Goal: Task Accomplishment & Management: Use online tool/utility

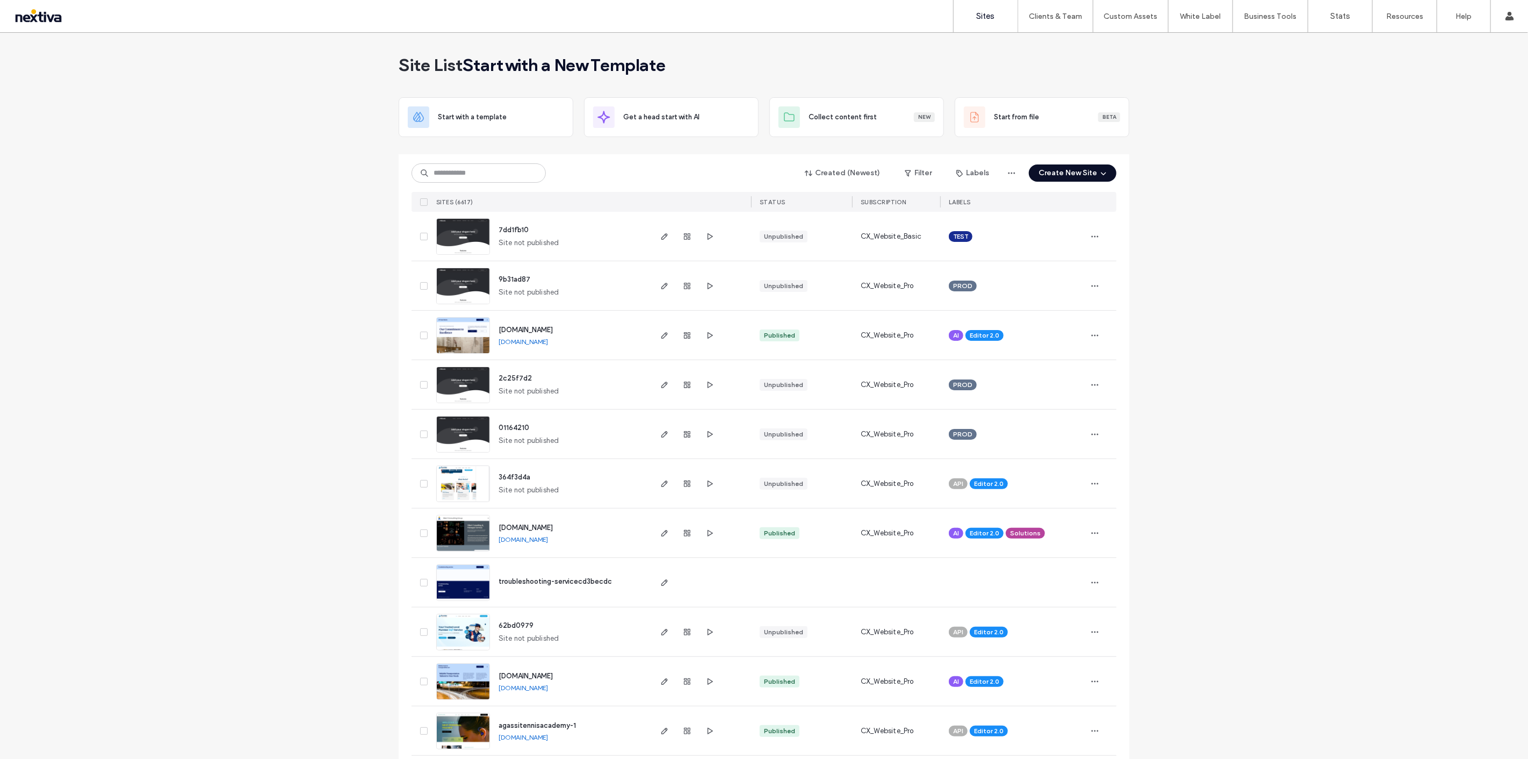
click at [1084, 168] on button "Create New Site" at bounding box center [1073, 172] width 88 height 17
click at [1120, 250] on div "Get a head start with AI" at bounding box center [1105, 247] width 76 height 11
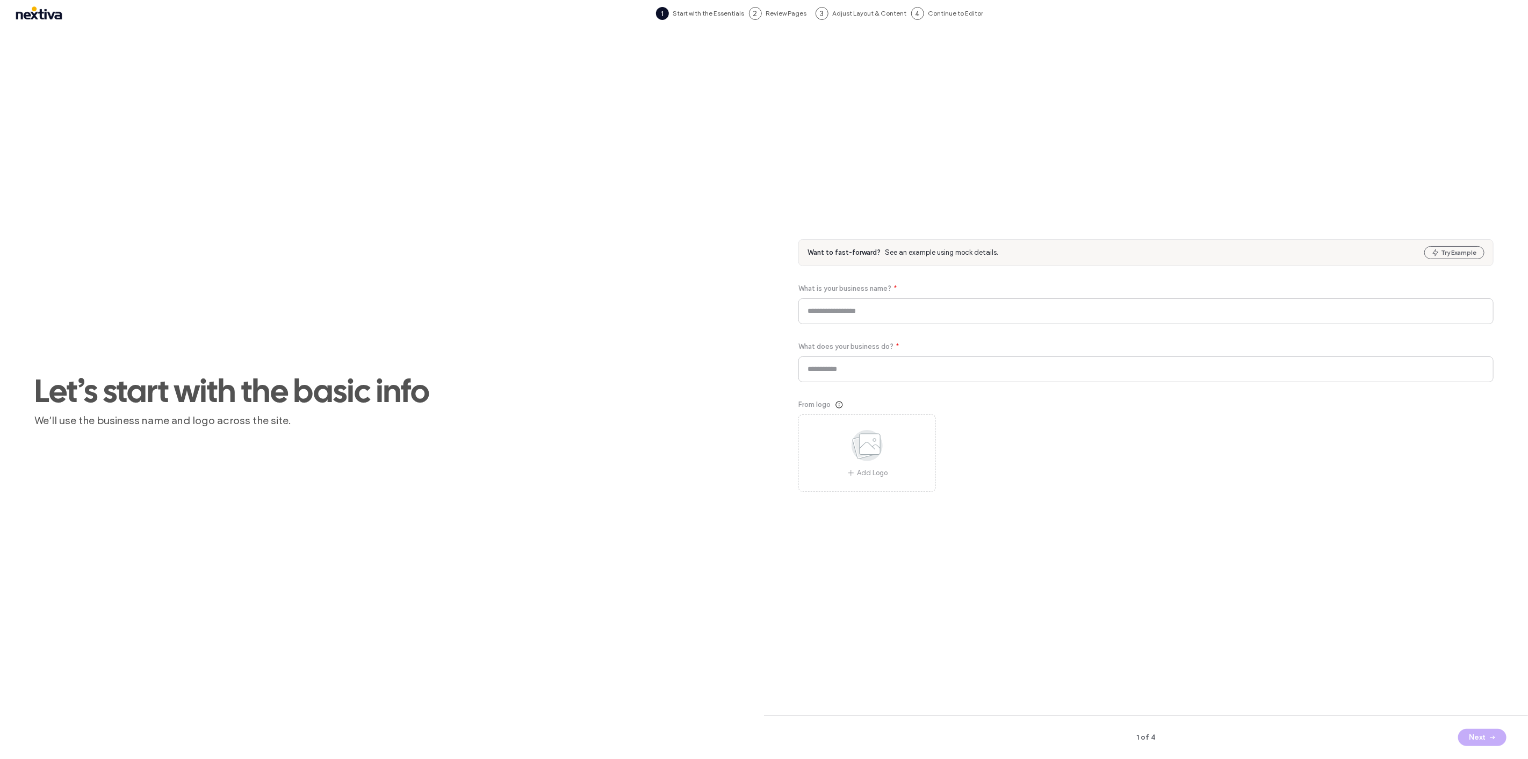
drag, startPoint x: 1260, startPoint y: 163, endPoint x: 1251, endPoint y: 208, distance: 45.4
click at [1260, 163] on div "Want to fast-forward? See an example using mock details. Try Example What is yo…" at bounding box center [1146, 377] width 695 height 659
click at [932, 315] on input at bounding box center [1146, 311] width 695 height 26
type input "*"
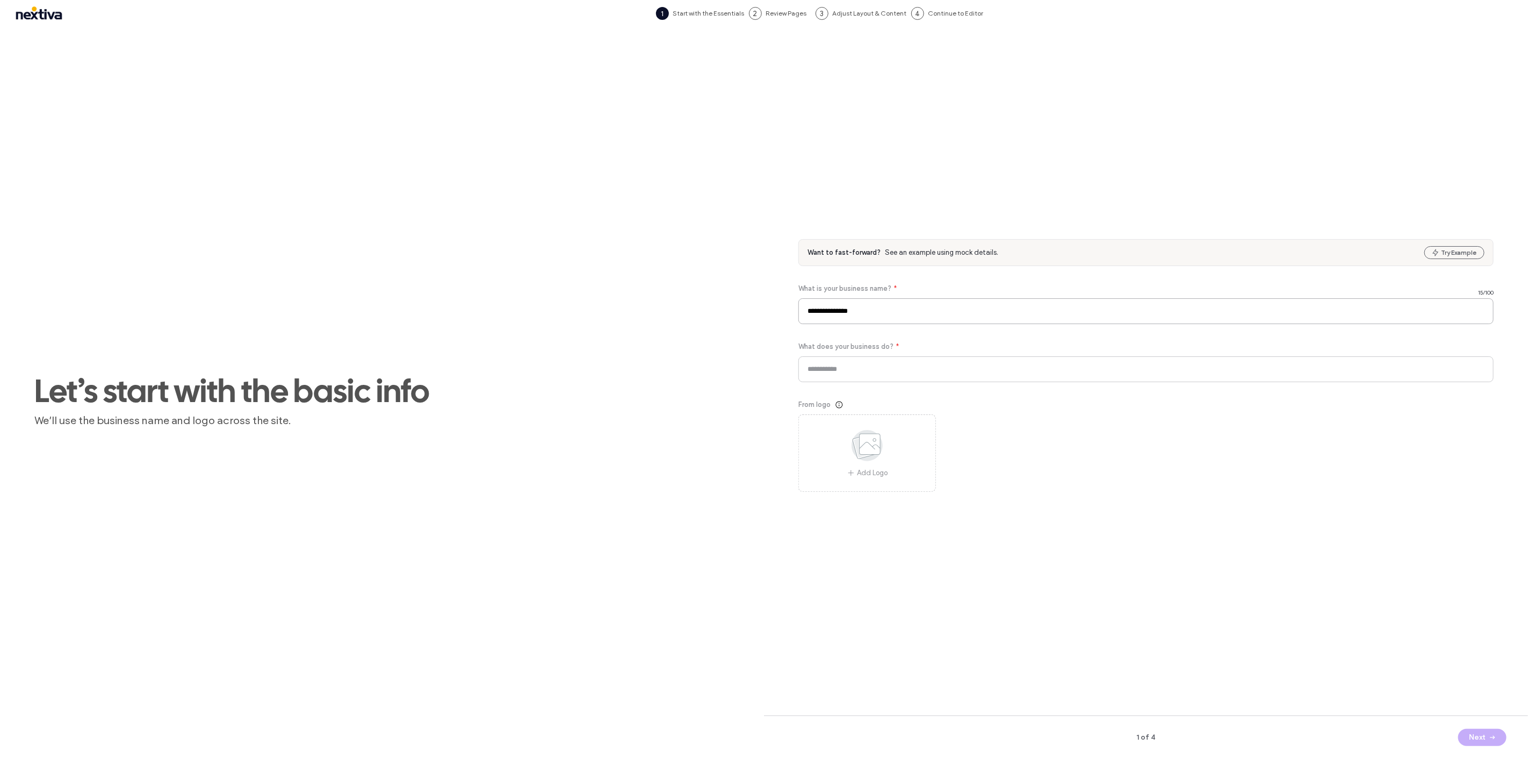
type input "**********"
click at [1154, 460] on div "From logo Add Logo" at bounding box center [1146, 445] width 695 height 92
click at [931, 321] on input "**********" at bounding box center [1146, 311] width 695 height 26
drag, startPoint x: 975, startPoint y: 374, endPoint x: 807, endPoint y: 372, distance: 167.7
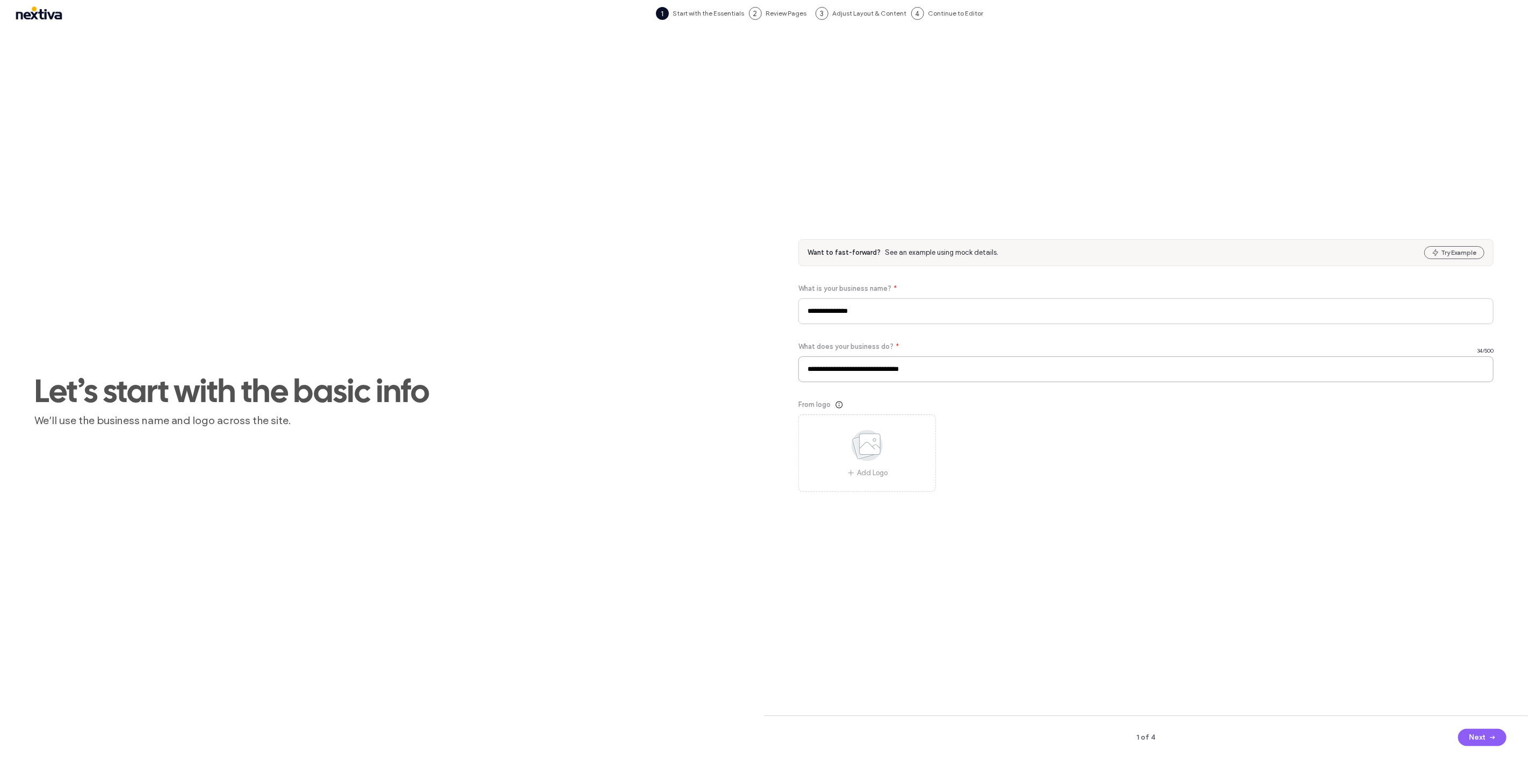
click at [807, 372] on input "**********" at bounding box center [1146, 369] width 695 height 26
click at [1035, 429] on div "From logo Add Logo" at bounding box center [1146, 445] width 695 height 92
click at [1483, 740] on button "Next" at bounding box center [1482, 737] width 48 height 17
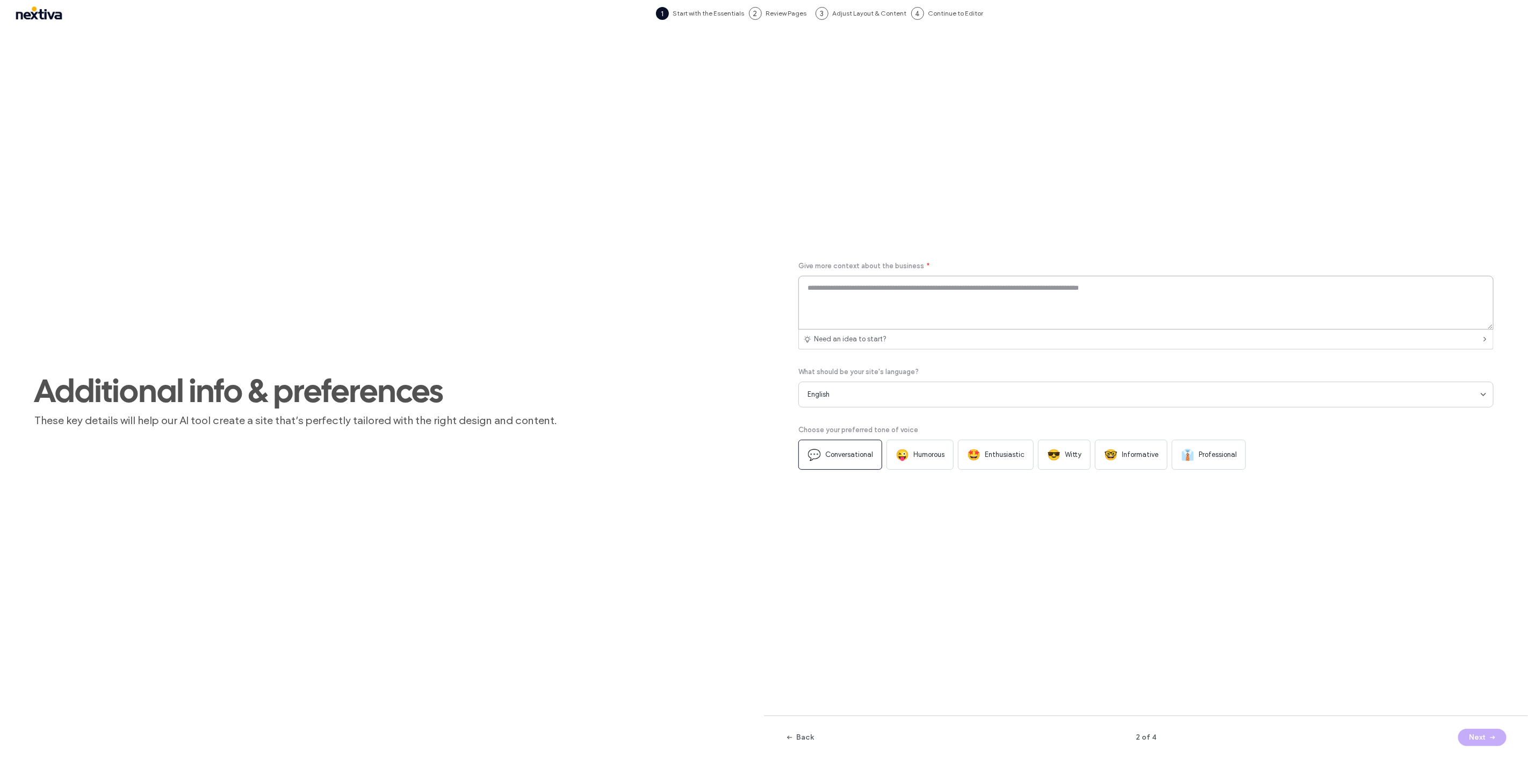
click at [933, 299] on textarea at bounding box center [1146, 303] width 695 height 54
type textarea "*"
type textarea "**********"
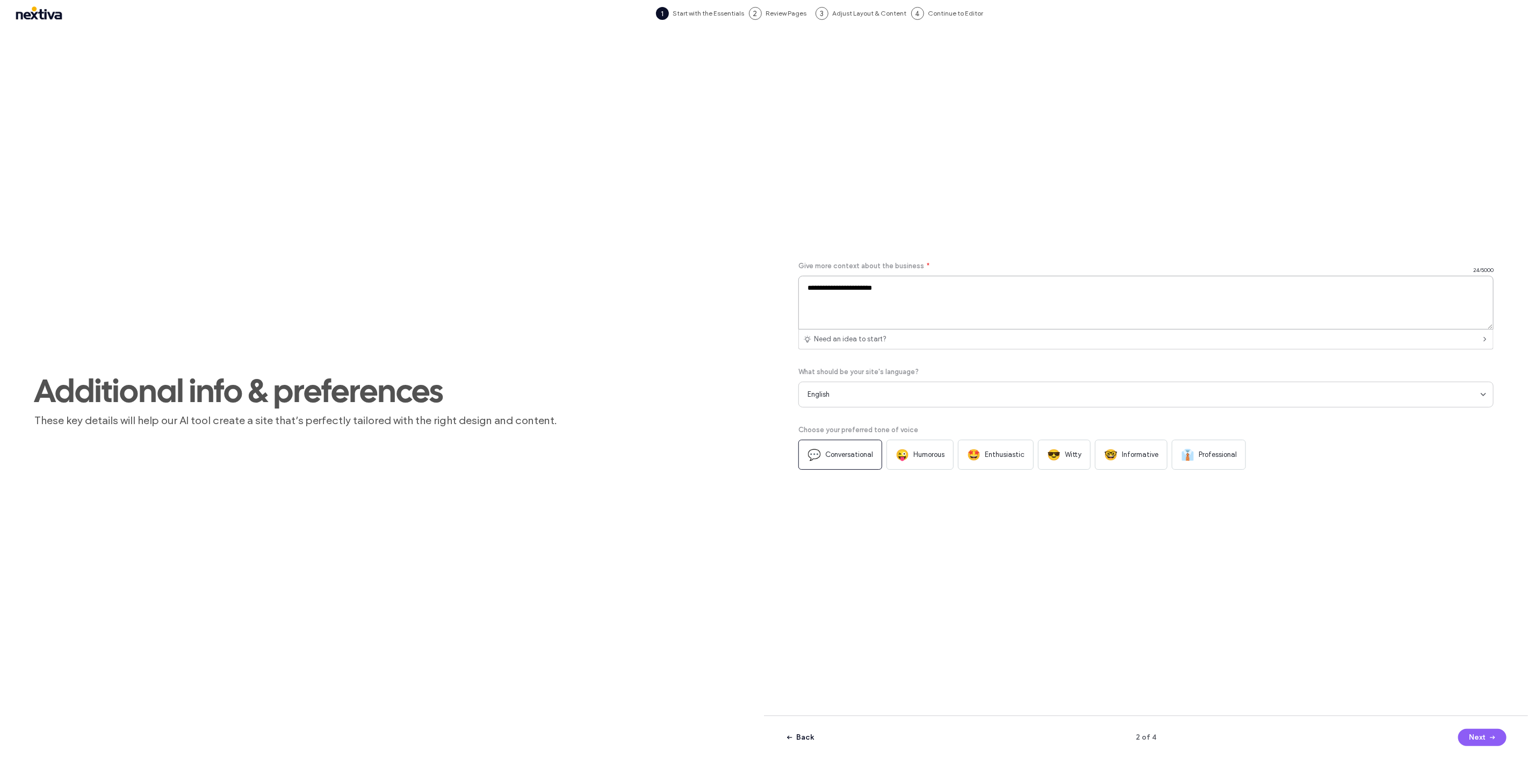
type textarea "**********"
click at [806, 741] on button "Back" at bounding box center [800, 737] width 28 height 17
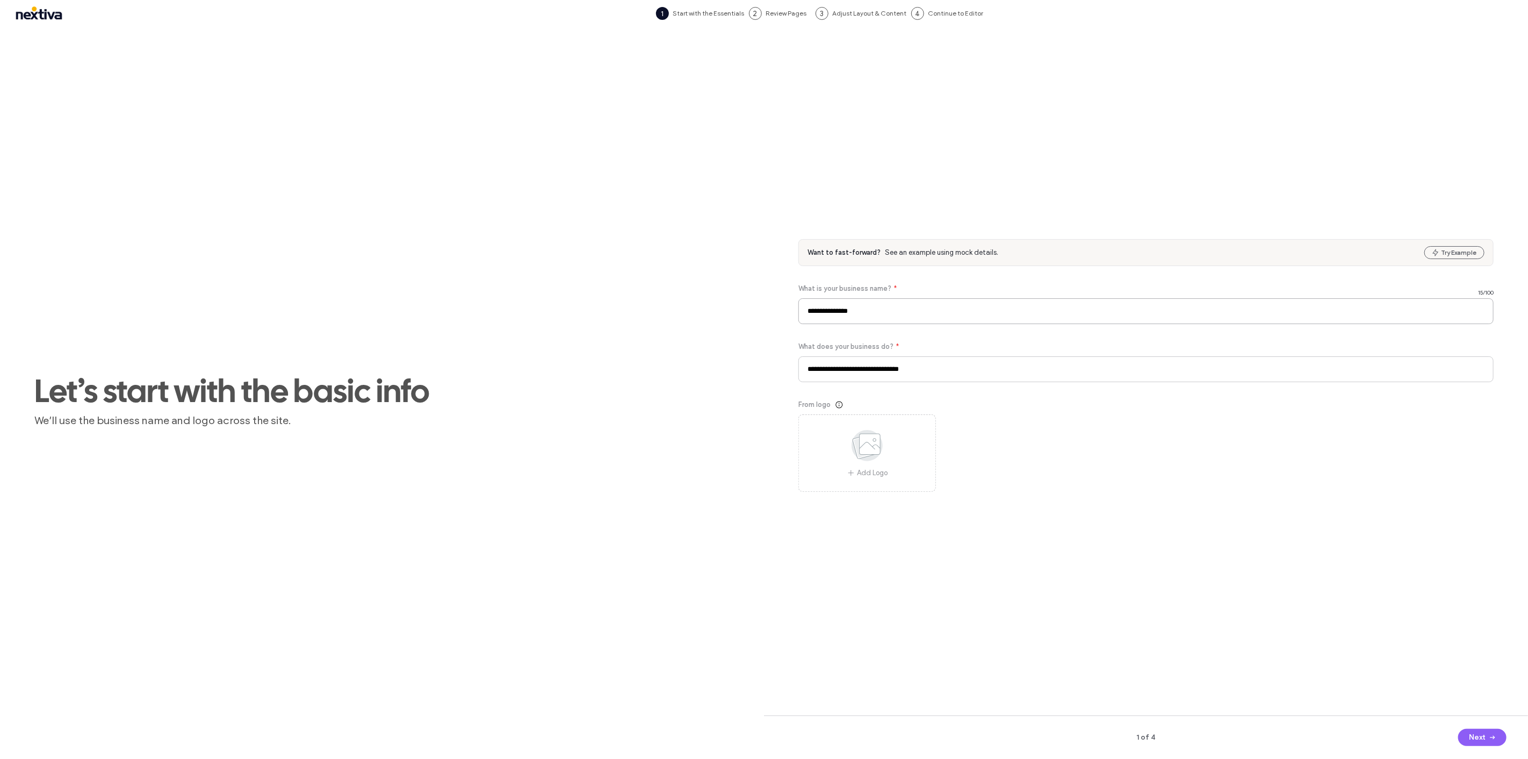
drag, startPoint x: 883, startPoint y: 301, endPoint x: 767, endPoint y: 306, distance: 116.7
click at [767, 306] on div "**********" at bounding box center [1146, 384] width 764 height 715
type input "**********"
drag, startPoint x: 961, startPoint y: 375, endPoint x: 781, endPoint y: 377, distance: 179.5
click at [781, 377] on div "**********" at bounding box center [1146, 384] width 764 height 715
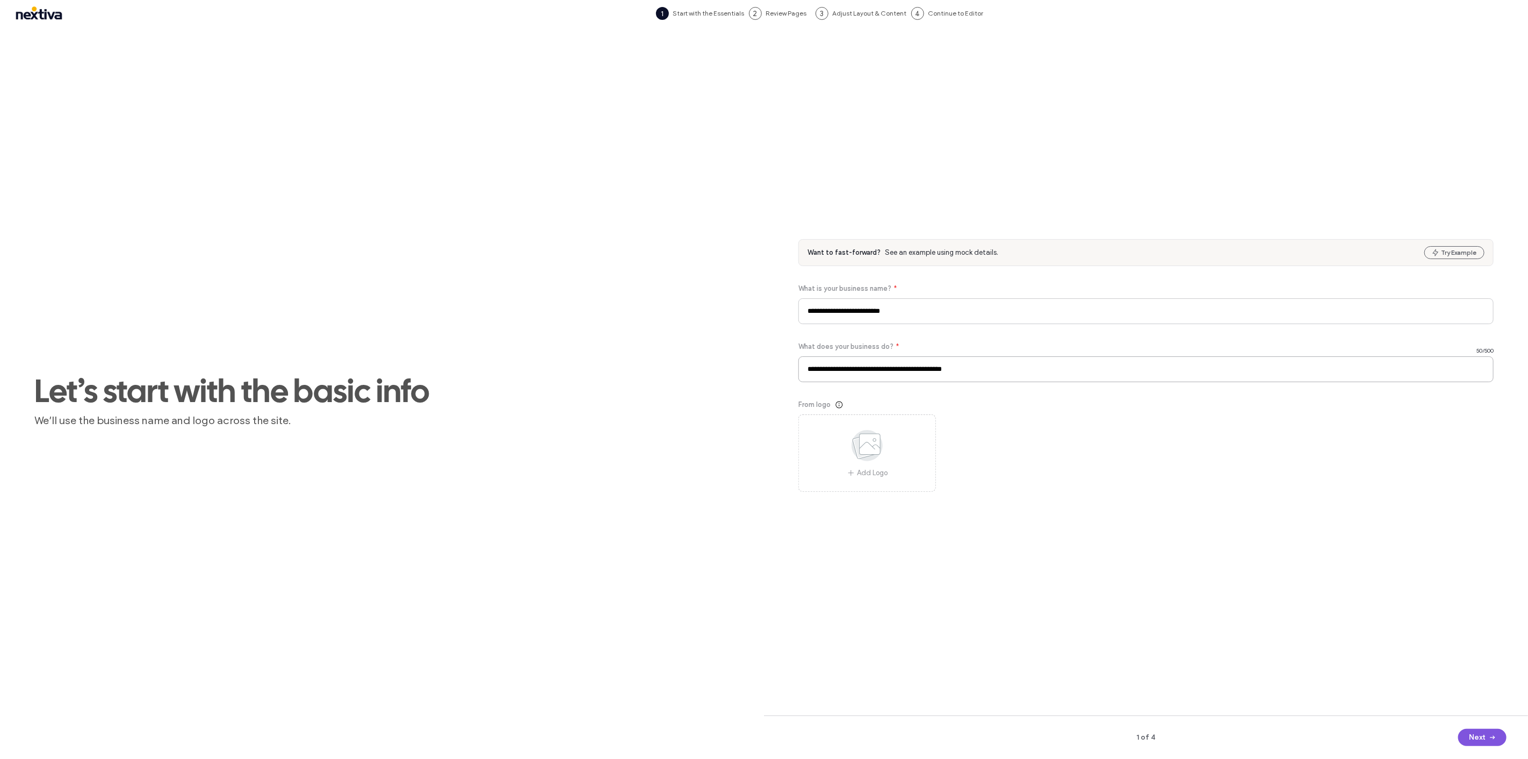
type input "**********"
click at [1471, 734] on button "Next" at bounding box center [1482, 737] width 48 height 17
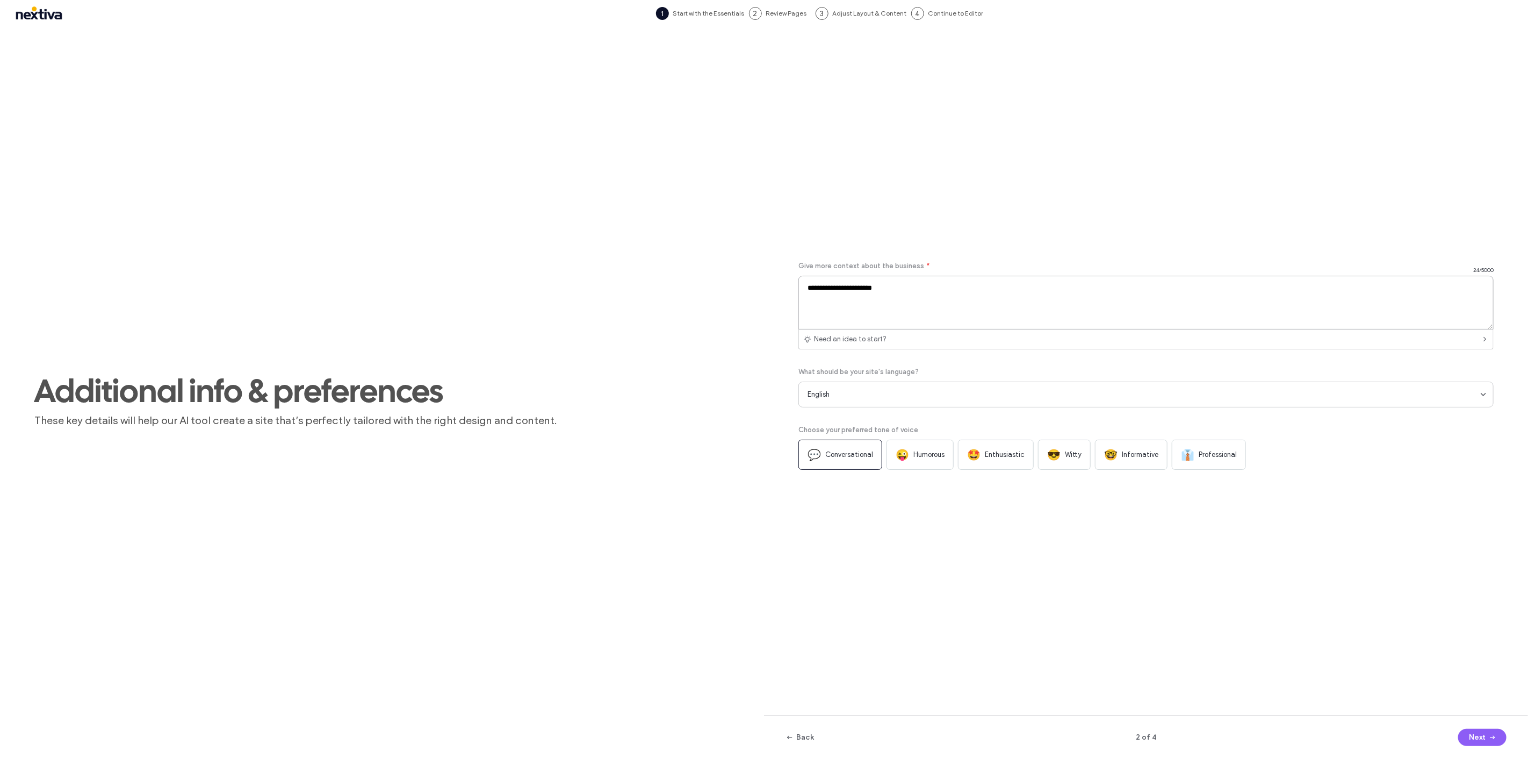
drag, startPoint x: 932, startPoint y: 297, endPoint x: 774, endPoint y: 290, distance: 158.7
click at [774, 290] on div "**********" at bounding box center [1146, 384] width 764 height 715
click at [909, 287] on textarea "**********" at bounding box center [1146, 303] width 695 height 54
click at [943, 289] on textarea "**********" at bounding box center [1146, 303] width 695 height 54
click at [953, 314] on textarea "**********" at bounding box center [1146, 303] width 695 height 54
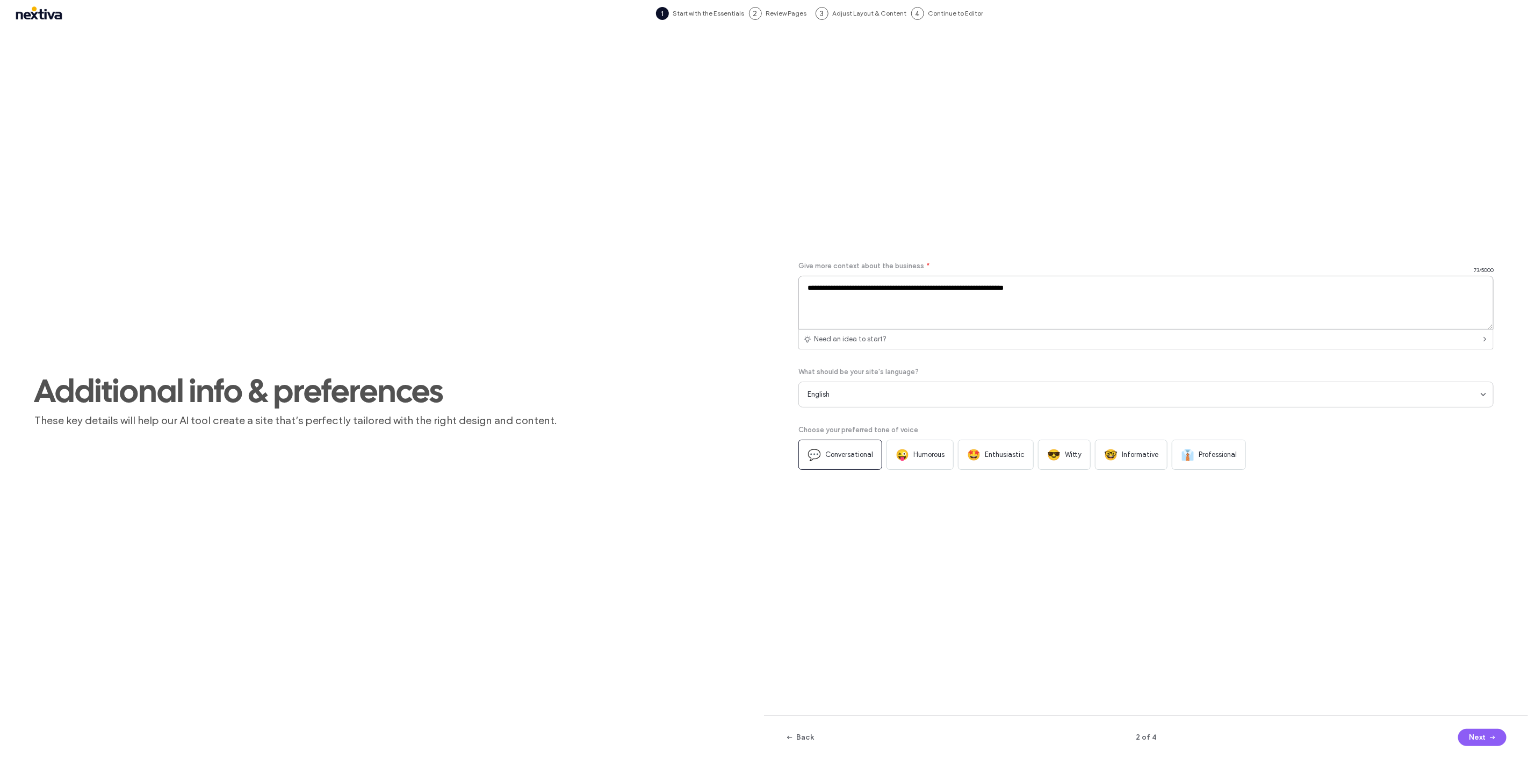
click at [1083, 293] on textarea "**********" at bounding box center [1146, 303] width 695 height 54
type textarea "**********"
click at [1237, 459] on span "Professional" at bounding box center [1218, 454] width 38 height 11
click at [1482, 738] on button "Next" at bounding box center [1482, 737] width 48 height 17
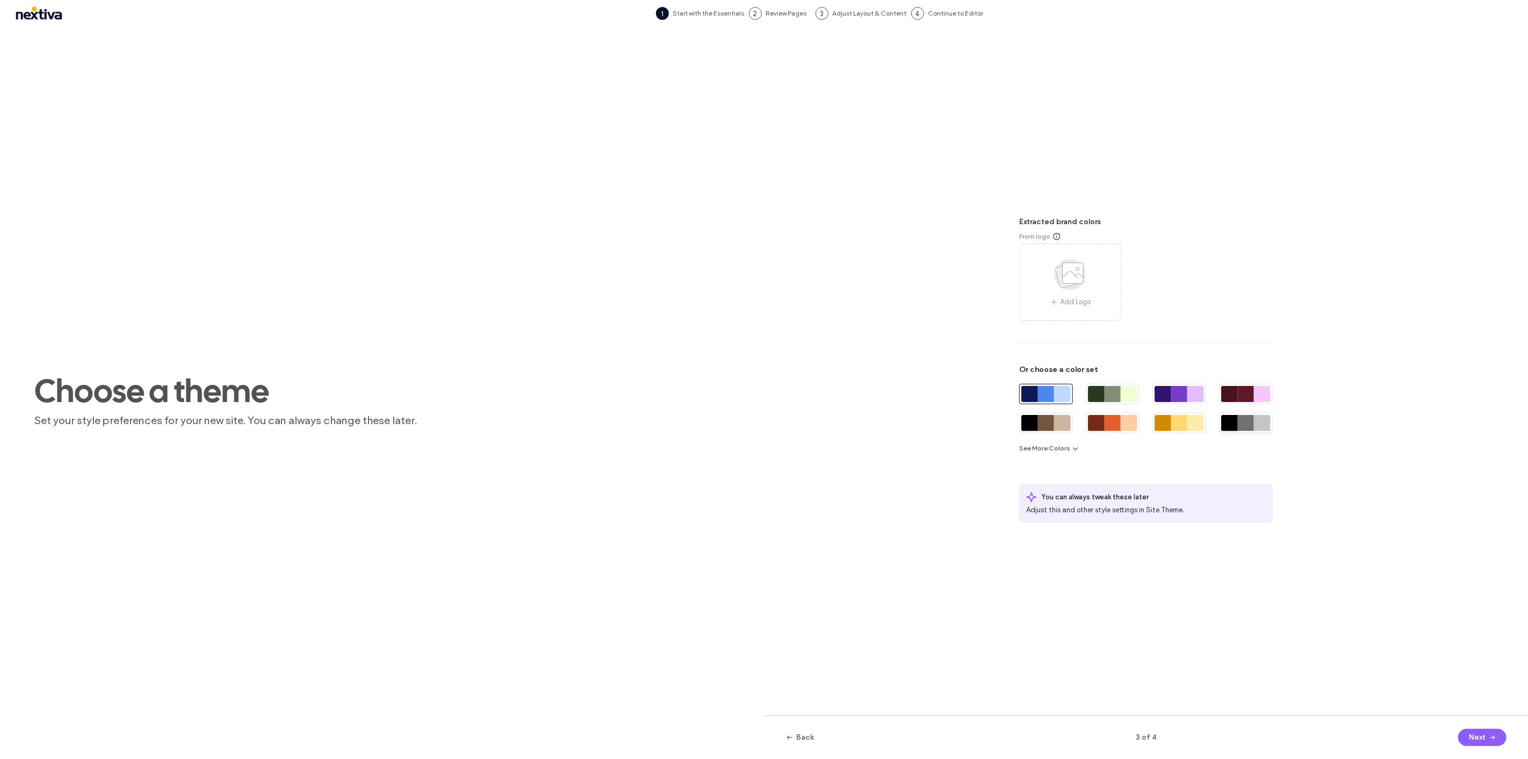
click at [1240, 416] on div at bounding box center [1246, 423] width 17 height 16
click at [1489, 733] on icon "button" at bounding box center [1493, 737] width 9 height 9
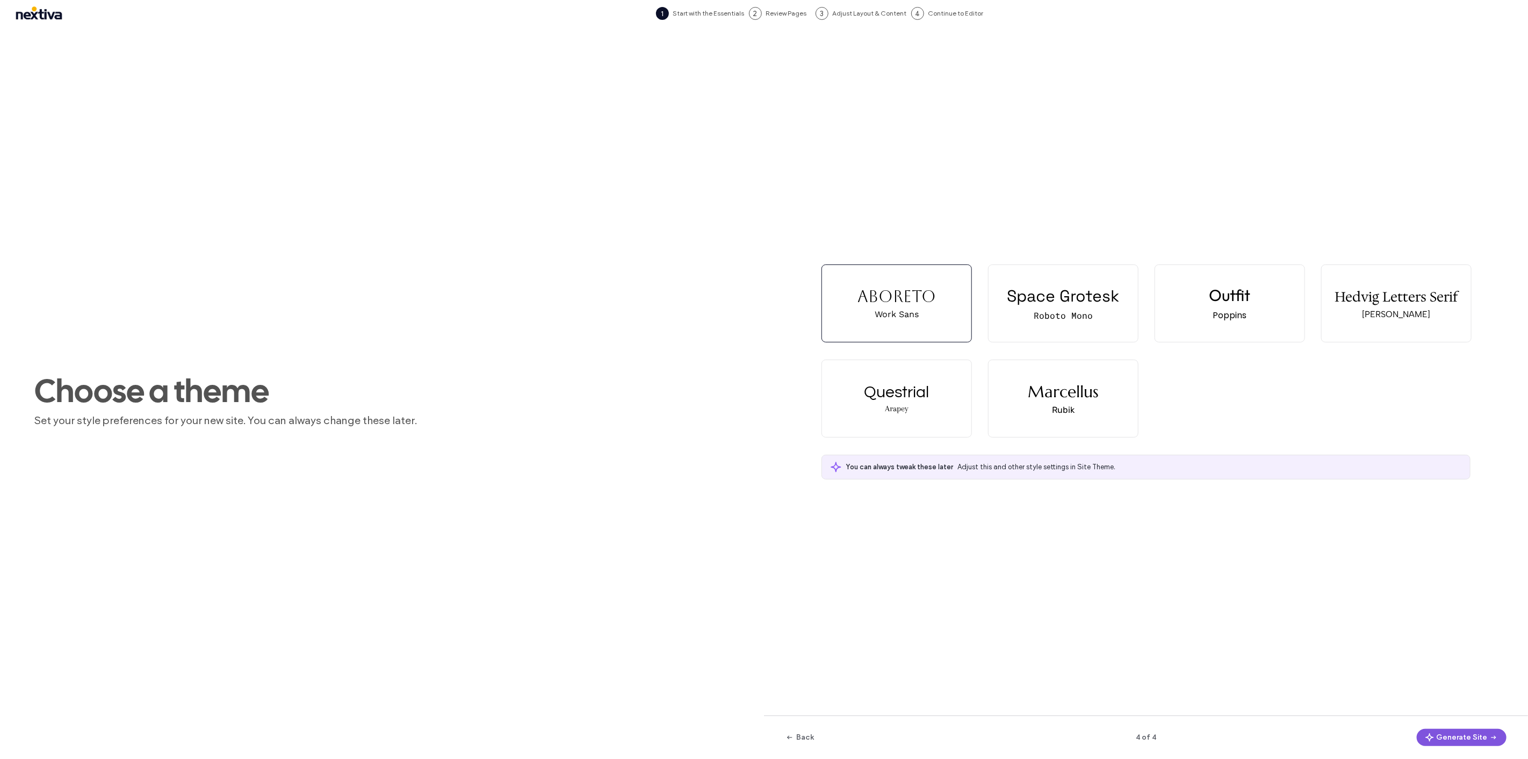
click at [1468, 735] on button "Generate Site" at bounding box center [1462, 737] width 90 height 17
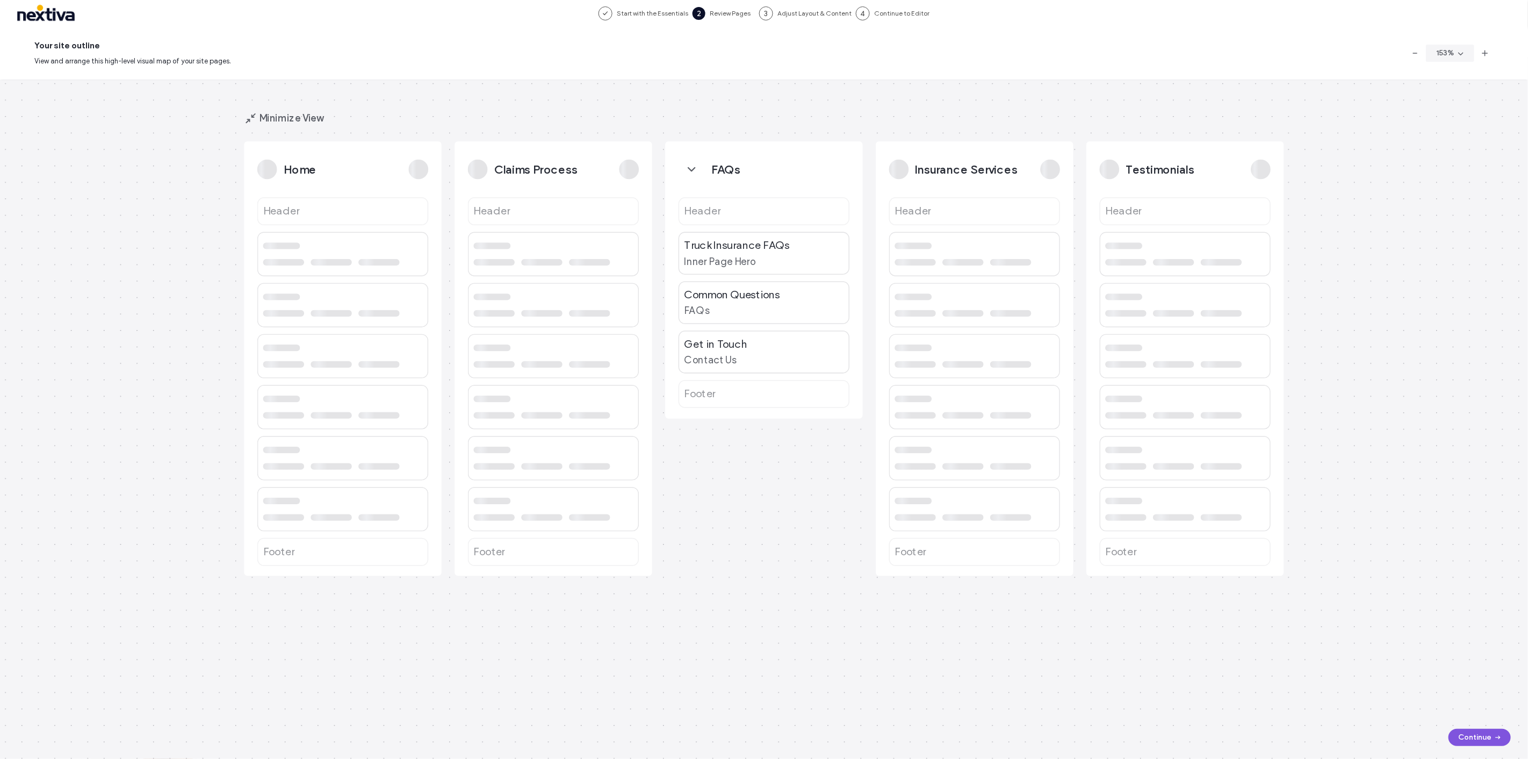
click at [1478, 738] on button "Continue" at bounding box center [1480, 737] width 62 height 17
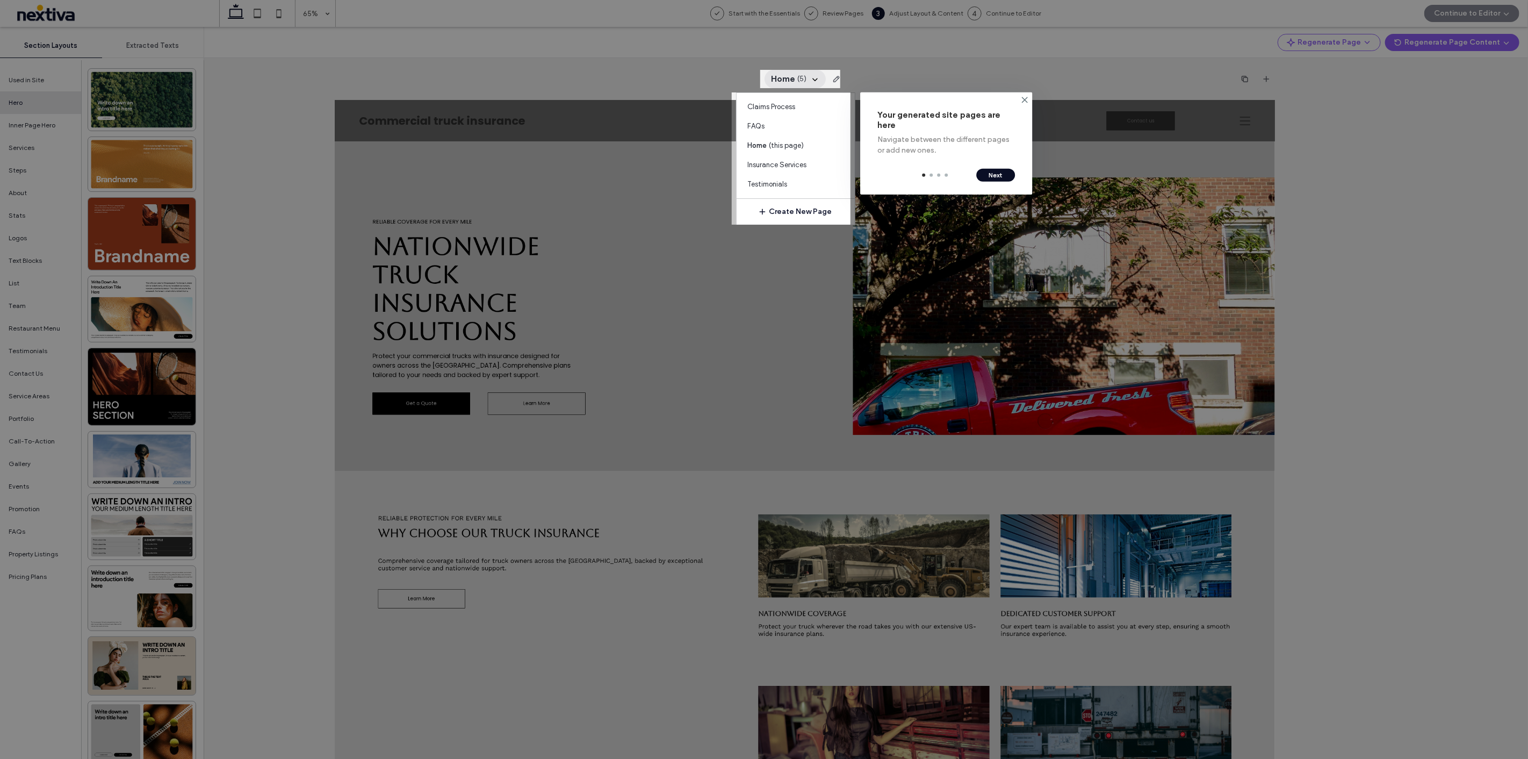
click at [984, 177] on button "Next" at bounding box center [995, 175] width 39 height 13
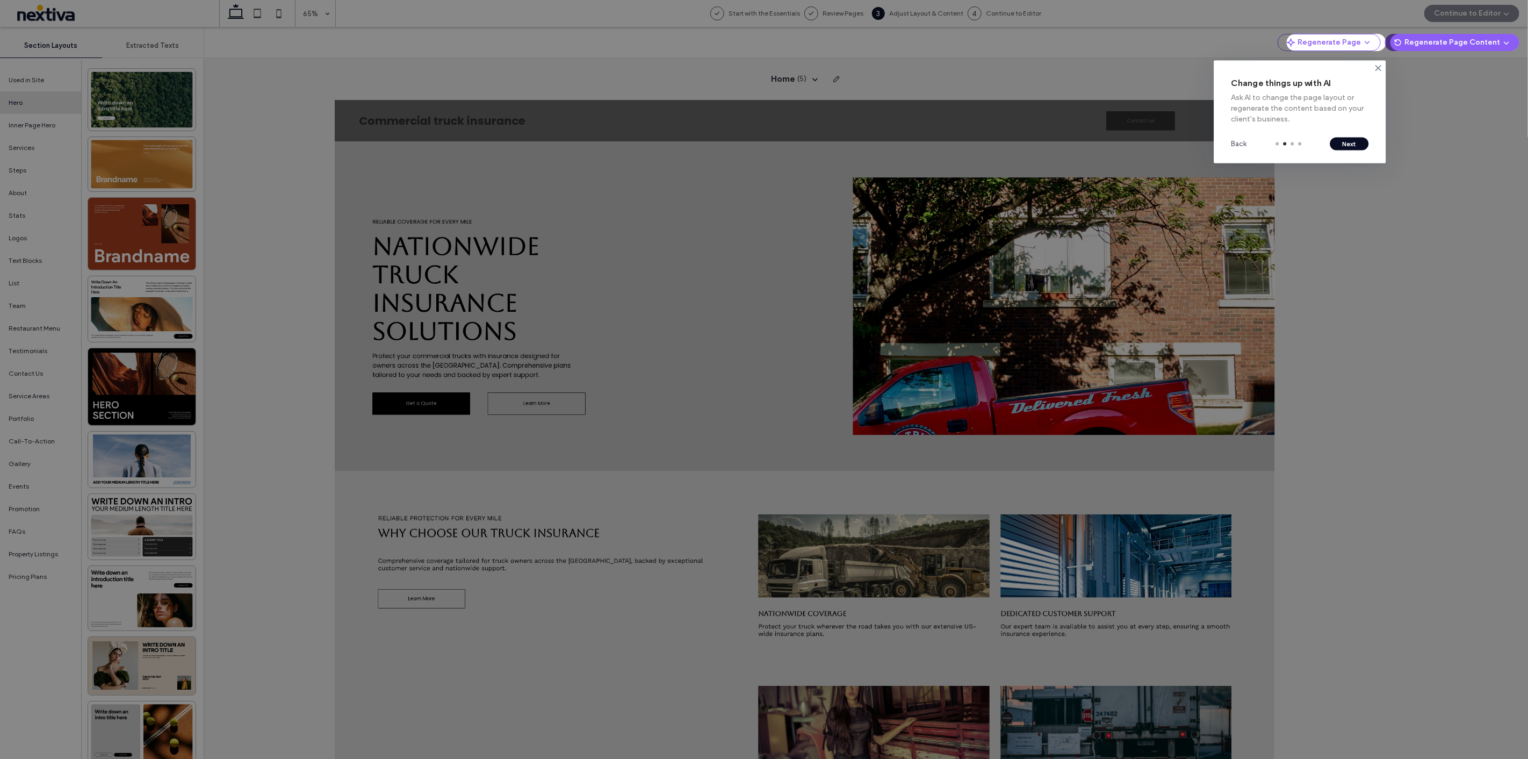
click at [1358, 146] on button "Next" at bounding box center [1350, 144] width 39 height 13
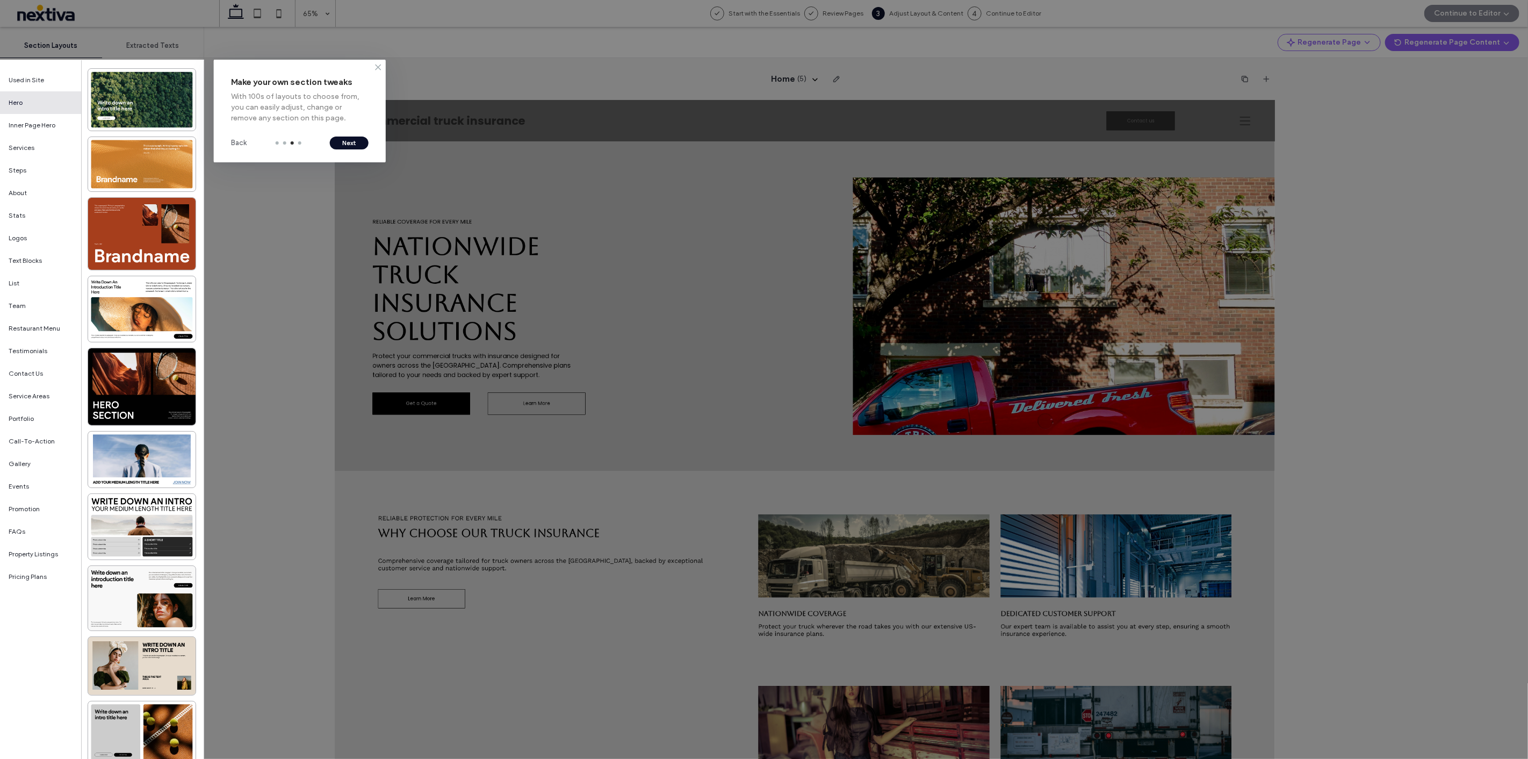
click at [377, 67] on use at bounding box center [378, 66] width 5 height 5
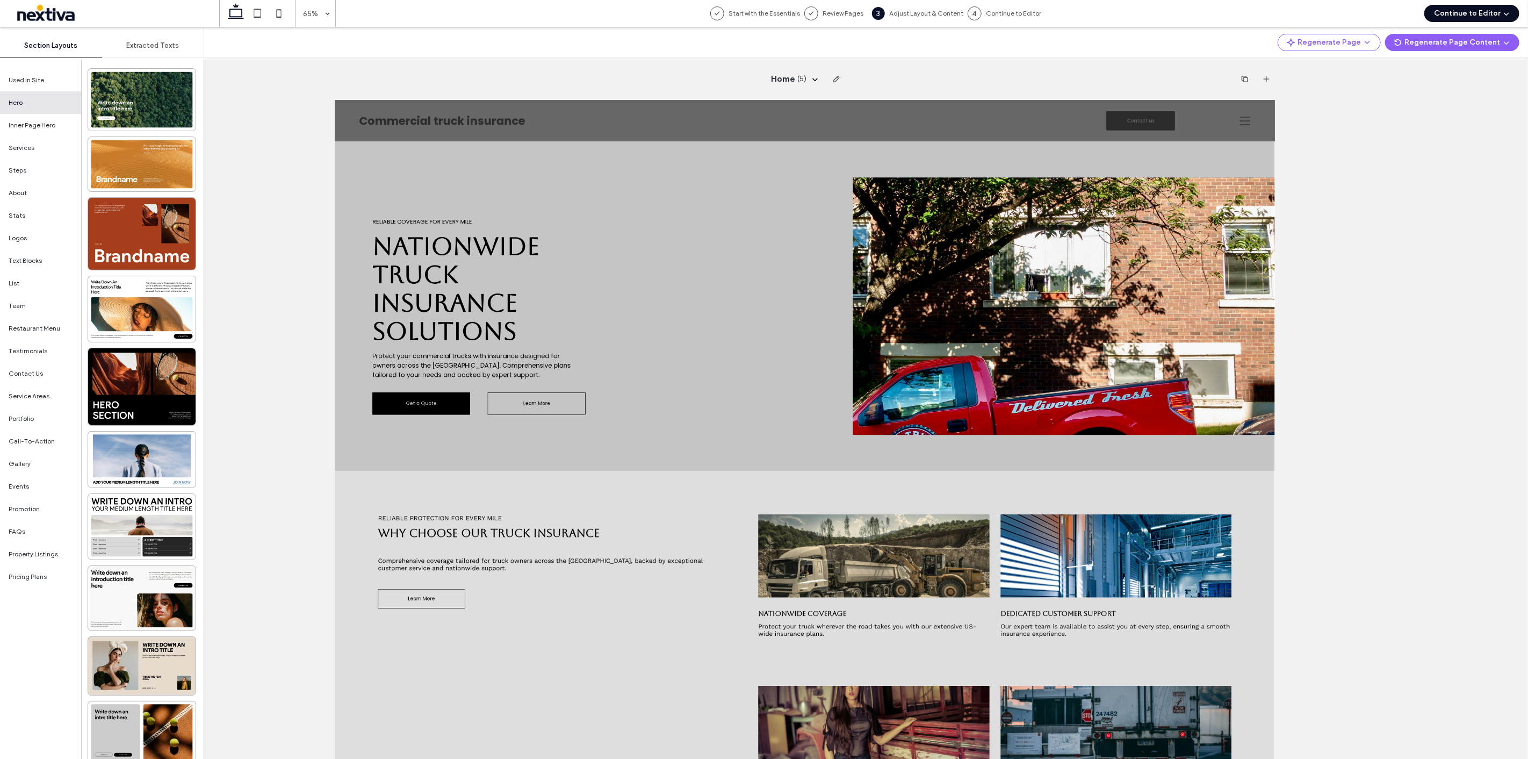
click at [1469, 6] on button "Continue to Editor" at bounding box center [1472, 13] width 95 height 17
click at [1475, 48] on div "With All Pages" at bounding box center [1470, 46] width 102 height 20
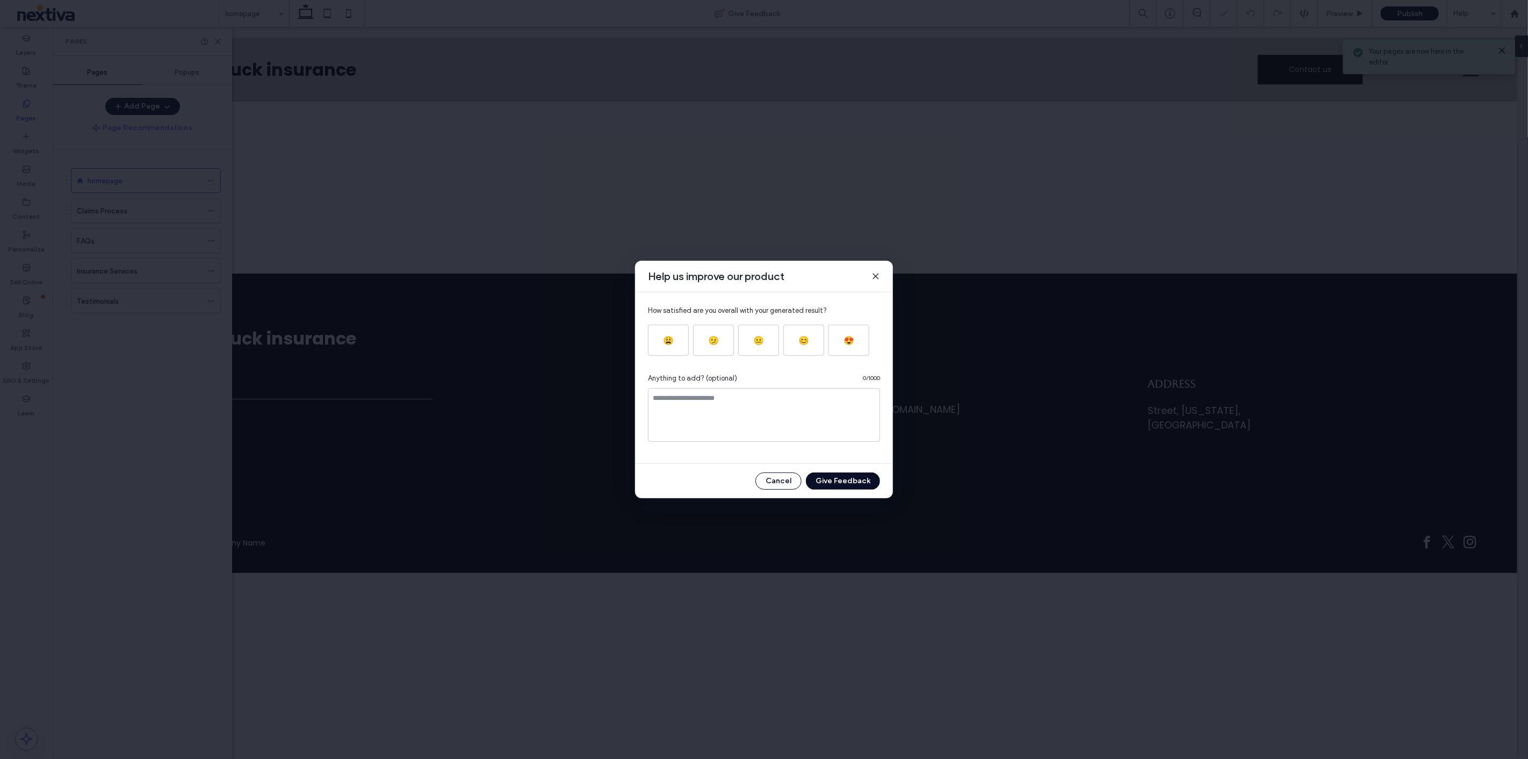
click at [873, 275] on icon at bounding box center [876, 276] width 9 height 9
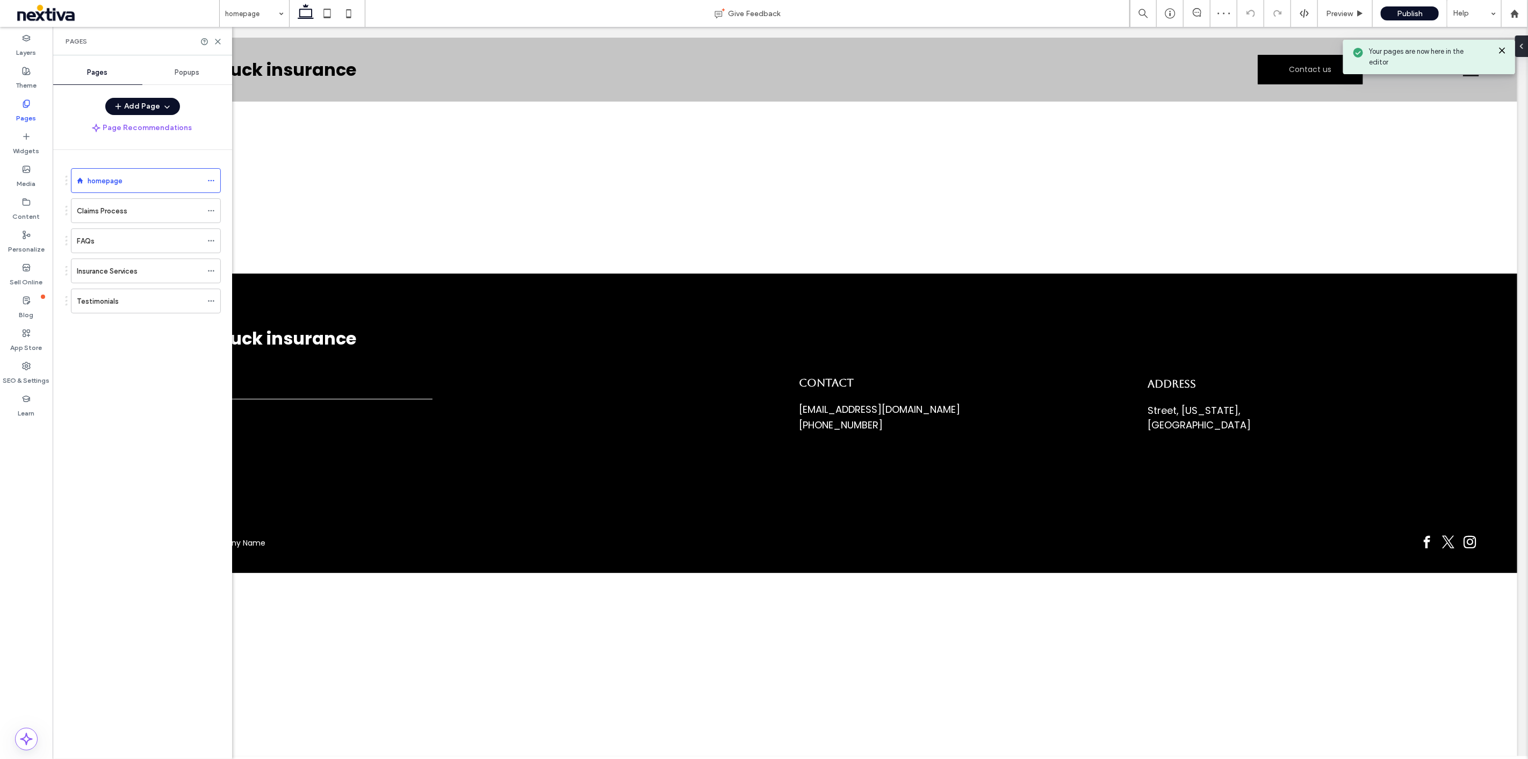
click at [131, 215] on div "Claims Process" at bounding box center [139, 211] width 125 height 24
click at [132, 244] on div at bounding box center [764, 379] width 1528 height 759
drag, startPoint x: 132, startPoint y: 271, endPoint x: 129, endPoint y: 276, distance: 5.5
click at [131, 271] on label "Insurance Services" at bounding box center [107, 271] width 61 height 19
click at [125, 291] on div "Insurance Services Give Feedback Preview Publish Help Design Panel Site Comment…" at bounding box center [764, 379] width 1528 height 759
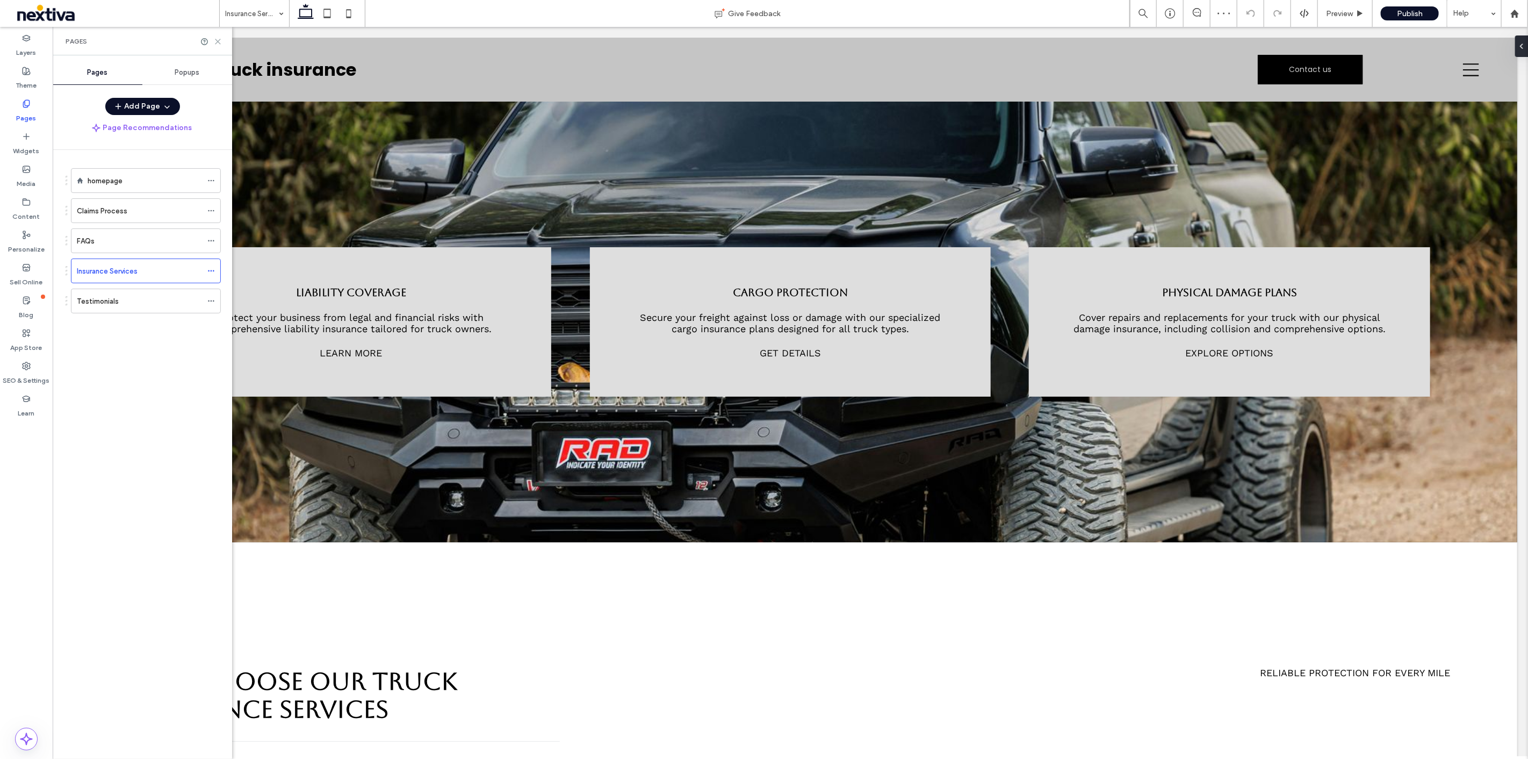
click at [219, 40] on use at bounding box center [217, 41] width 5 height 5
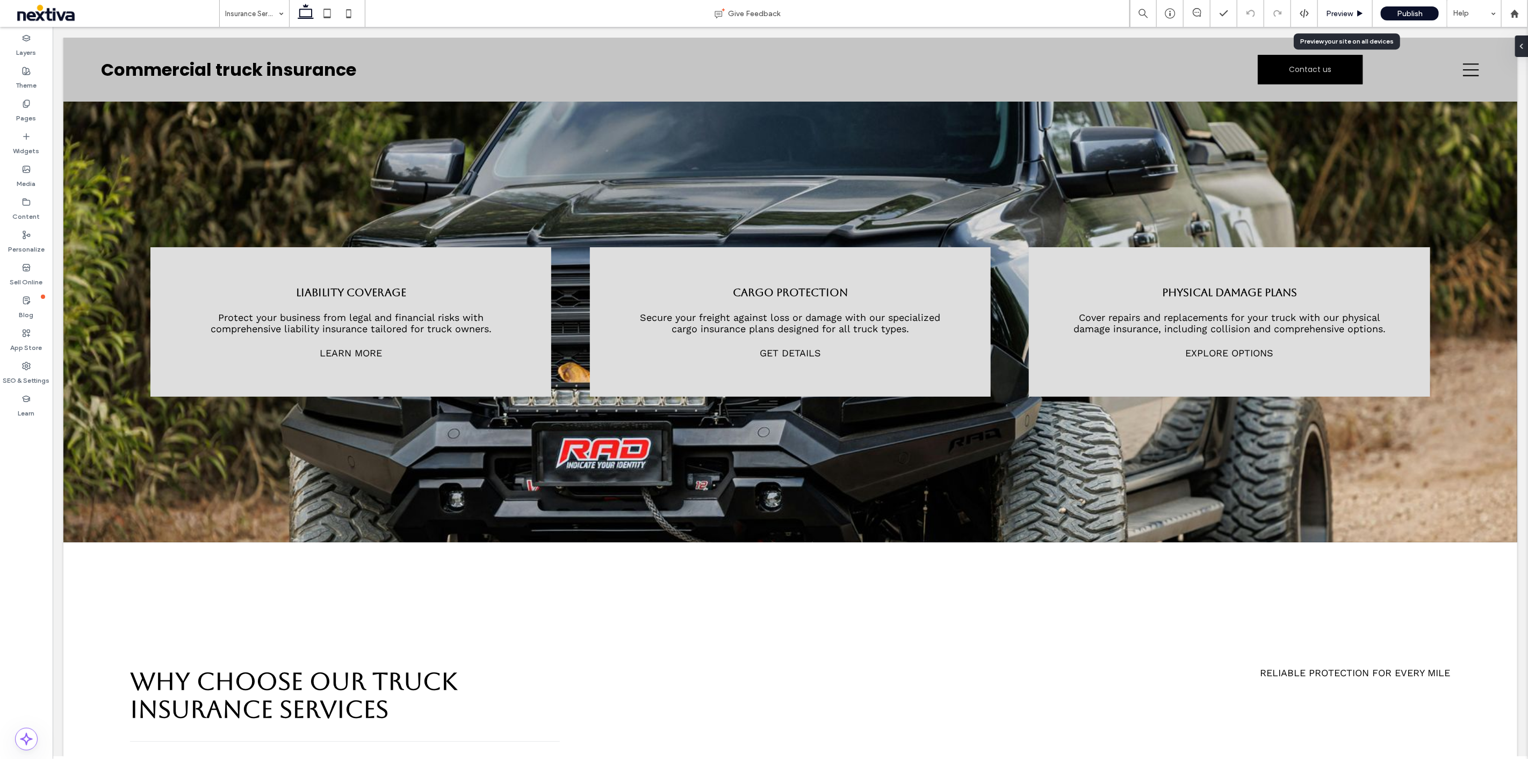
click at [1353, 15] on span "Preview" at bounding box center [1339, 13] width 27 height 9
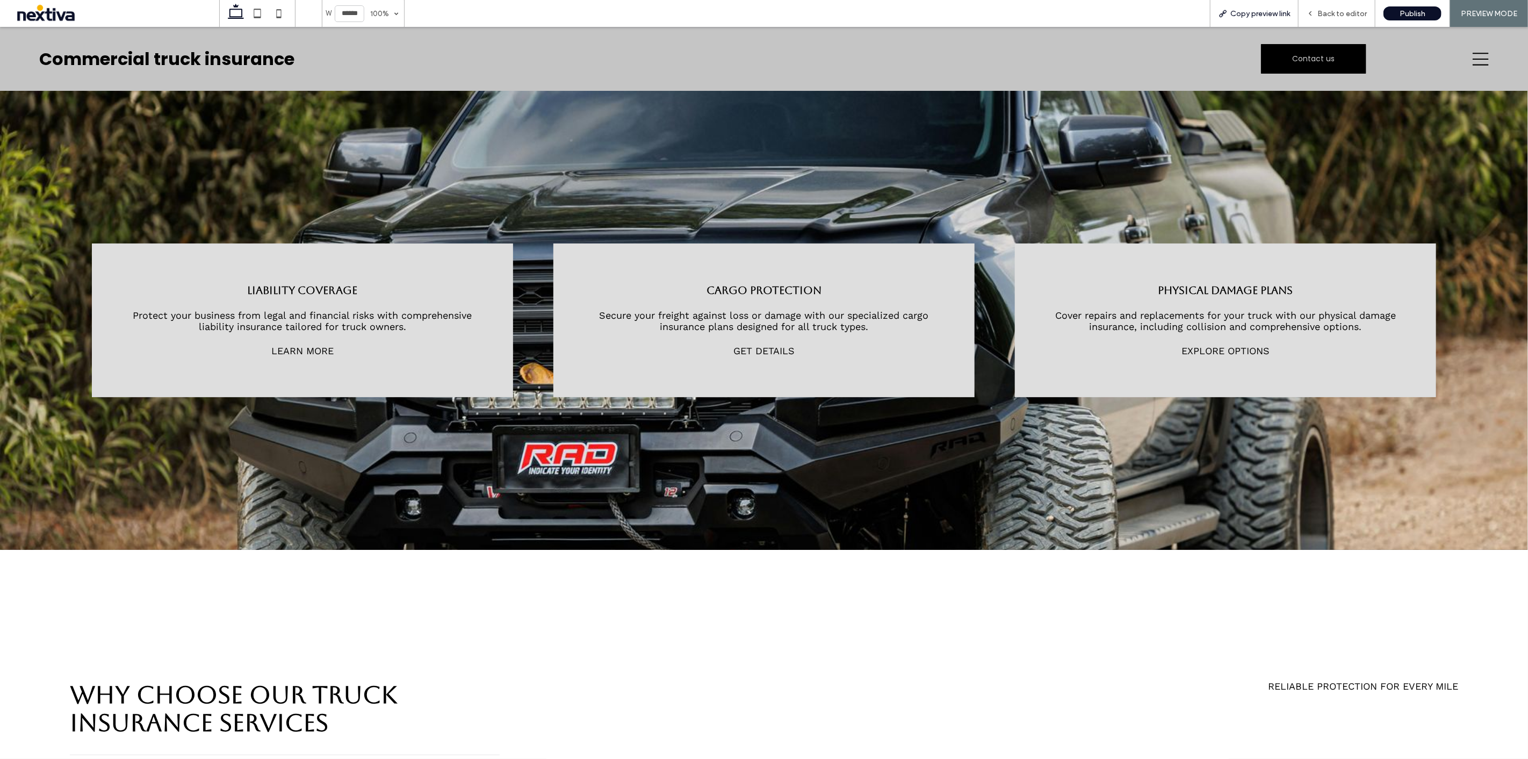
click at [1241, 8] on div "Copy preview link" at bounding box center [1254, 13] width 89 height 27
click at [1265, 14] on span "Copy preview link" at bounding box center [1261, 13] width 60 height 9
click at [1329, 11] on span "Back to editor" at bounding box center [1342, 13] width 49 height 9
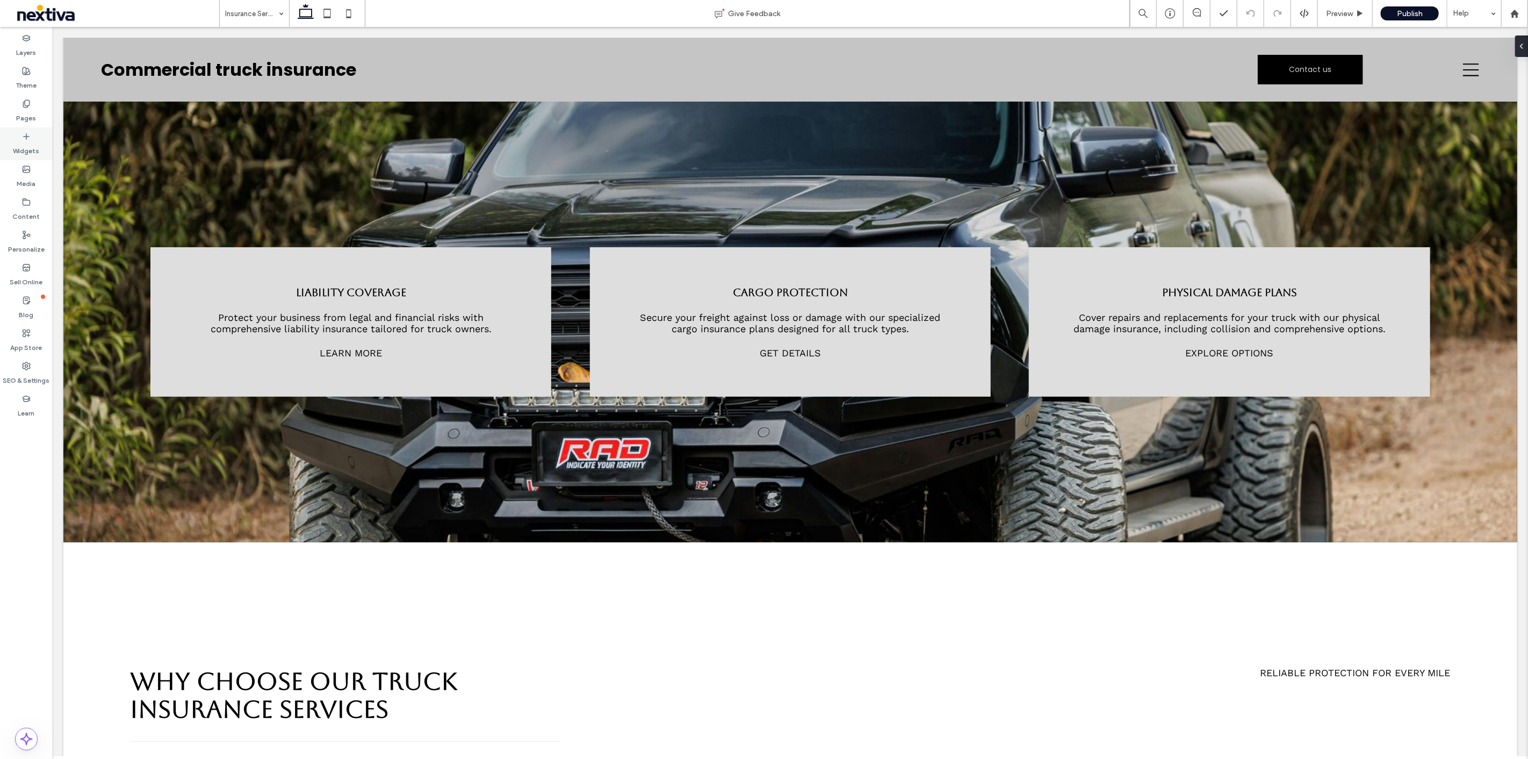
click at [20, 141] on label "Widgets" at bounding box center [26, 148] width 26 height 15
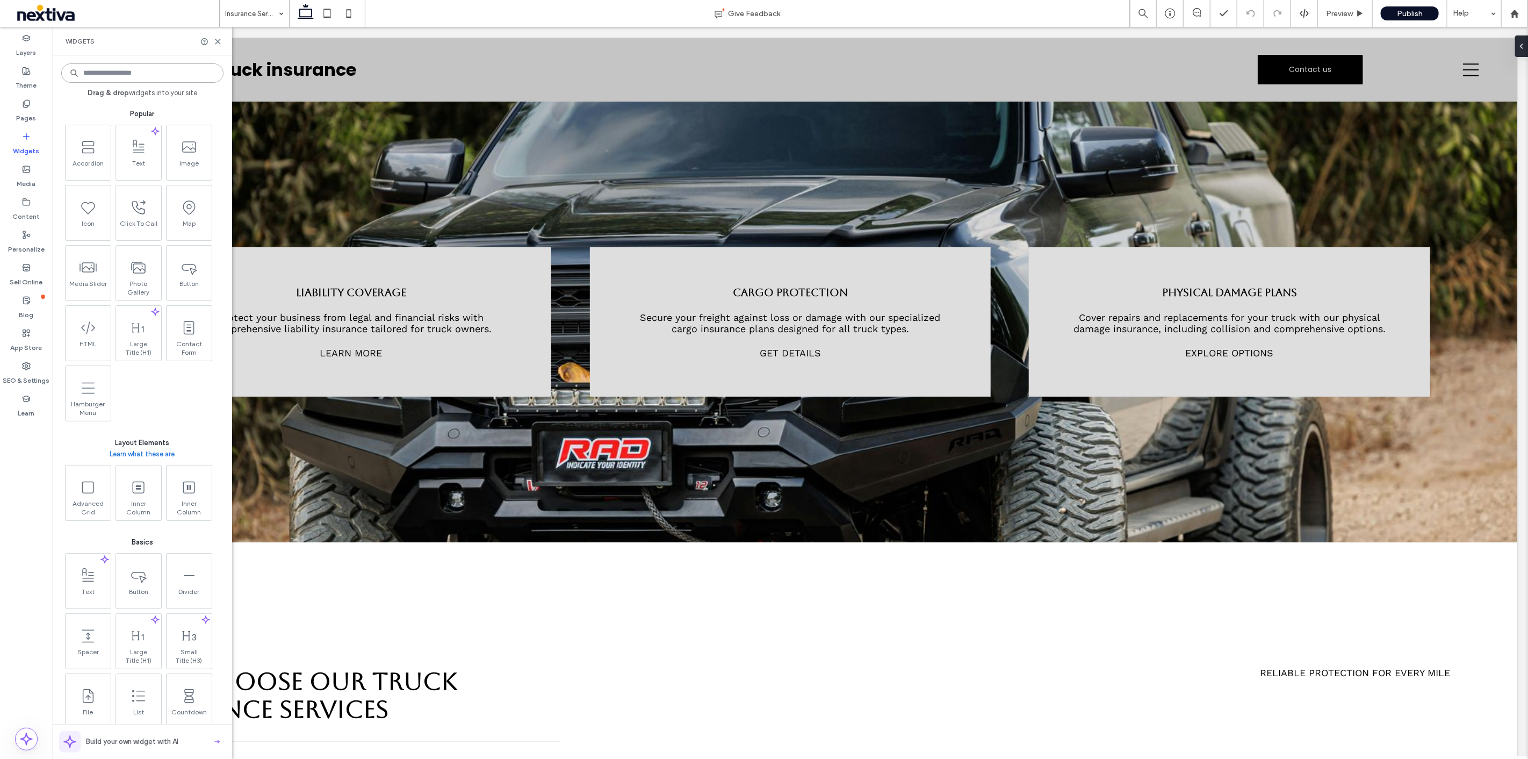
click at [100, 73] on input at bounding box center [142, 72] width 162 height 19
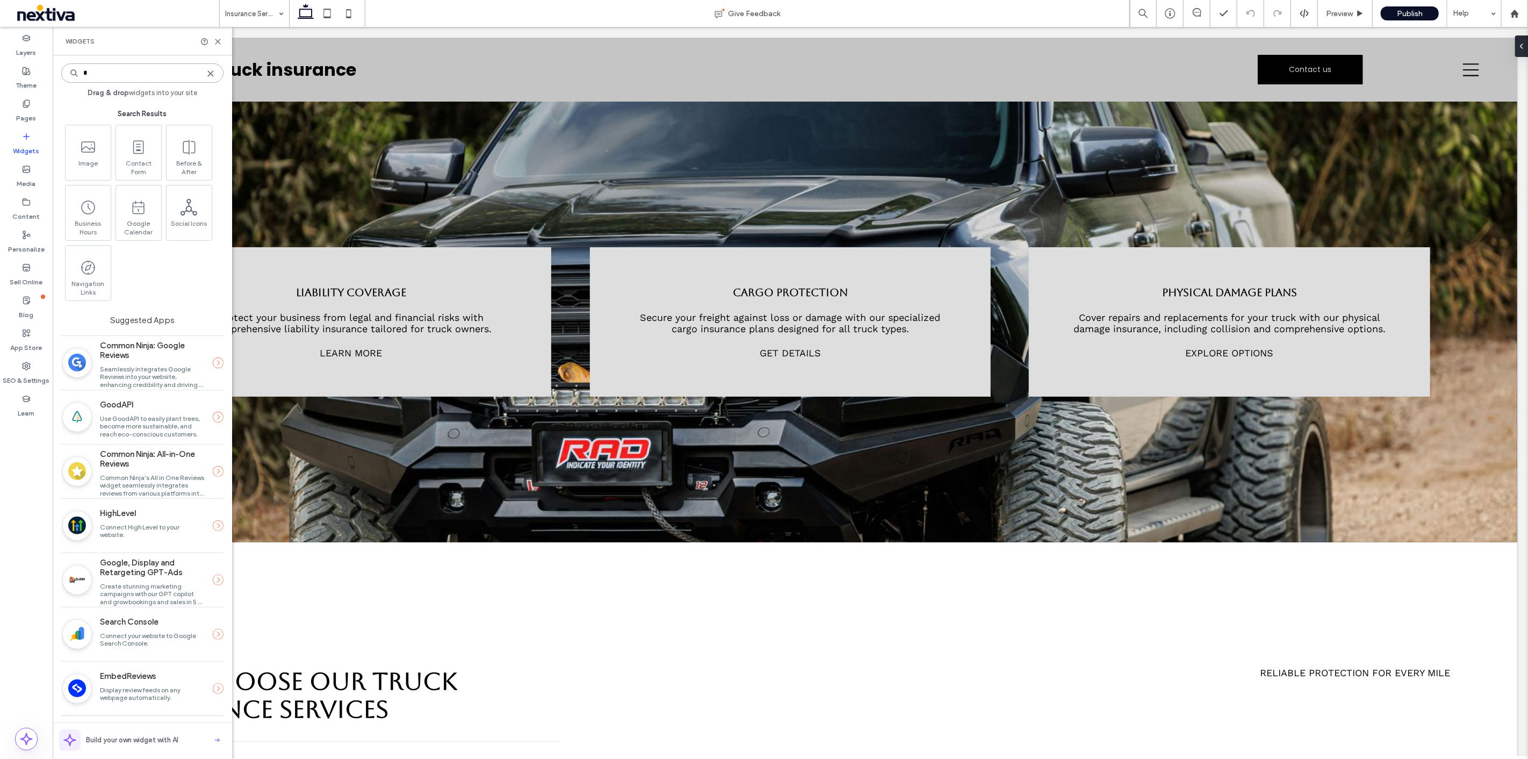
type input "*"
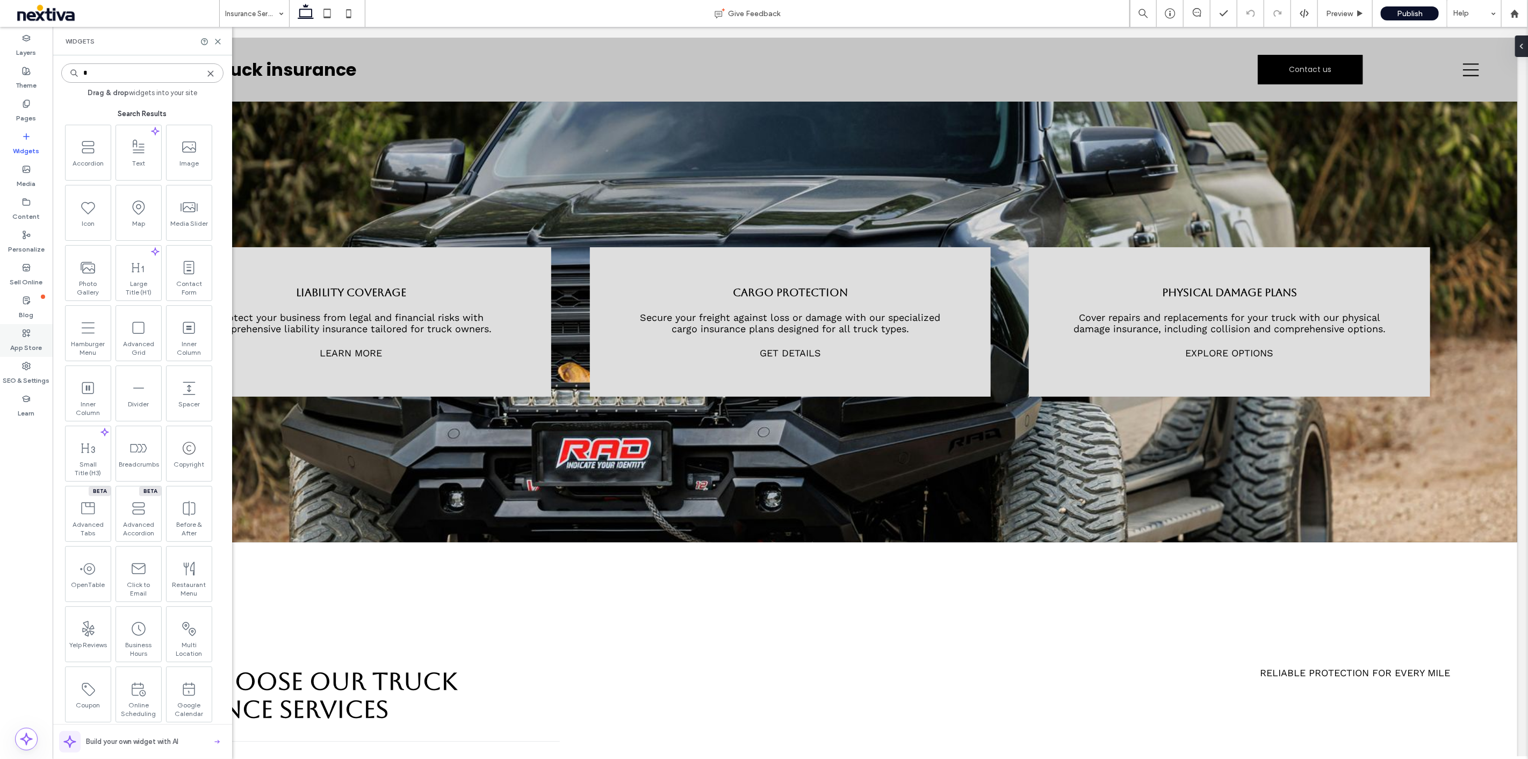
type input "*"
click at [42, 346] on div "App Store" at bounding box center [26, 340] width 53 height 33
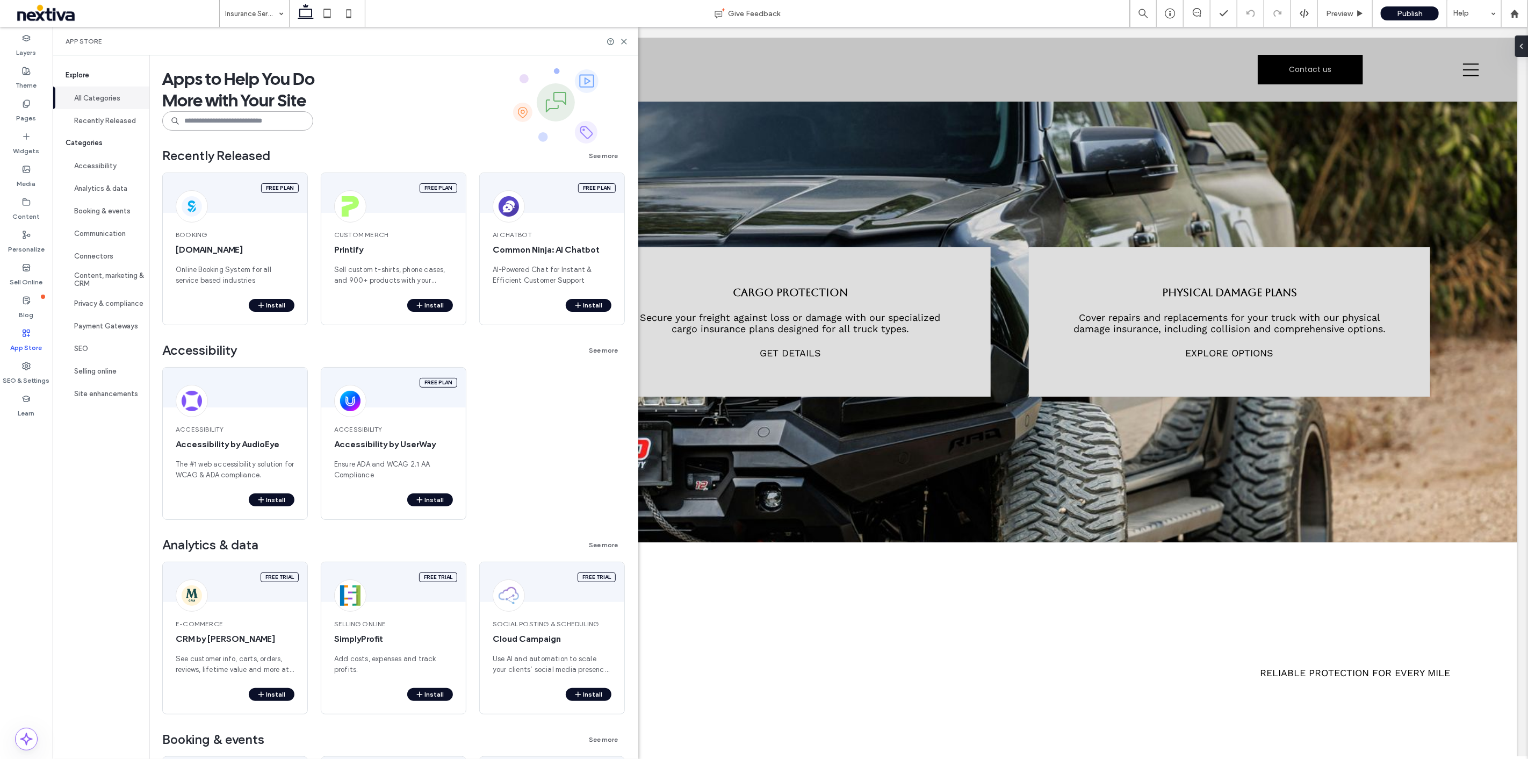
click at [209, 119] on input at bounding box center [237, 120] width 151 height 19
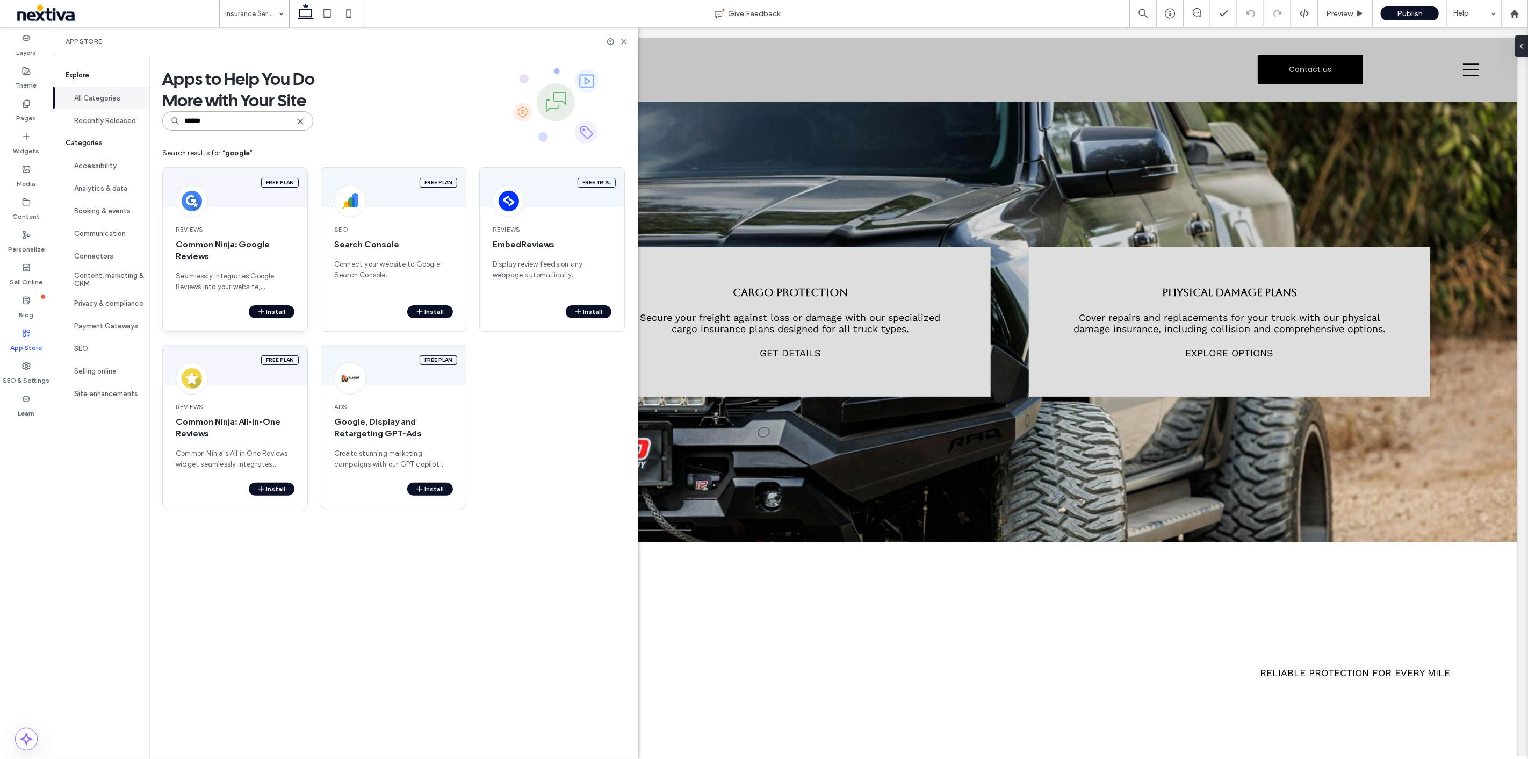
type input "******"
click at [264, 308] on icon "button" at bounding box center [261, 311] width 9 height 9
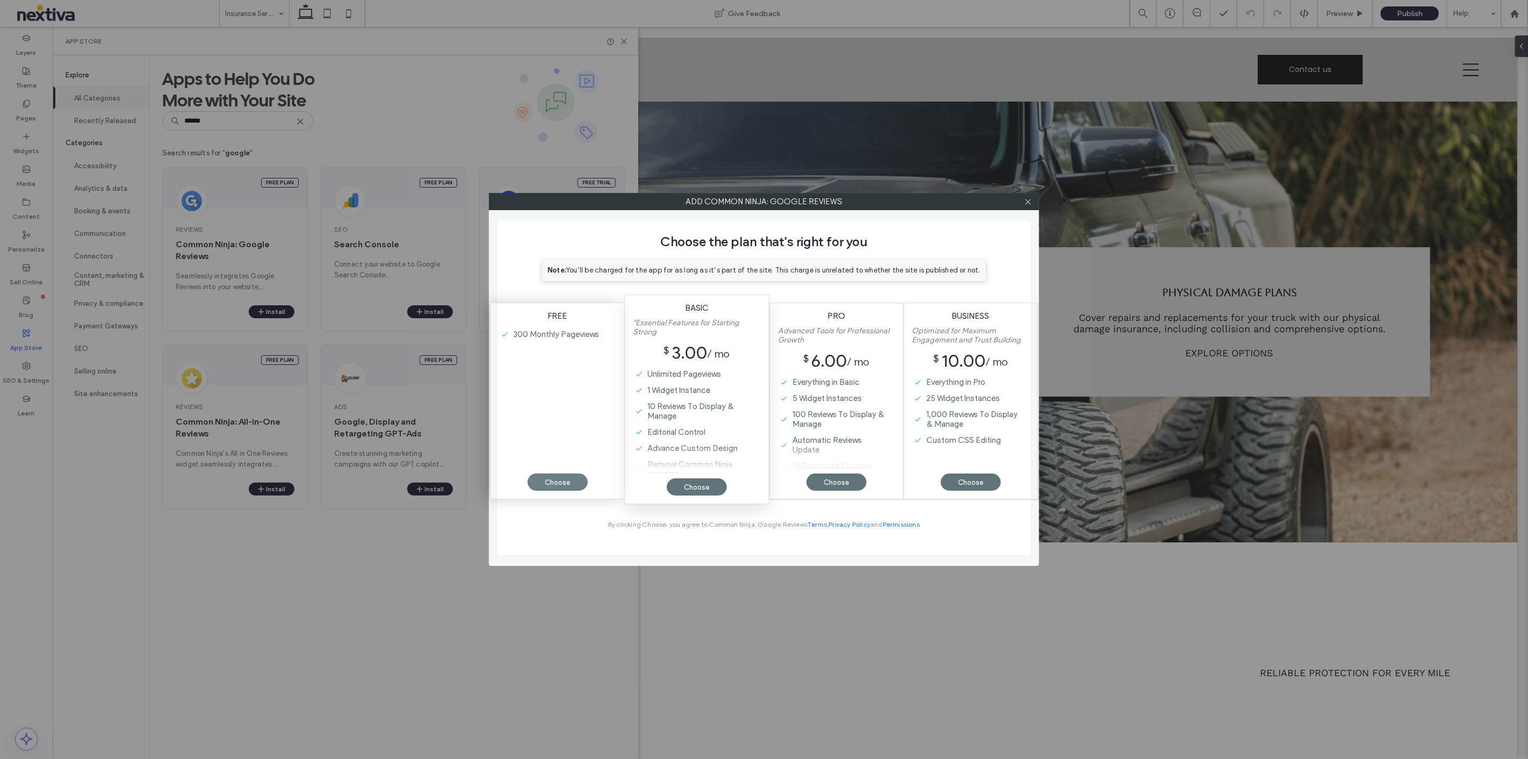
click at [565, 479] on div "Choose" at bounding box center [558, 481] width 60 height 17
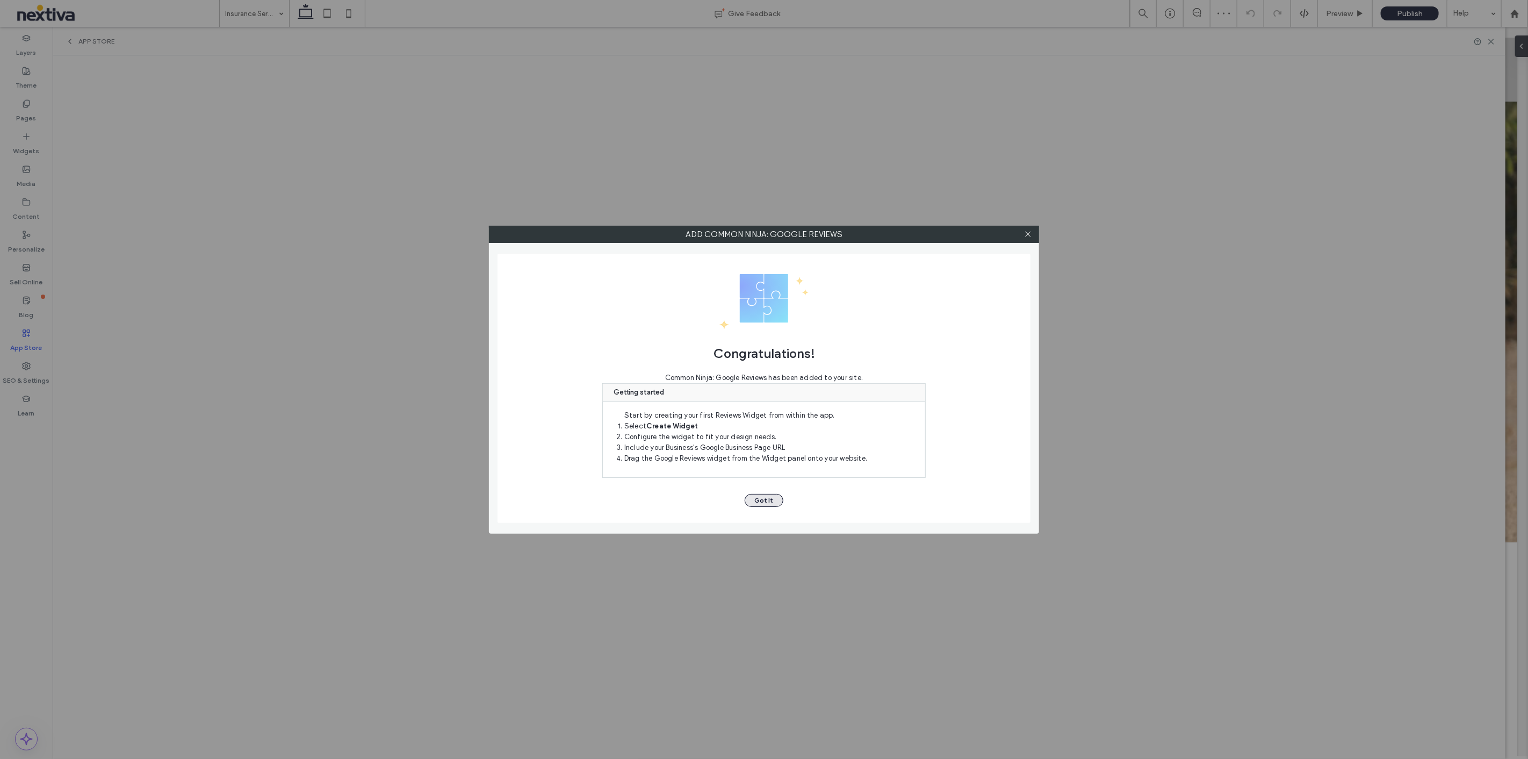
click at [769, 494] on button "Got It" at bounding box center [764, 500] width 39 height 13
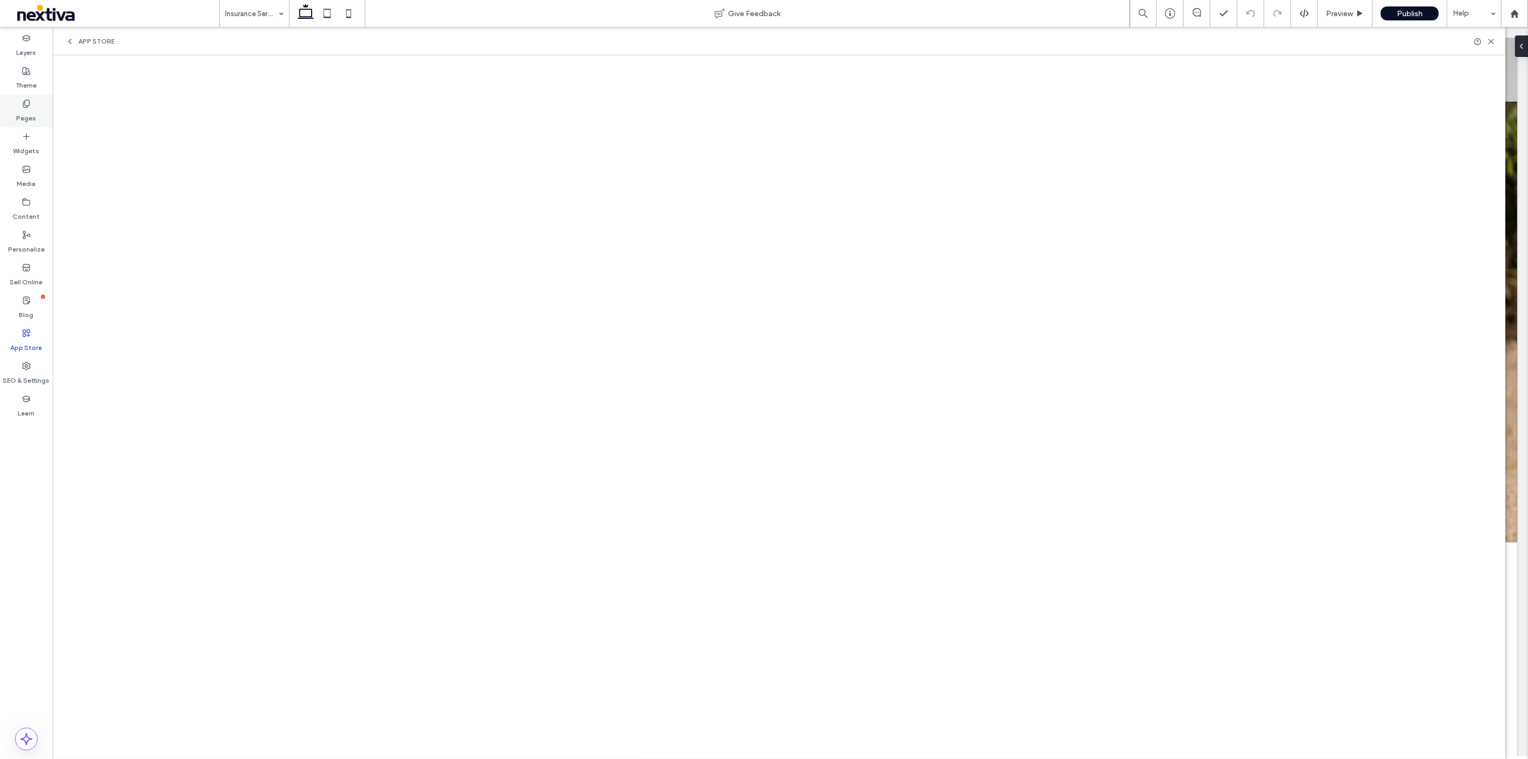
click at [25, 111] on label "Pages" at bounding box center [27, 115] width 20 height 15
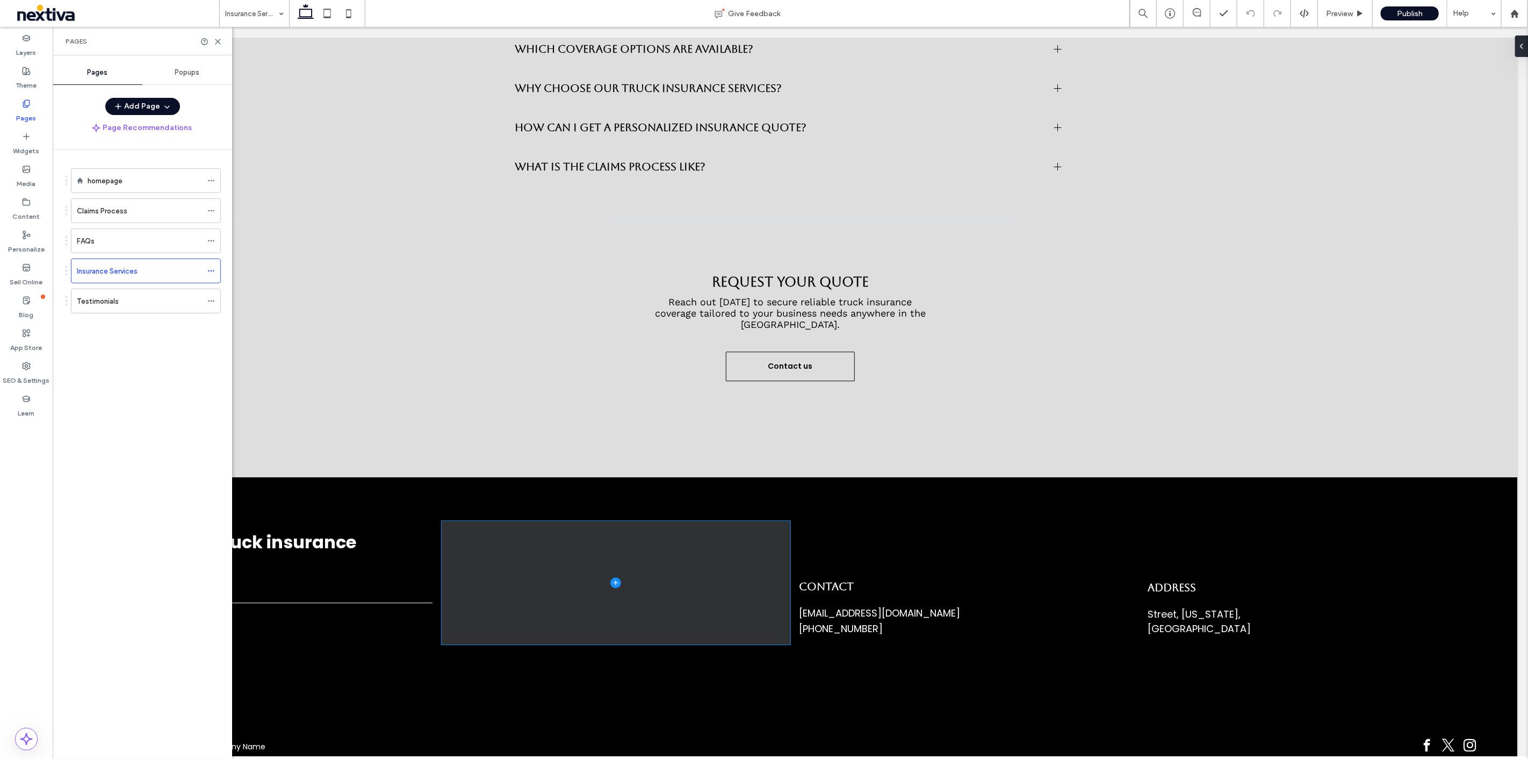
scroll to position [1910, 0]
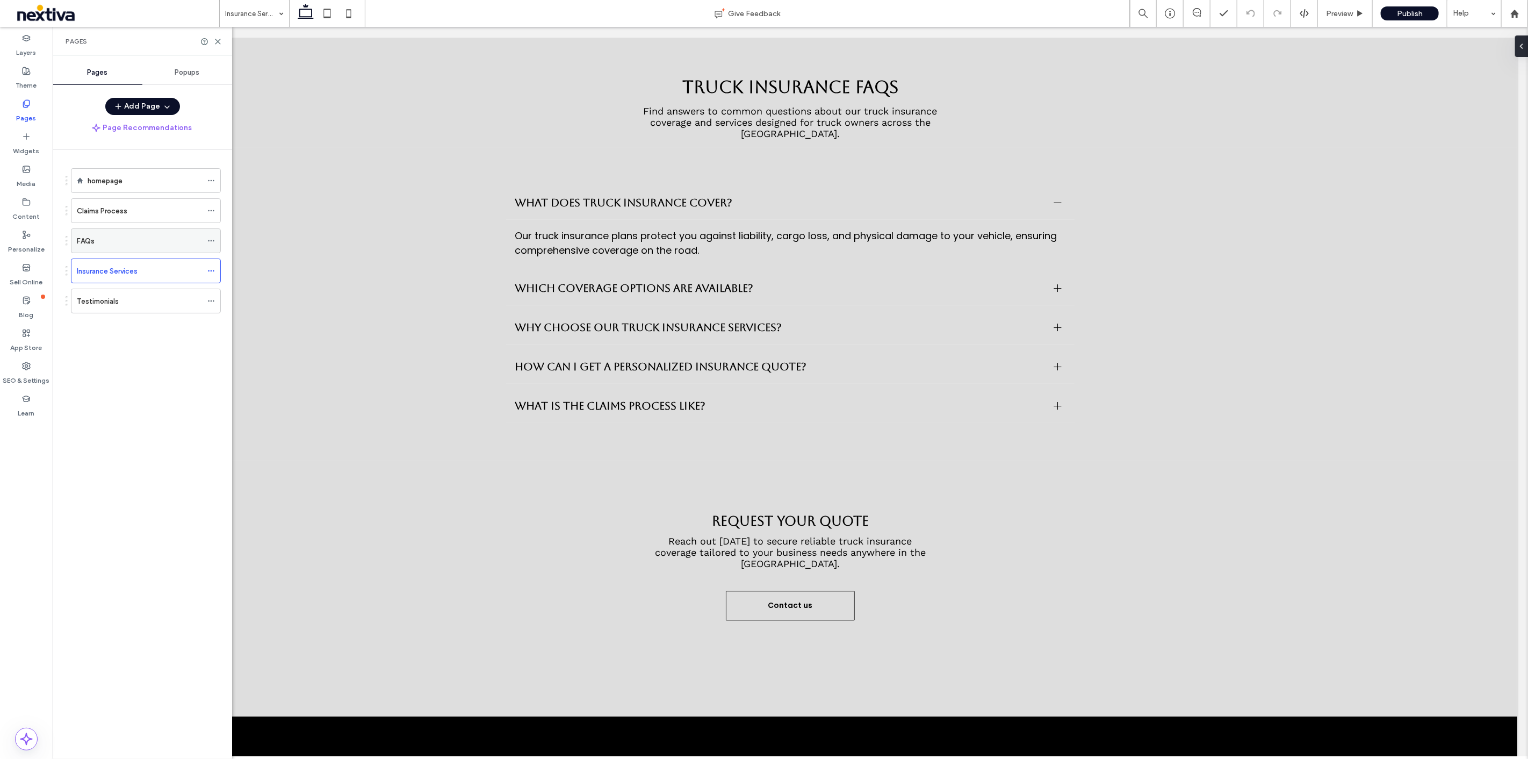
click at [159, 242] on div "FAQs" at bounding box center [139, 240] width 125 height 11
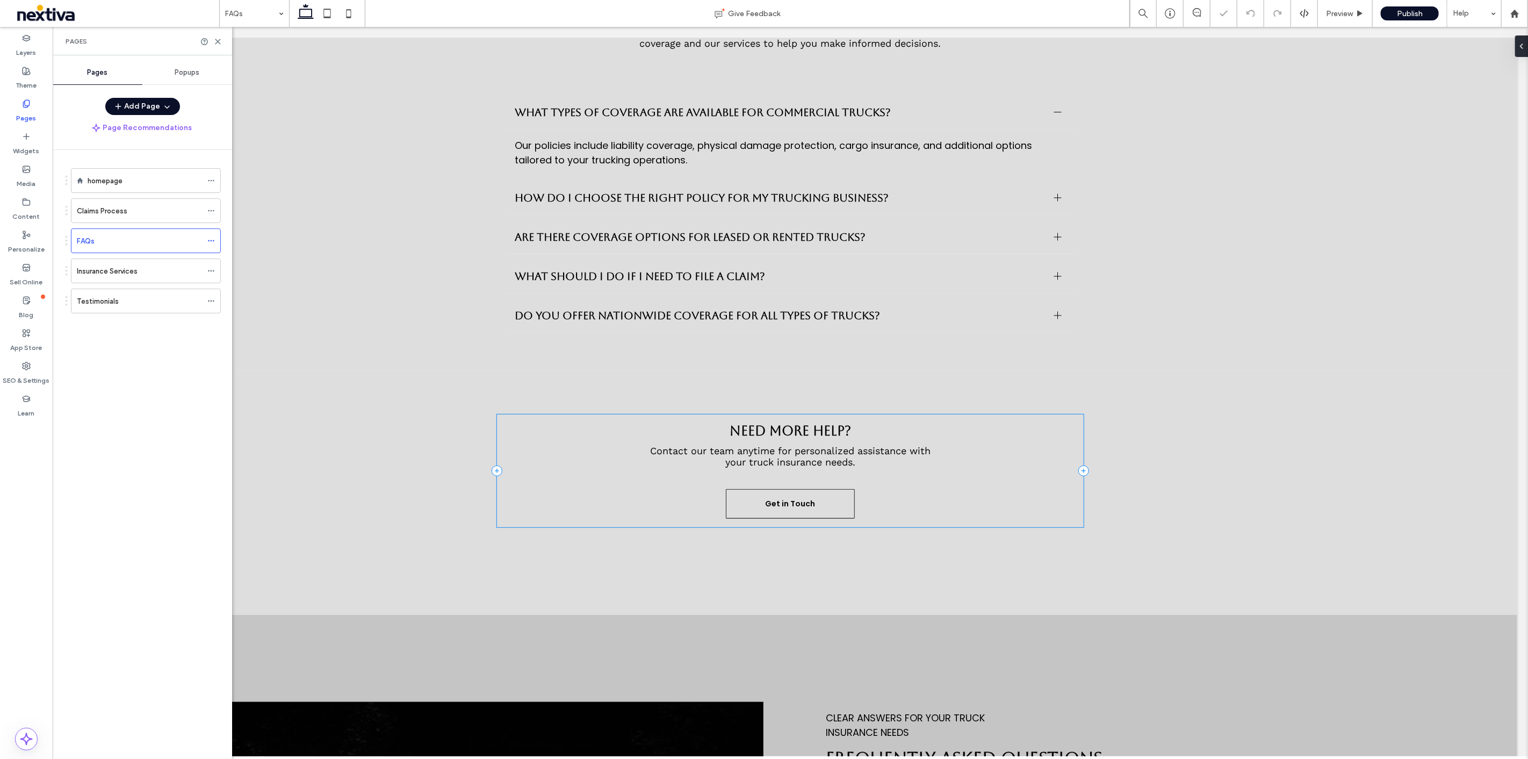
scroll to position [895, 0]
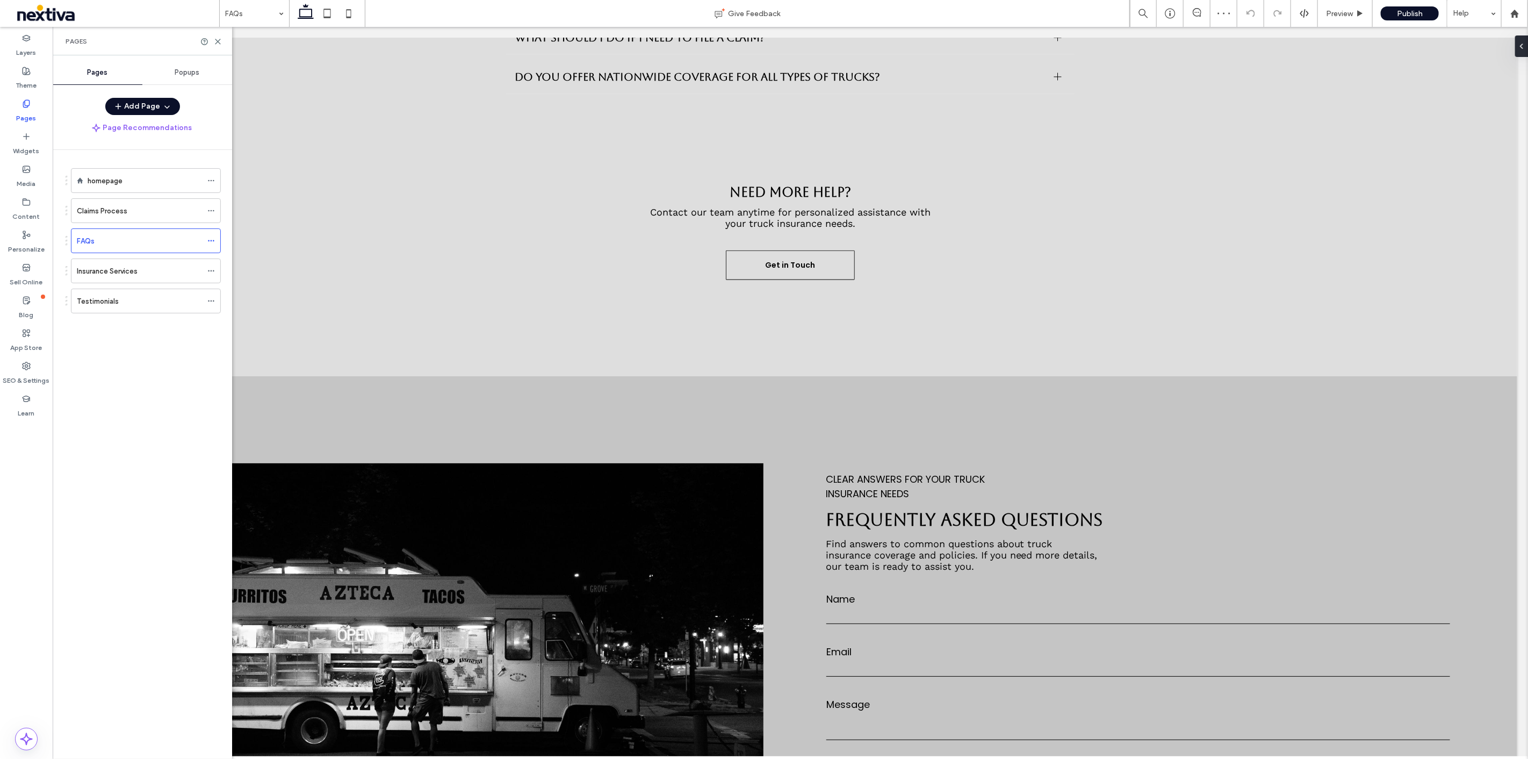
drag, startPoint x: 132, startPoint y: 293, endPoint x: 138, endPoint y: 303, distance: 11.3
click at [131, 296] on div "Testimonials" at bounding box center [139, 301] width 125 height 11
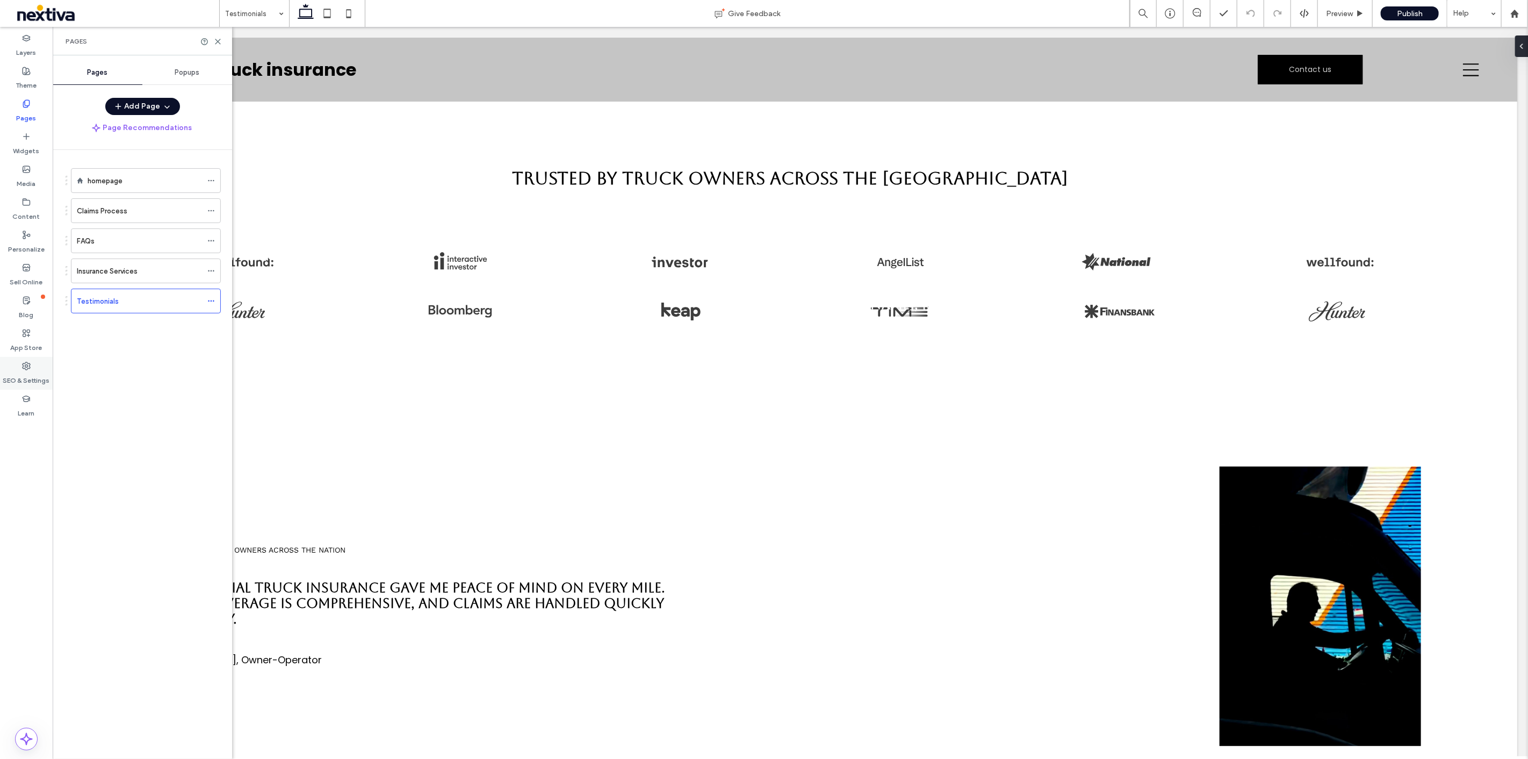
click at [33, 365] on div "SEO & Settings" at bounding box center [26, 373] width 53 height 33
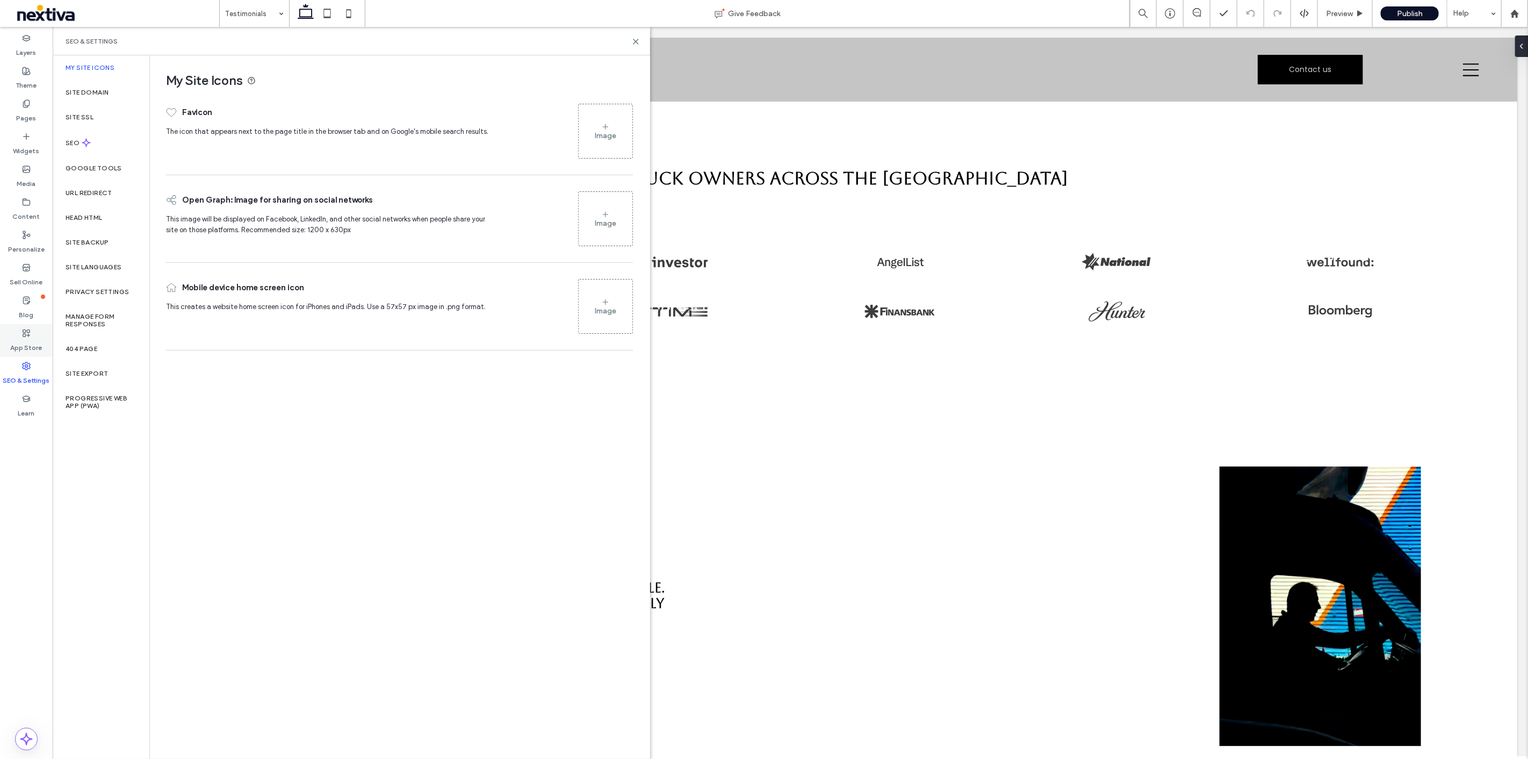
click at [27, 342] on label "App Store" at bounding box center [27, 344] width 32 height 15
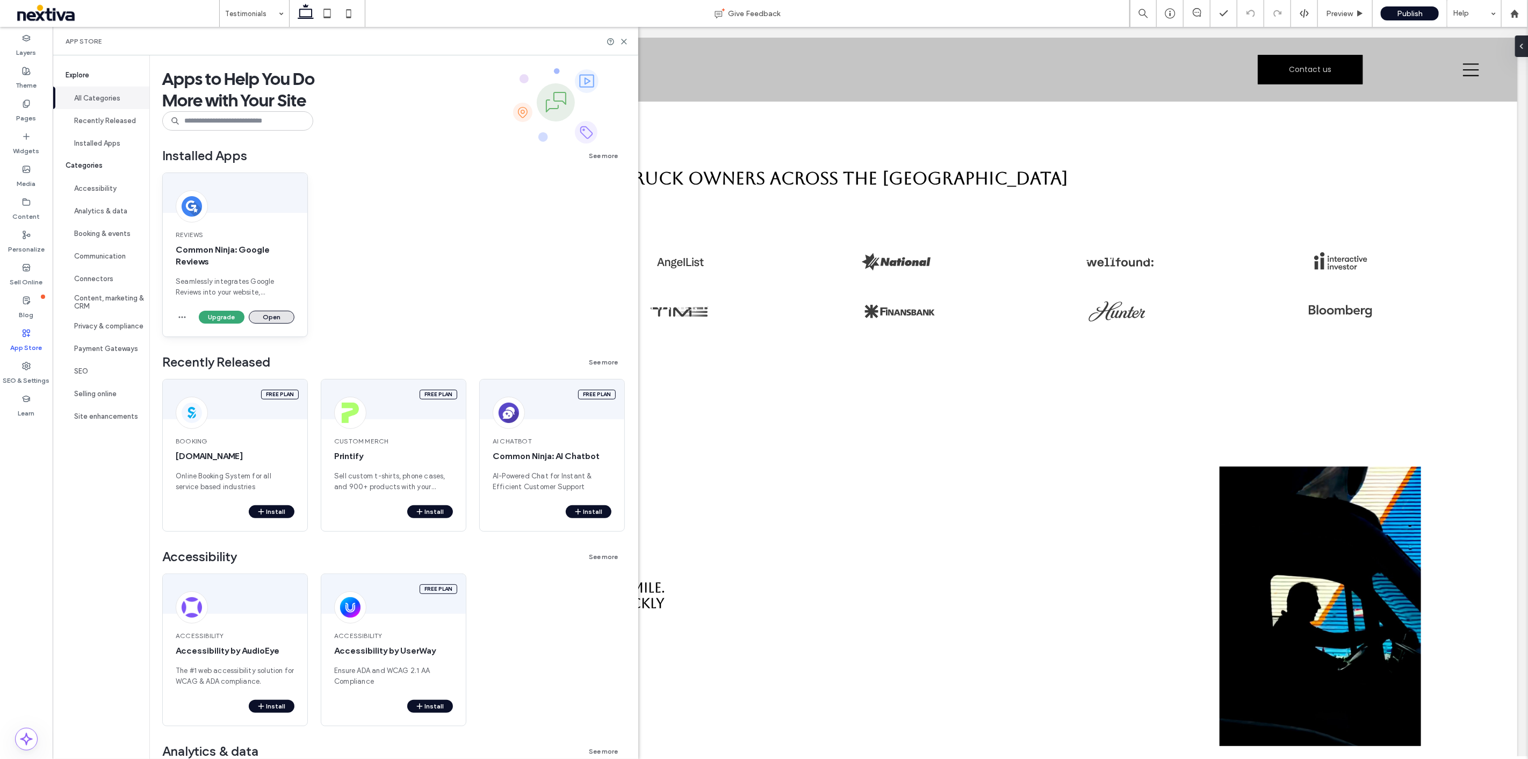
click at [262, 313] on button "Open" at bounding box center [272, 317] width 46 height 13
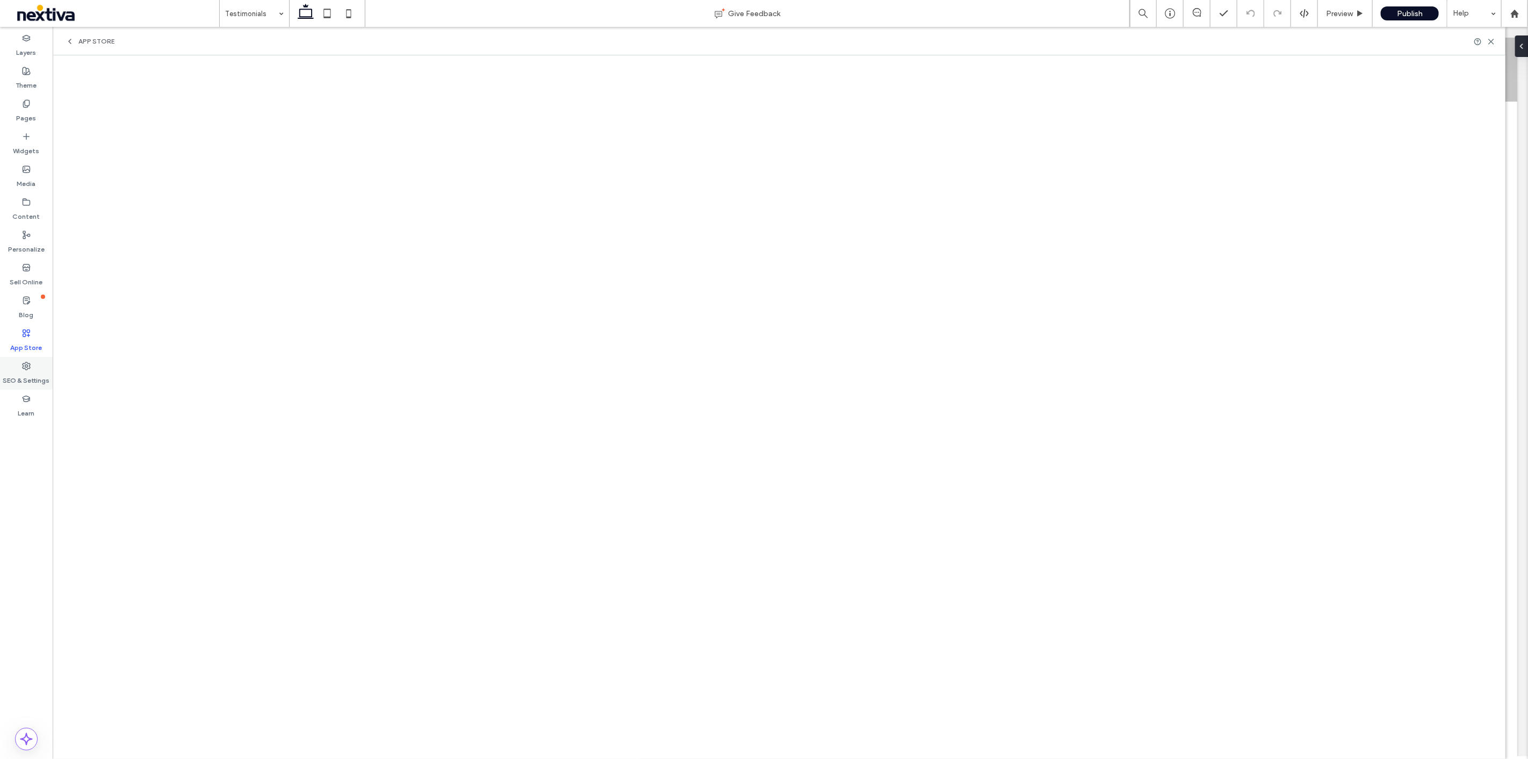
click at [27, 379] on label "SEO & Settings" at bounding box center [26, 377] width 47 height 15
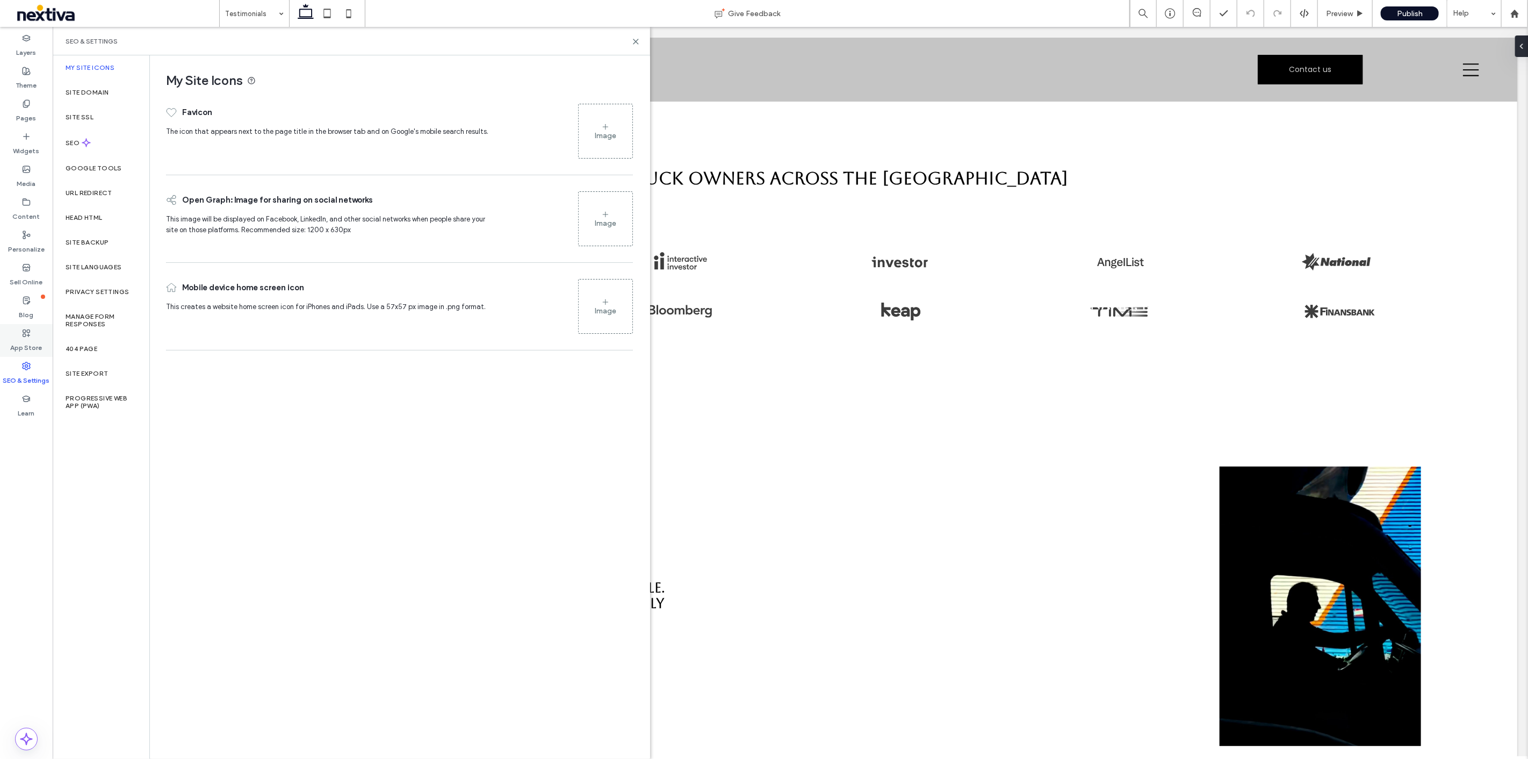
click at [41, 338] on div "App Store" at bounding box center [26, 340] width 53 height 33
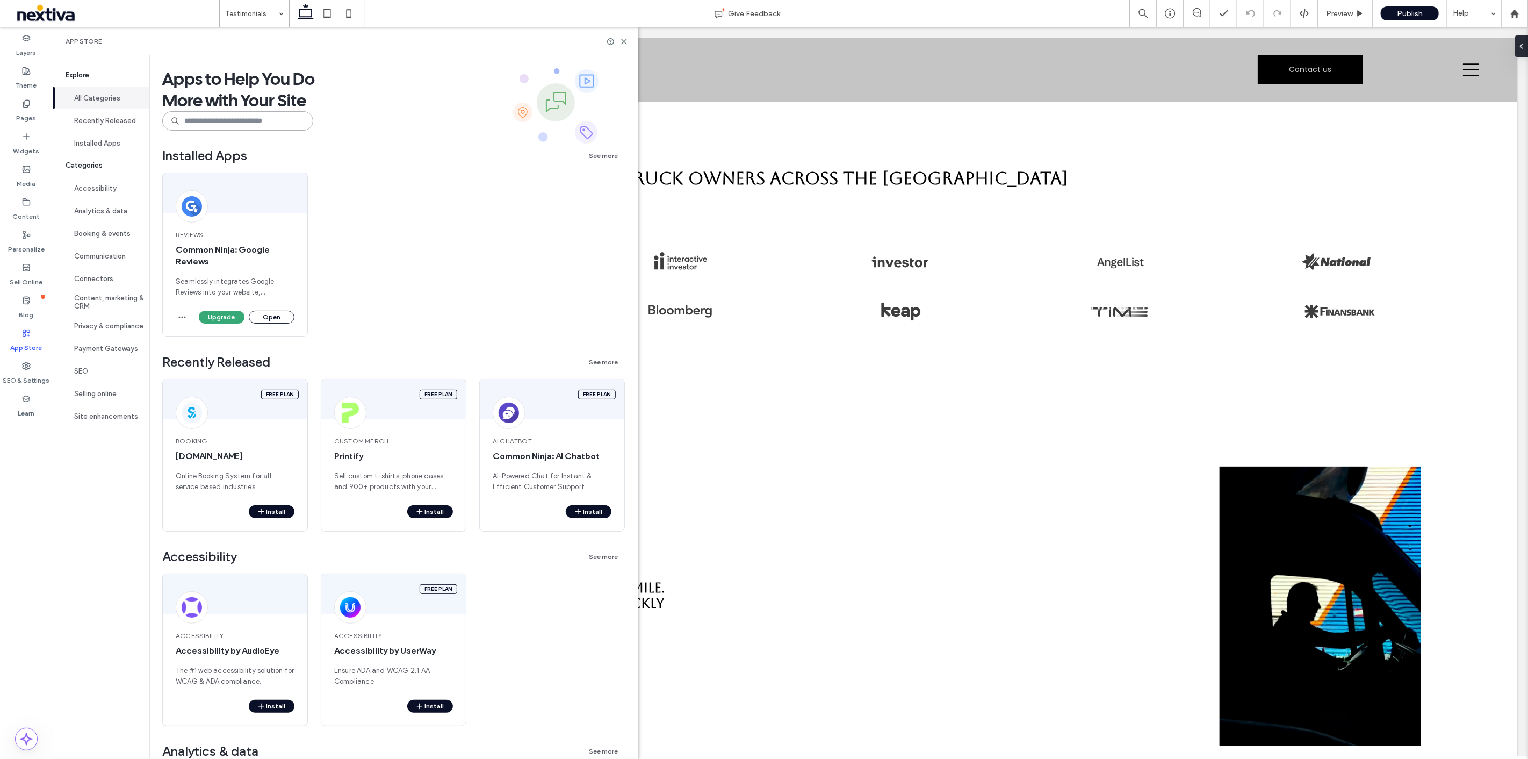
click at [227, 116] on input at bounding box center [237, 120] width 151 height 19
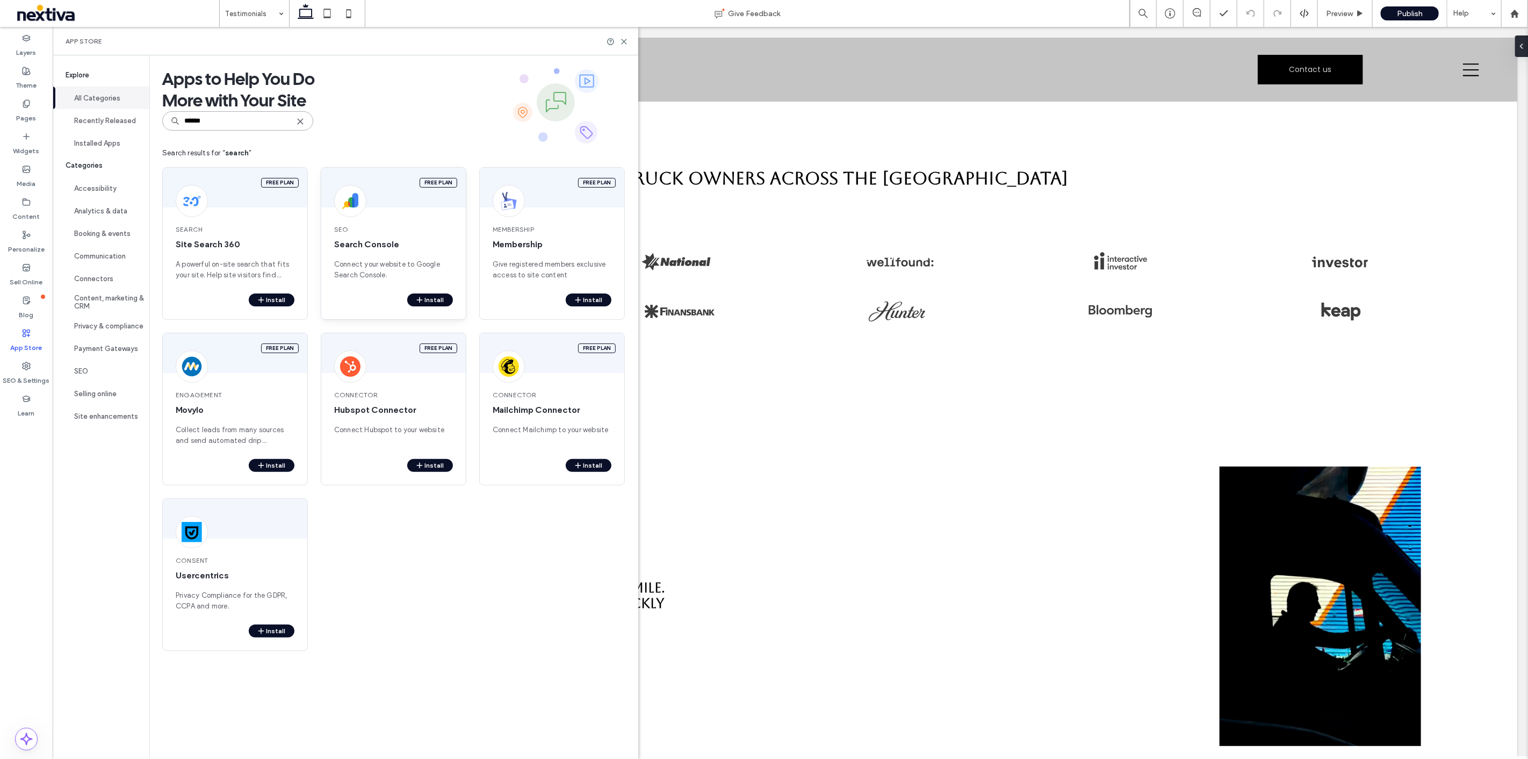
type input "******"
click at [425, 298] on button "Install" at bounding box center [430, 299] width 46 height 13
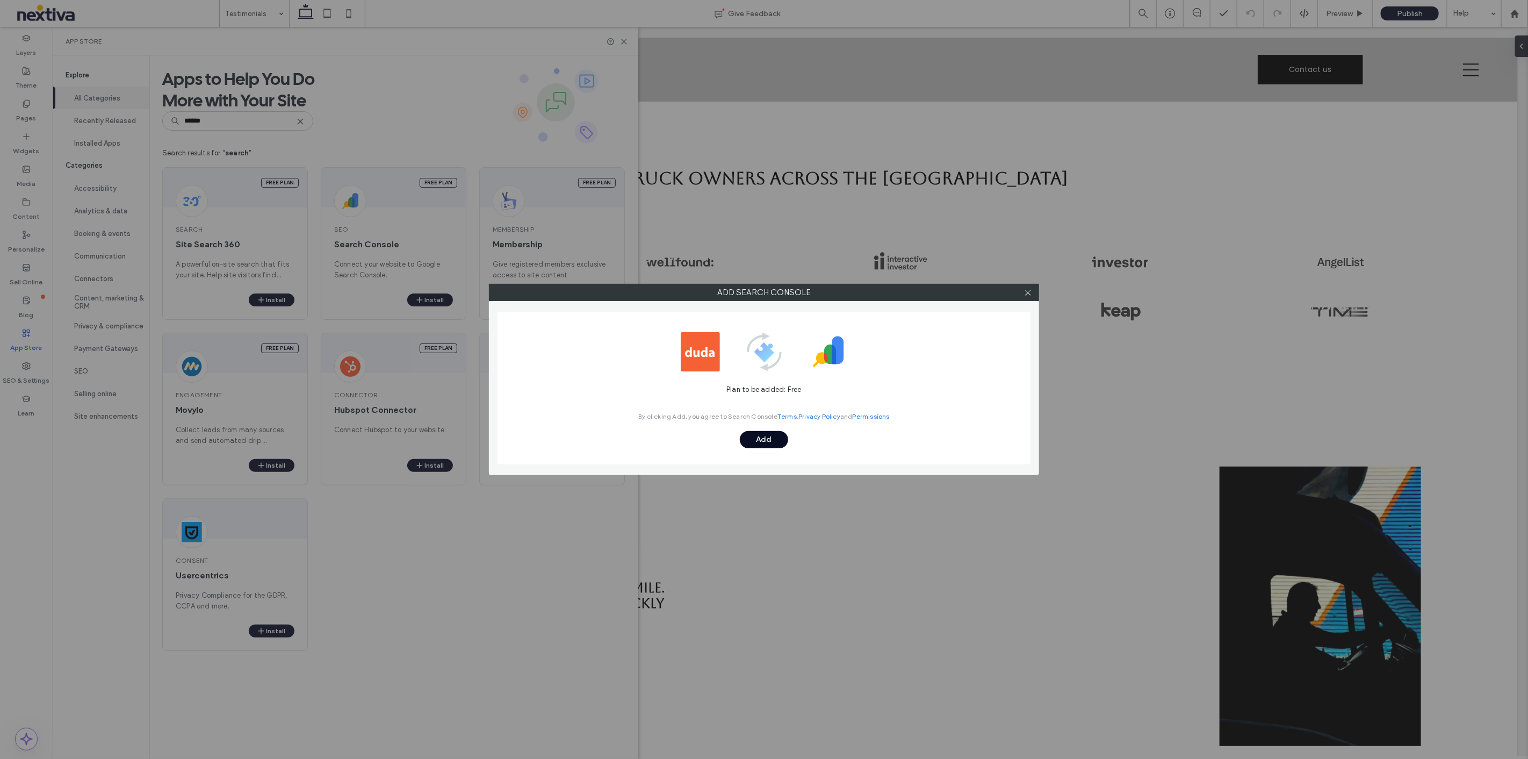
click at [782, 436] on button "Add" at bounding box center [764, 439] width 48 height 17
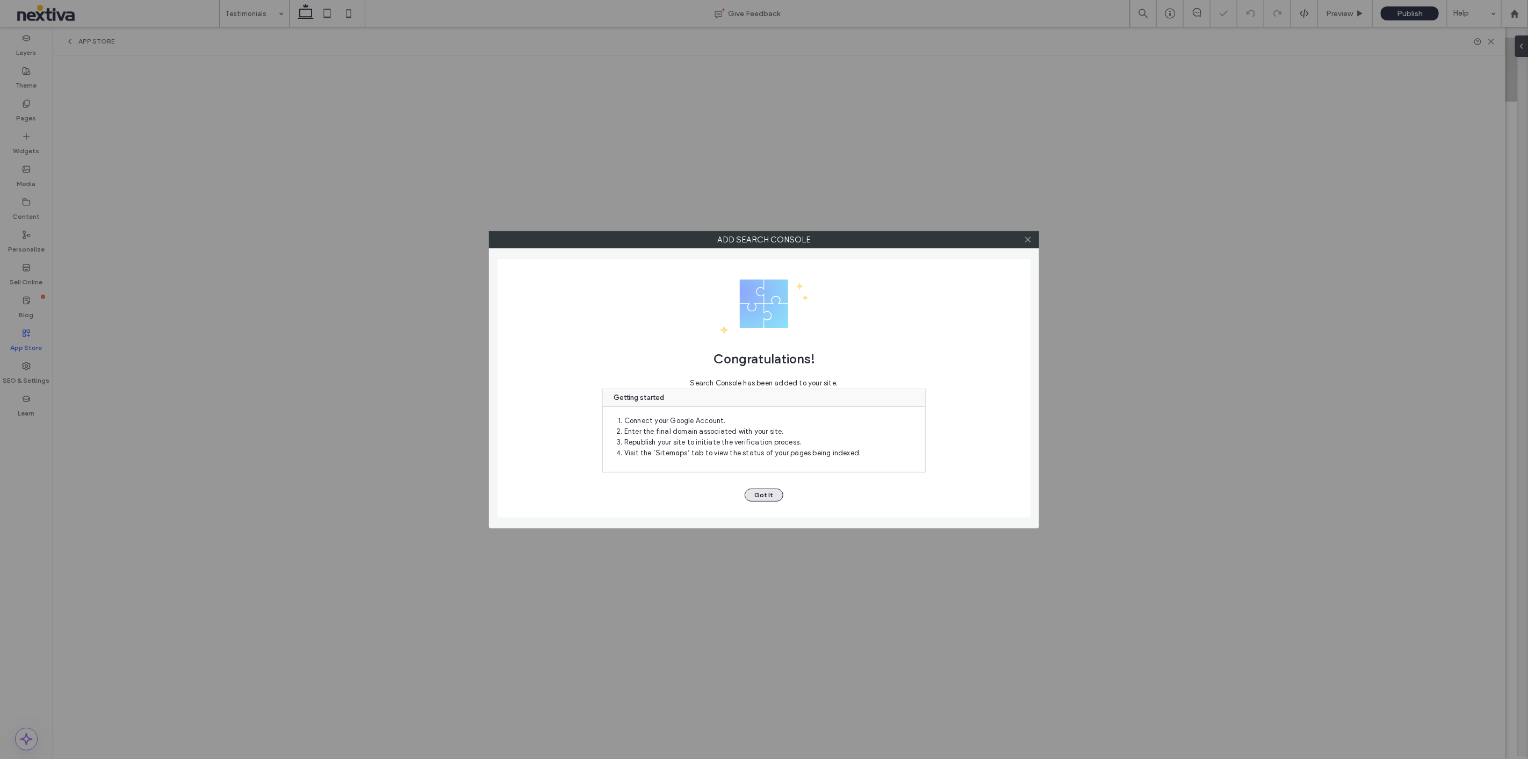
click at [765, 494] on button "Got It" at bounding box center [764, 494] width 39 height 13
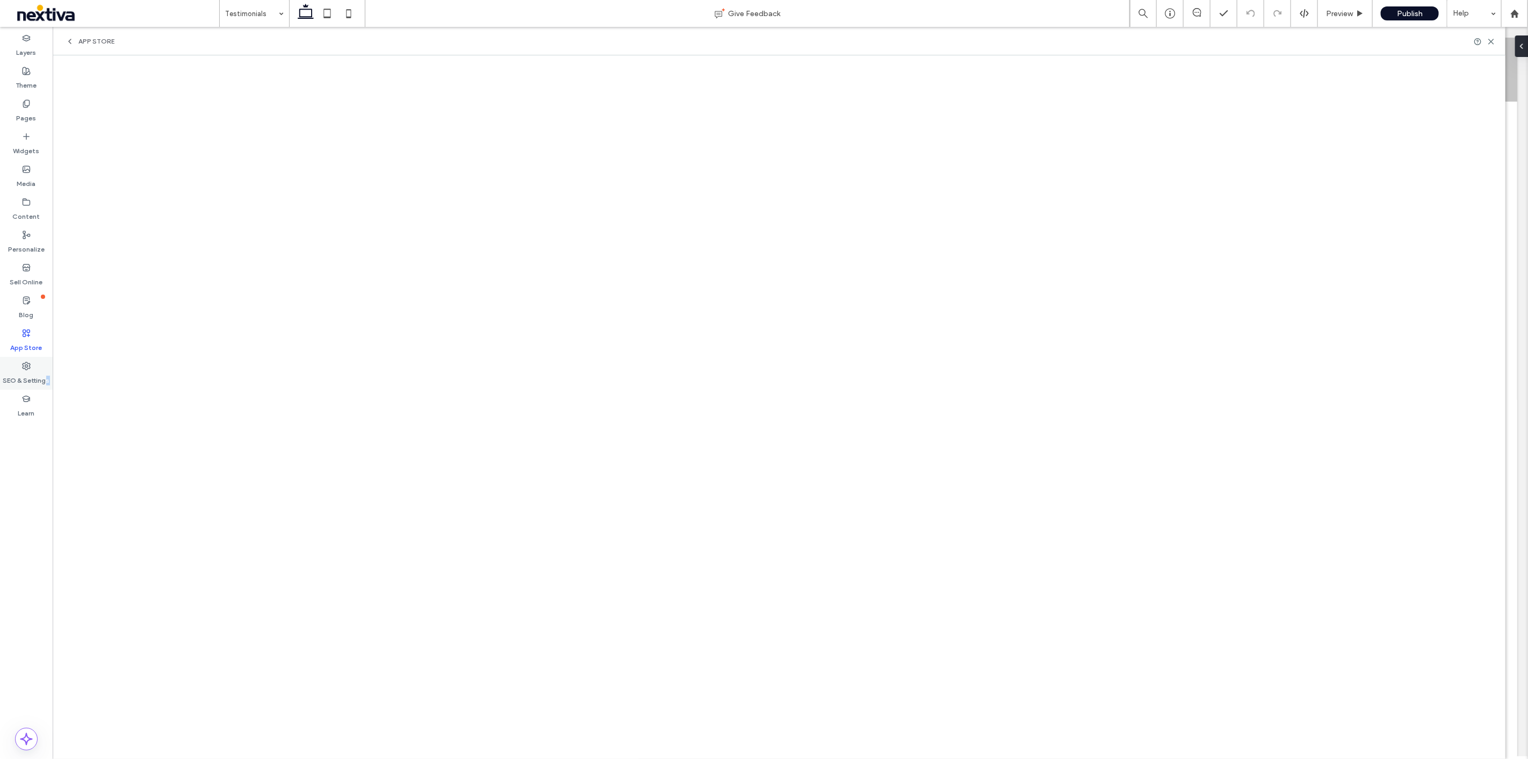
click at [46, 369] on div "SEO & Settings" at bounding box center [26, 373] width 53 height 33
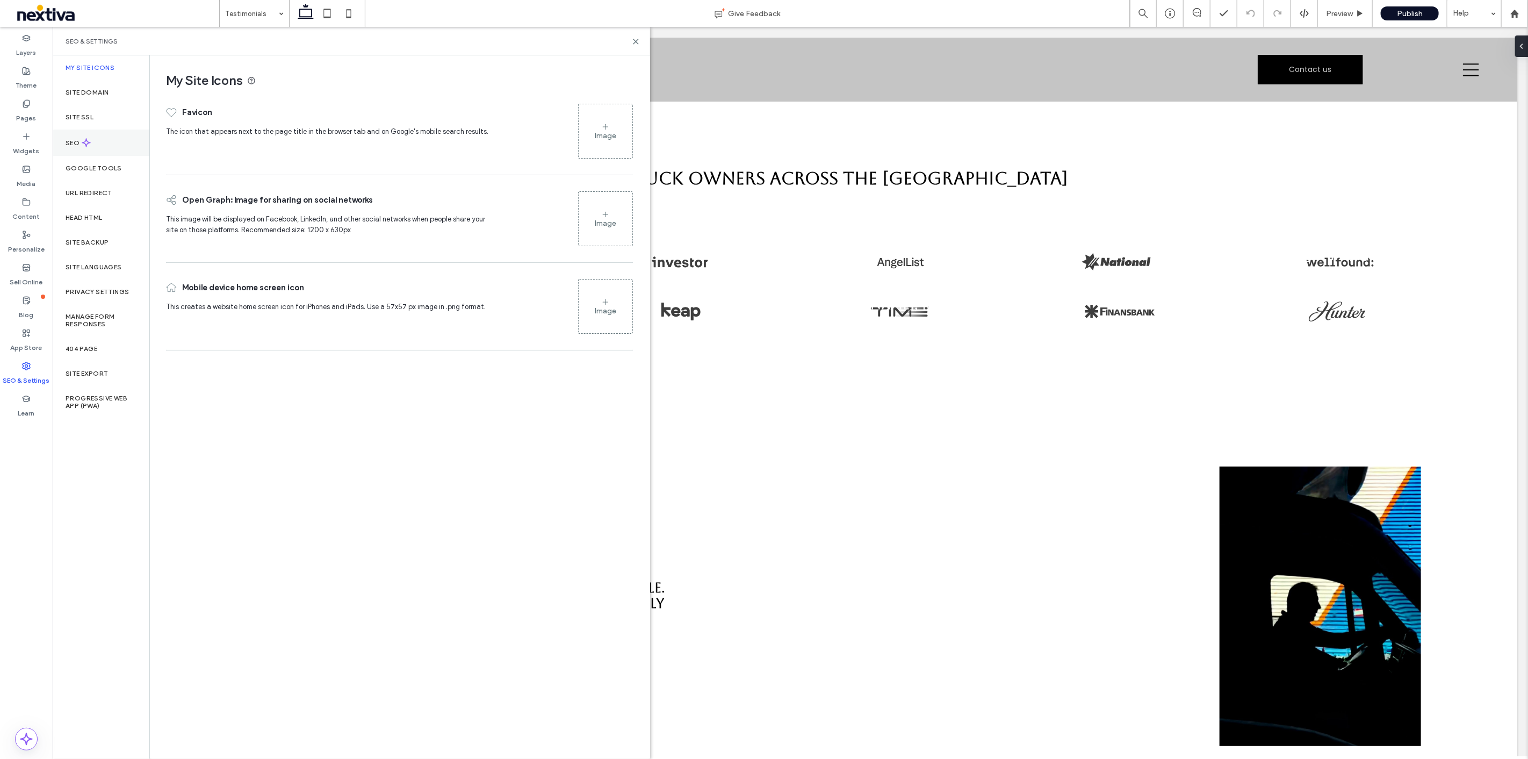
click at [111, 145] on div "SEO" at bounding box center [101, 143] width 97 height 26
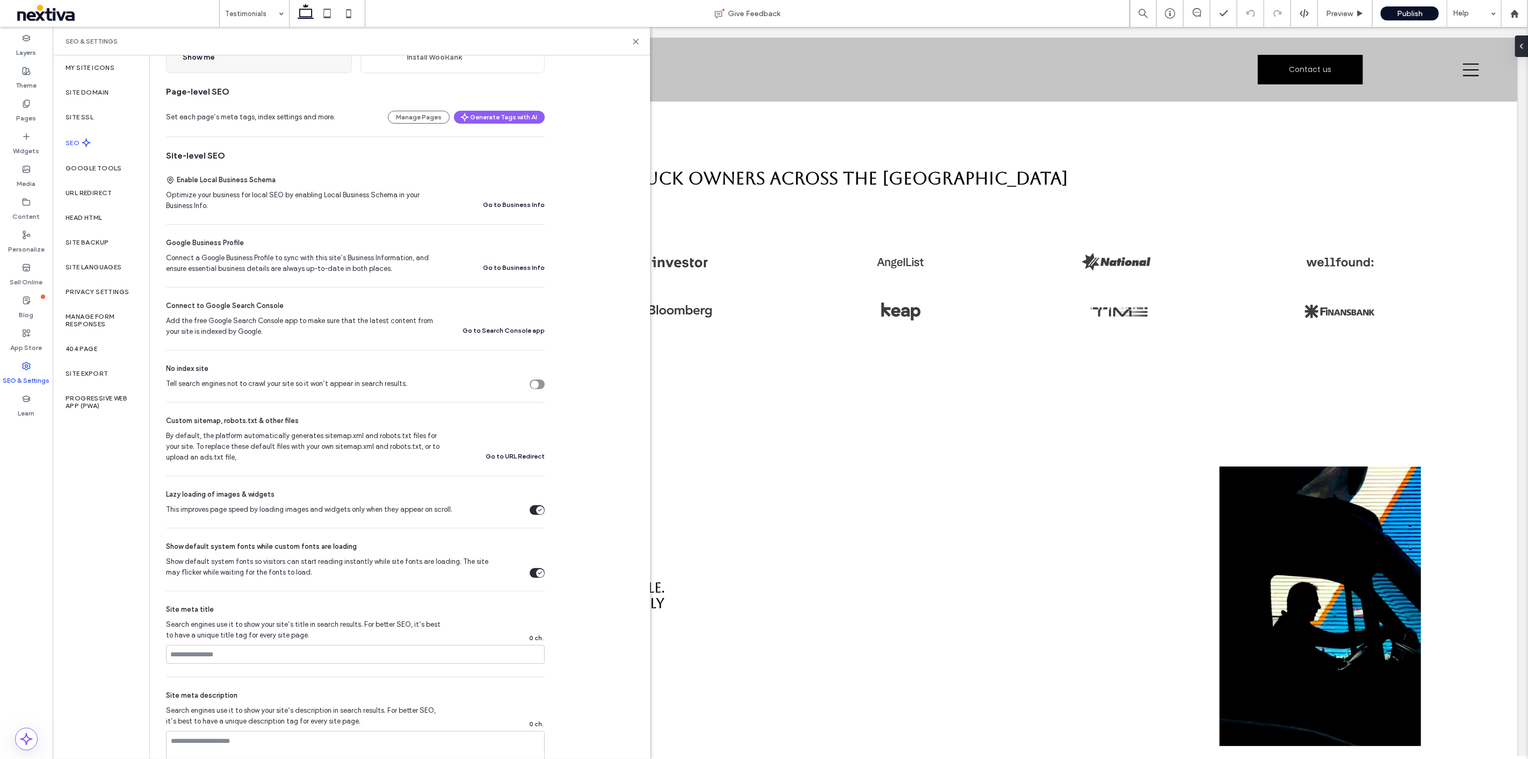
scroll to position [60, 0]
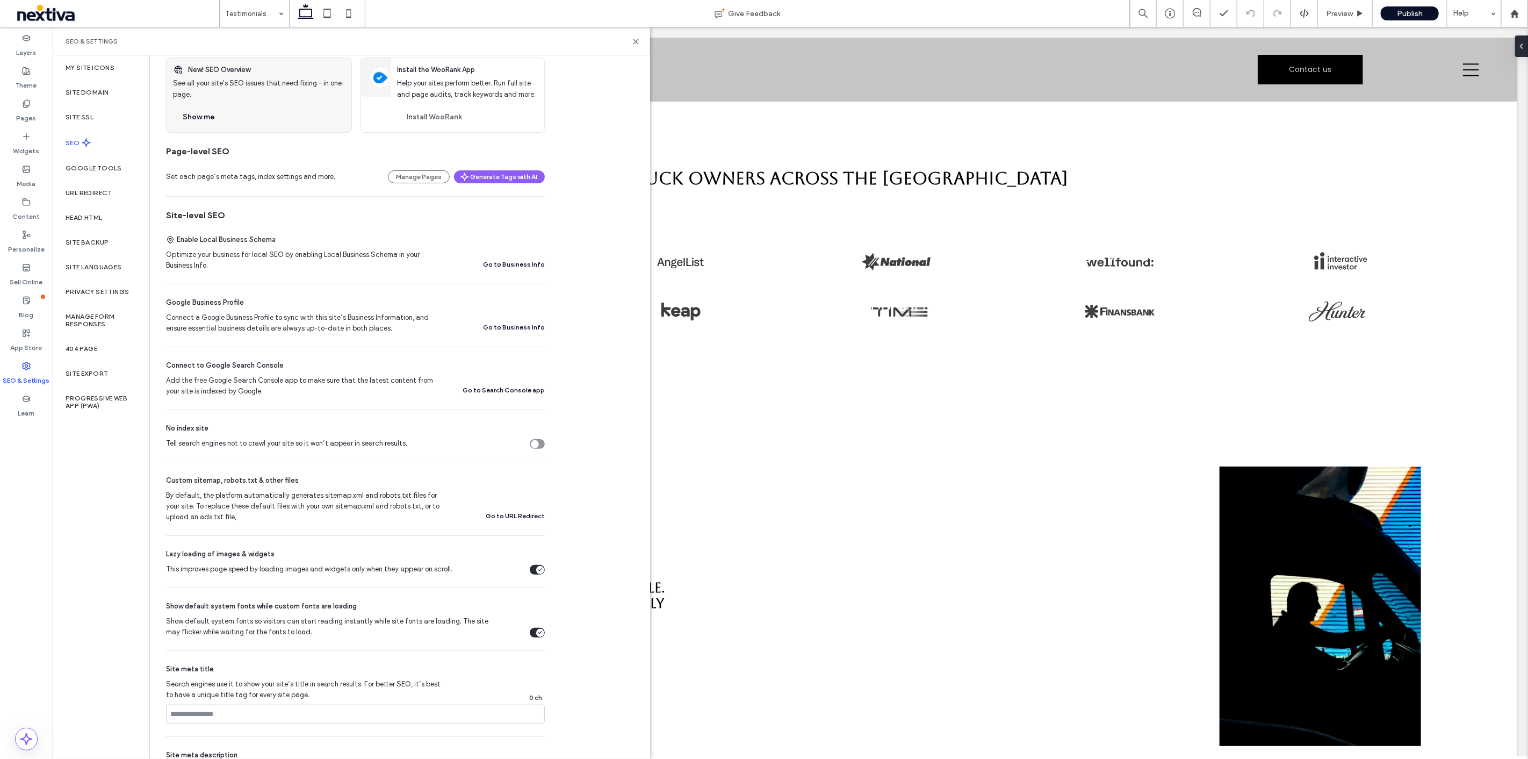
click at [528, 269] on button "Go to Business Info" at bounding box center [514, 264] width 62 height 13
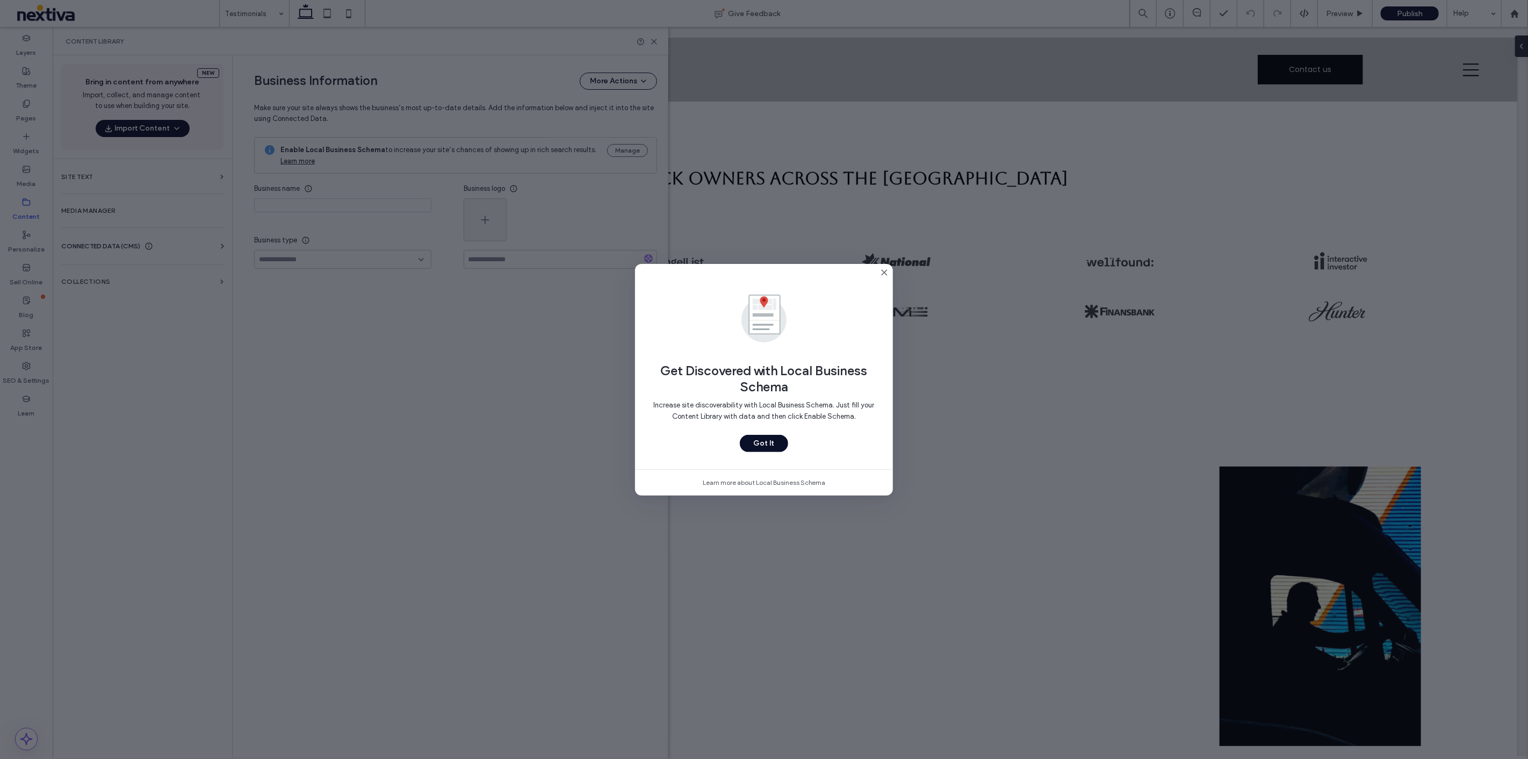
type input "**********"
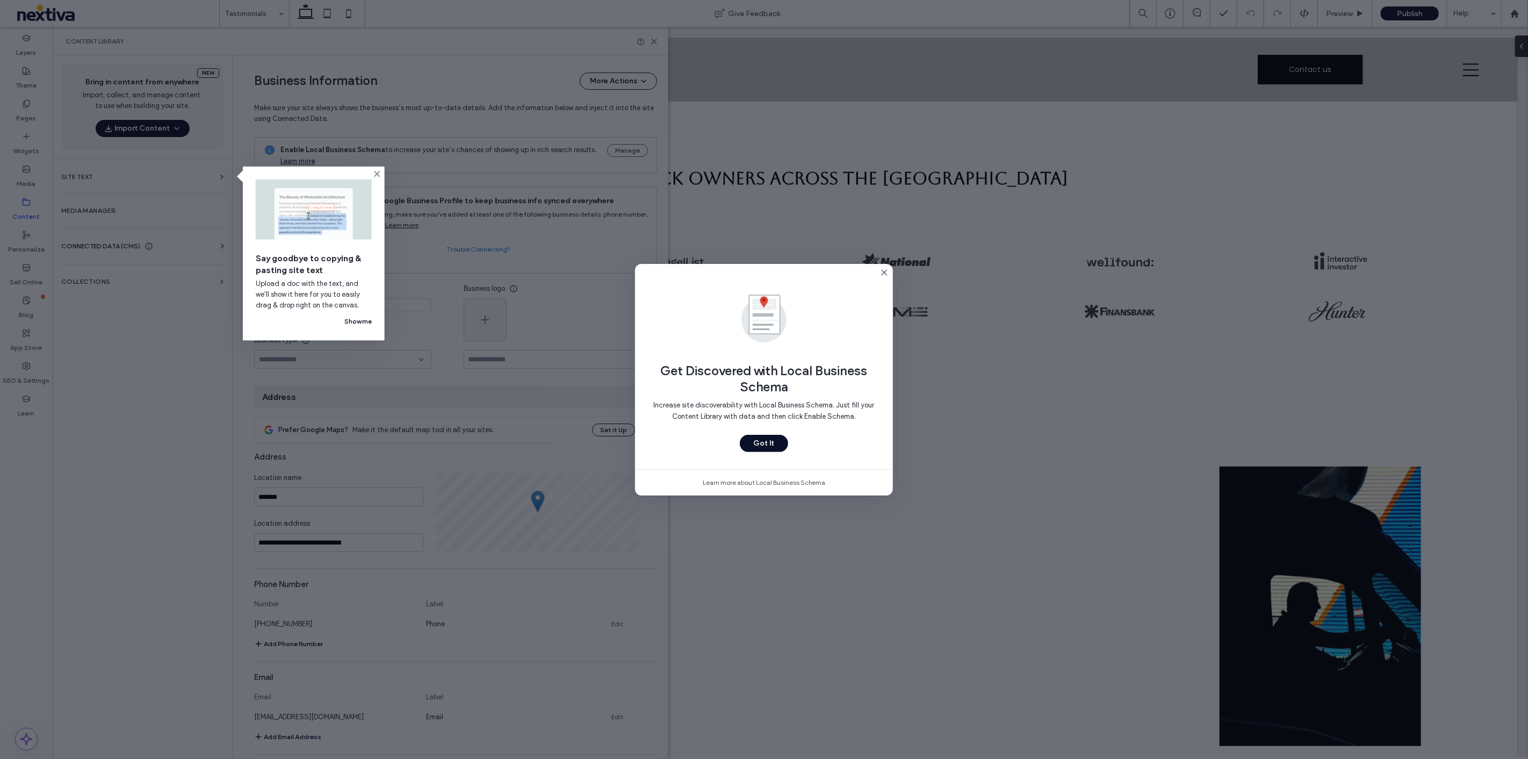
scroll to position [0, 0]
click at [380, 172] on icon at bounding box center [377, 174] width 9 height 9
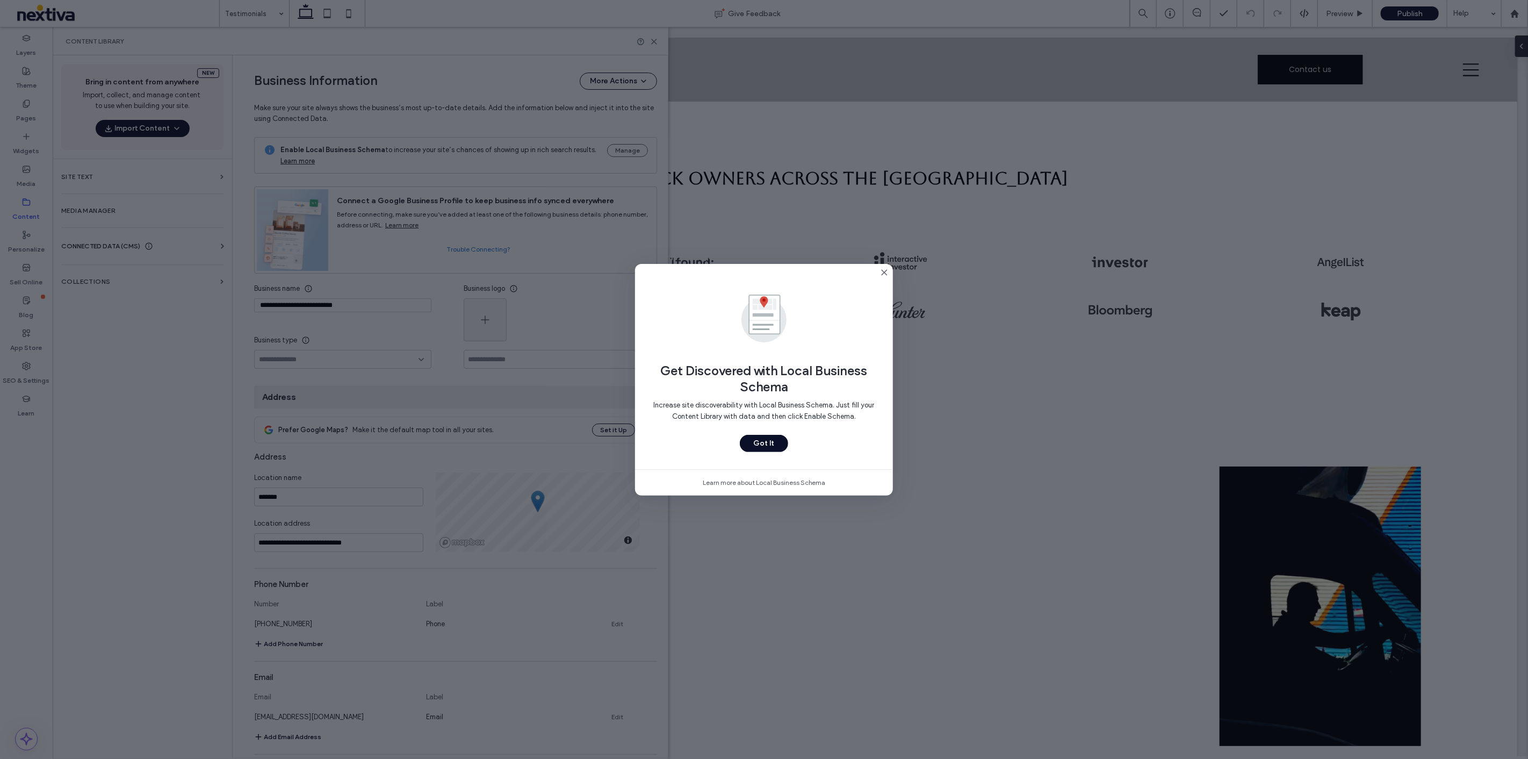
click at [882, 272] on icon at bounding box center [884, 272] width 9 height 9
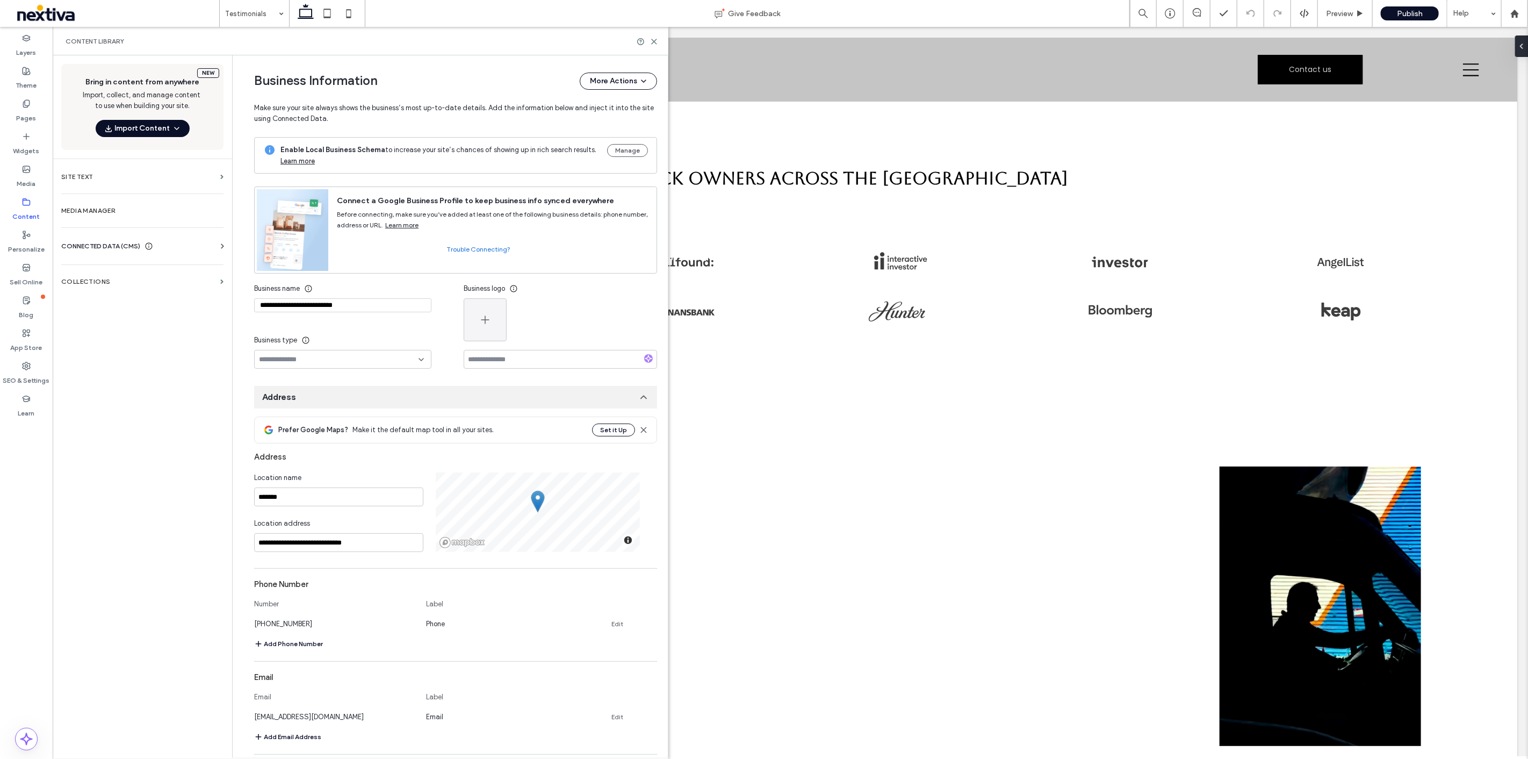
scroll to position [60, 0]
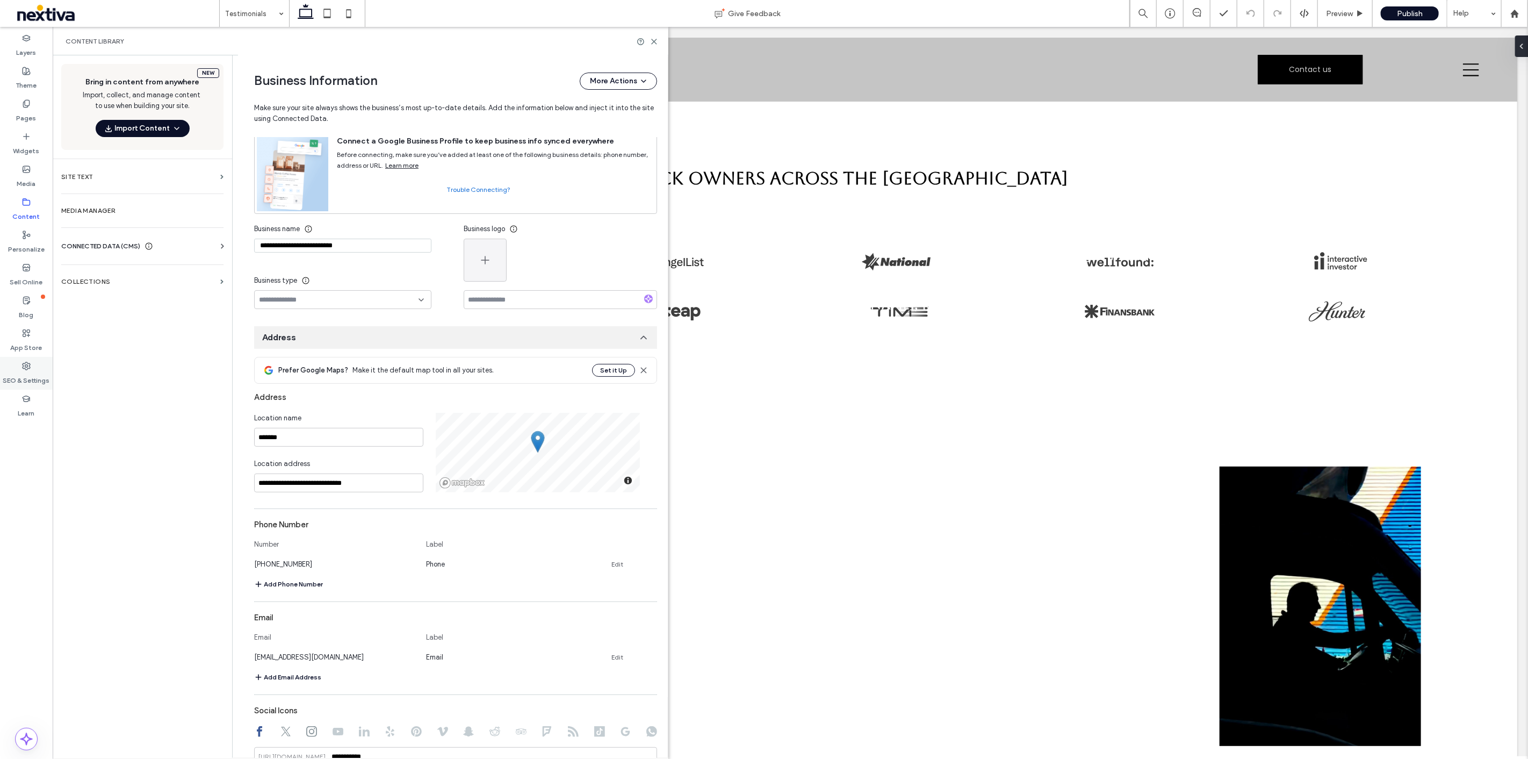
click at [39, 376] on label "SEO & Settings" at bounding box center [26, 377] width 47 height 15
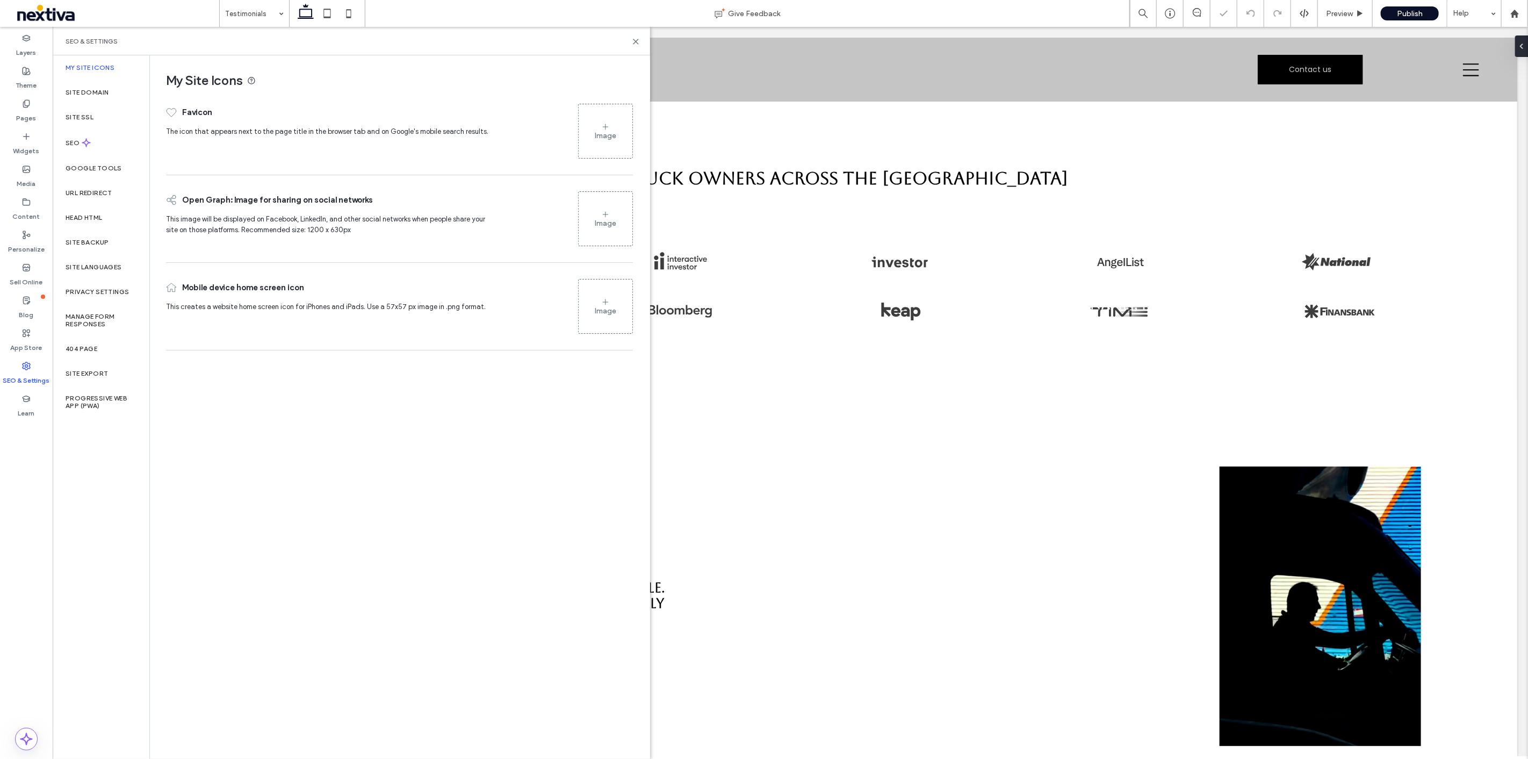
scroll to position [0, 0]
click at [635, 40] on icon at bounding box center [636, 42] width 8 height 8
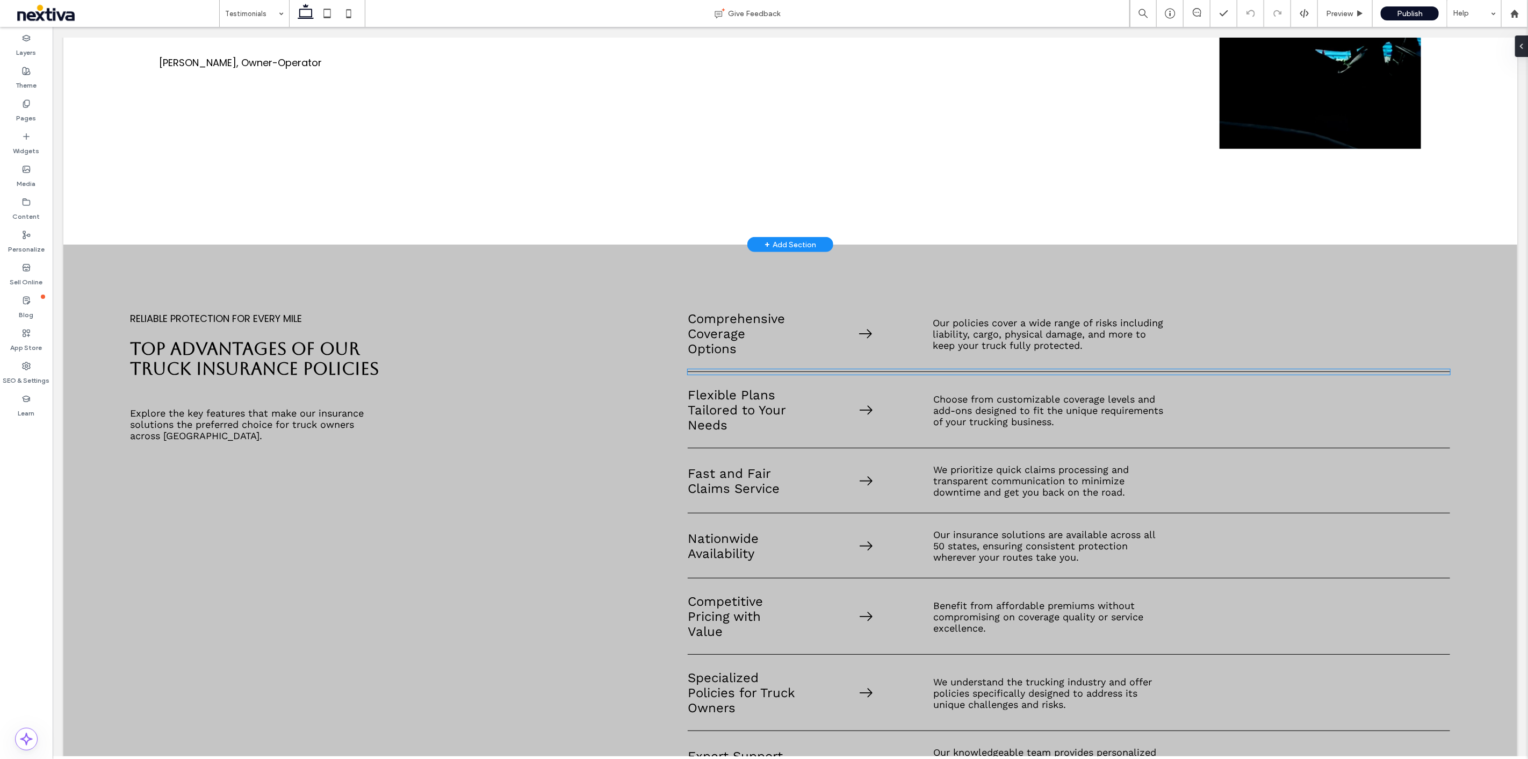
scroll to position [657, 0]
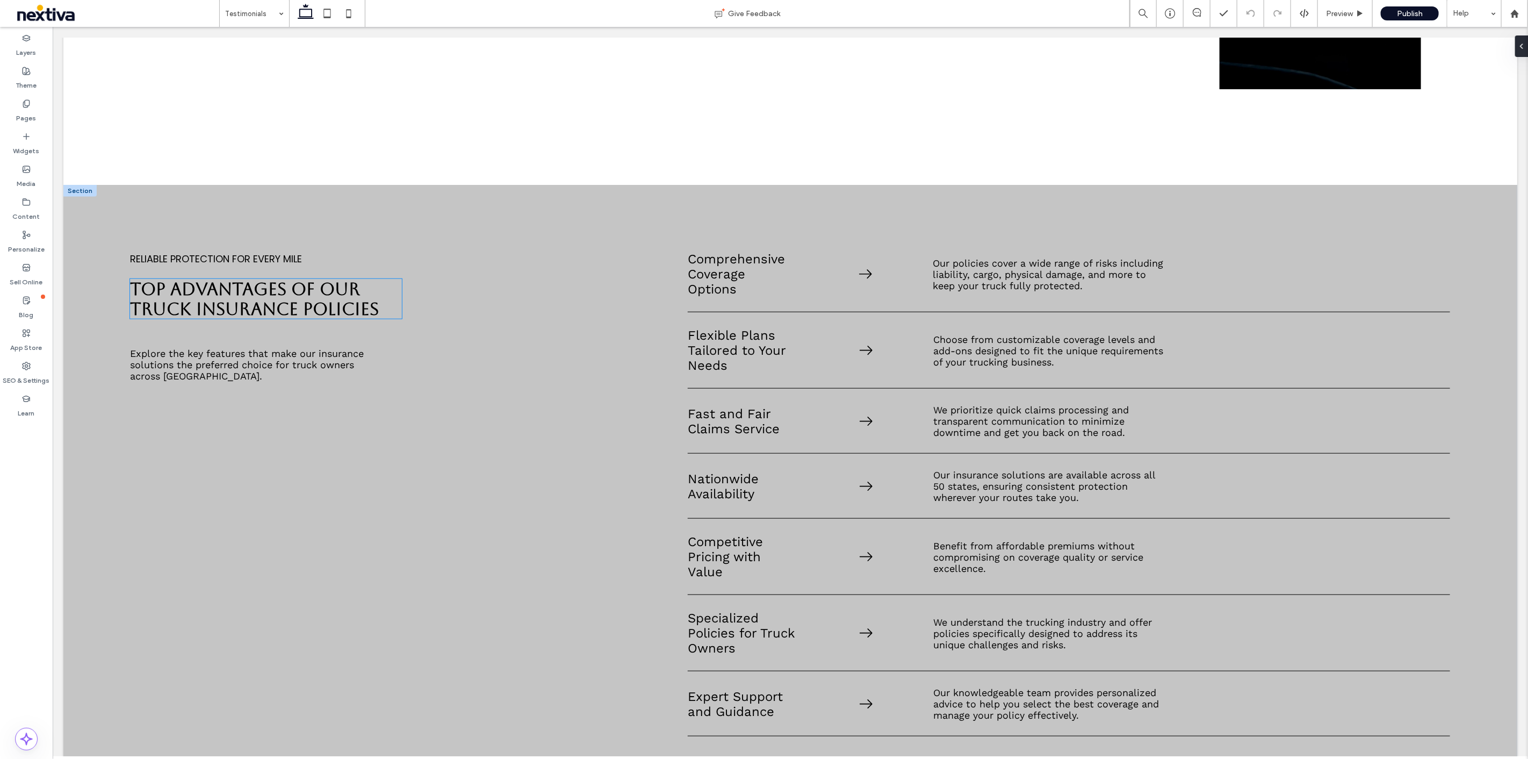
click at [291, 298] on span "Top Advantages of Our Truck Insurance Policies" at bounding box center [254, 299] width 249 height 40
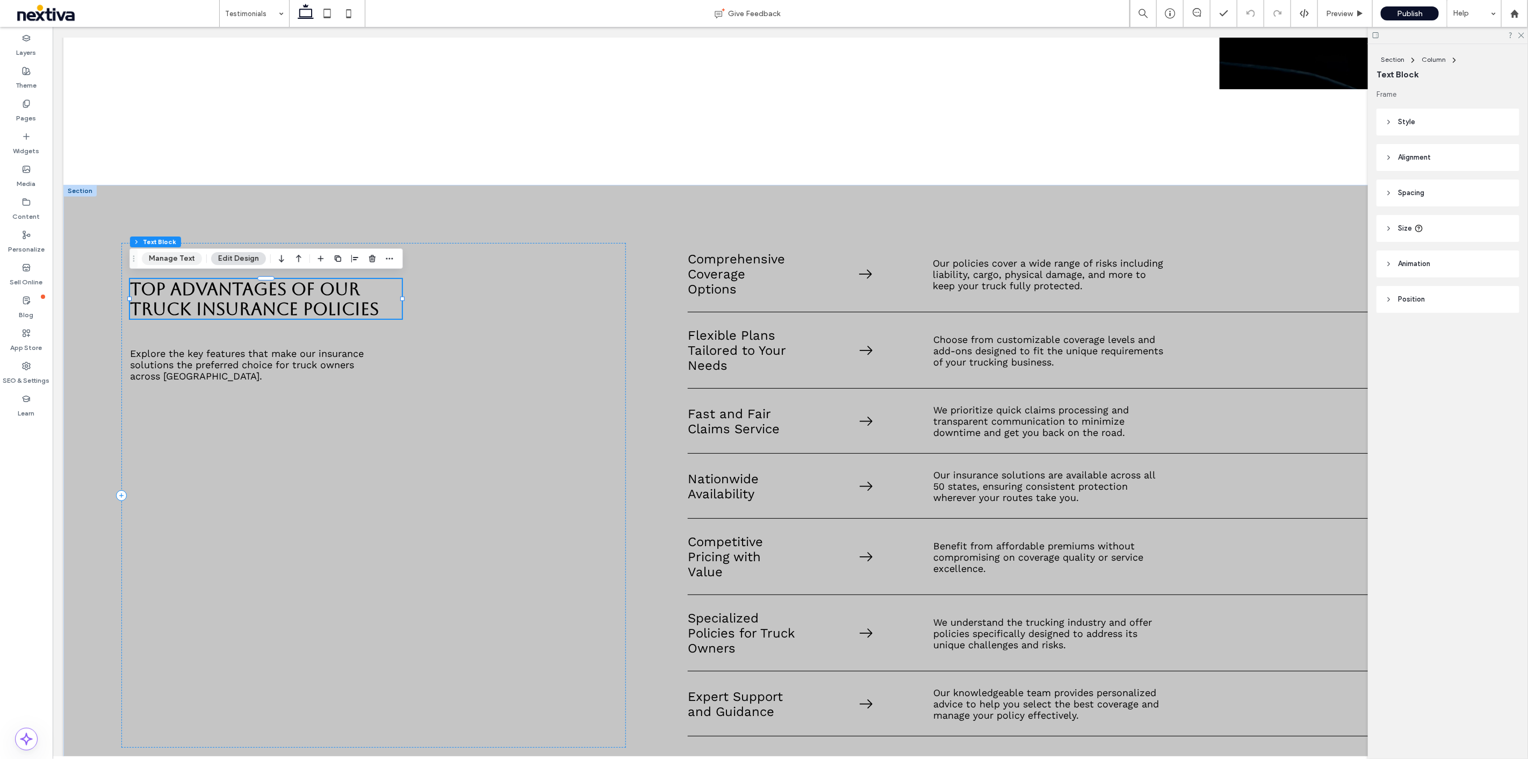
click at [182, 262] on button "Manage Text" at bounding box center [172, 258] width 60 height 13
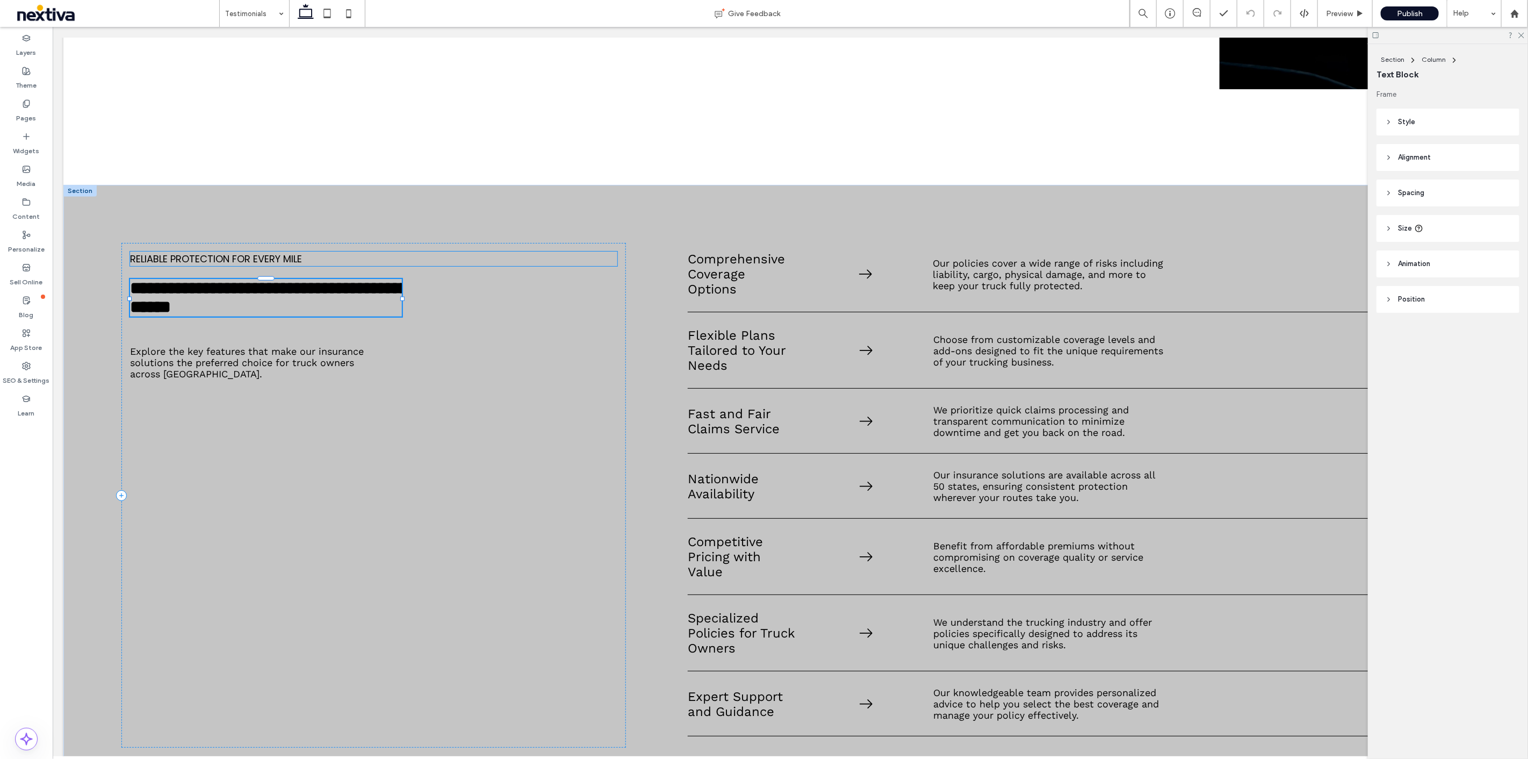
type input "*******"
type input "**"
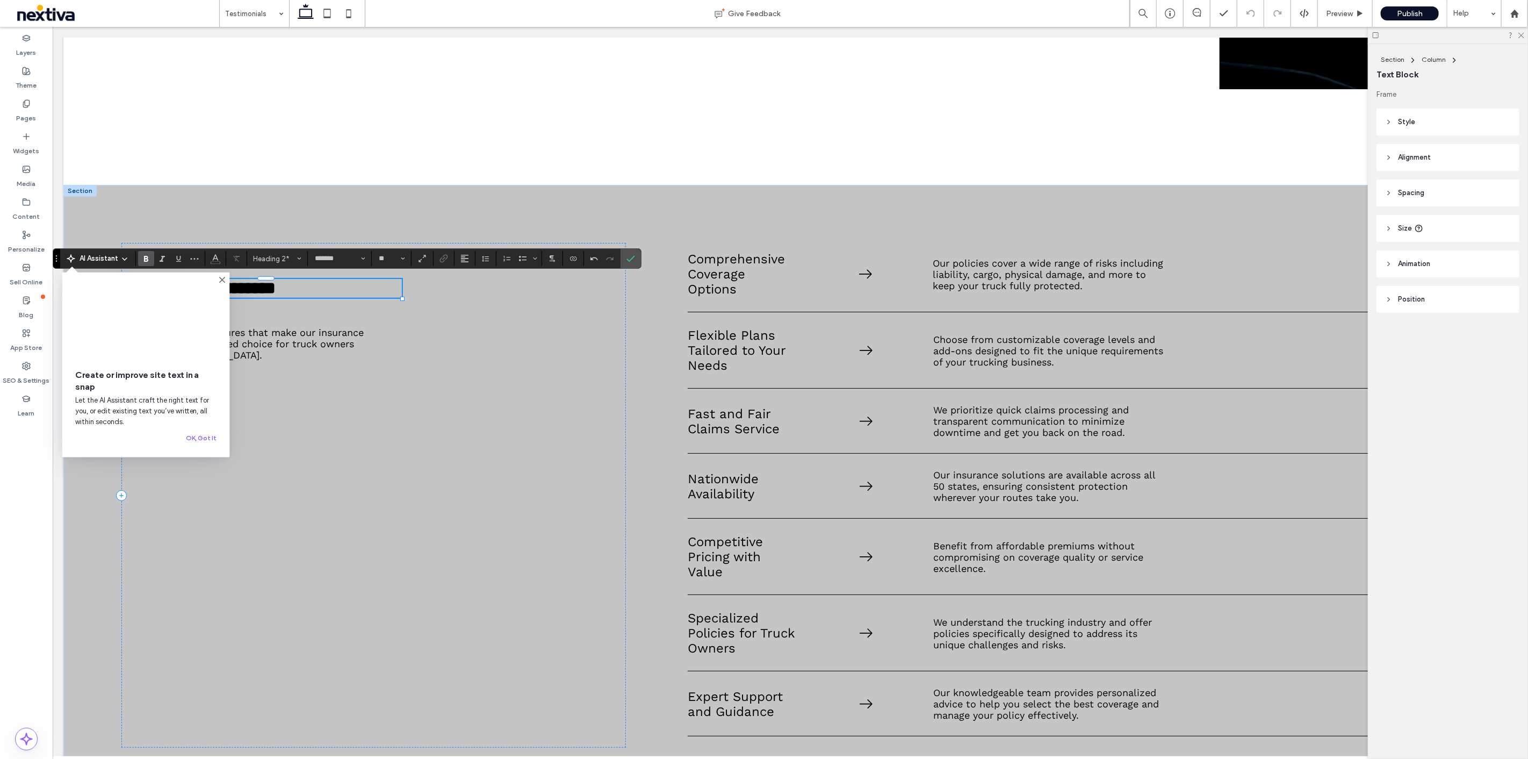
click at [226, 279] on icon at bounding box center [222, 280] width 9 height 9
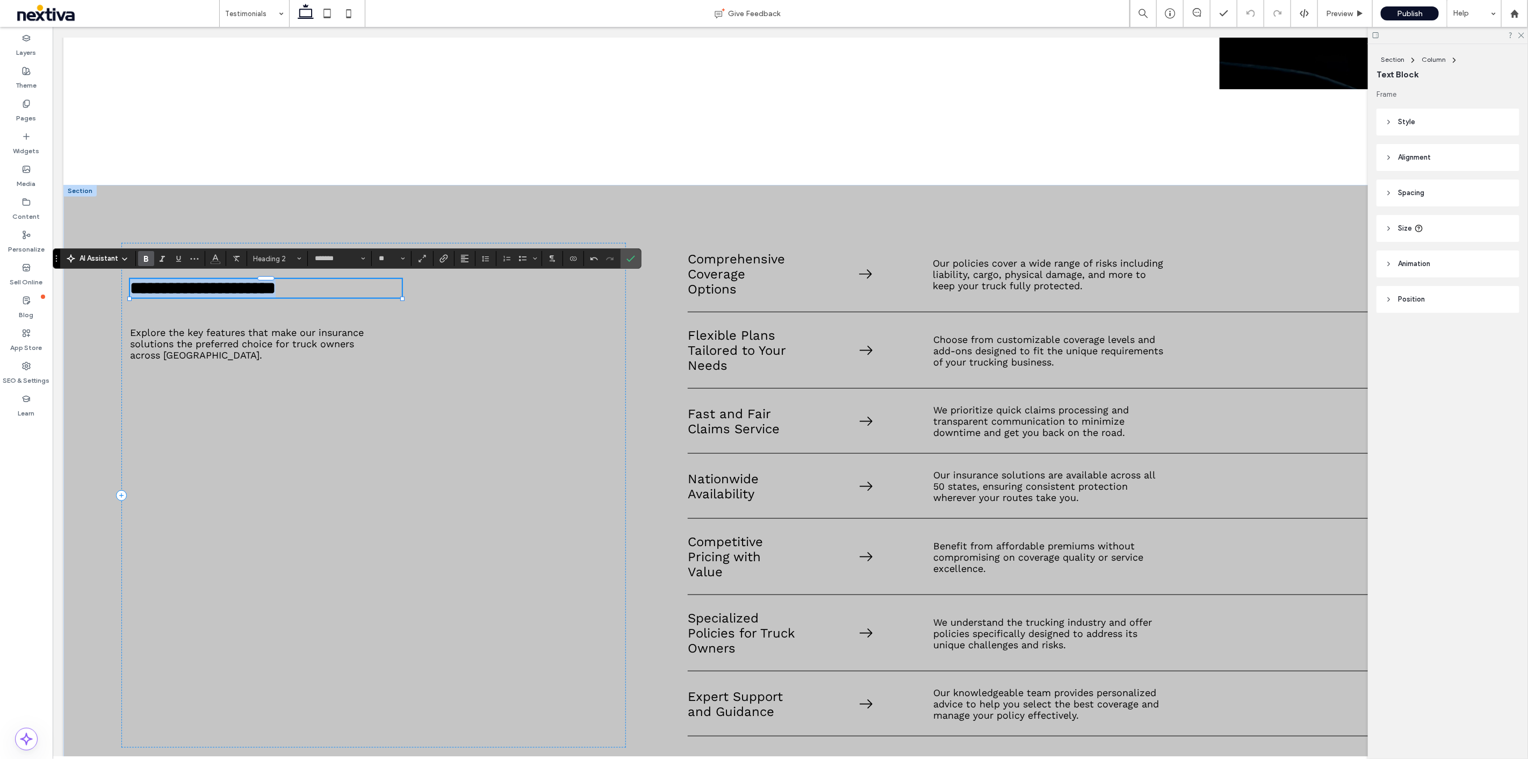
drag, startPoint x: 192, startPoint y: 311, endPoint x: 227, endPoint y: 272, distance: 51.8
click at [132, 283] on h2 "**********" at bounding box center [266, 288] width 272 height 19
click at [332, 252] on button "*******" at bounding box center [339, 258] width 59 height 15
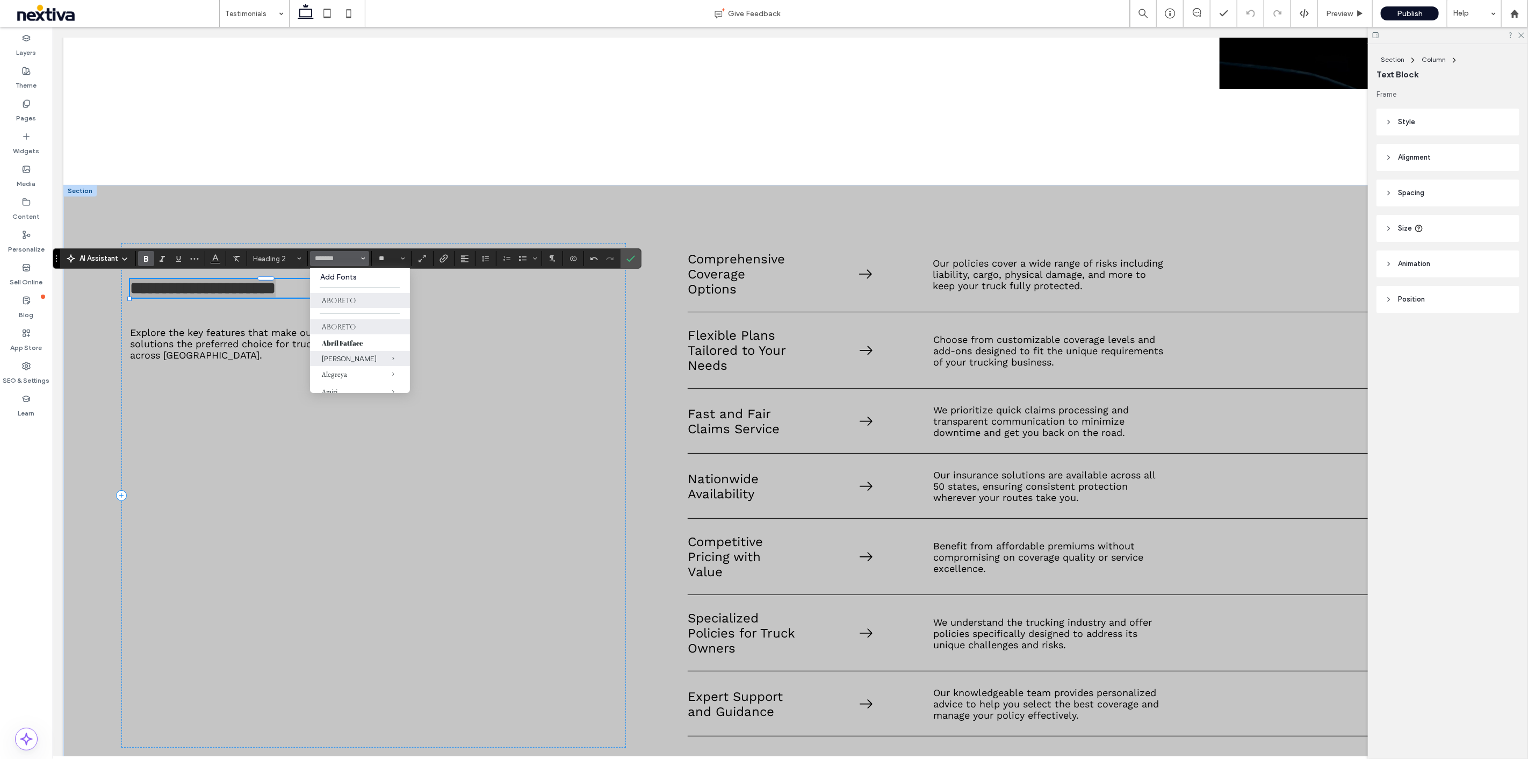
click at [339, 352] on label "Albert Sans" at bounding box center [360, 358] width 100 height 15
type input "**********"
click at [99, 258] on span "AI Assistant" at bounding box center [99, 258] width 39 height 11
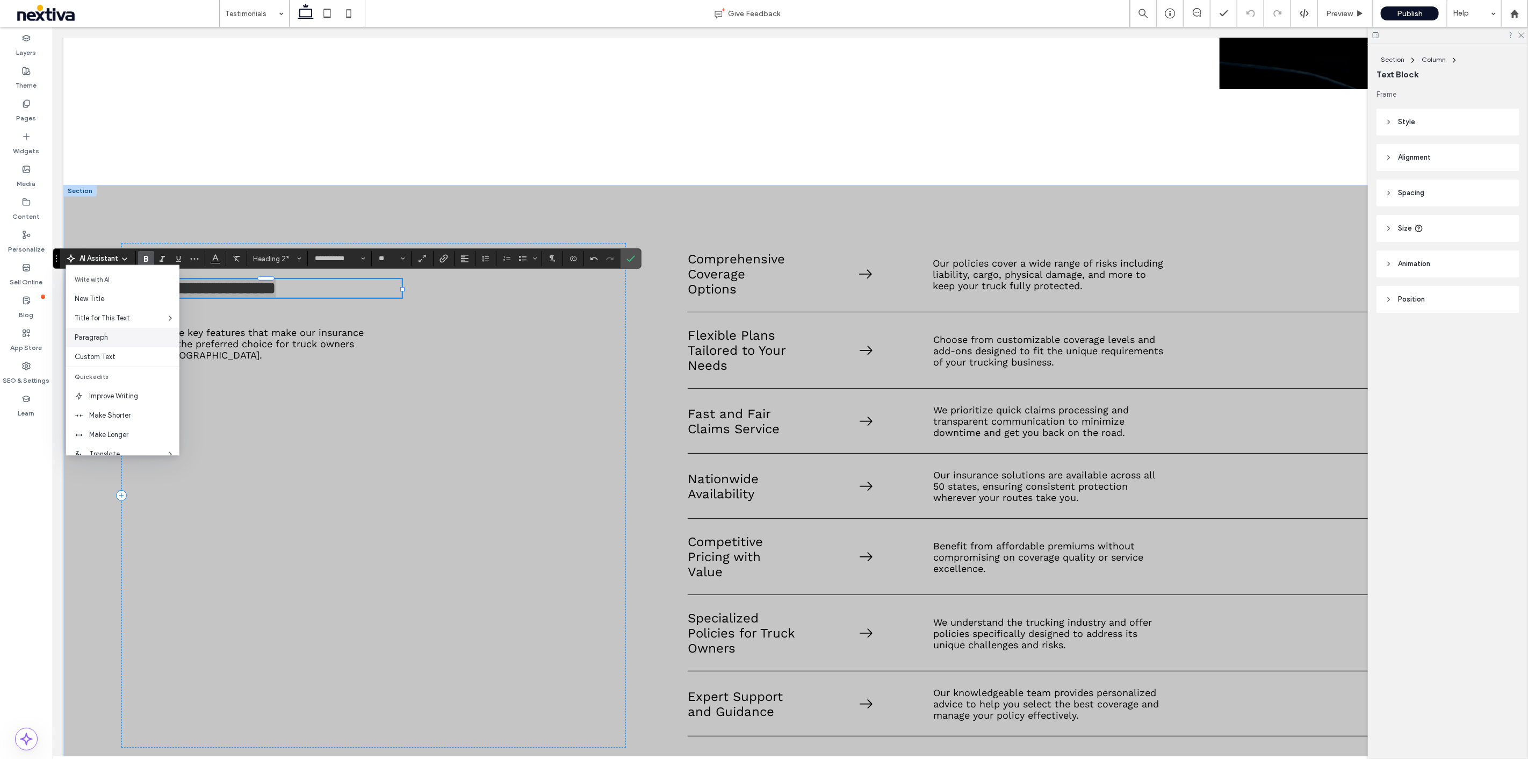
click at [110, 339] on span "Paragraph" at bounding box center [127, 337] width 104 height 11
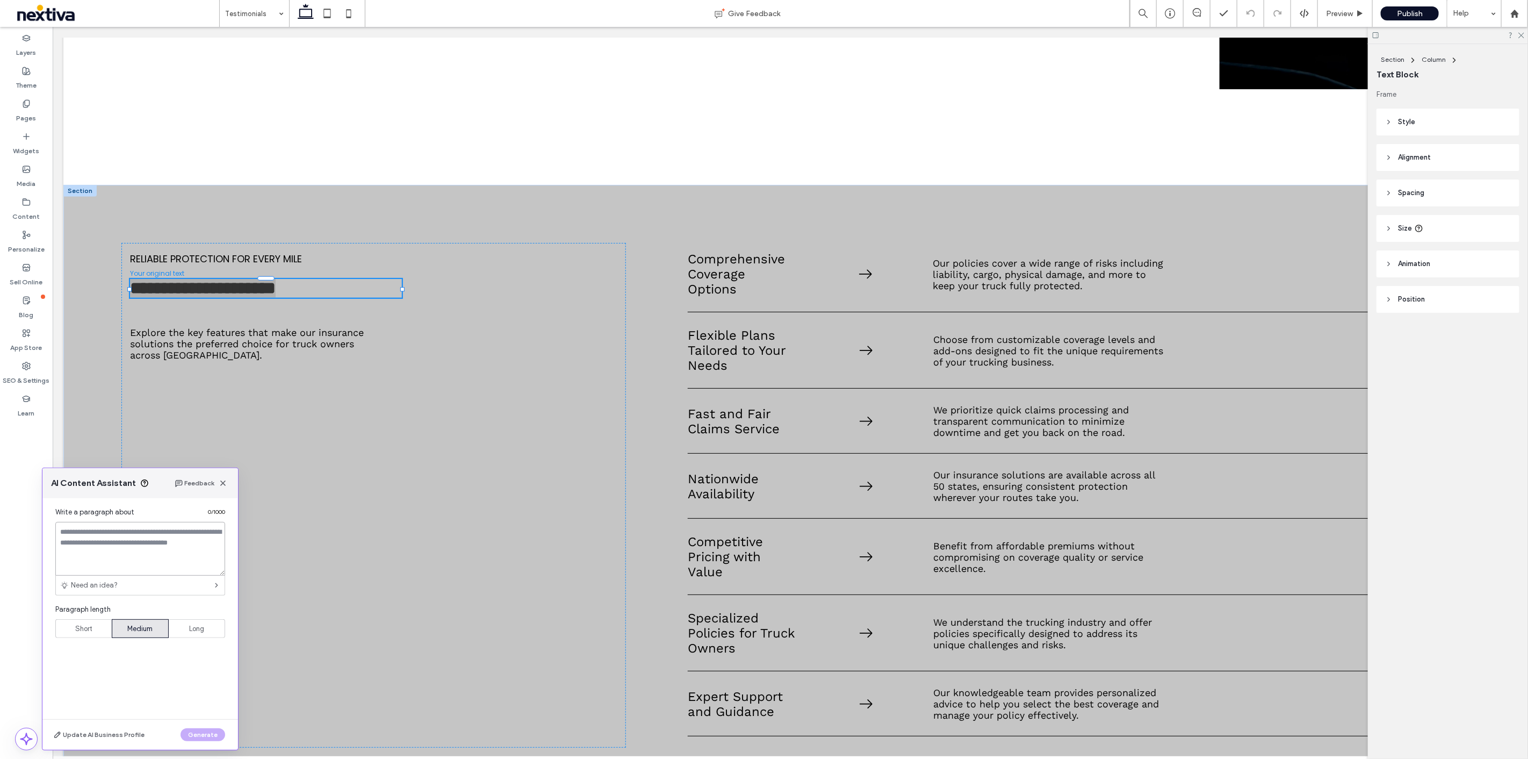
click at [142, 549] on textarea at bounding box center [140, 549] width 170 height 54
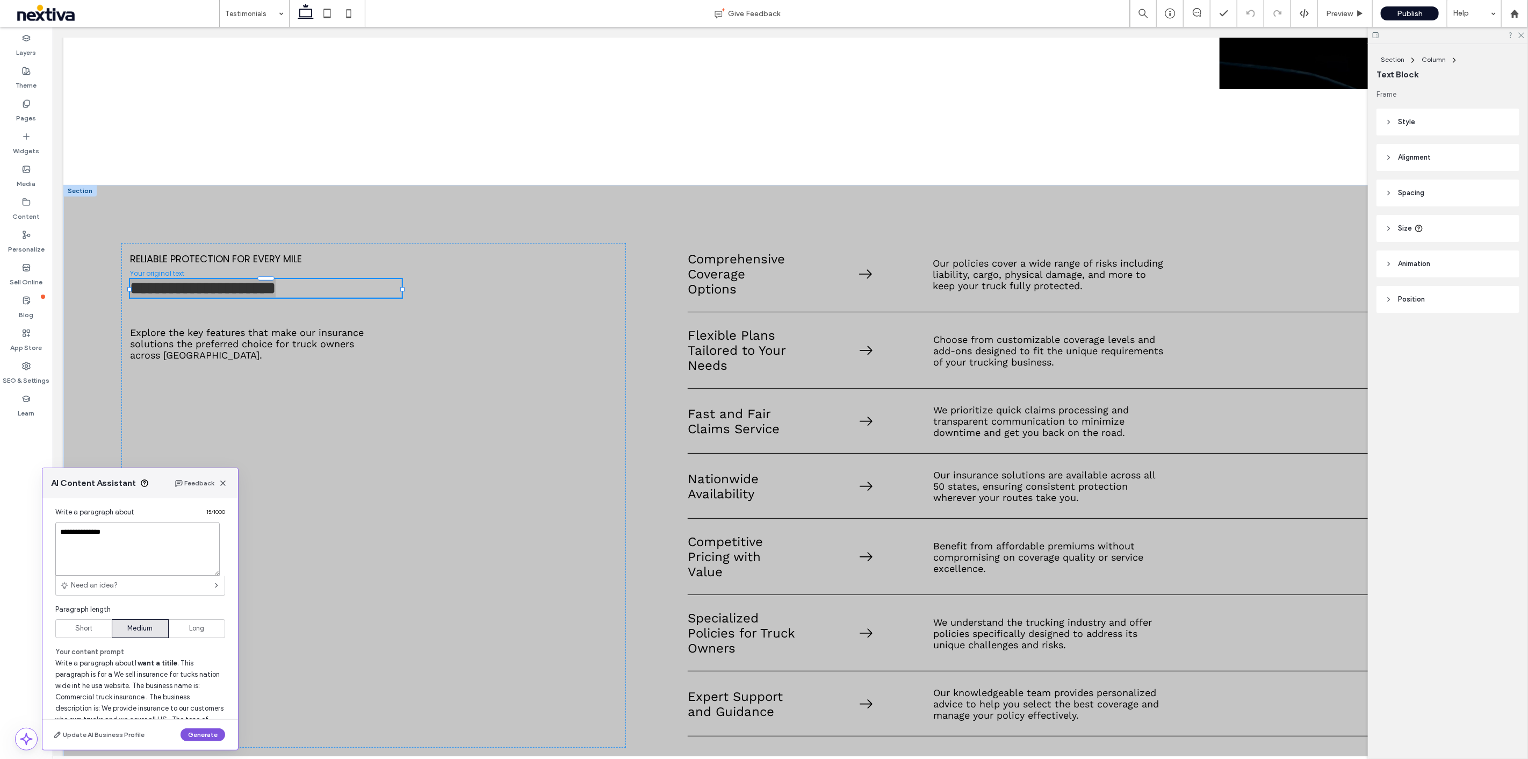
type textarea "**********"
click at [208, 738] on button "Generate" at bounding box center [203, 734] width 45 height 13
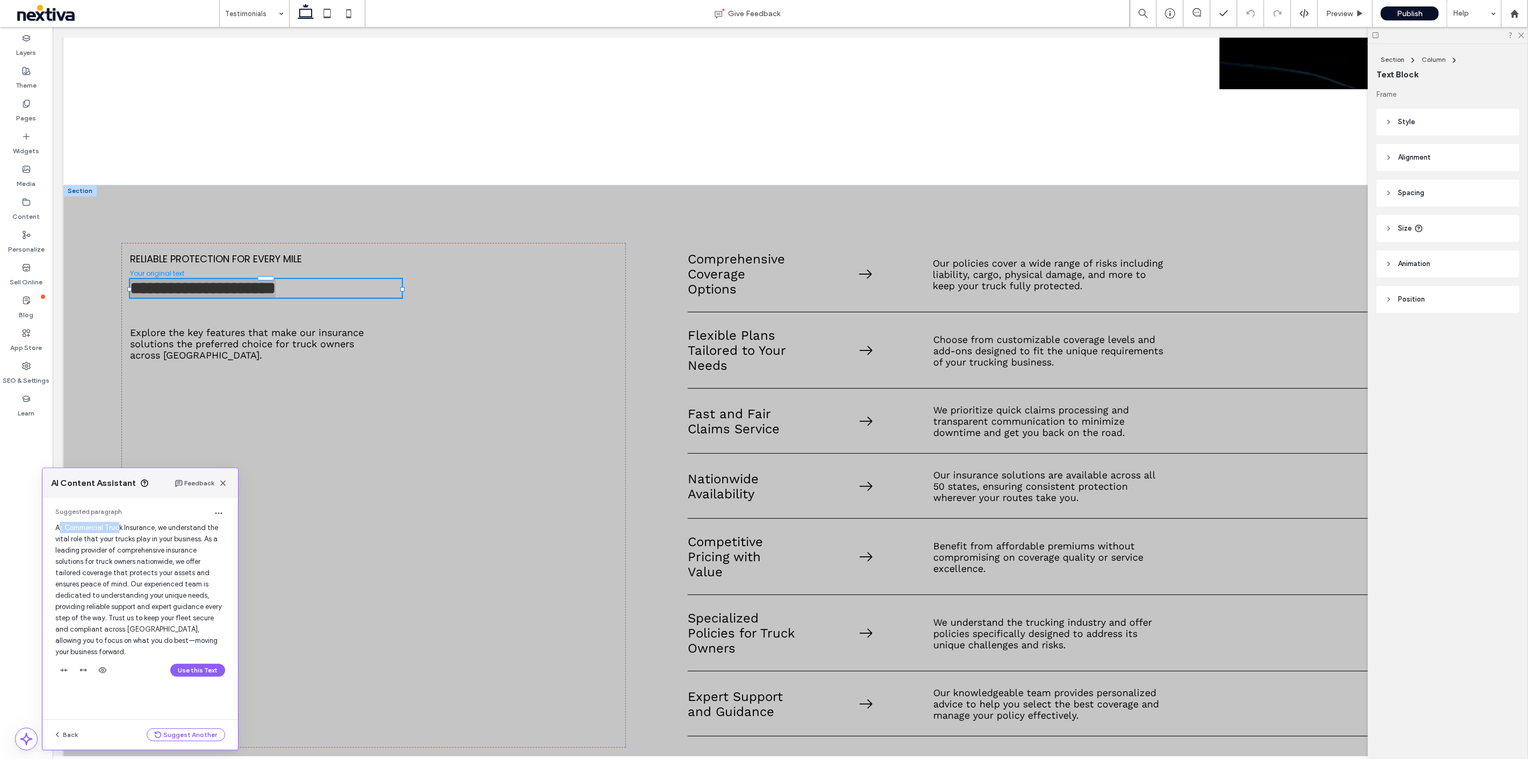
drag, startPoint x: 61, startPoint y: 529, endPoint x: 117, endPoint y: 524, distance: 56.6
click at [117, 524] on span "At Commercial Truck Insurance, we understand the vital role that your trucks pl…" at bounding box center [138, 589] width 167 height 132
click at [127, 524] on span "At Commercial Truck Insurance, we understand the vital role that your trucks pl…" at bounding box center [138, 589] width 167 height 132
click at [208, 664] on button "Use this Text" at bounding box center [197, 670] width 55 height 13
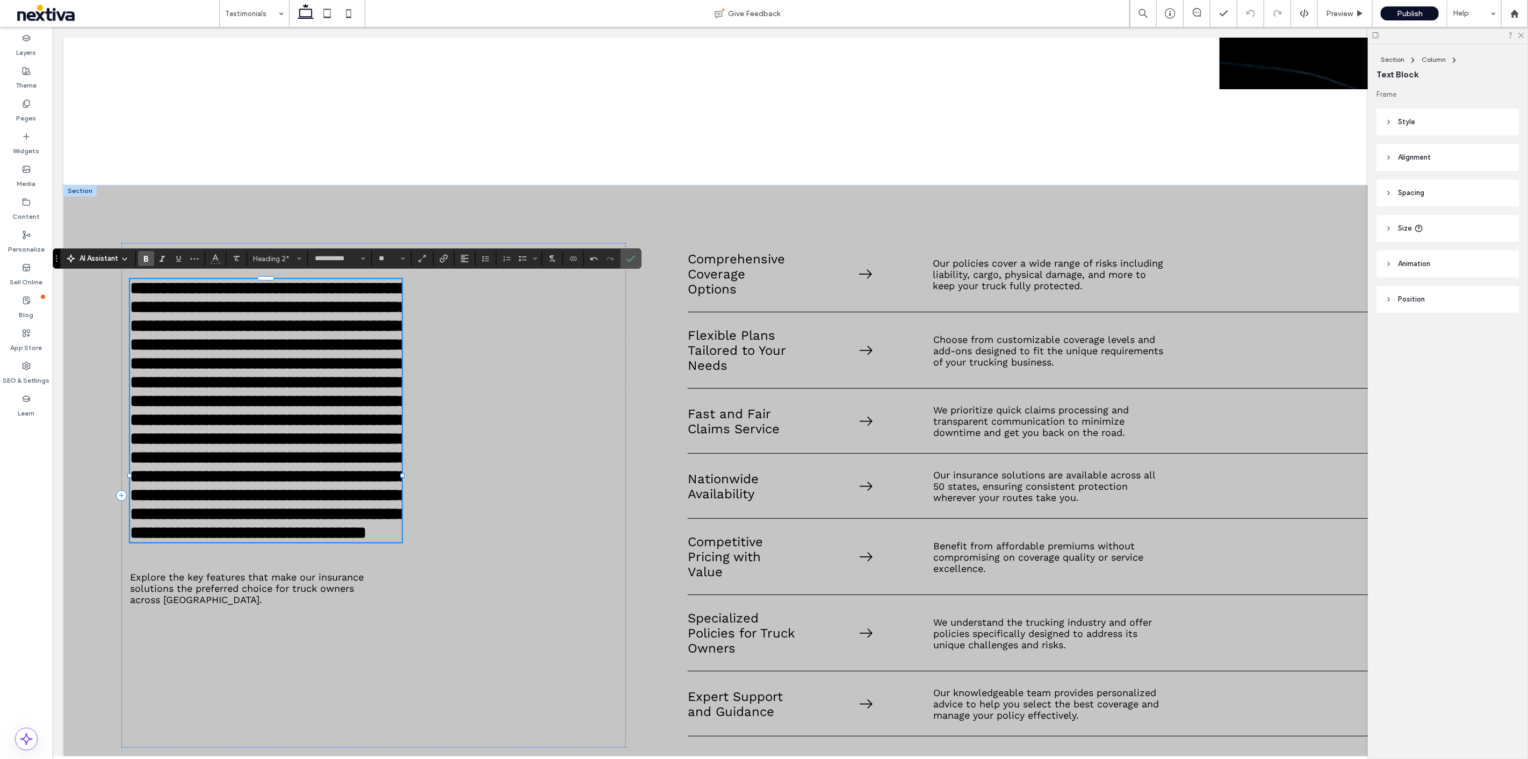
type input "*******"
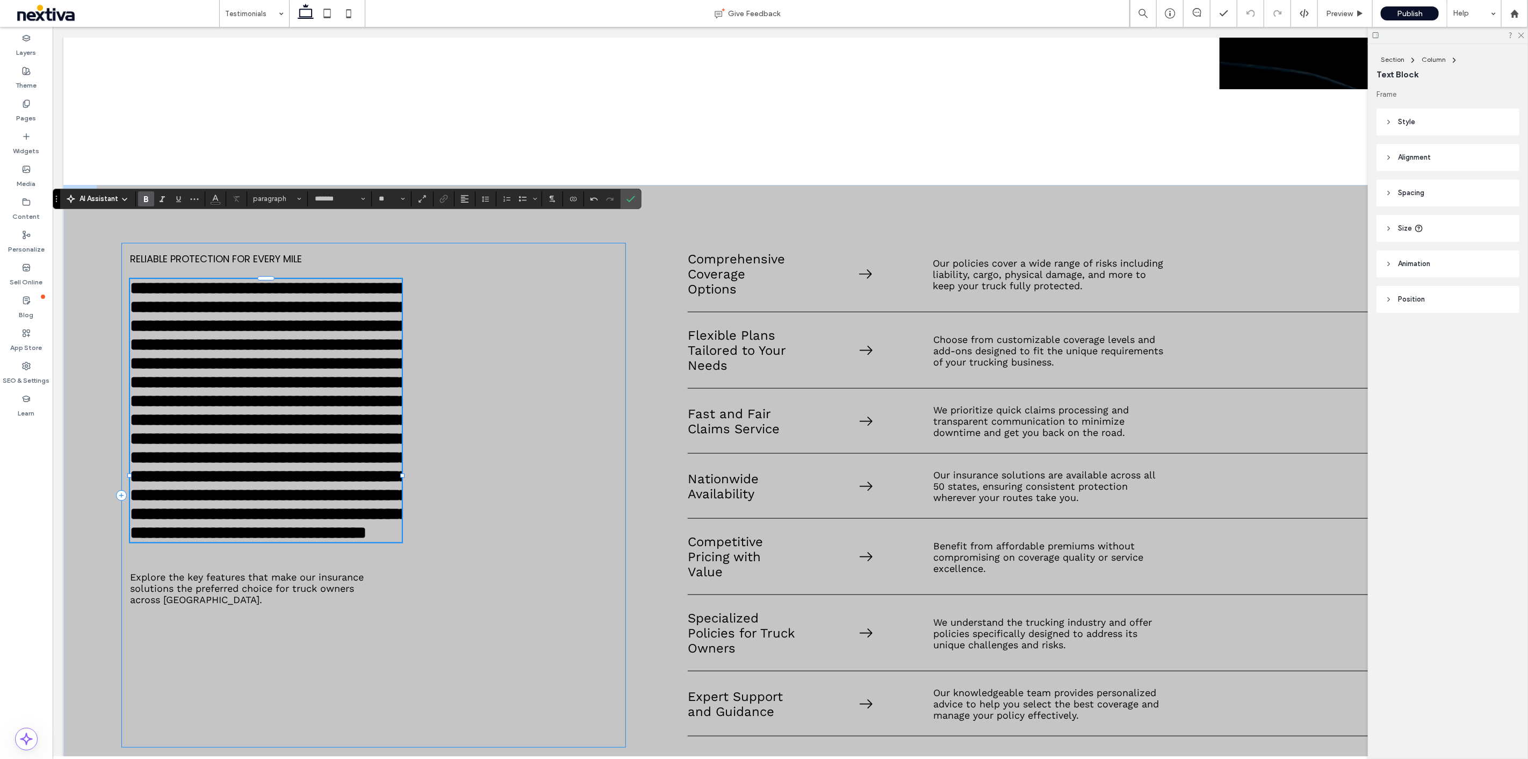
scroll to position [716, 0]
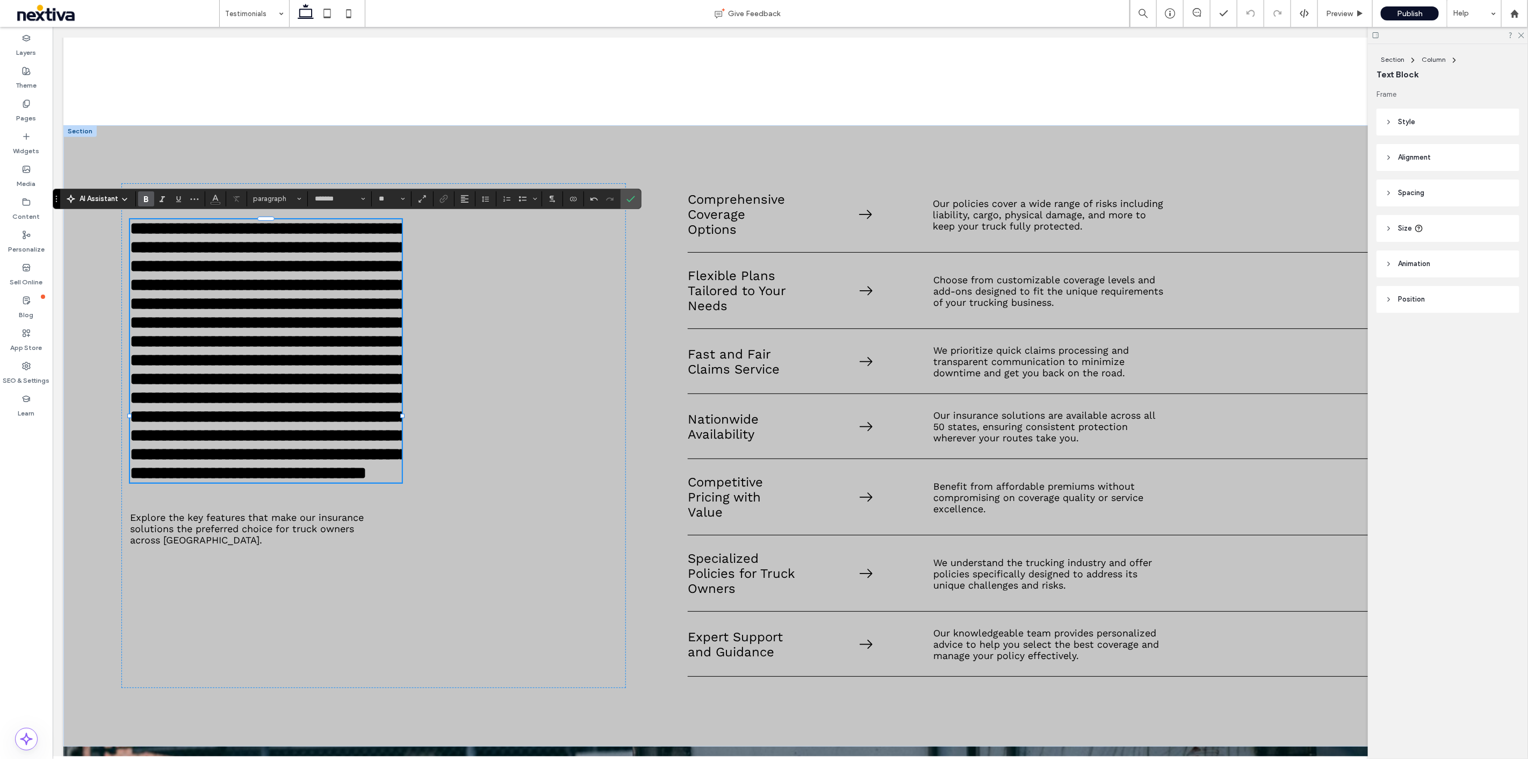
click at [98, 202] on span "AI Assistant" at bounding box center [99, 198] width 39 height 11
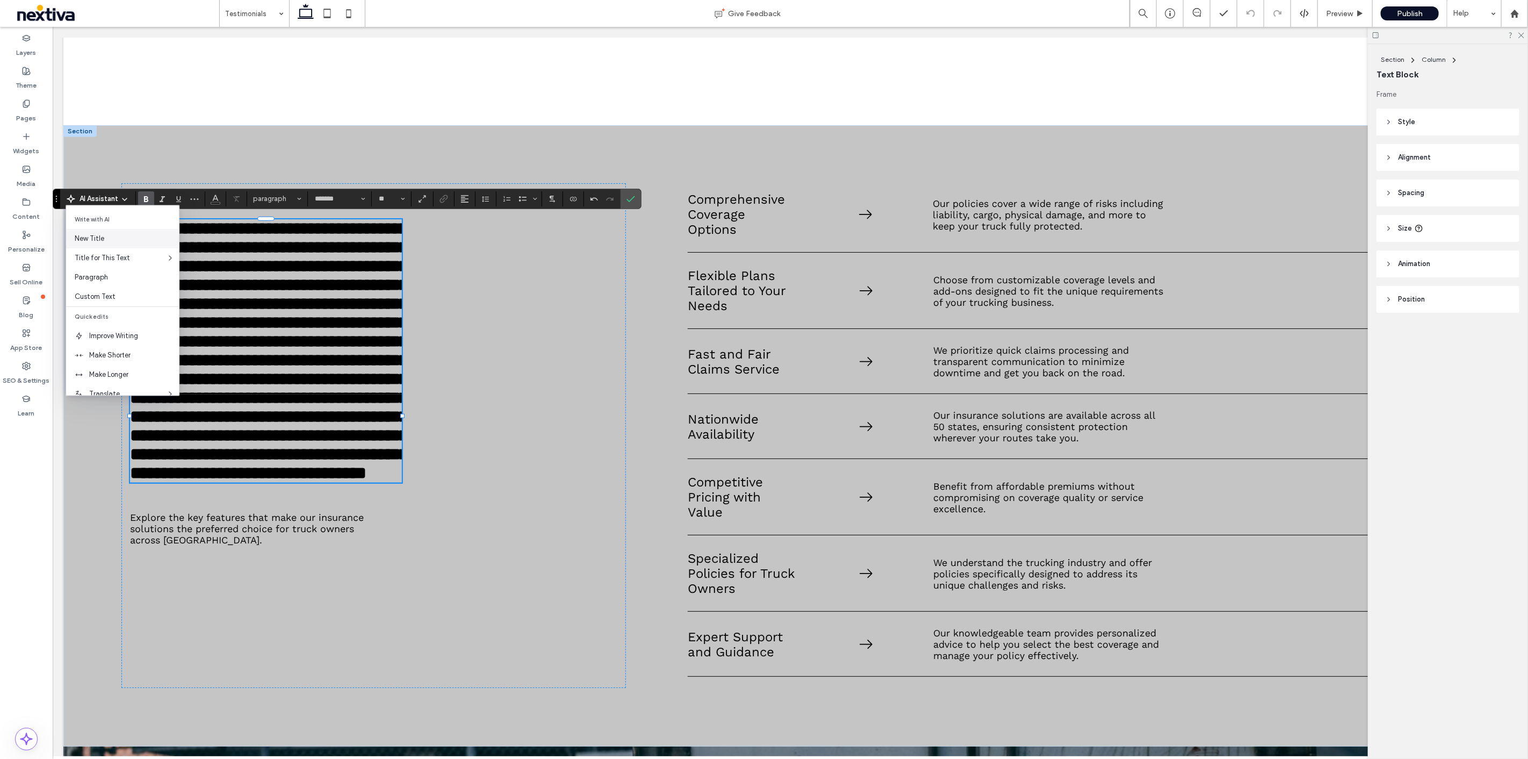
click at [120, 239] on span "New Title" at bounding box center [127, 238] width 104 height 11
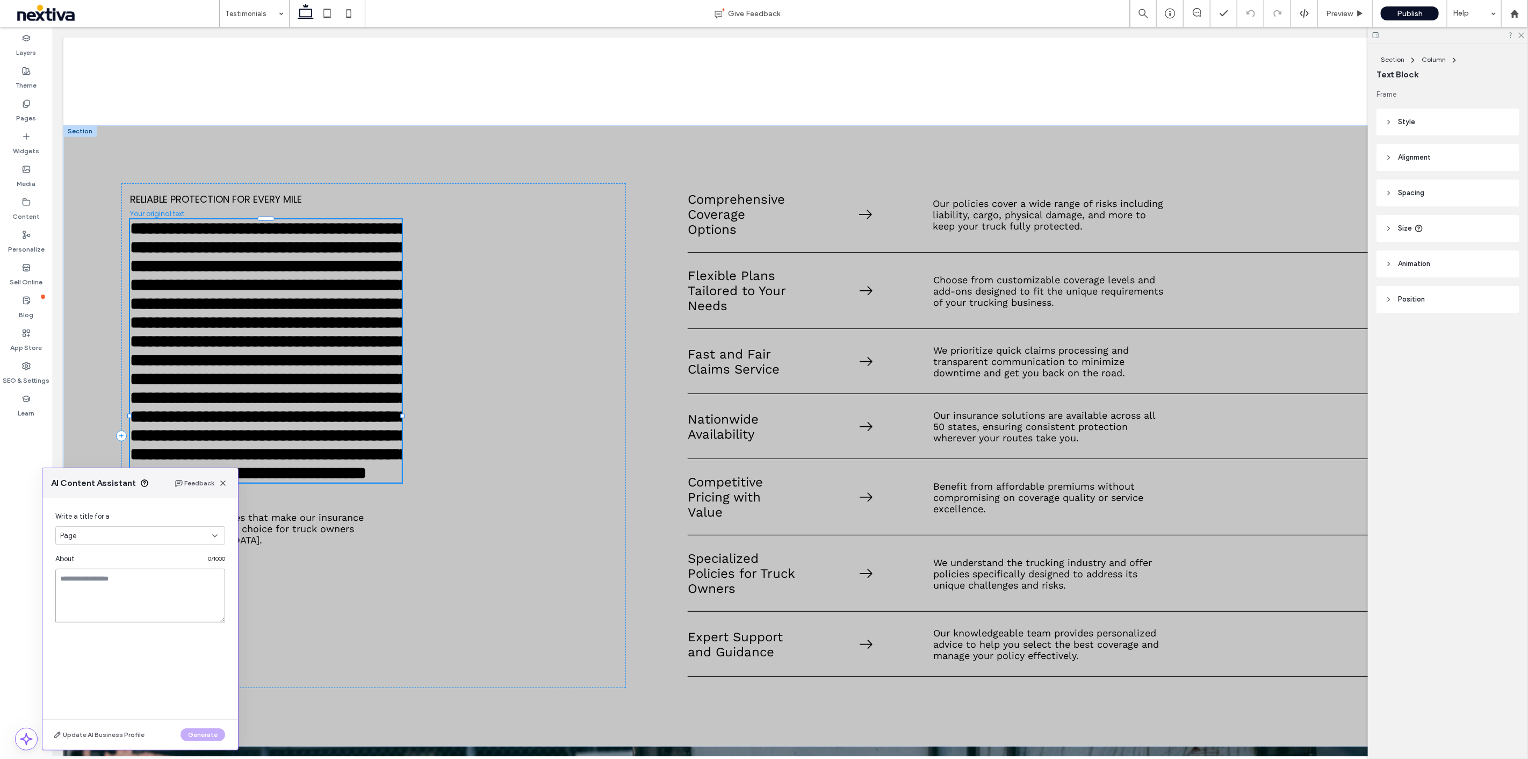
click at [102, 593] on textarea at bounding box center [140, 596] width 170 height 54
type textarea "**"
type textarea "**********"
click at [198, 733] on button "Generate" at bounding box center [203, 734] width 45 height 13
click at [192, 547] on button "Use this Text" at bounding box center [197, 546] width 55 height 13
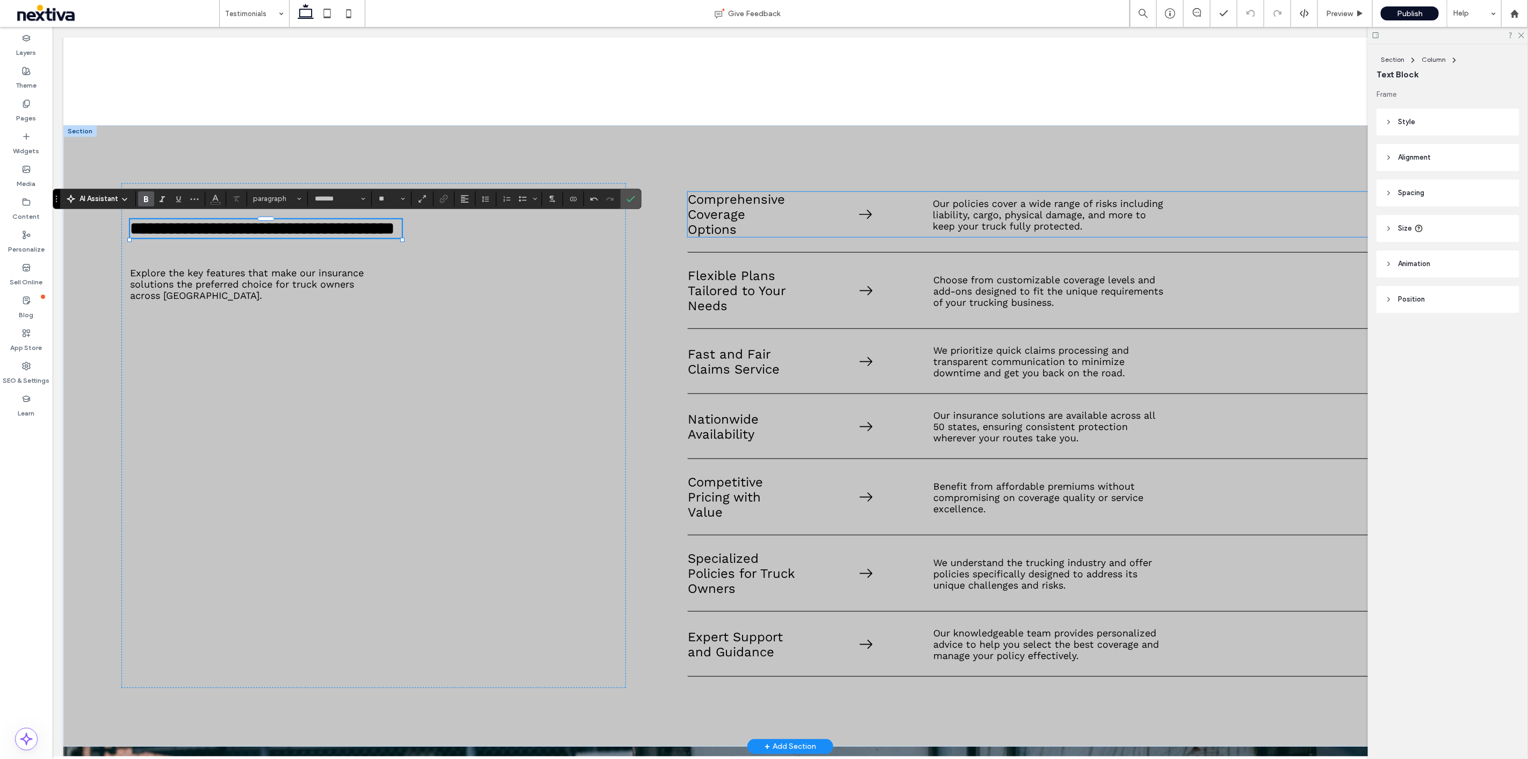
click at [969, 211] on span "Our policies cover a wide range of risks including liability, cargo, physical d…" at bounding box center [1048, 215] width 231 height 34
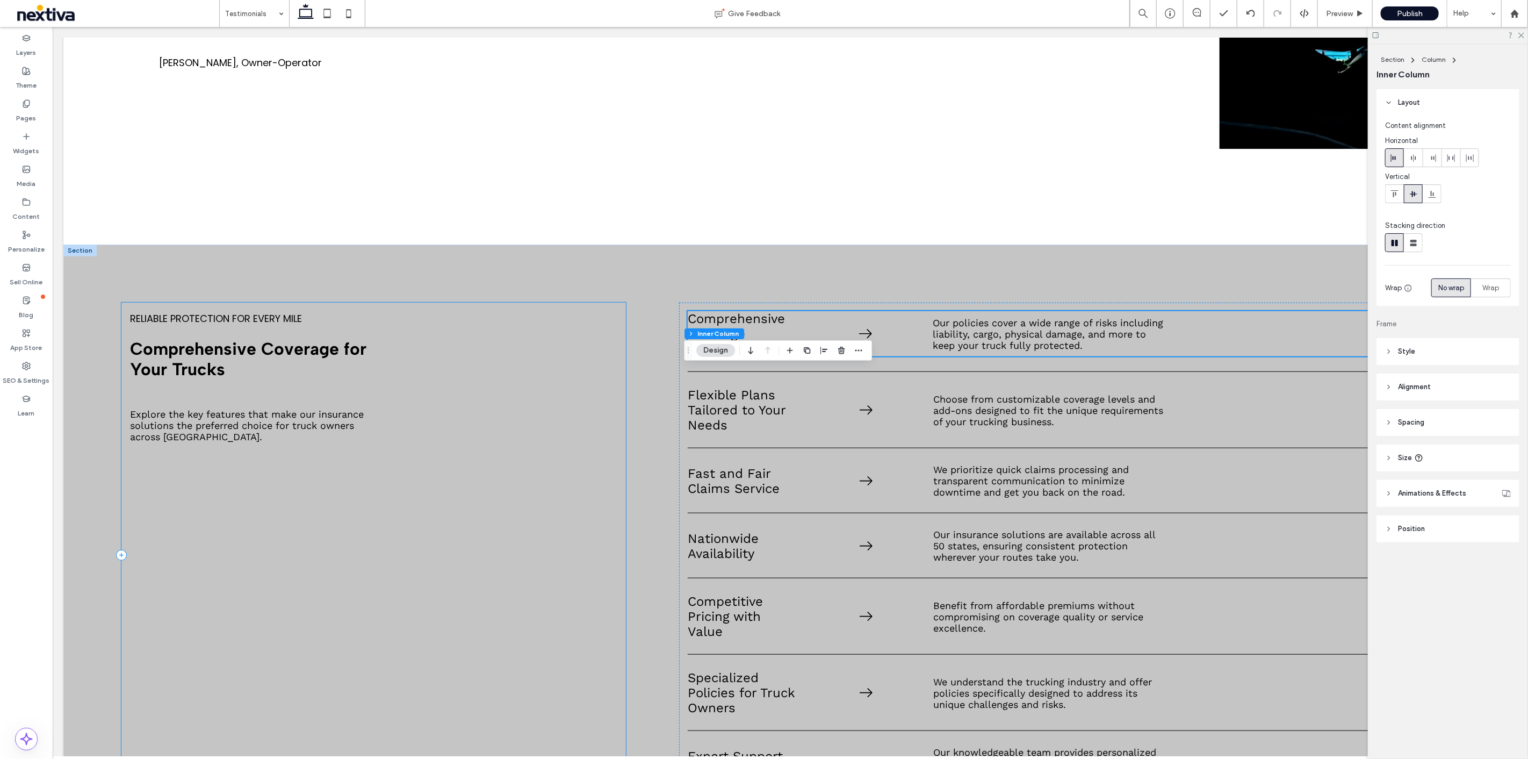
scroll to position [537, 0]
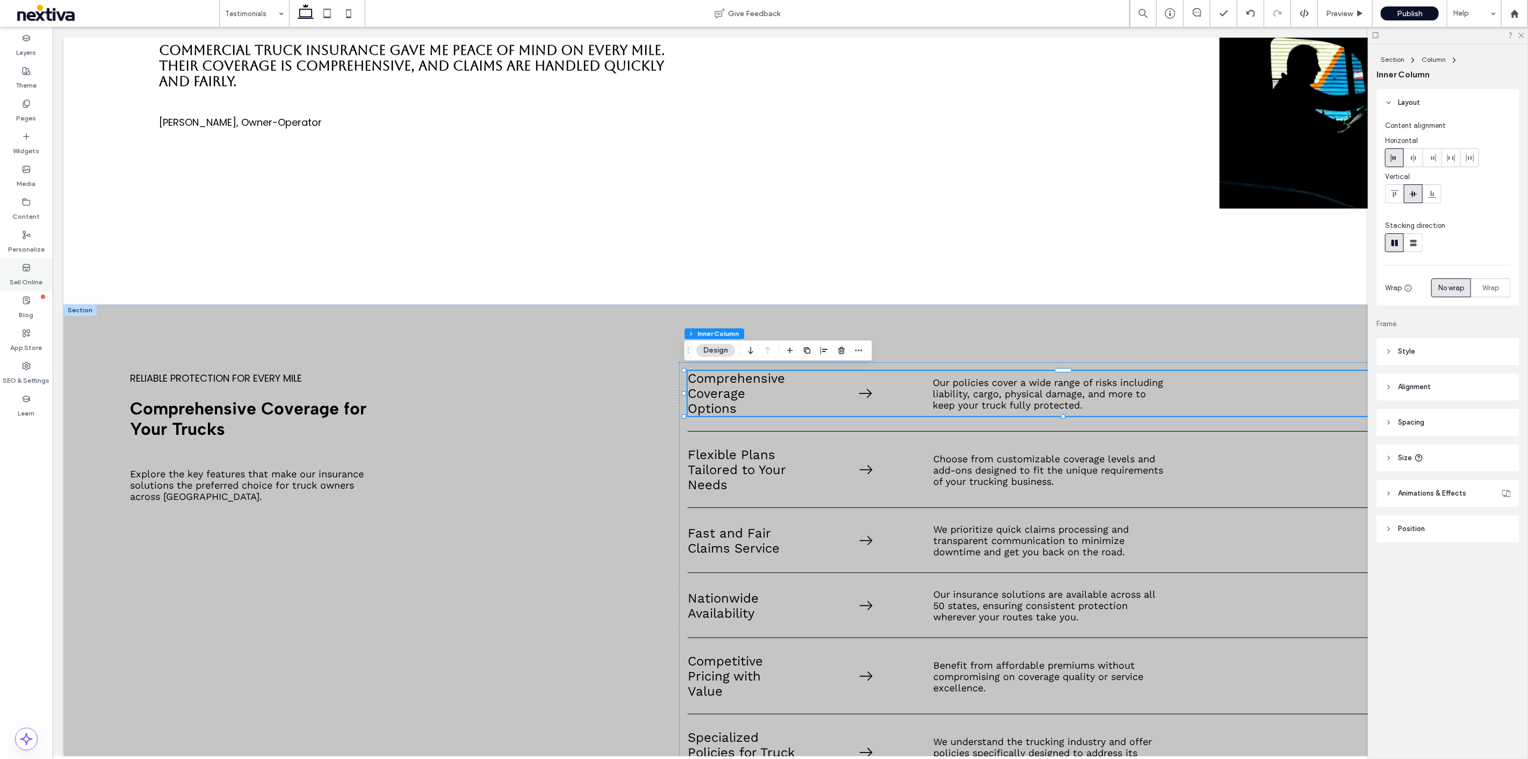
click at [28, 285] on label "Sell Online" at bounding box center [26, 279] width 33 height 15
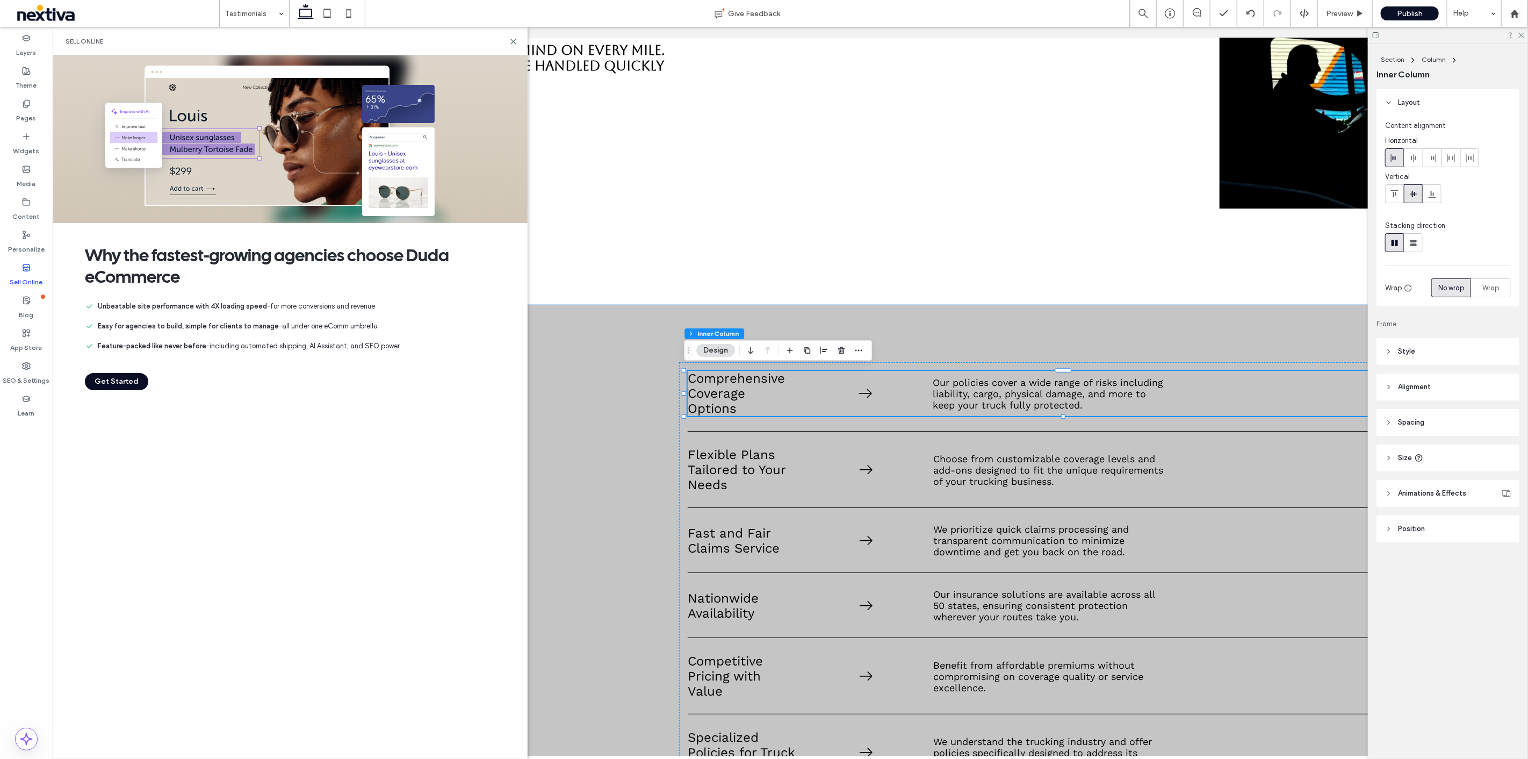
click at [121, 384] on button "Get Started" at bounding box center [116, 381] width 63 height 17
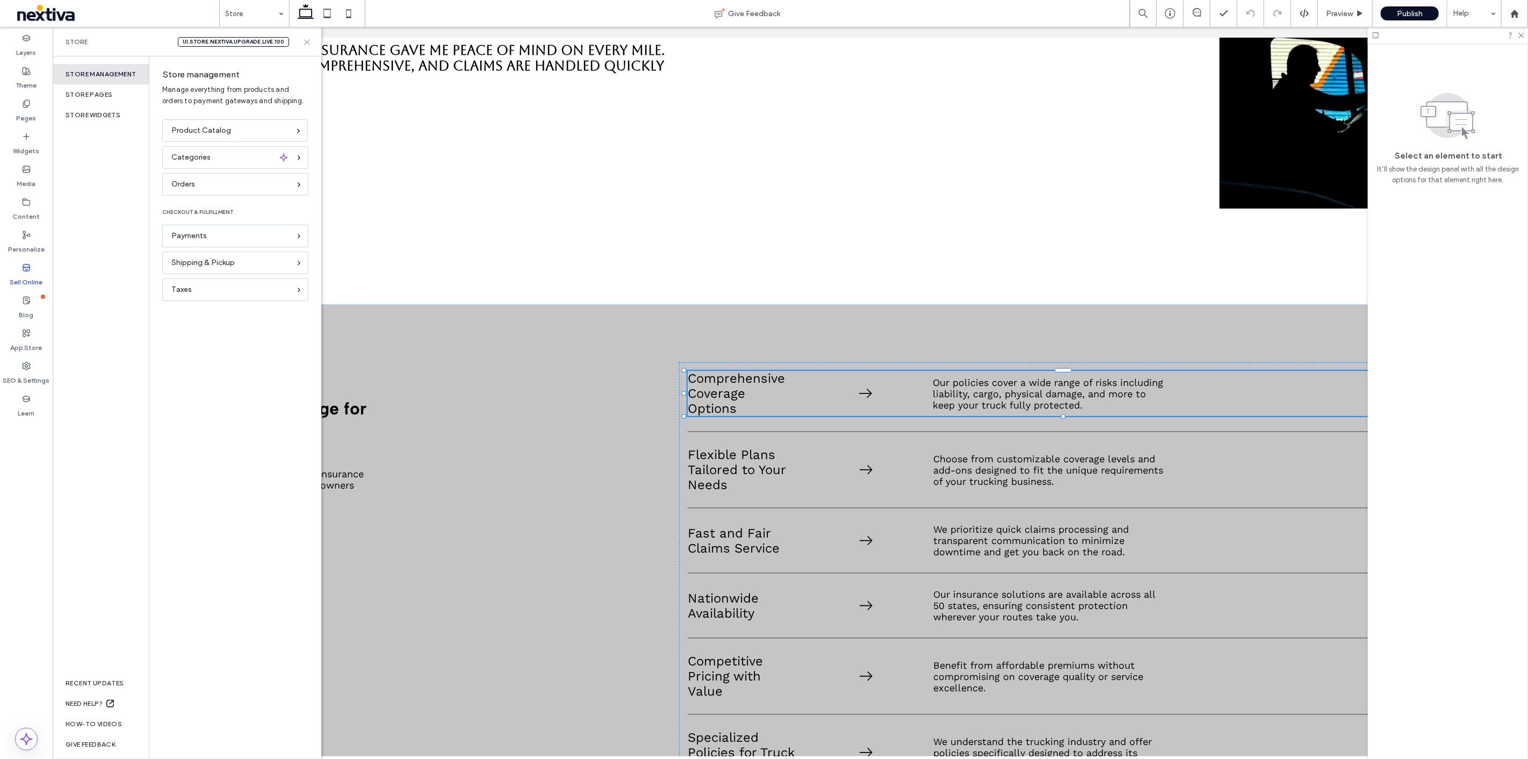
click at [310, 40] on icon at bounding box center [307, 42] width 8 height 8
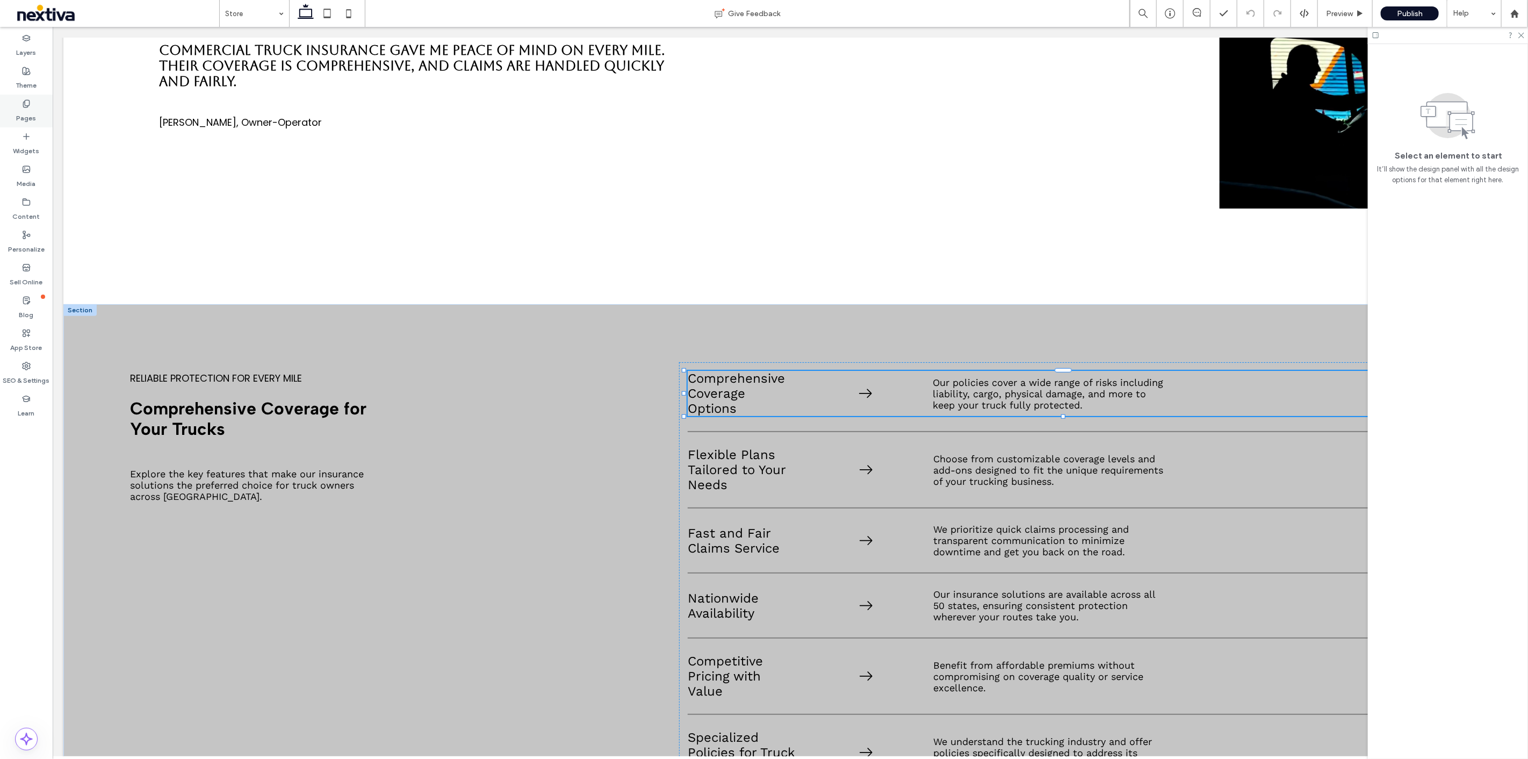
click at [32, 109] on label "Pages" at bounding box center [27, 115] width 20 height 15
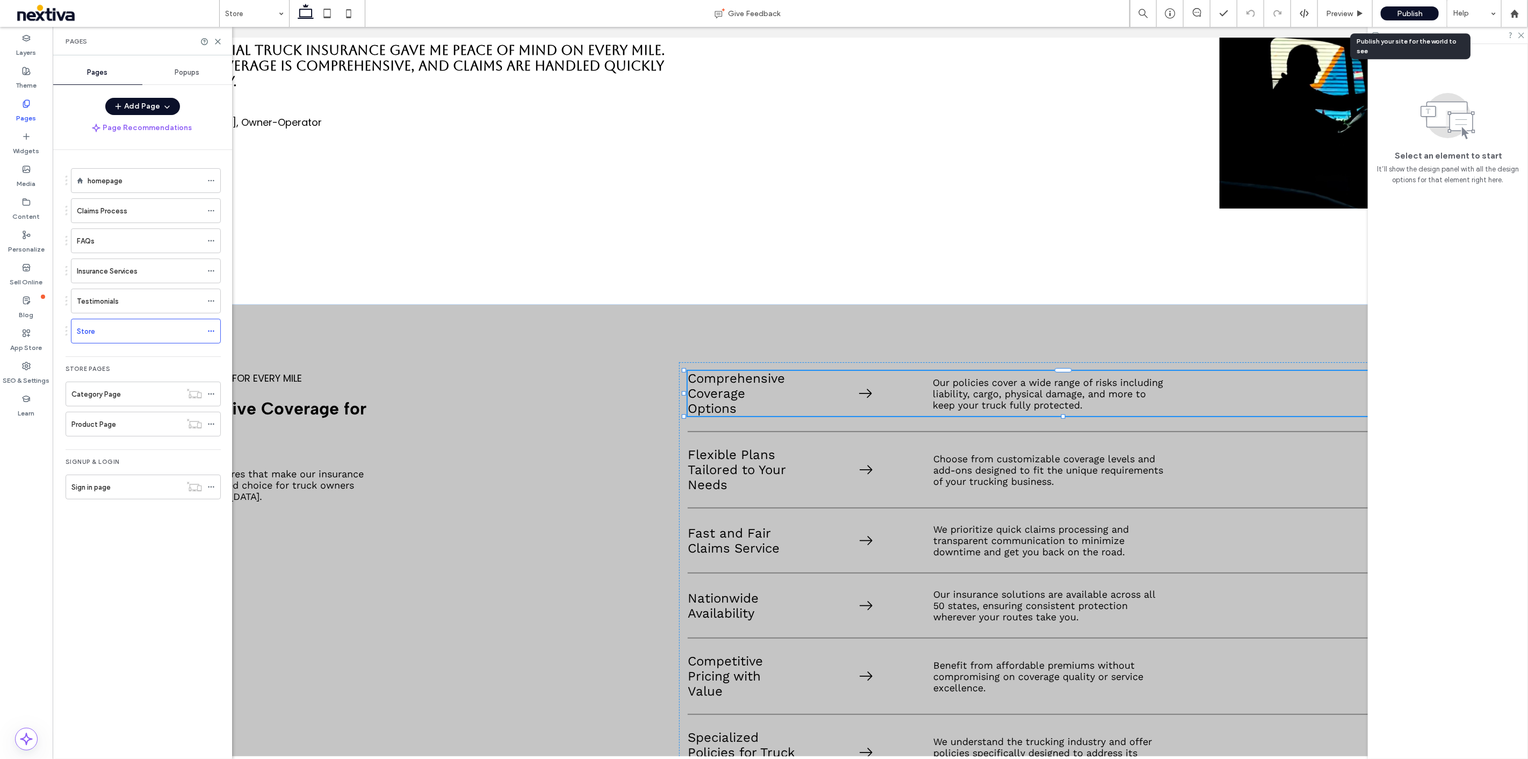
click at [1411, 19] on div "Publish" at bounding box center [1410, 13] width 58 height 14
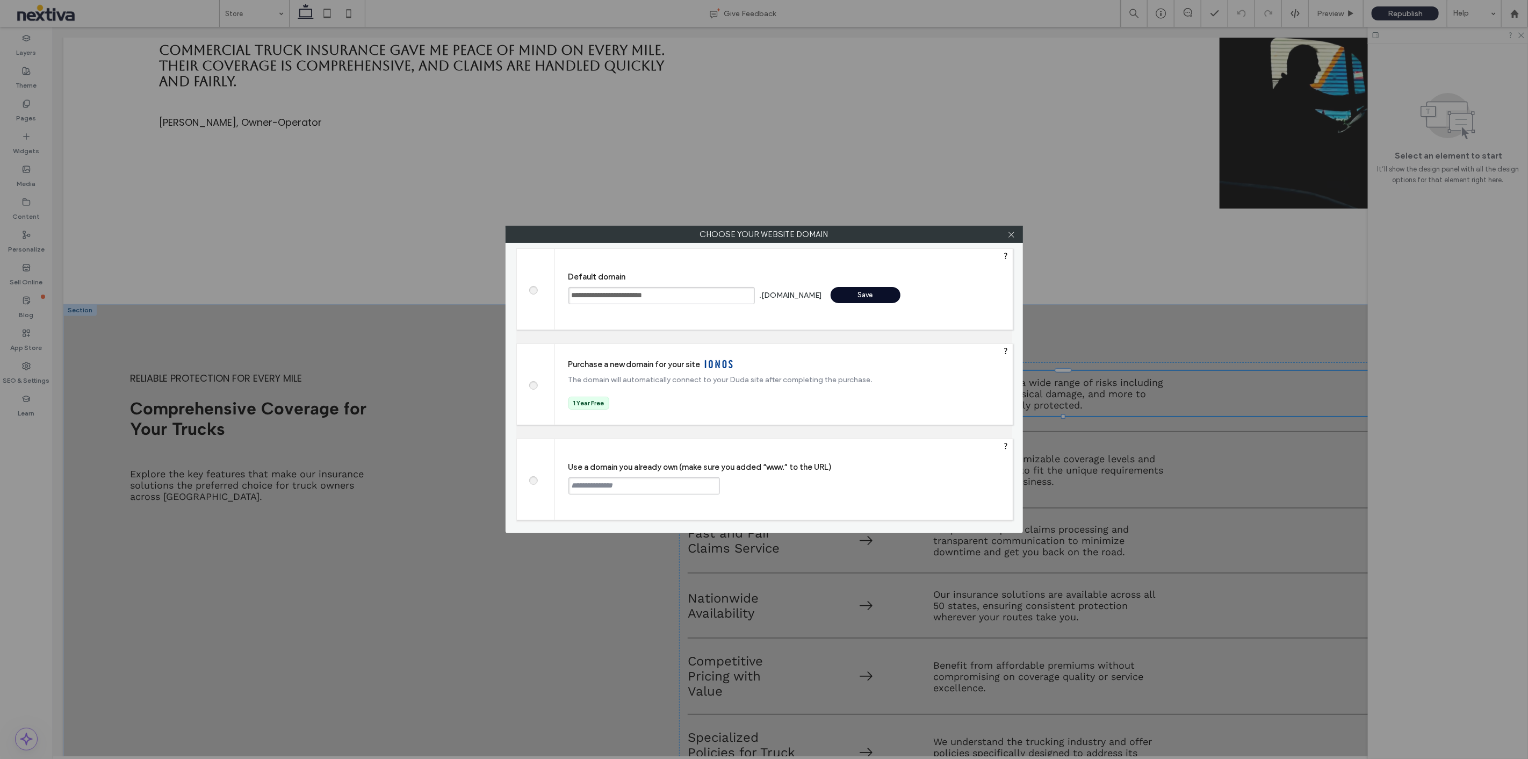
drag, startPoint x: 704, startPoint y: 296, endPoint x: 565, endPoint y: 289, distance: 138.8
click at [565, 289] on div "**********" at bounding box center [784, 289] width 458 height 81
click at [850, 296] on div "Save" at bounding box center [866, 295] width 70 height 16
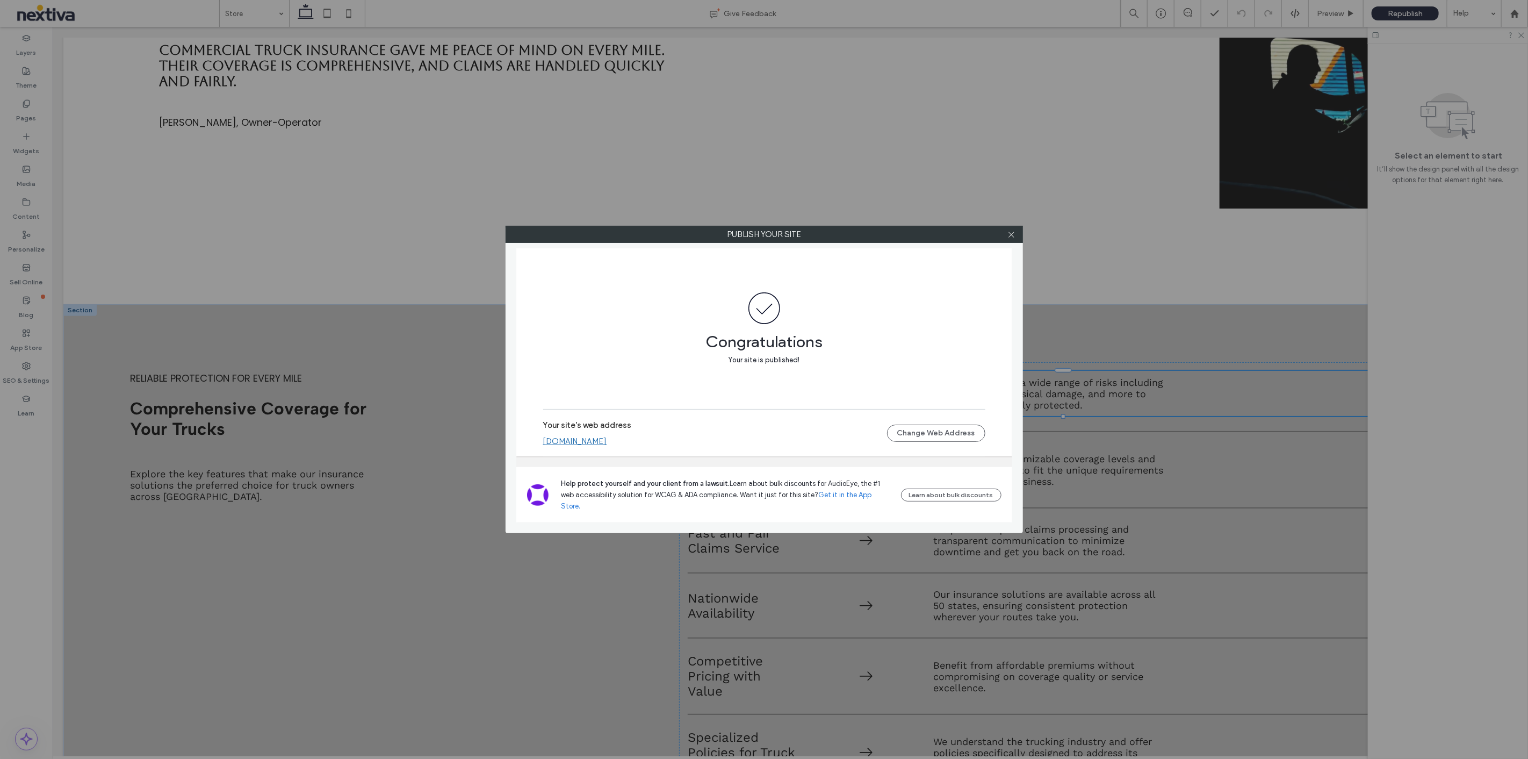
click at [607, 446] on link "commercial-truck-insurance.nextiva.site" at bounding box center [575, 441] width 64 height 10
click at [1013, 231] on icon at bounding box center [1012, 235] width 8 height 8
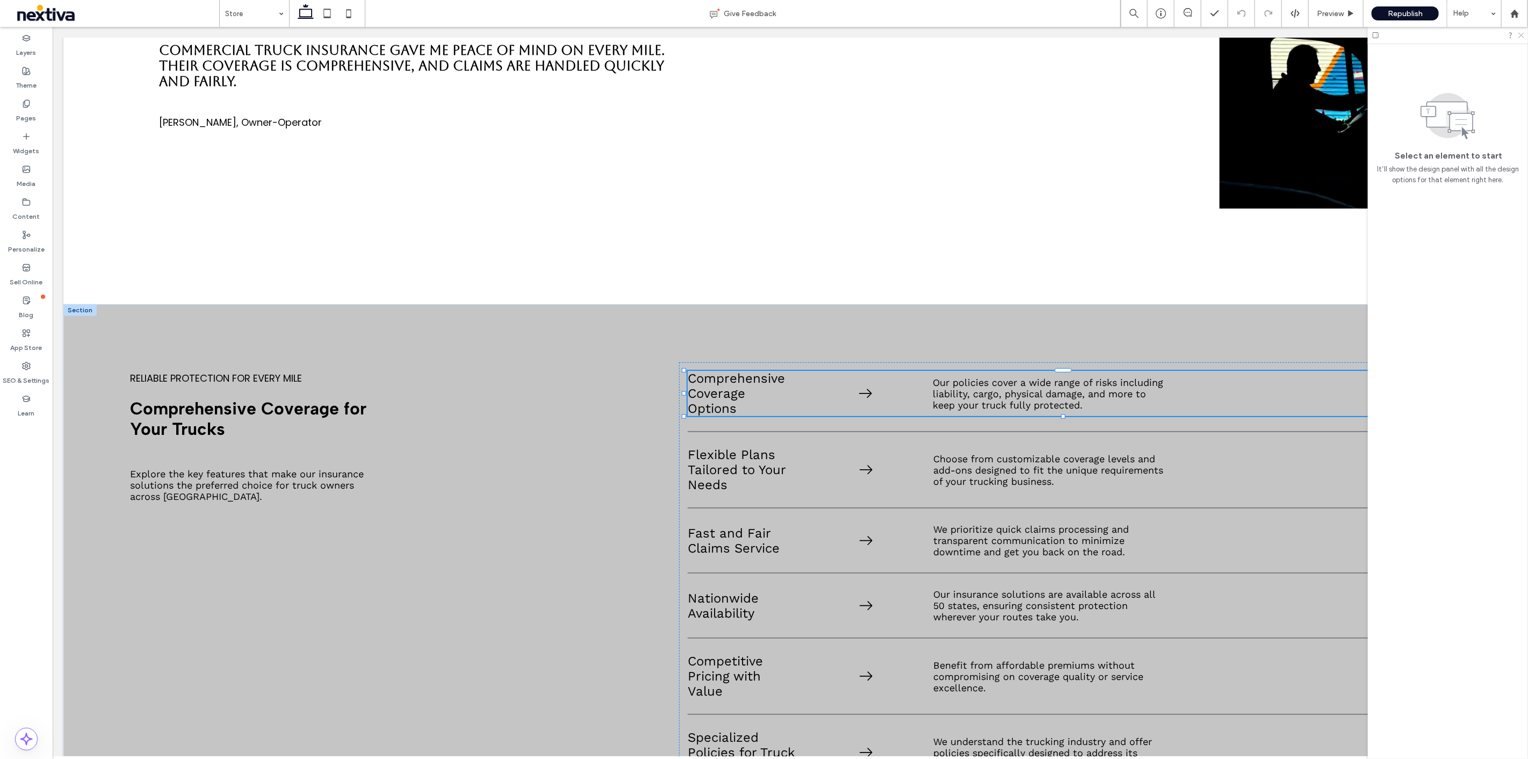
click at [1525, 33] on icon at bounding box center [1521, 34] width 7 height 7
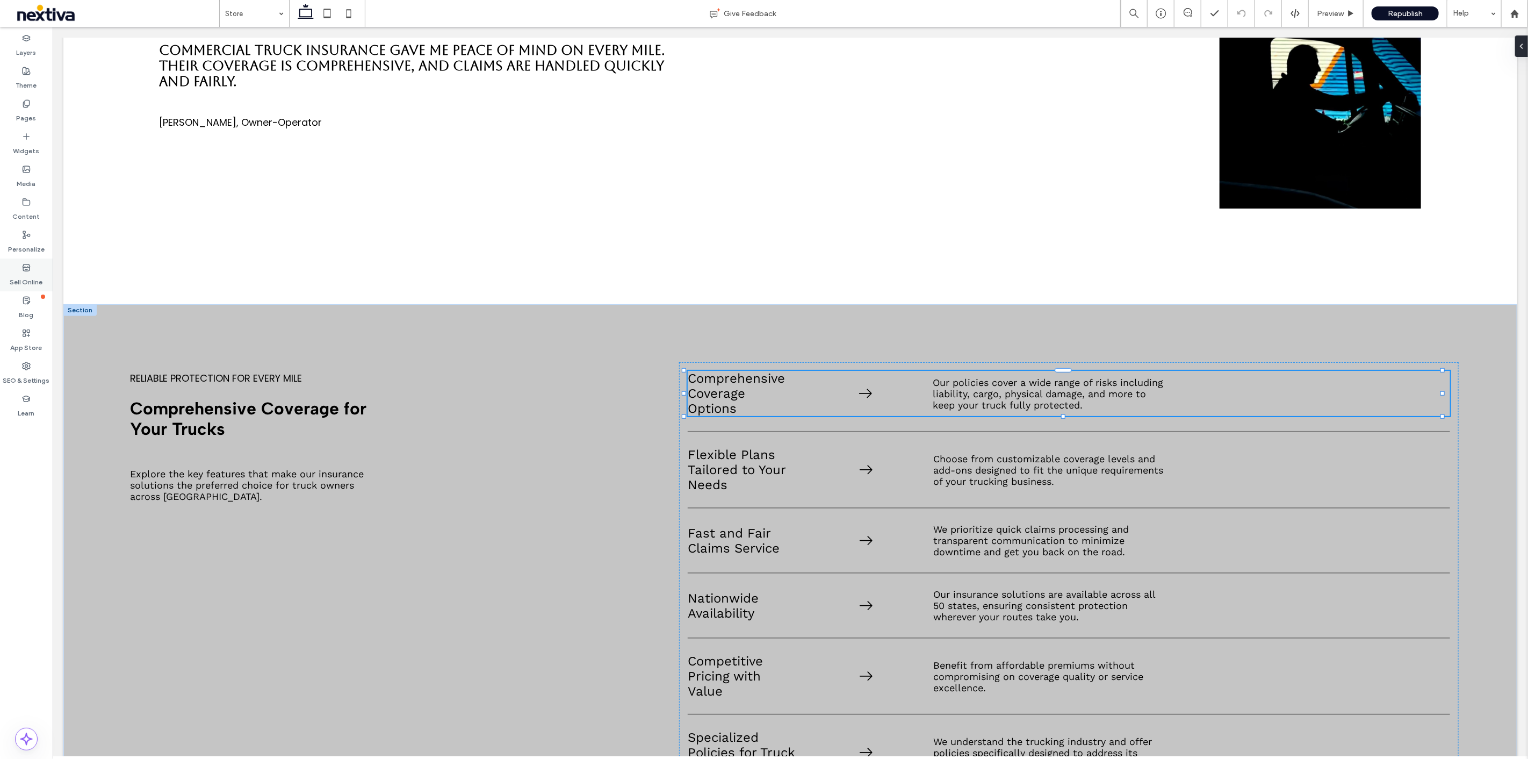
click at [30, 277] on label "Sell Online" at bounding box center [26, 279] width 33 height 15
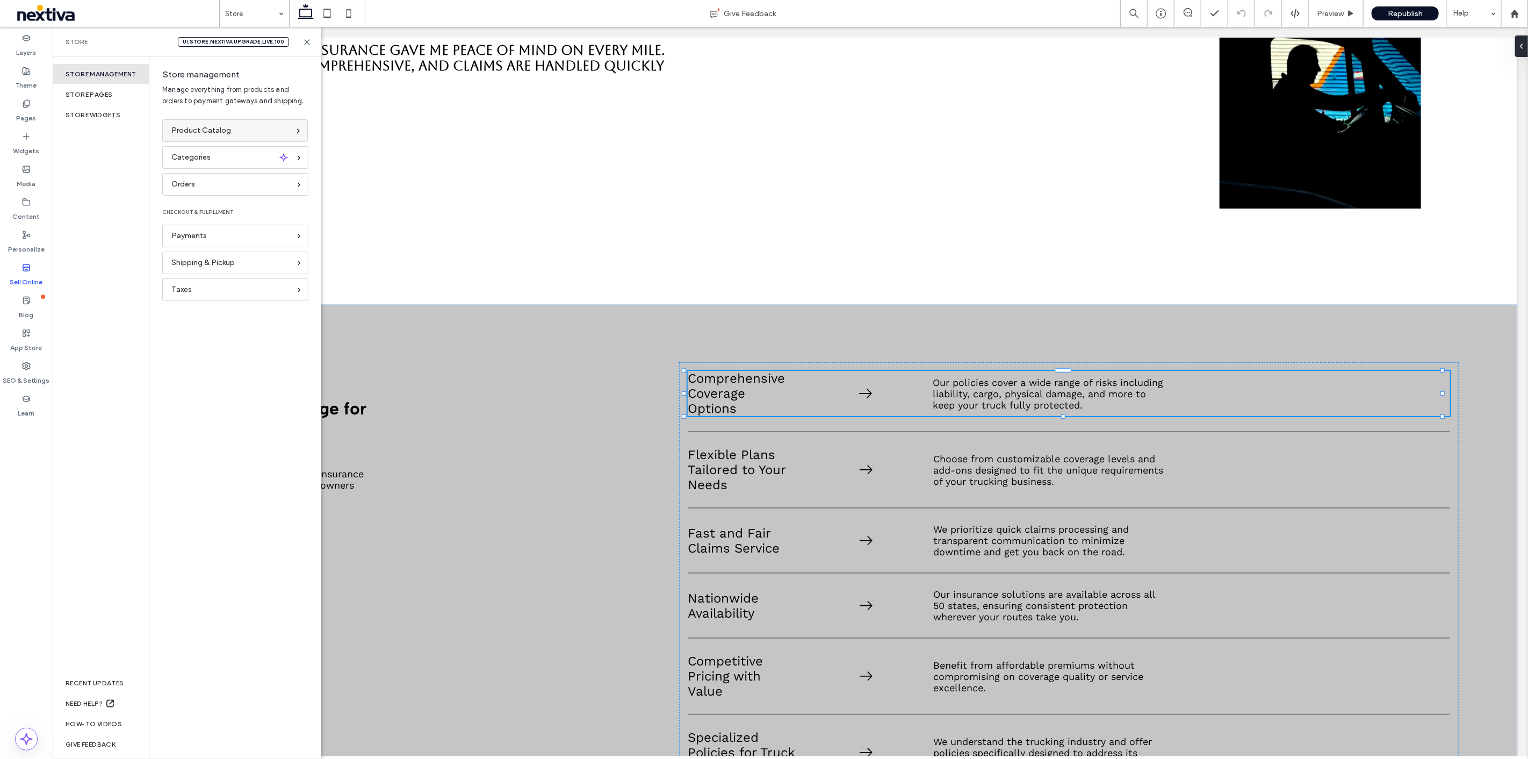
click at [221, 134] on span "Product Catalog" at bounding box center [201, 131] width 60 height 12
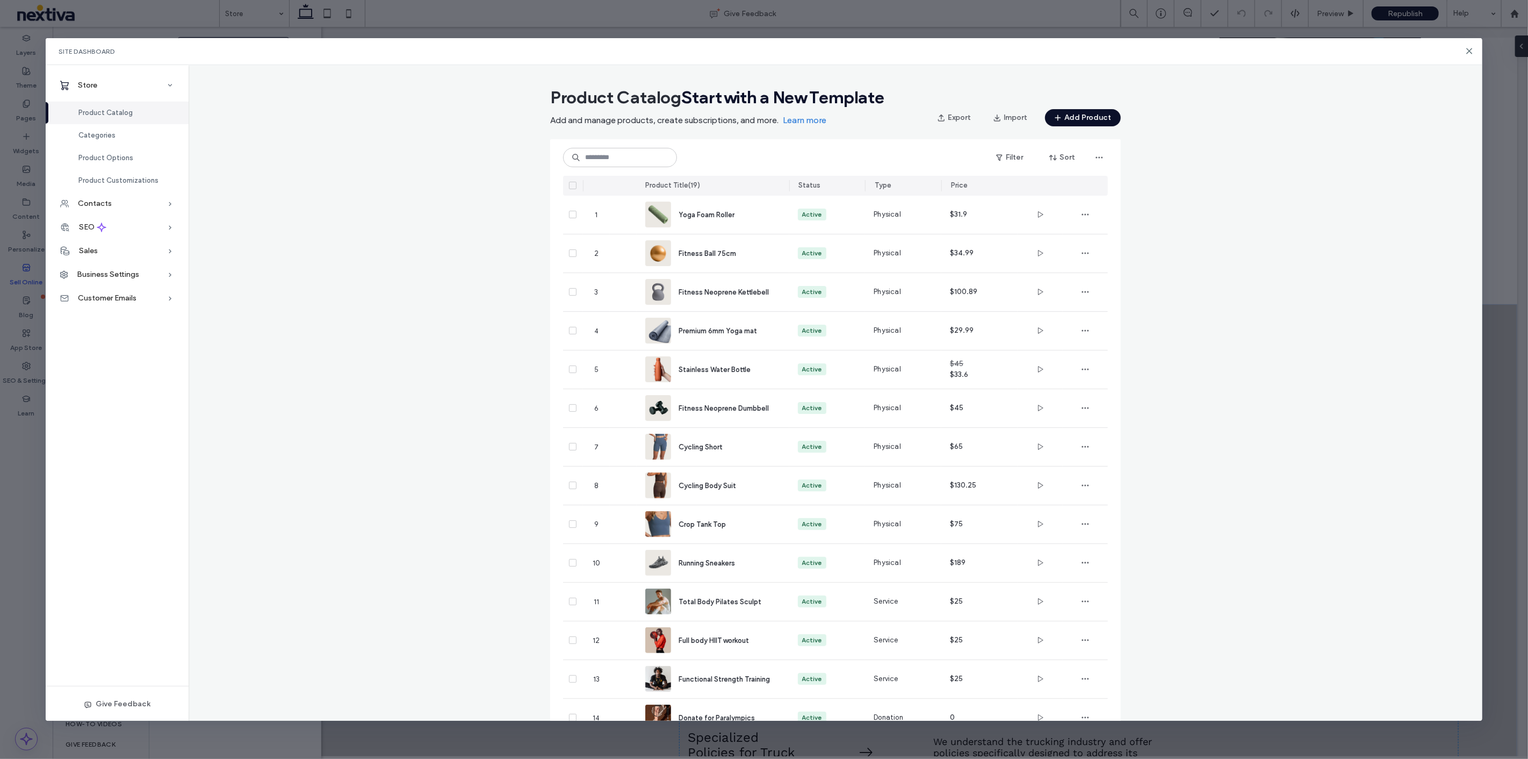
click at [569, 183] on span at bounding box center [573, 186] width 8 height 8
click at [1100, 153] on icon "button" at bounding box center [1099, 158] width 11 height 11
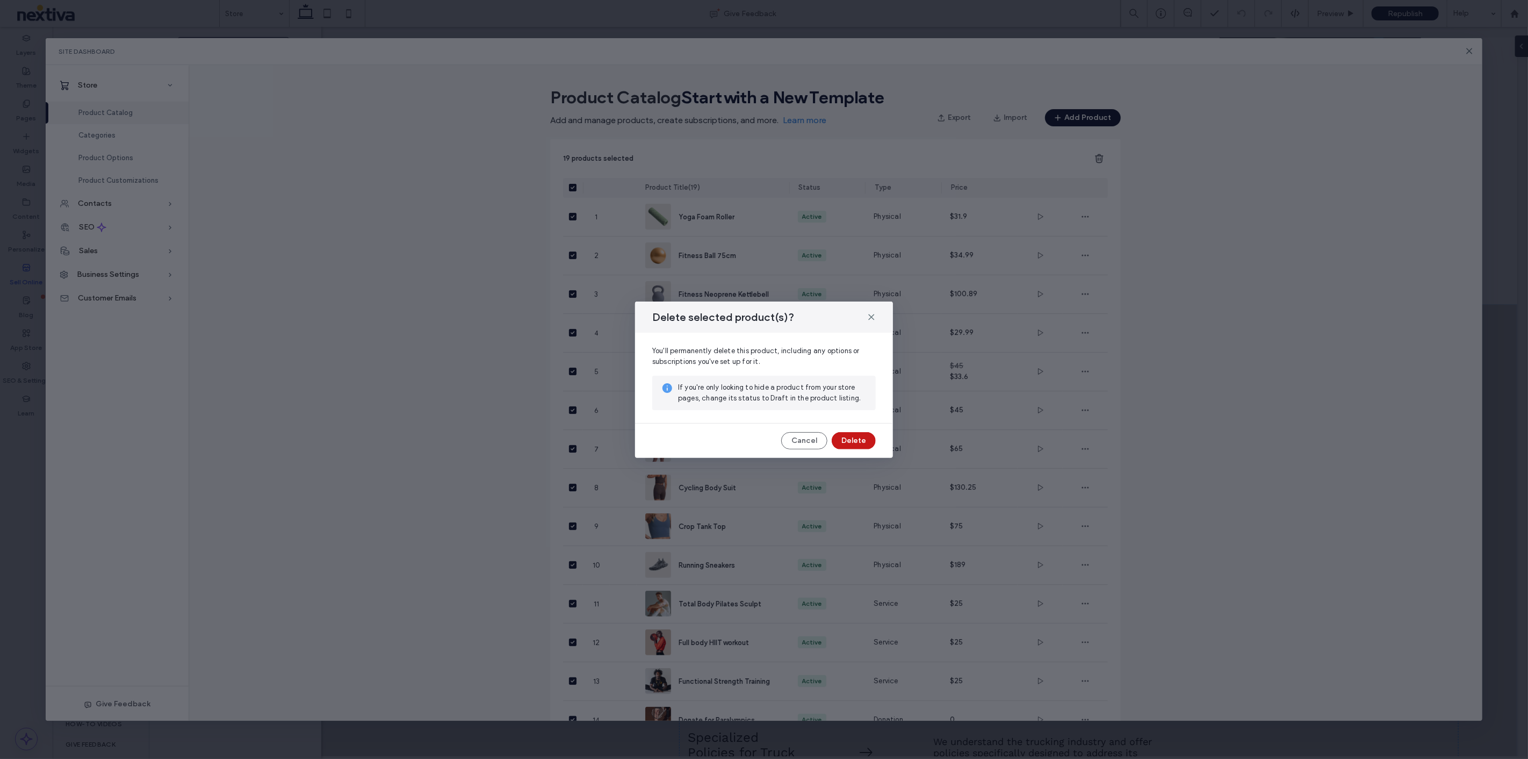
click at [869, 440] on button "Delete" at bounding box center [854, 440] width 44 height 17
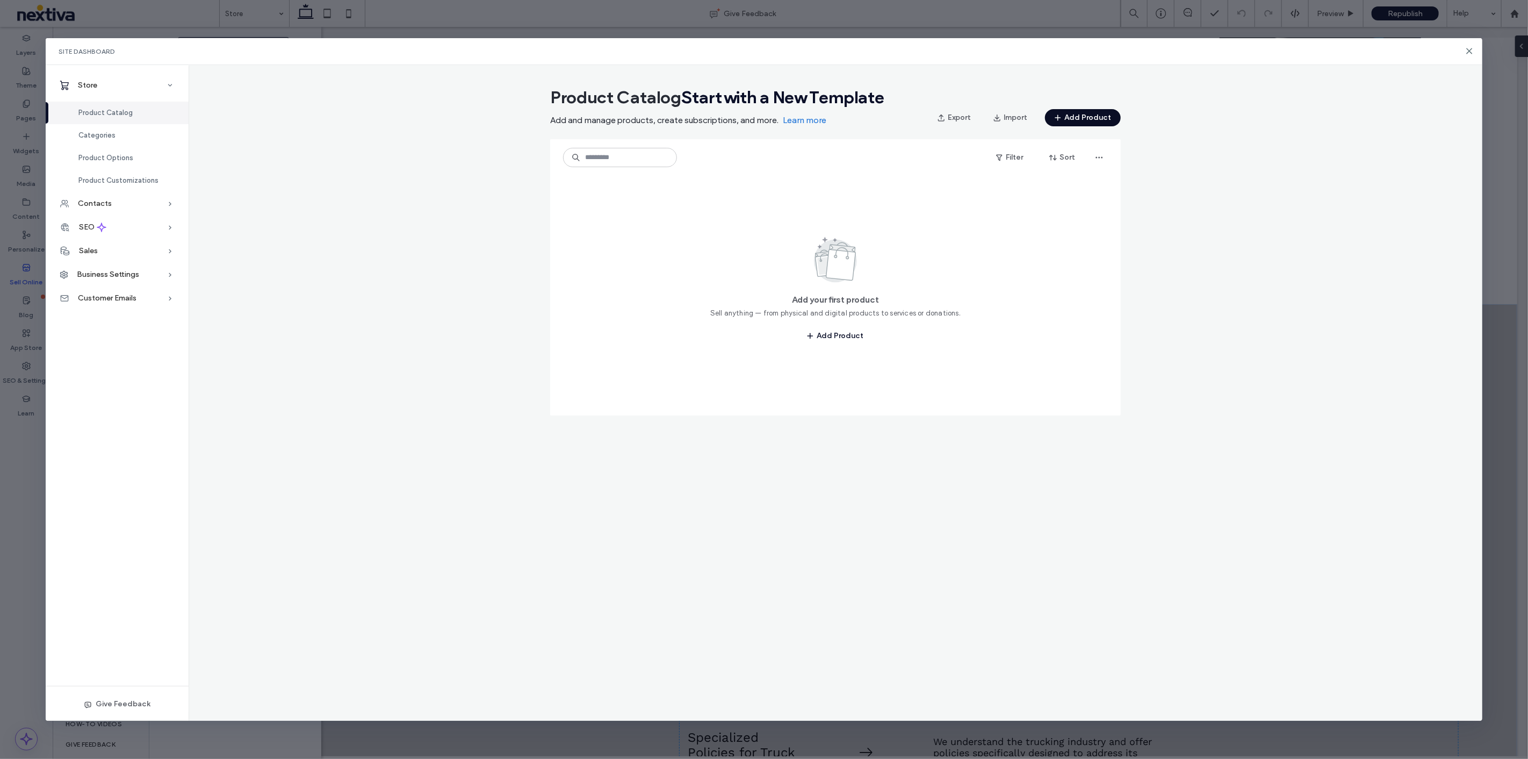
click at [1091, 121] on button "Add Product" at bounding box center [1083, 117] width 76 height 17
click at [978, 200] on span "Sell tickets, events, vouchers and more" at bounding box center [998, 199] width 120 height 8
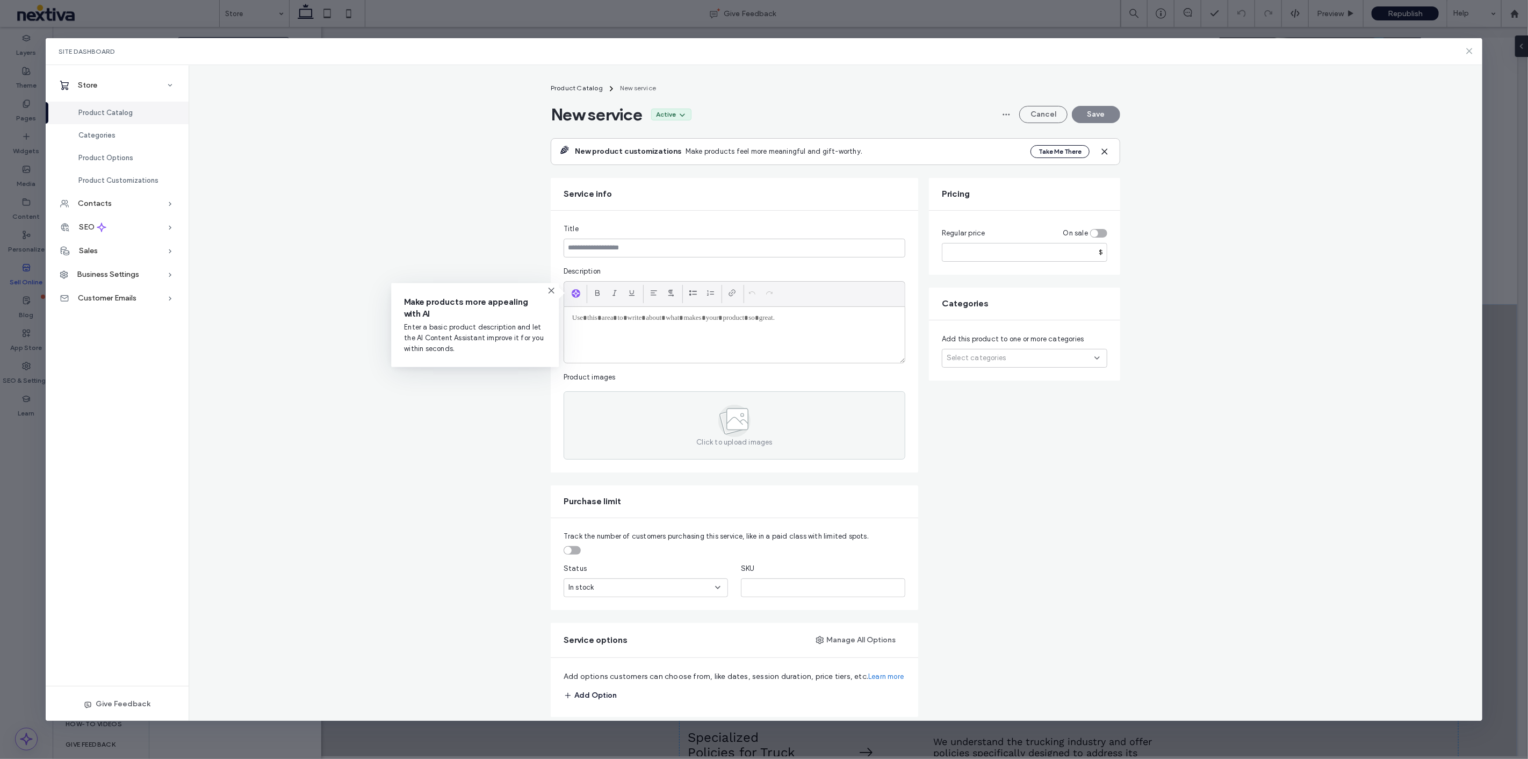
click at [1469, 54] on icon at bounding box center [1469, 51] width 9 height 9
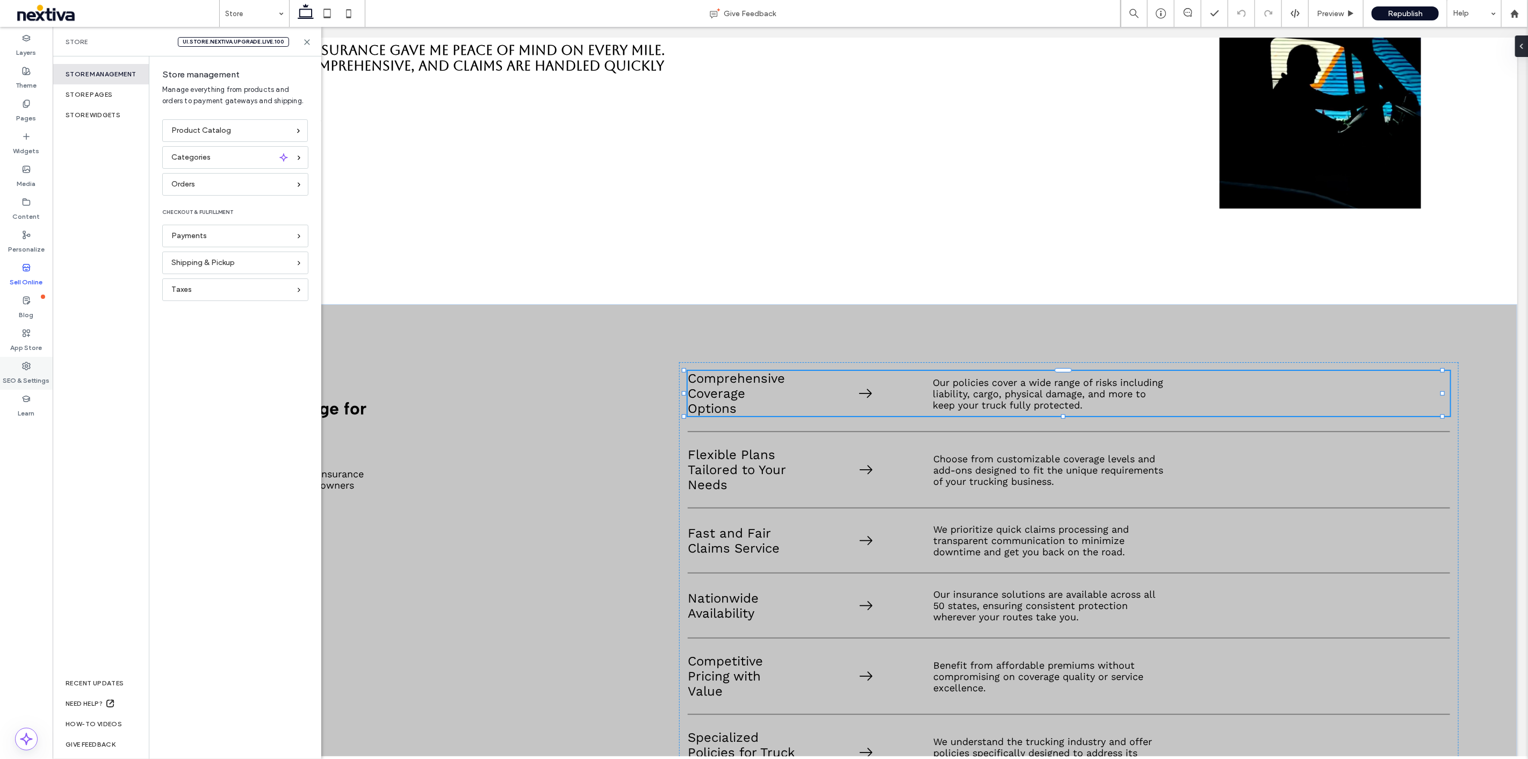
click at [39, 375] on label "SEO & Settings" at bounding box center [26, 377] width 47 height 15
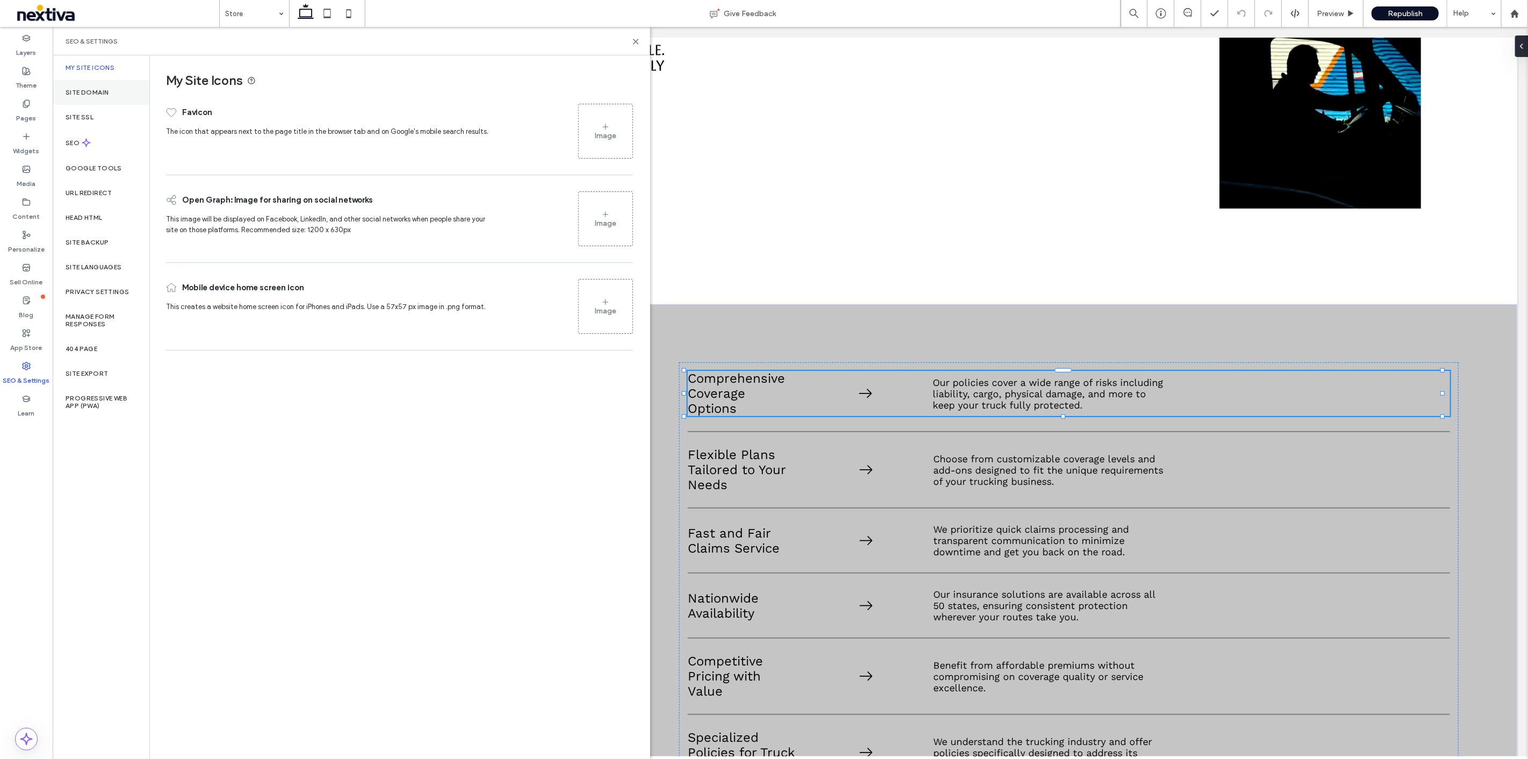
click at [112, 96] on div "Site Domain" at bounding box center [101, 92] width 97 height 25
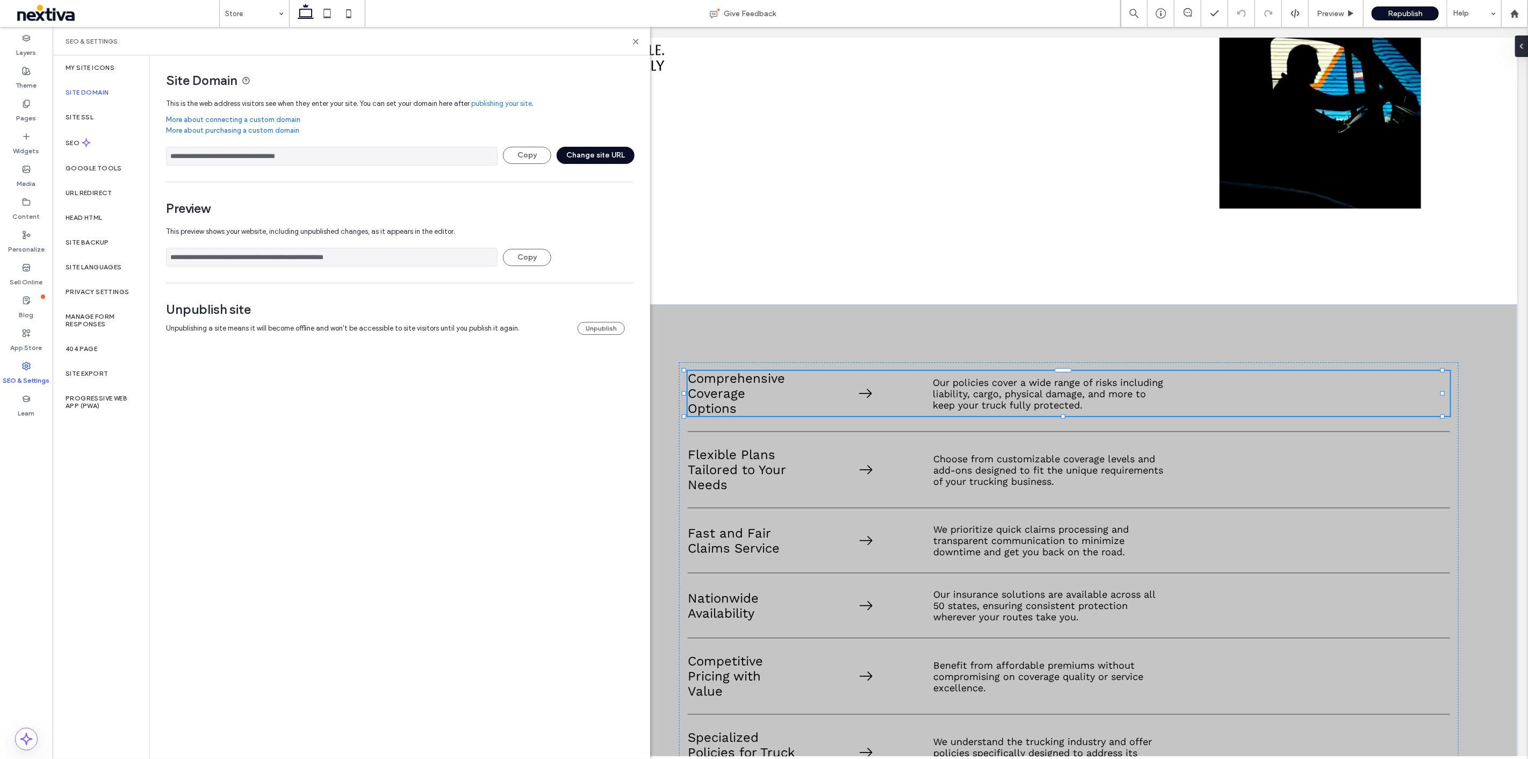
click at [599, 158] on button "Change site URL" at bounding box center [596, 155] width 78 height 17
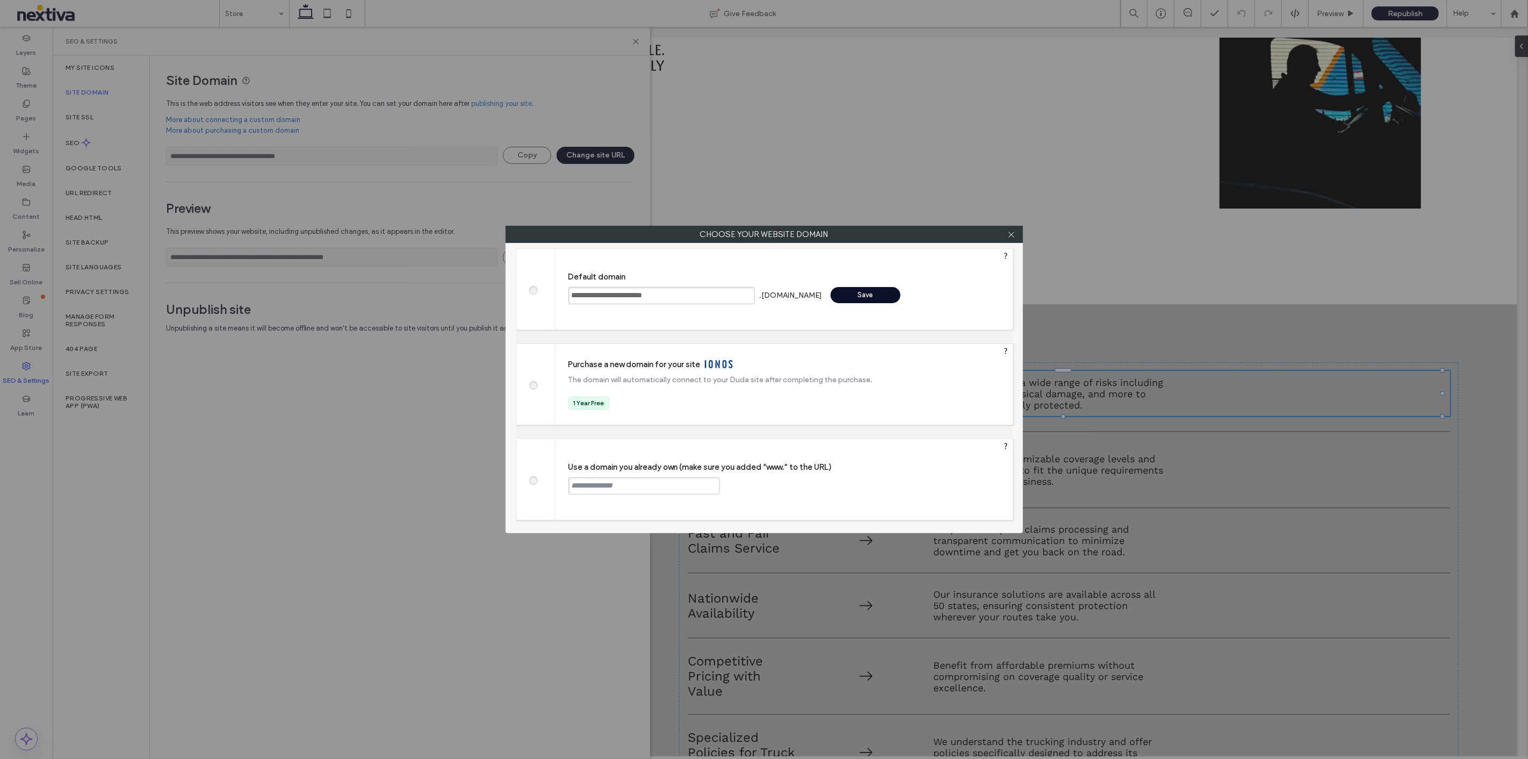
click at [533, 478] on span at bounding box center [533, 479] width 0 height 8
click at [601, 484] on input "text" at bounding box center [645, 485] width 152 height 17
type input "**********"
click at [735, 484] on div "Continue" at bounding box center [761, 485] width 70 height 16
type input "**********"
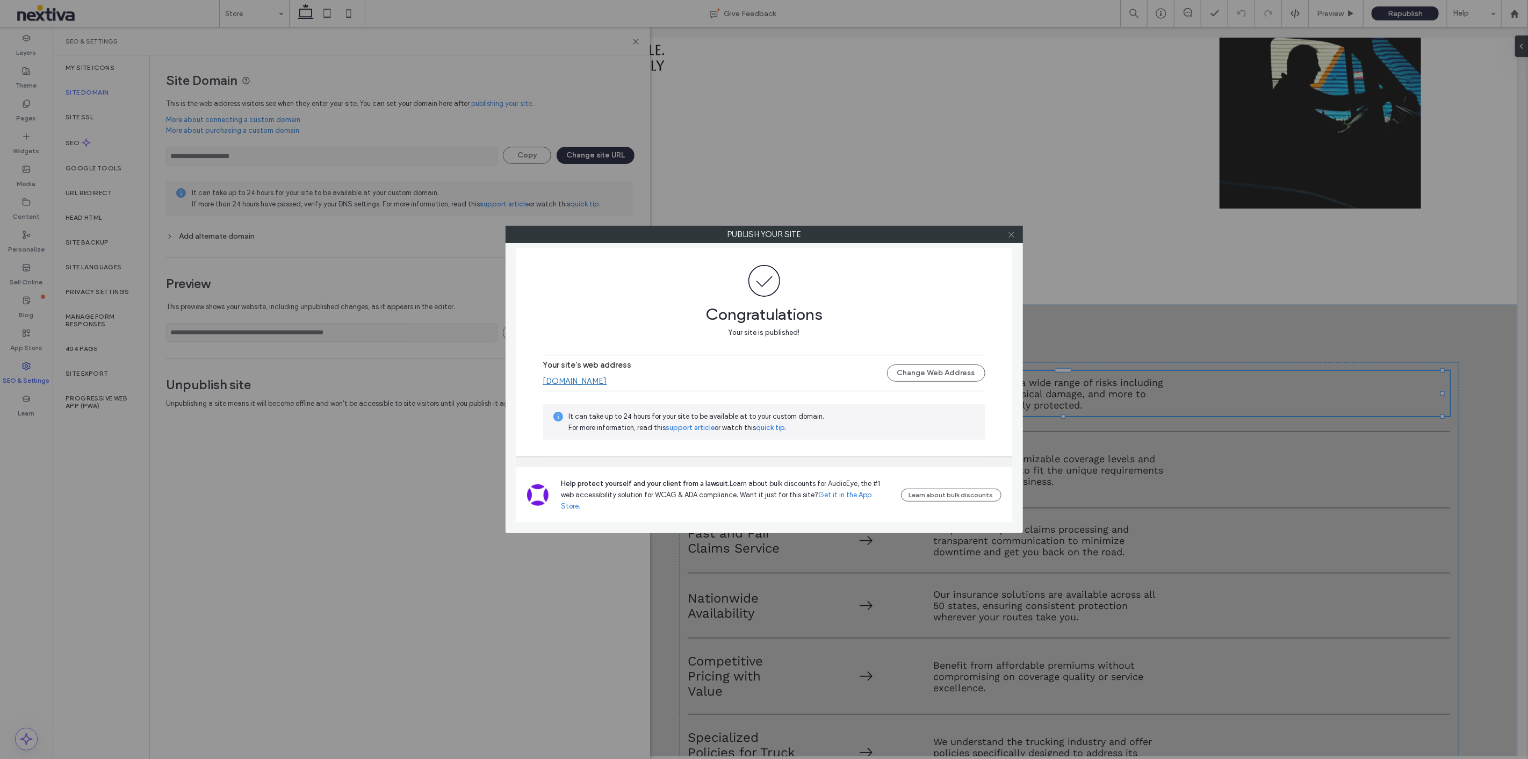
click at [1013, 236] on icon at bounding box center [1012, 235] width 8 height 8
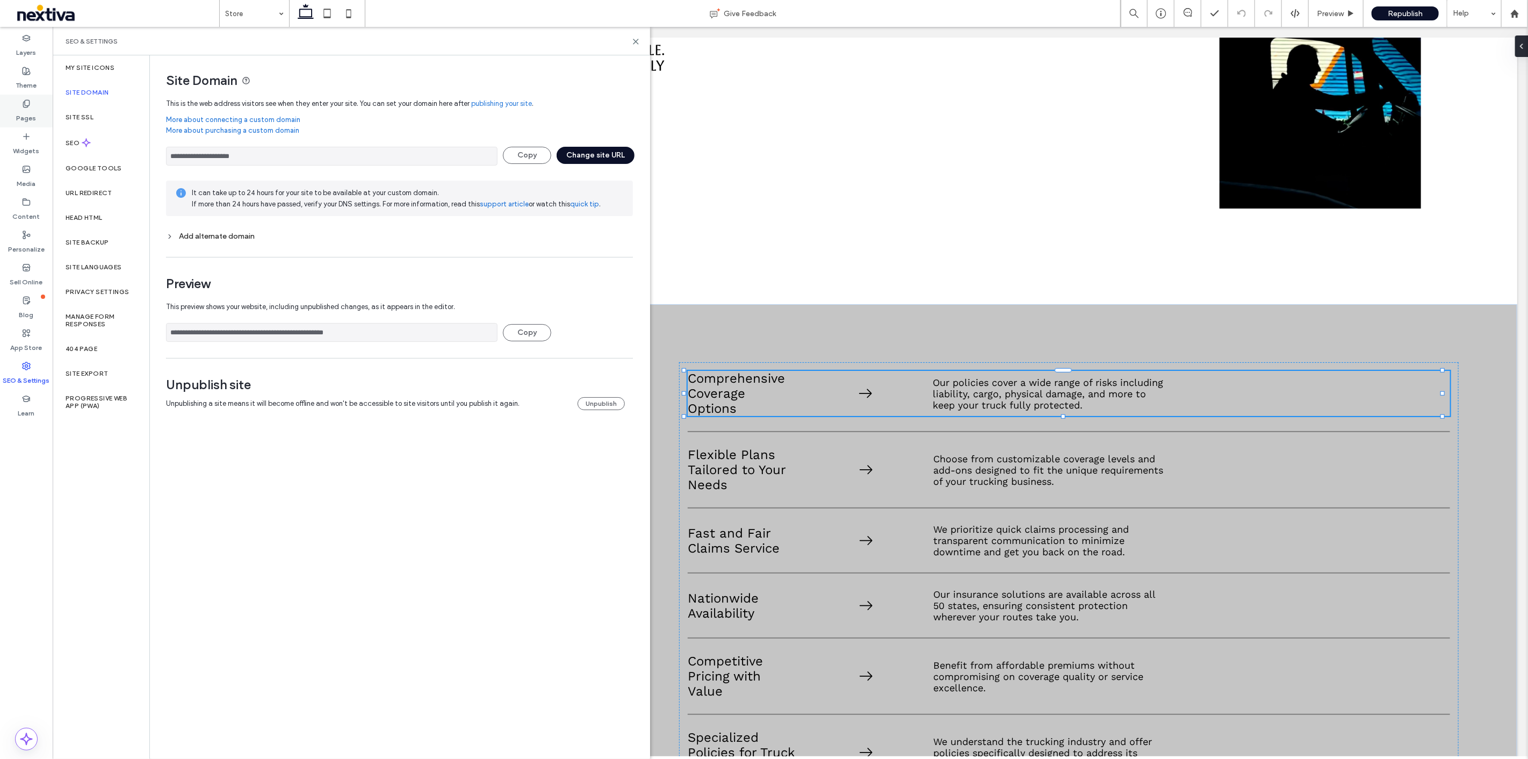
click at [40, 113] on div "Pages" at bounding box center [26, 111] width 53 height 33
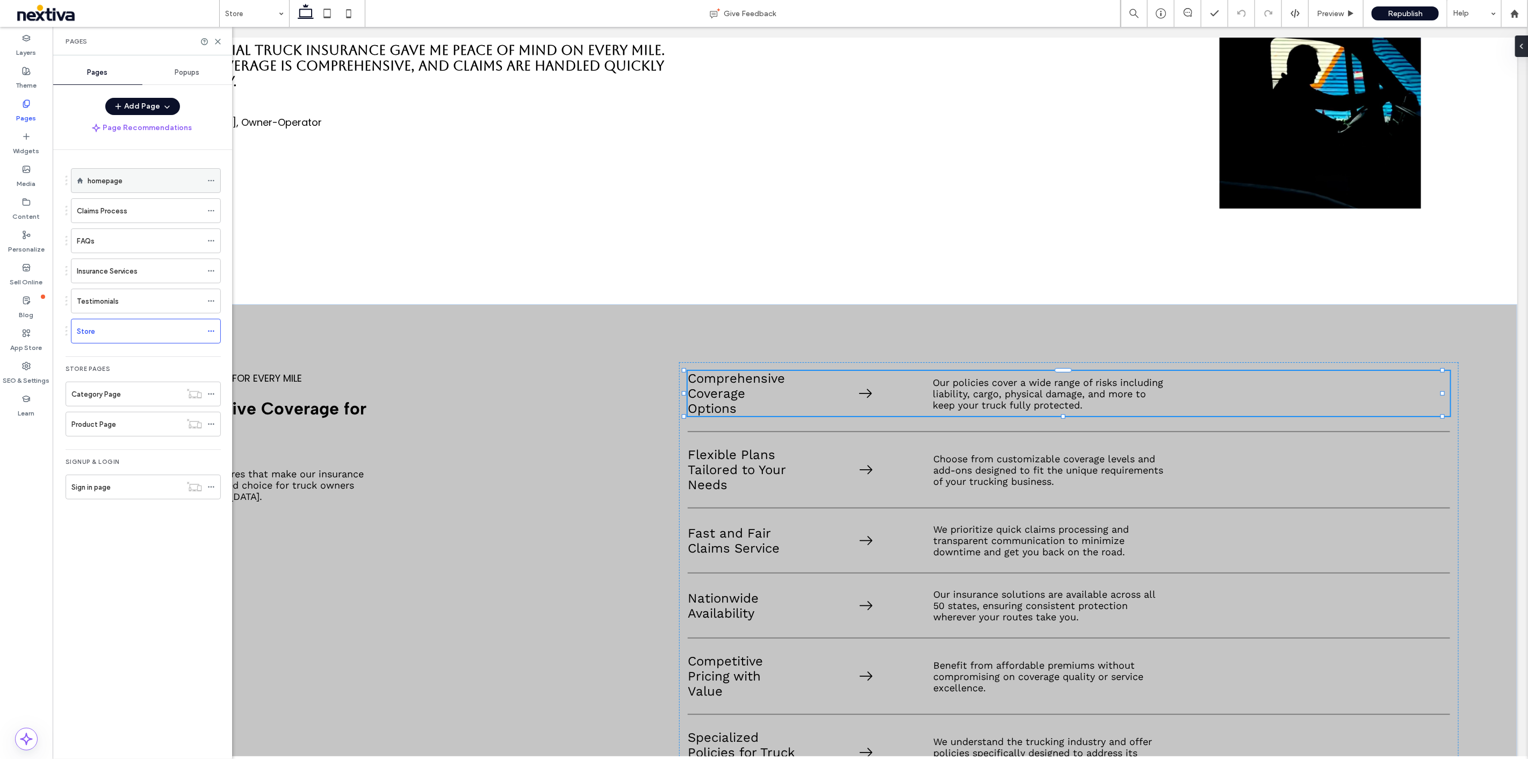
click at [136, 184] on div "homepage" at bounding box center [145, 180] width 114 height 11
click at [216, 41] on icon at bounding box center [218, 42] width 8 height 8
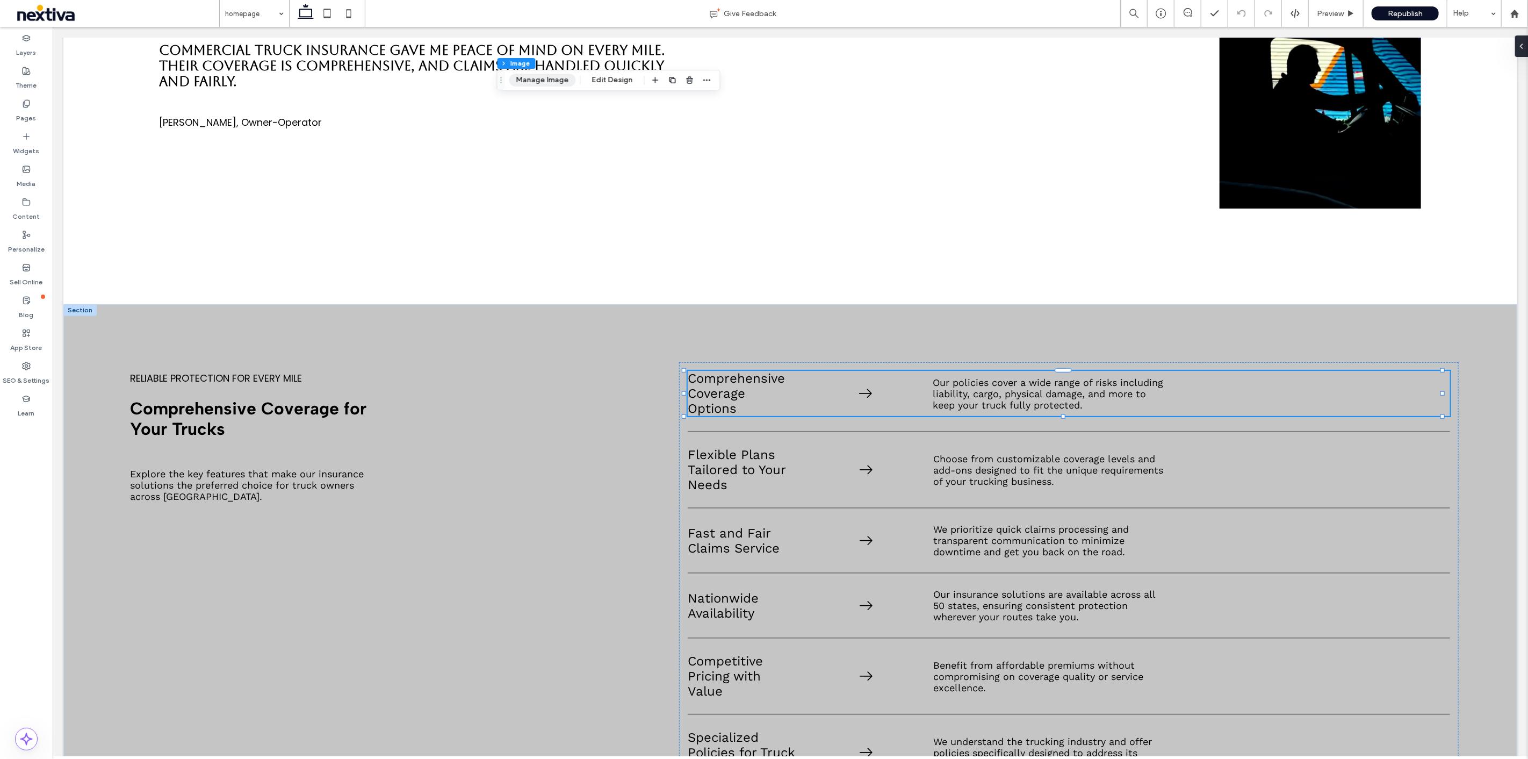
click at [550, 81] on button "Manage Image" at bounding box center [542, 80] width 67 height 13
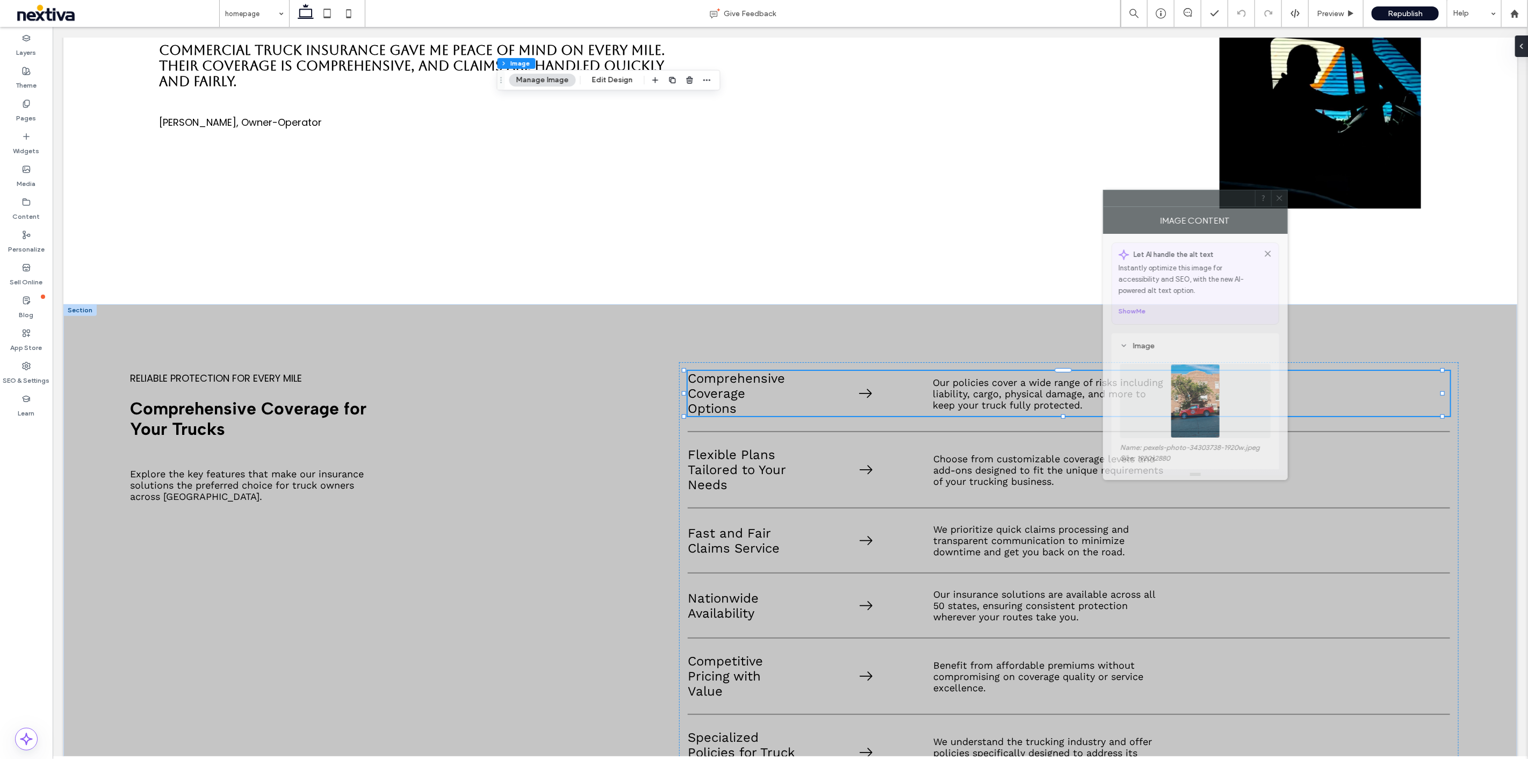
drag, startPoint x: 1418, startPoint y: 253, endPoint x: 1076, endPoint y: 192, distance: 347.0
click at [1103, 207] on div "Image Content" at bounding box center [1195, 220] width 185 height 27
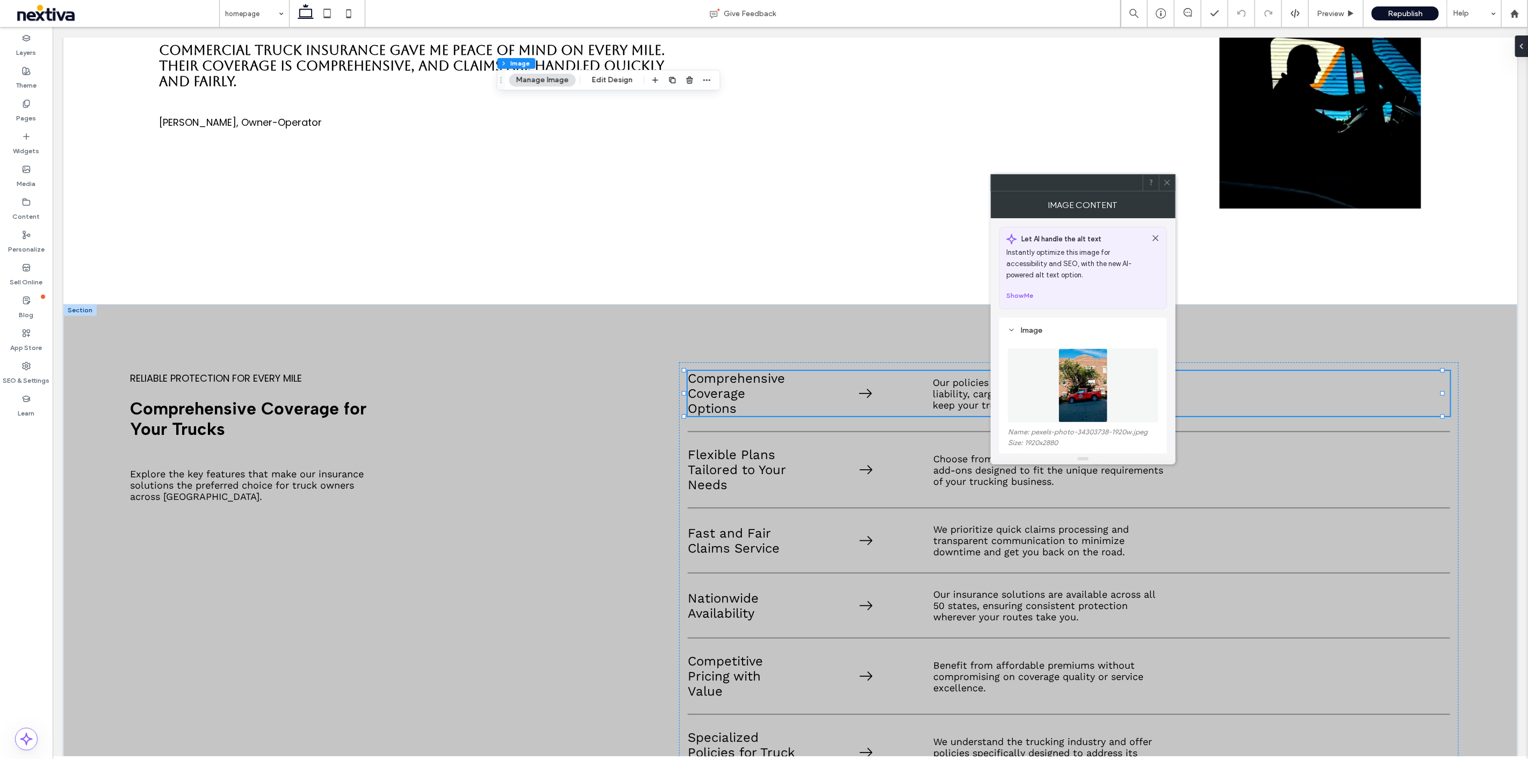
scroll to position [60, 0]
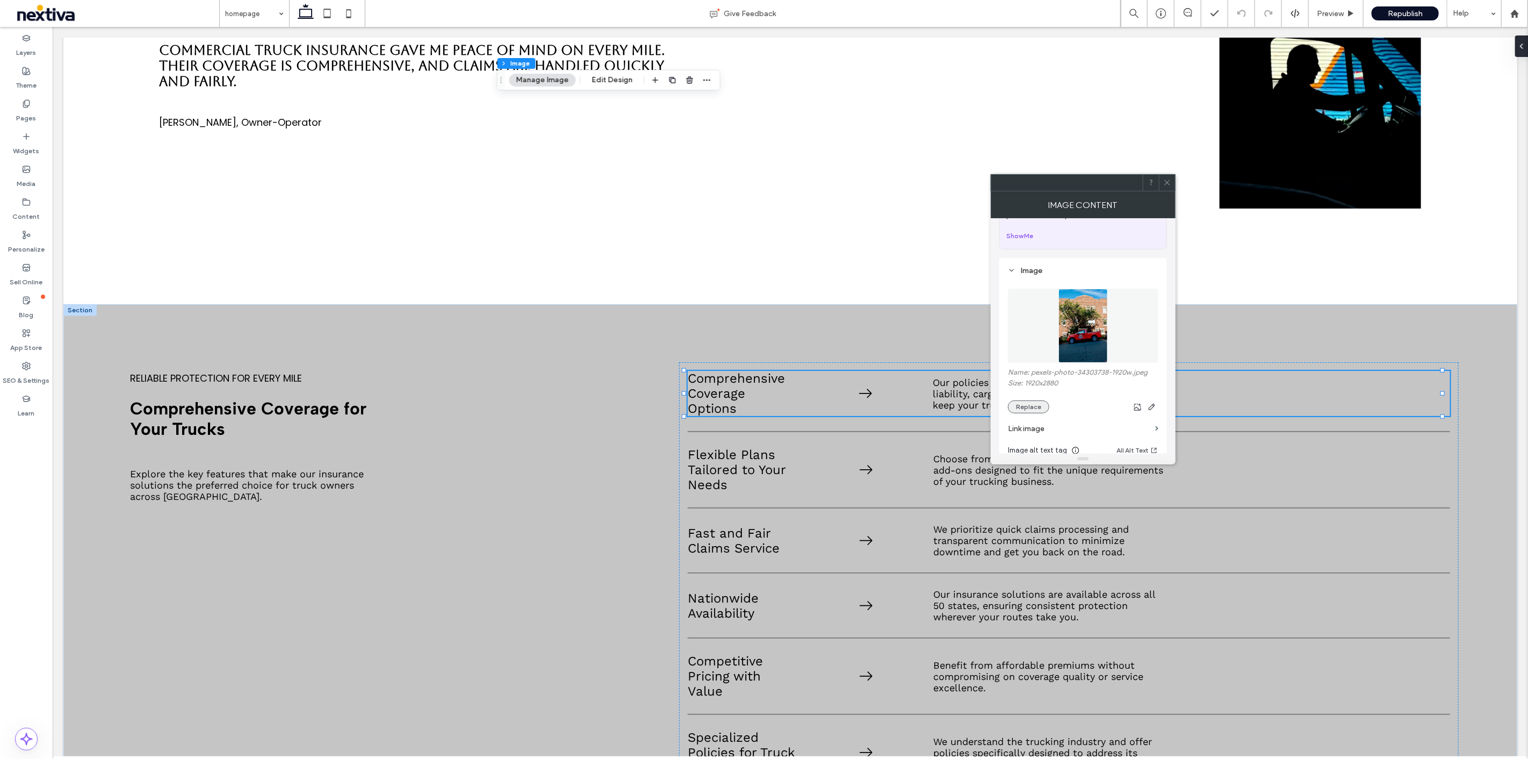
click at [1033, 404] on button "Replace" at bounding box center [1028, 406] width 41 height 13
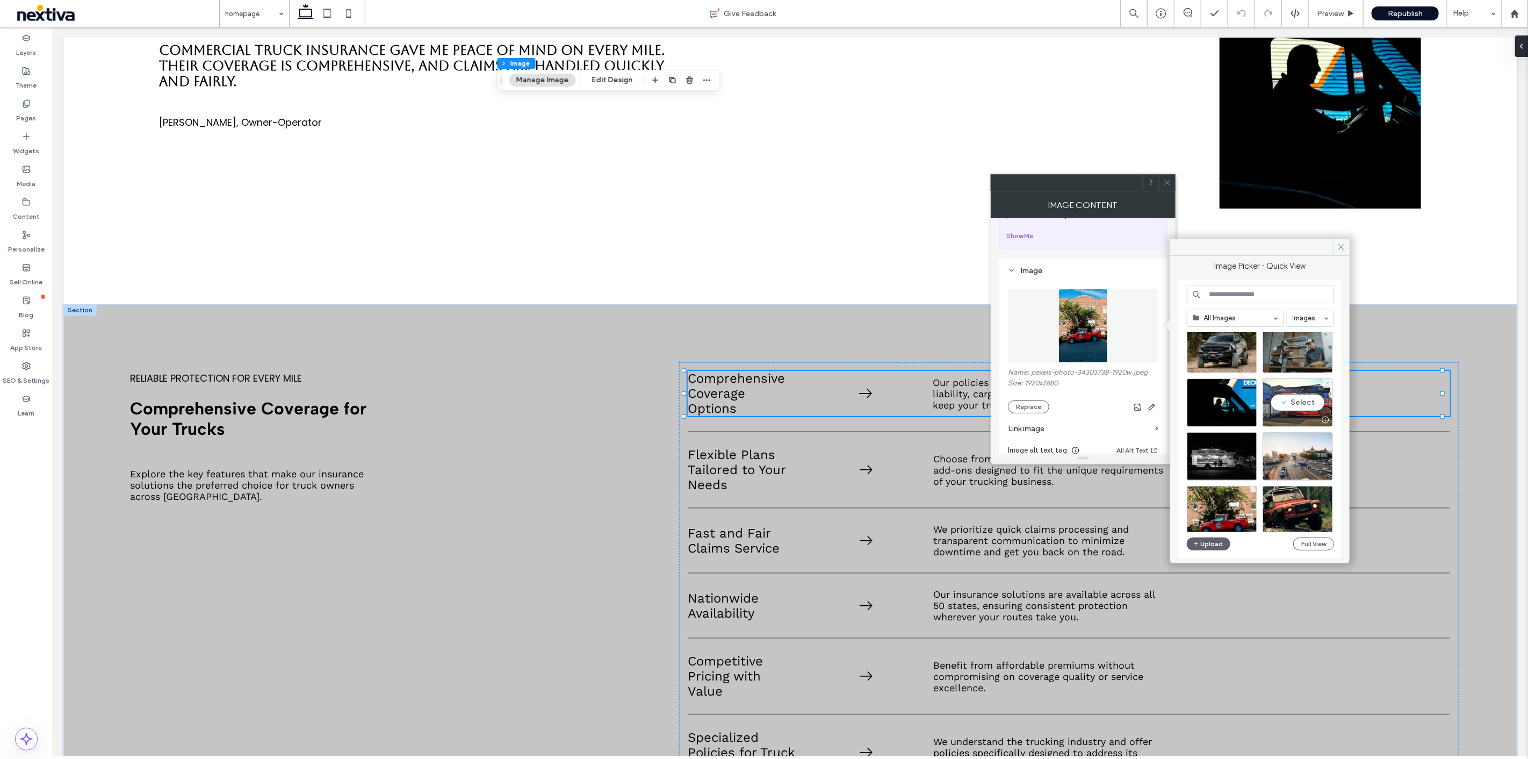
scroll to position [298, 0]
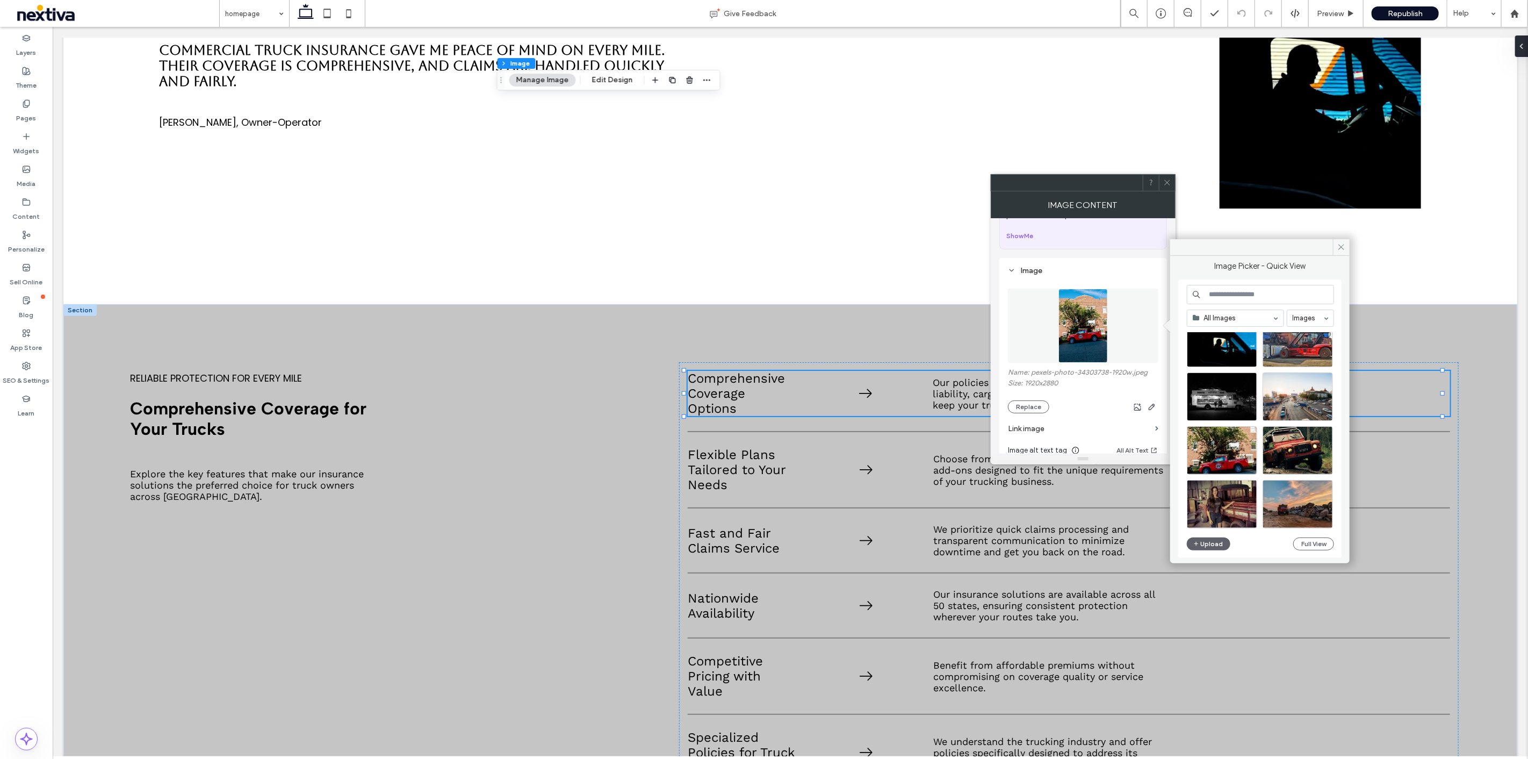
click at [1264, 301] on input at bounding box center [1260, 294] width 147 height 19
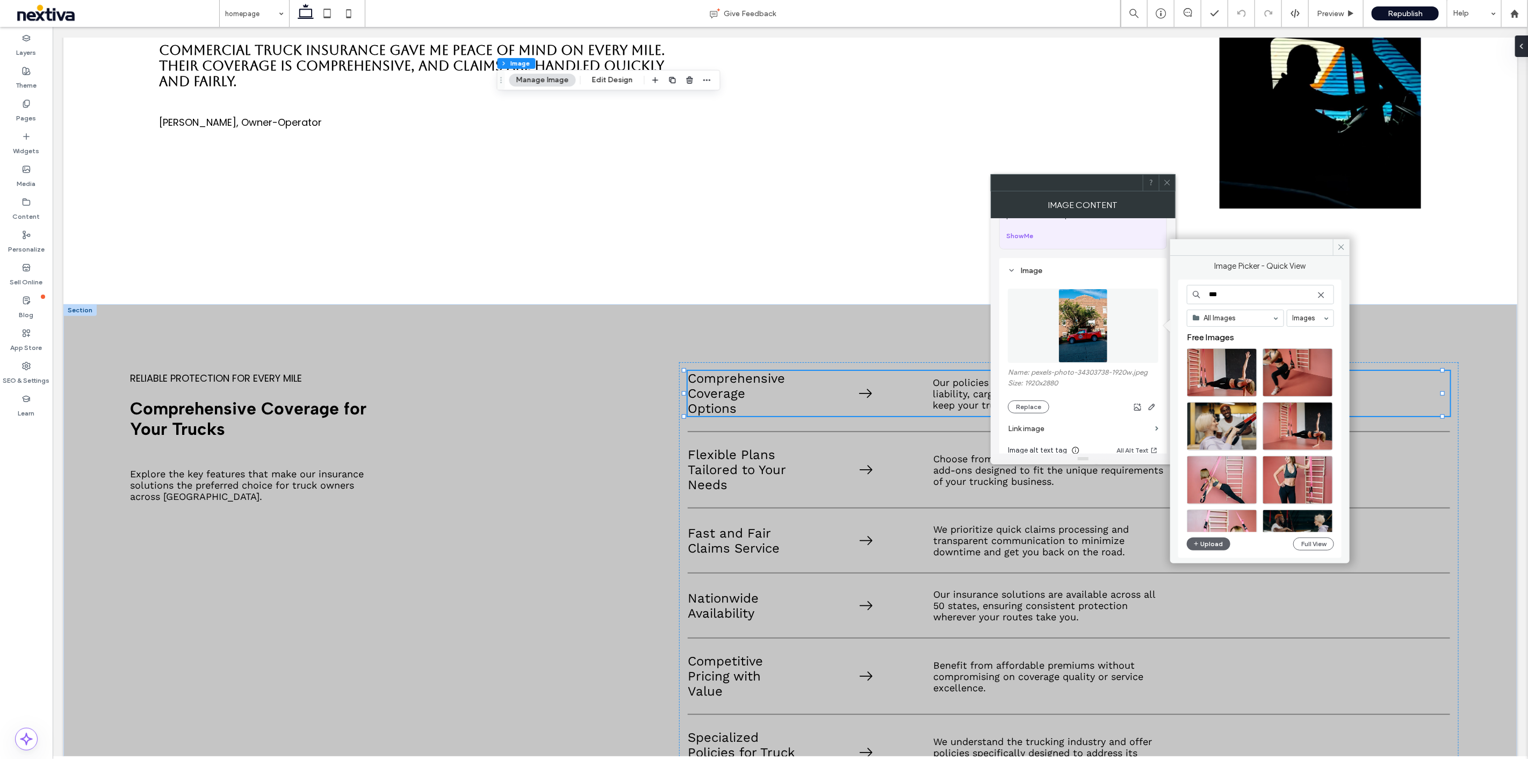
click at [1241, 296] on input "***" at bounding box center [1260, 294] width 147 height 19
type input "*"
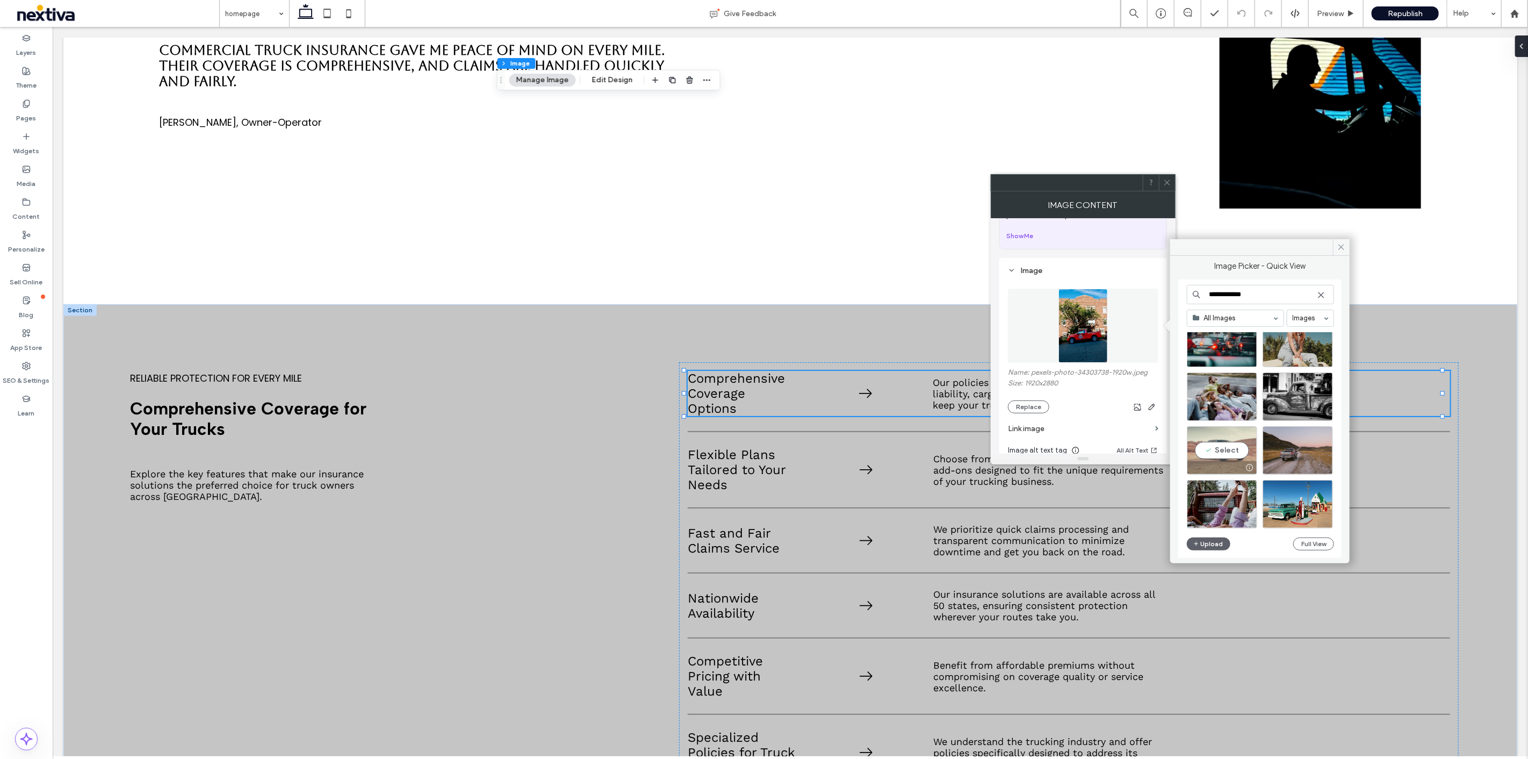
type input "**********"
click at [1239, 446] on div "Select" at bounding box center [1222, 450] width 70 height 48
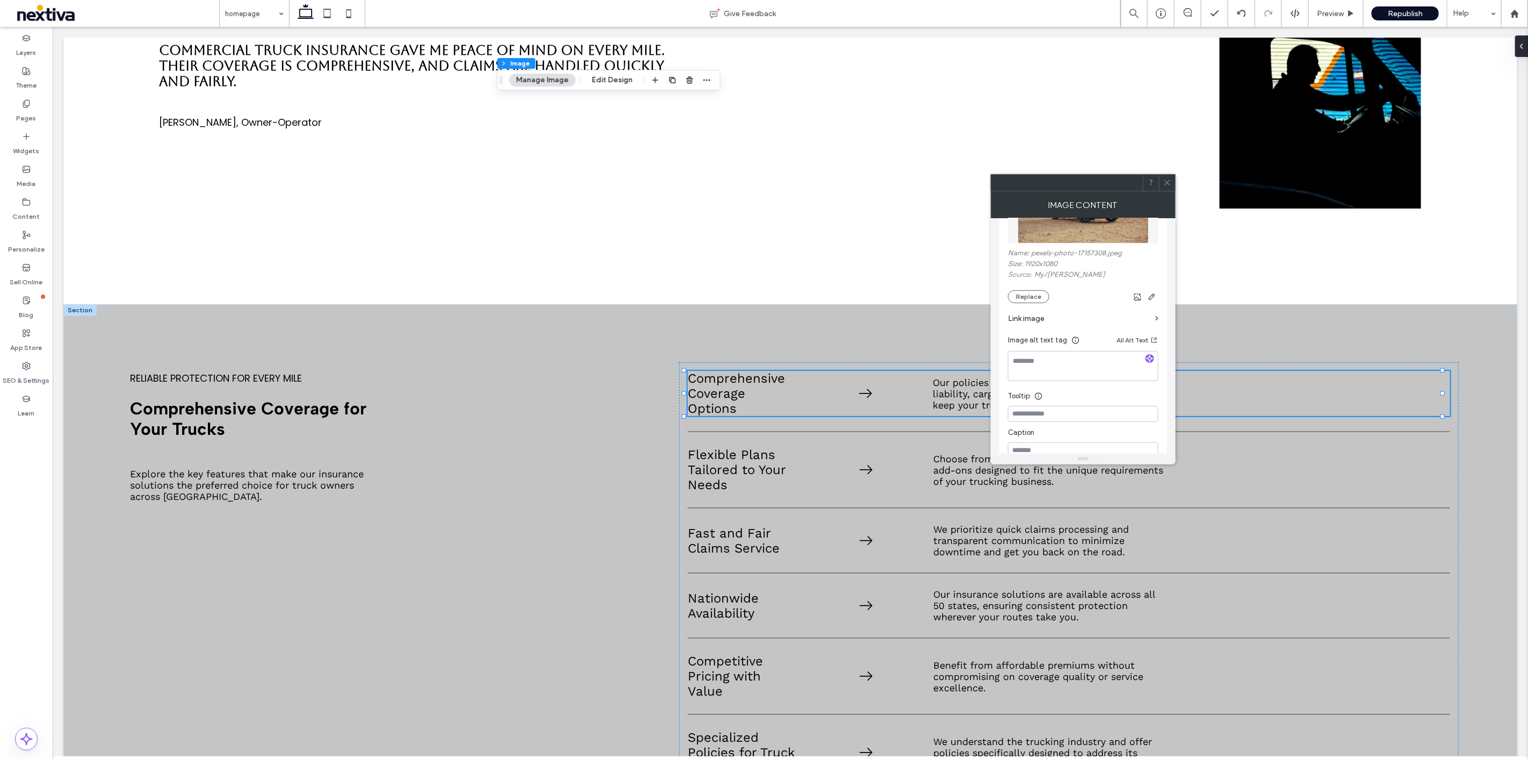
scroll to position [60, 0]
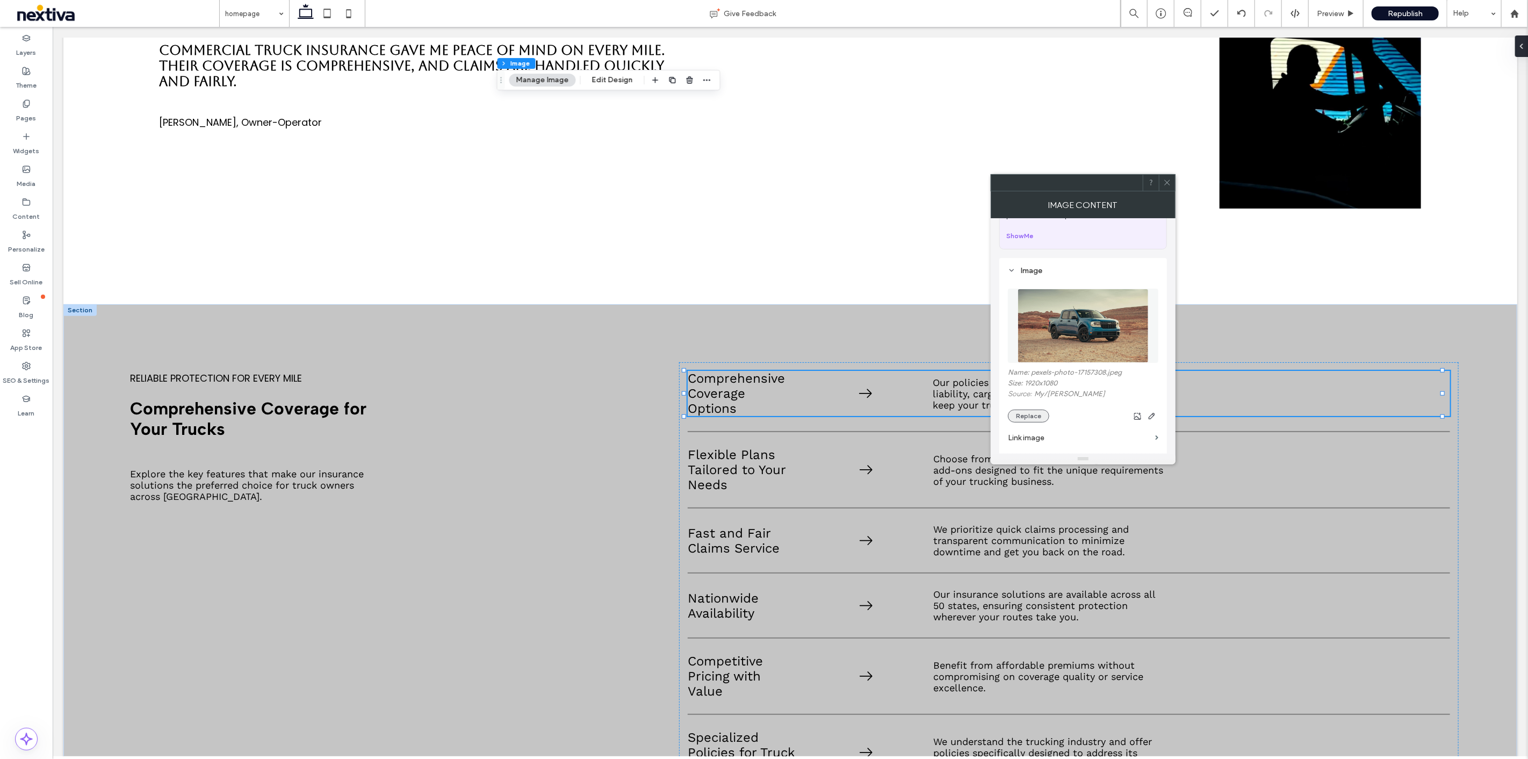
click at [1027, 416] on button "Replace" at bounding box center [1028, 415] width 41 height 13
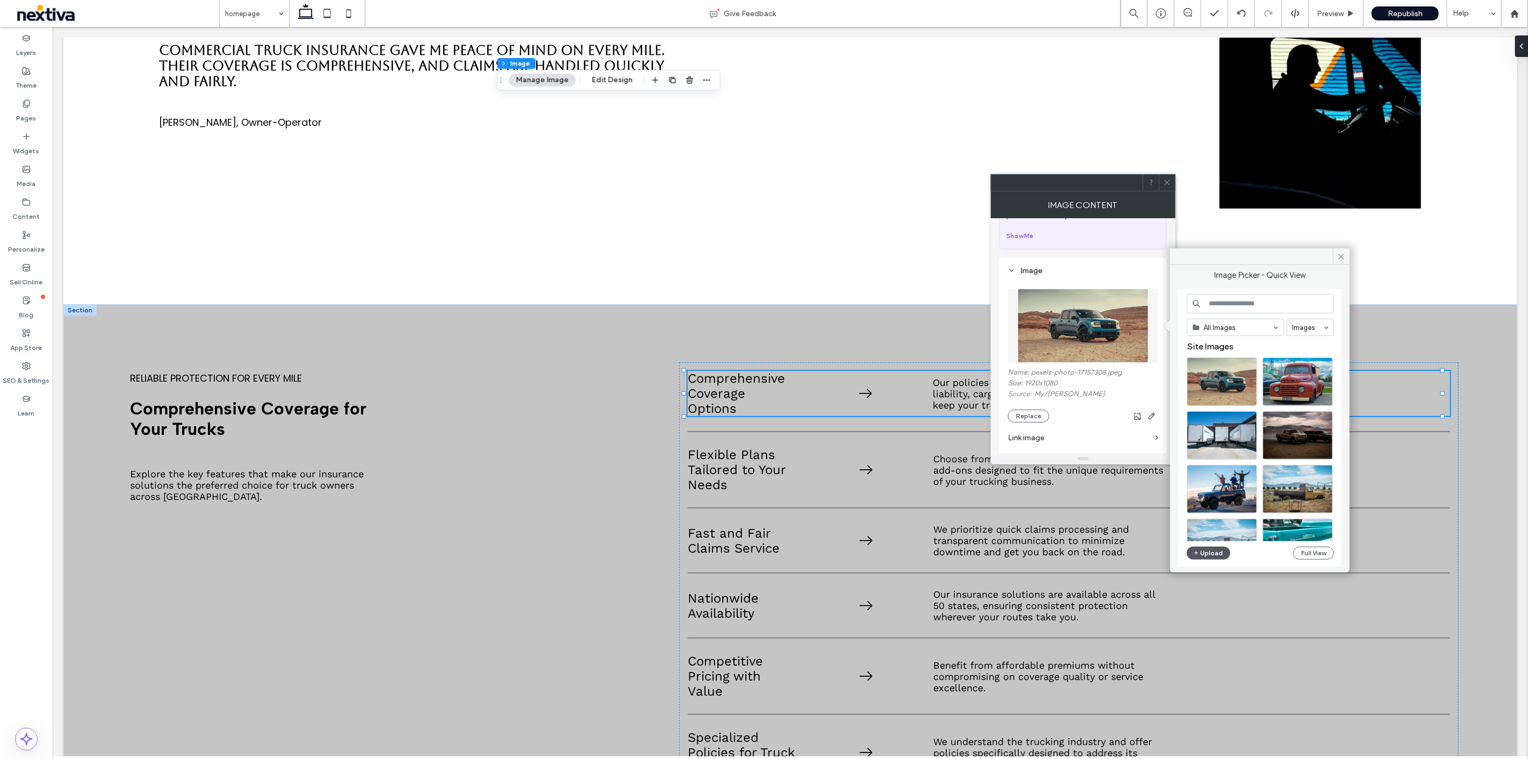
click at [1217, 555] on button "Upload" at bounding box center [1209, 553] width 44 height 13
click at [1170, 188] on span at bounding box center [1167, 183] width 8 height 16
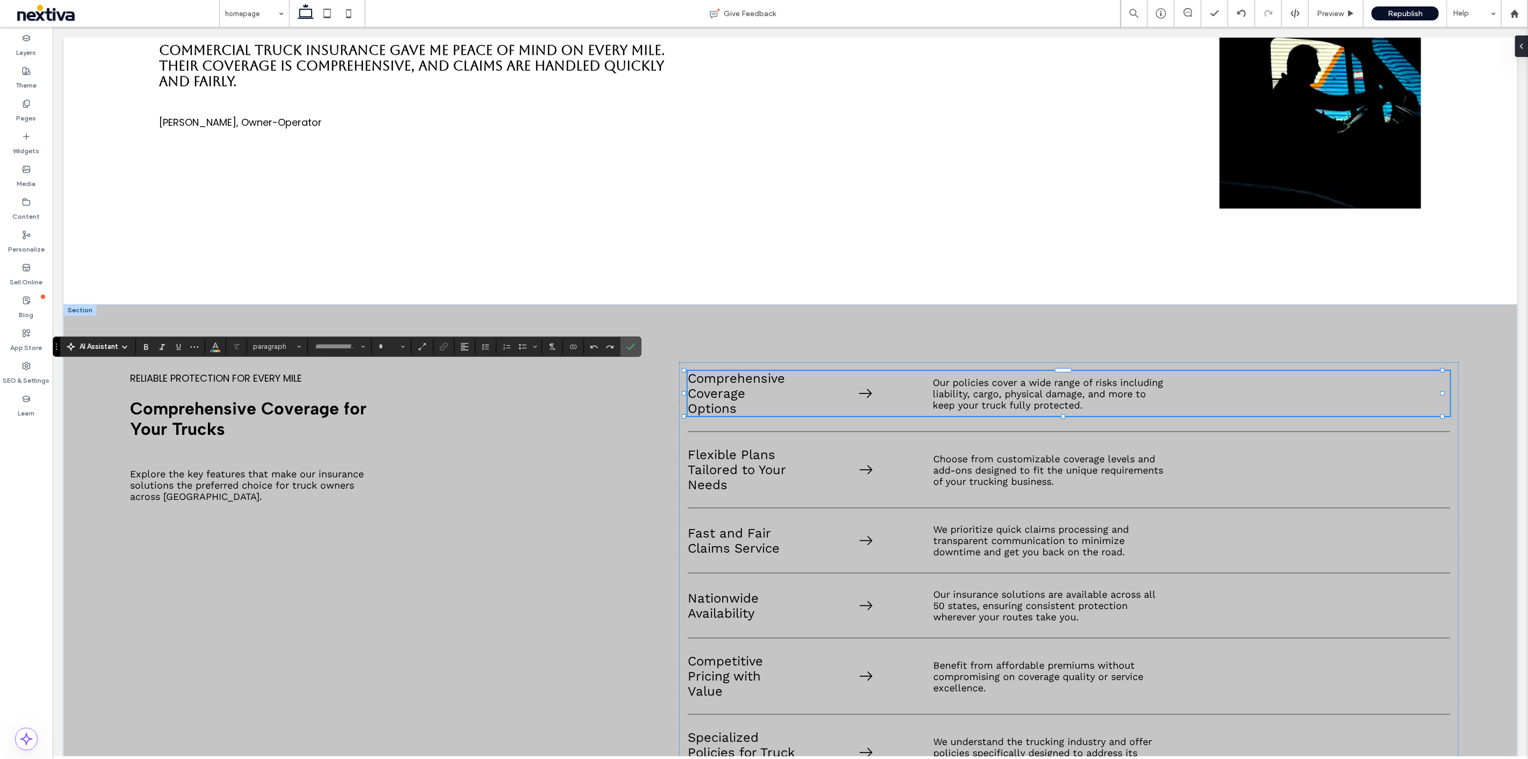
type input "*********"
type input "**"
click at [364, 347] on icon "Font & Font weight" at bounding box center [363, 346] width 4 height 4
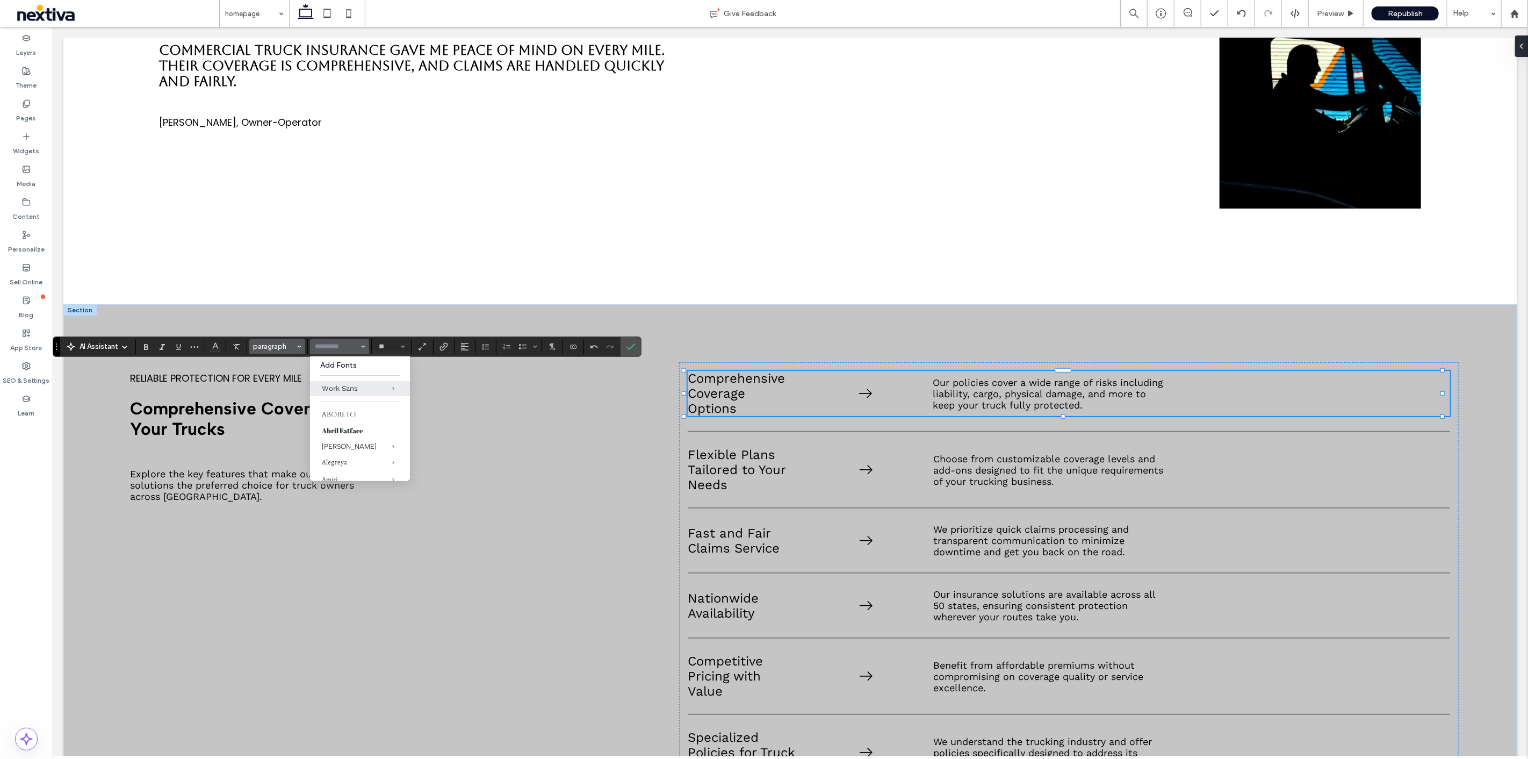
click at [285, 348] on span "paragraph" at bounding box center [274, 346] width 42 height 8
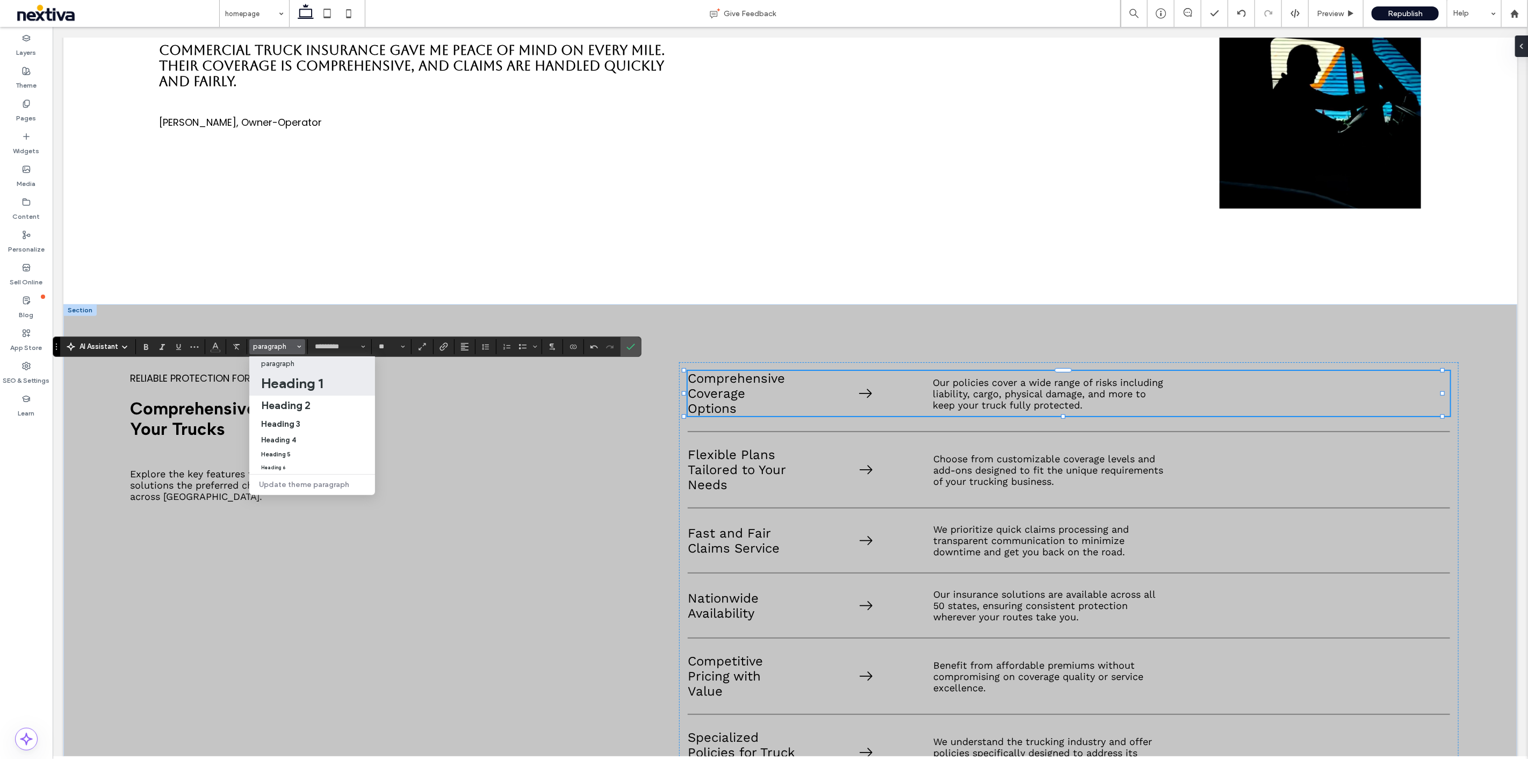
click at [295, 383] on h1 "Heading 1" at bounding box center [292, 383] width 62 height 17
type input "*******"
type input "**"
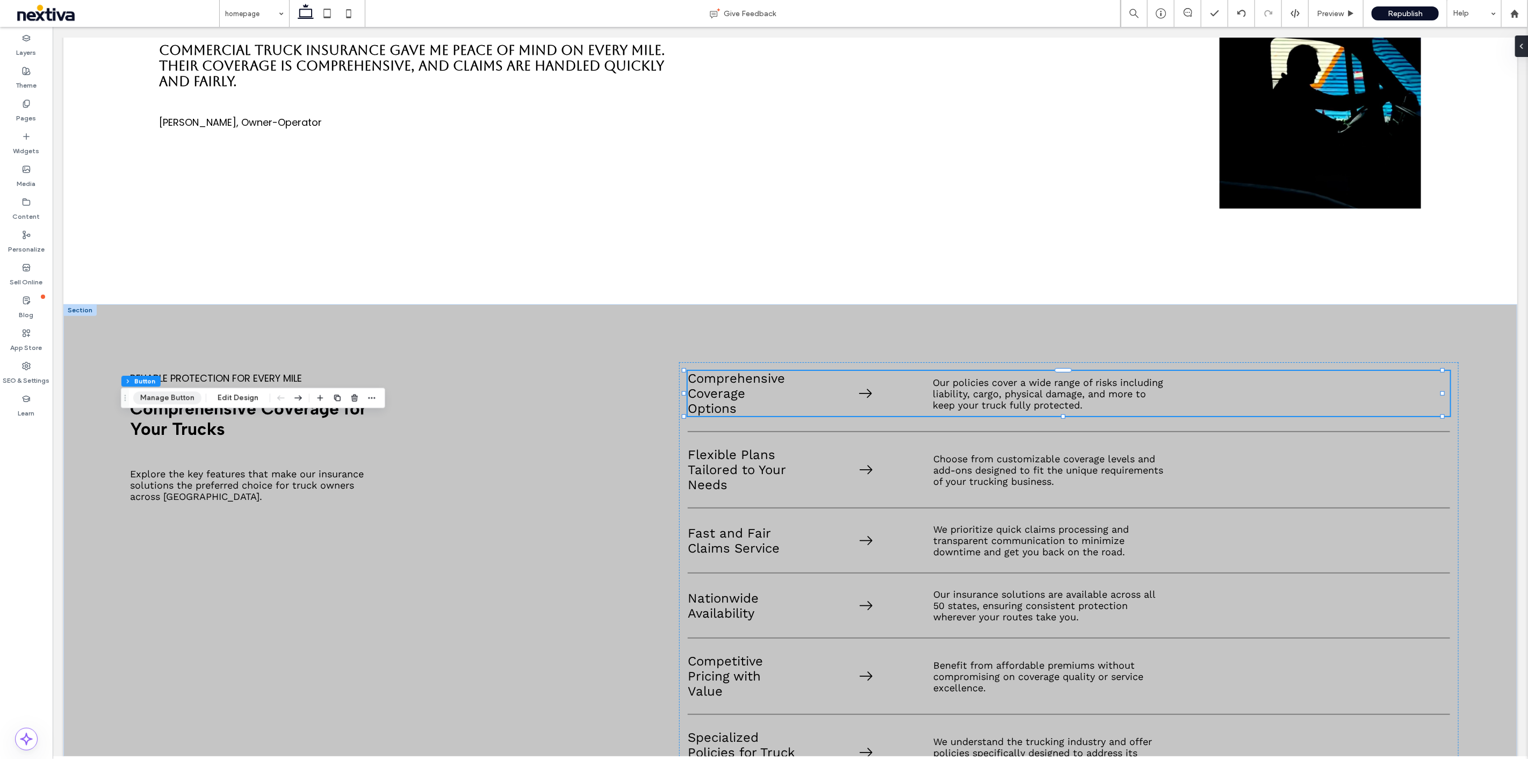
click at [176, 399] on button "Manage Button" at bounding box center [167, 397] width 68 height 13
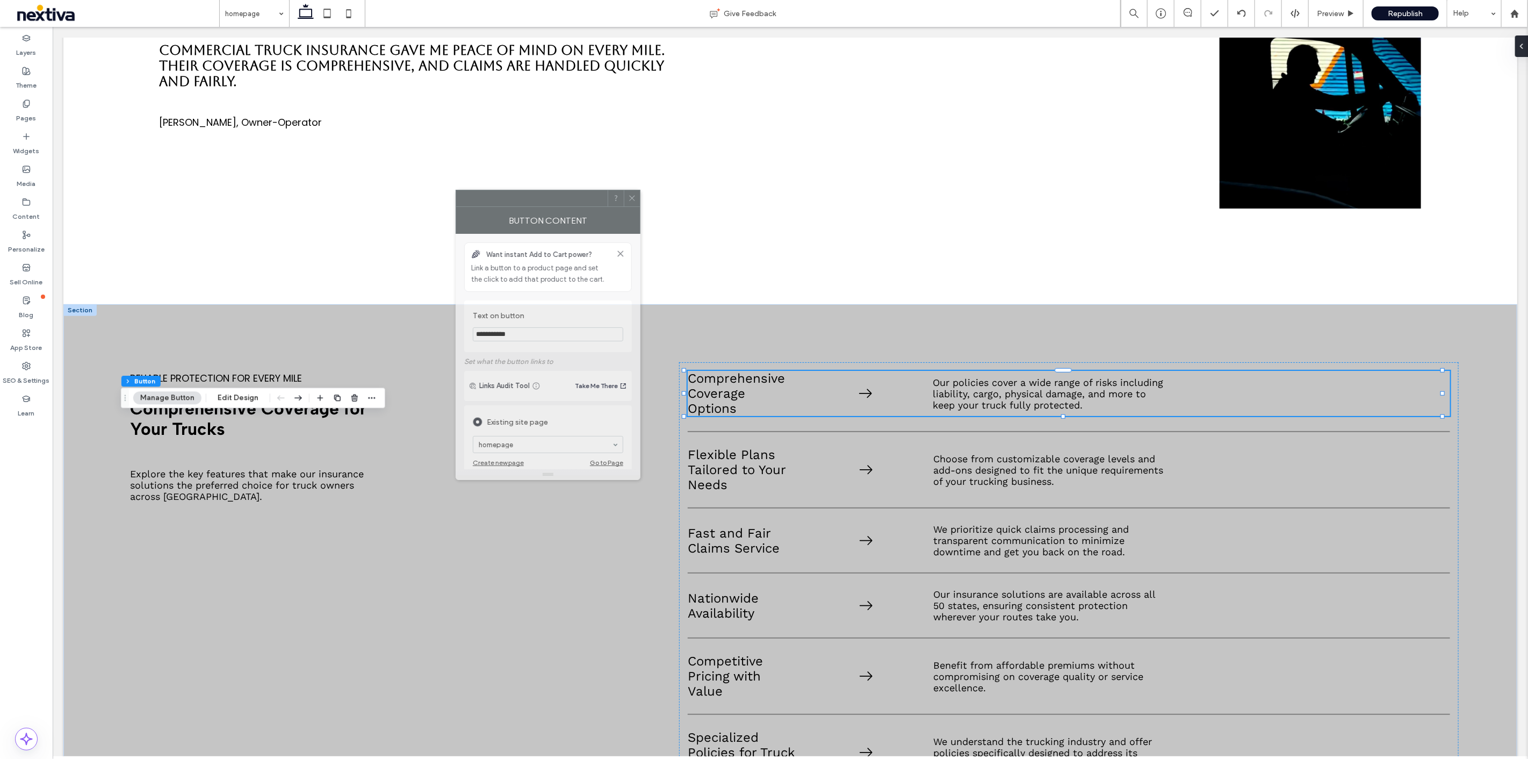
drag, startPoint x: 1375, startPoint y: 248, endPoint x: 498, endPoint y: 203, distance: 878.1
click at [498, 203] on div at bounding box center [532, 198] width 152 height 16
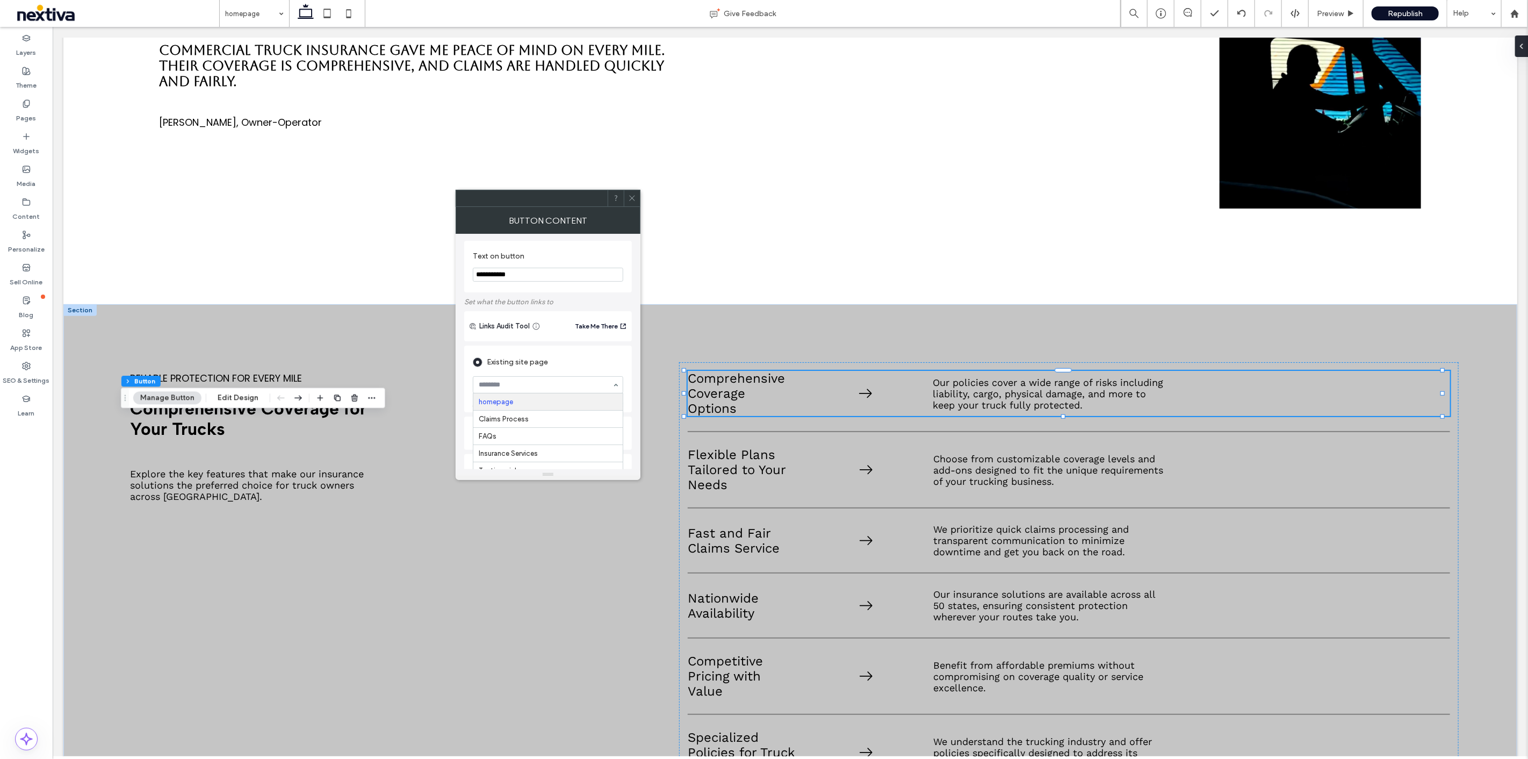
scroll to position [119, 0]
click at [635, 200] on icon at bounding box center [632, 198] width 8 height 8
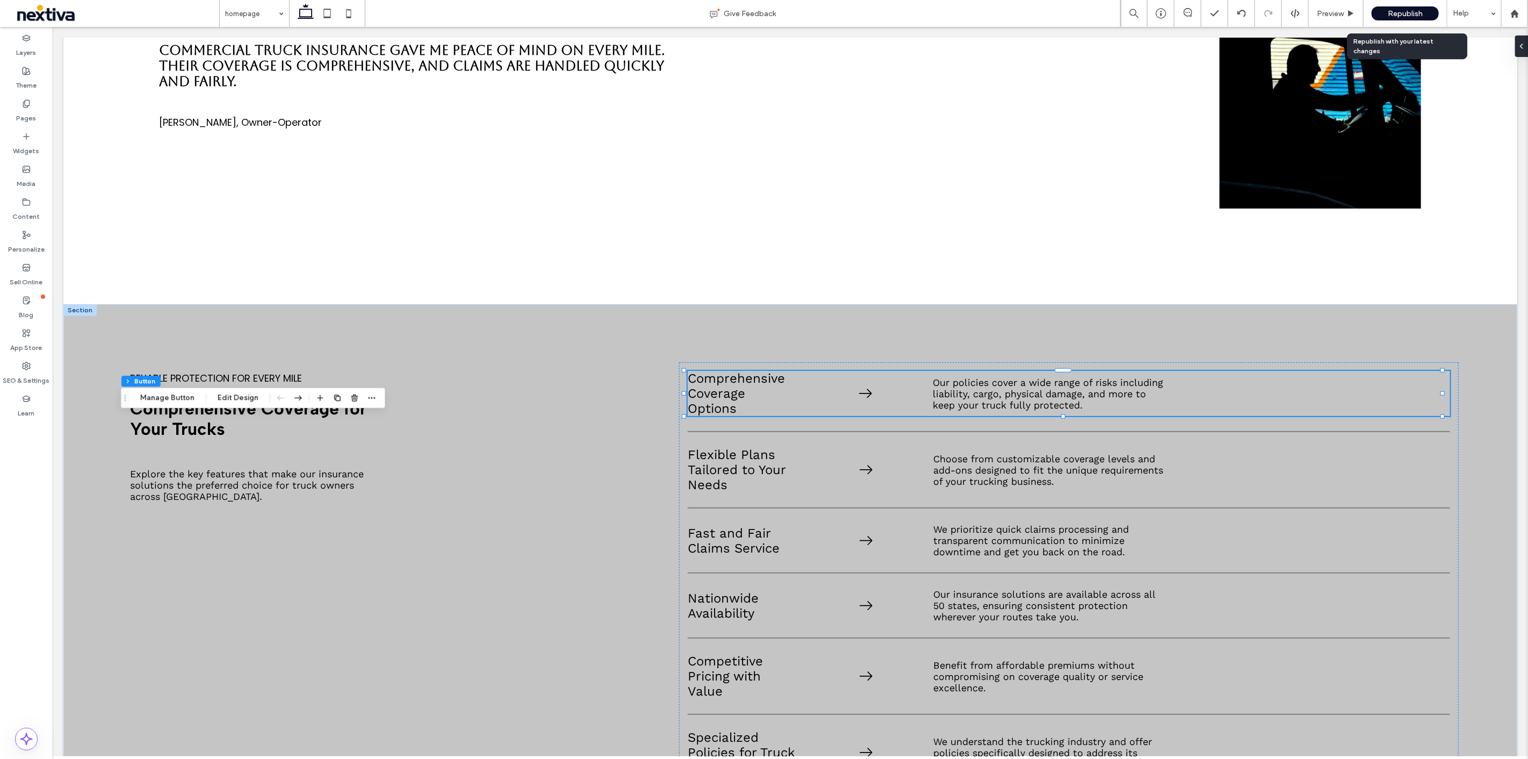
click at [1401, 13] on span "Republish" at bounding box center [1405, 13] width 35 height 9
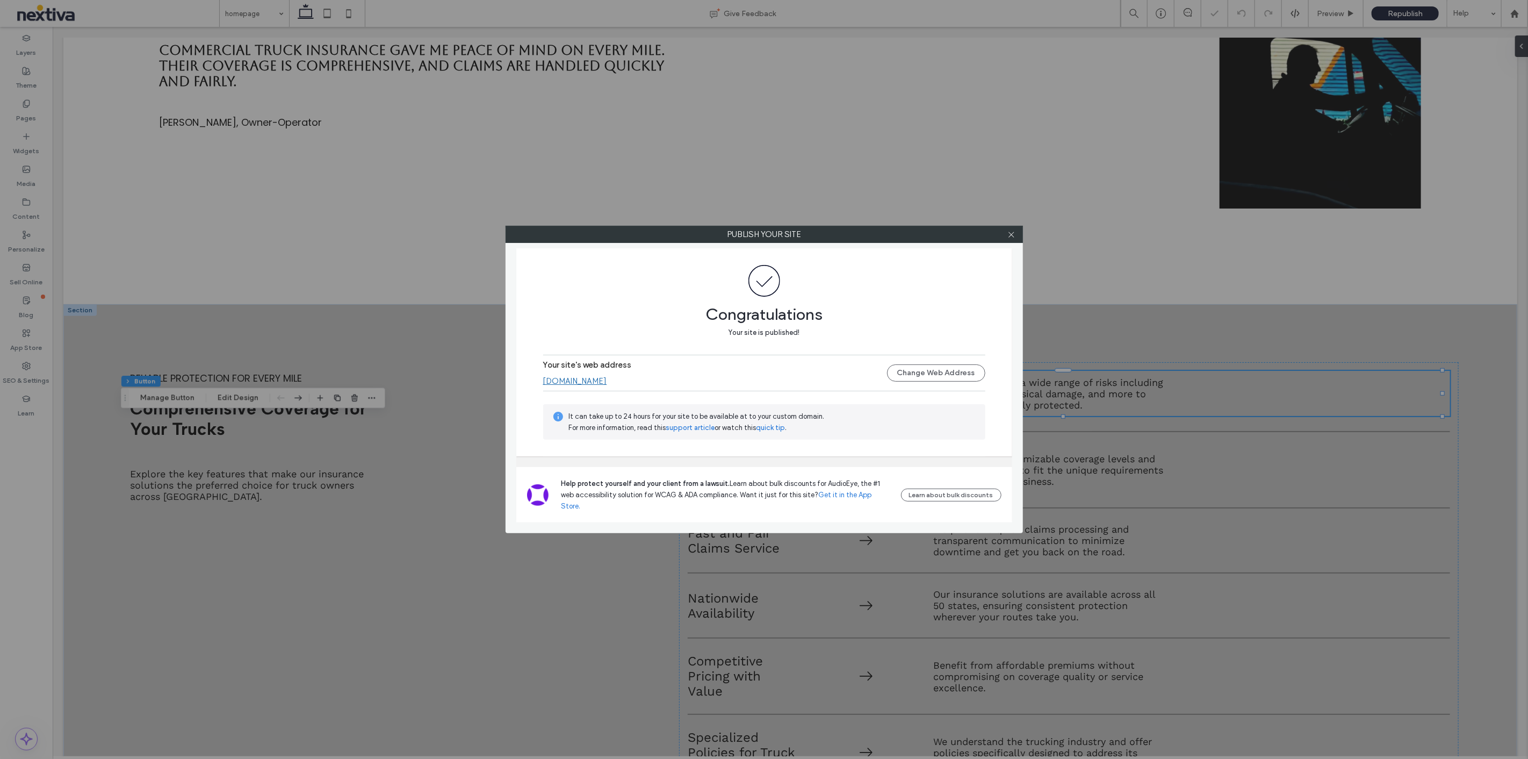
click at [607, 386] on link "www.truckinsurance.org" at bounding box center [575, 381] width 64 height 10
click at [1018, 236] on div at bounding box center [1012, 234] width 16 height 16
click at [1015, 236] on icon at bounding box center [1012, 235] width 8 height 8
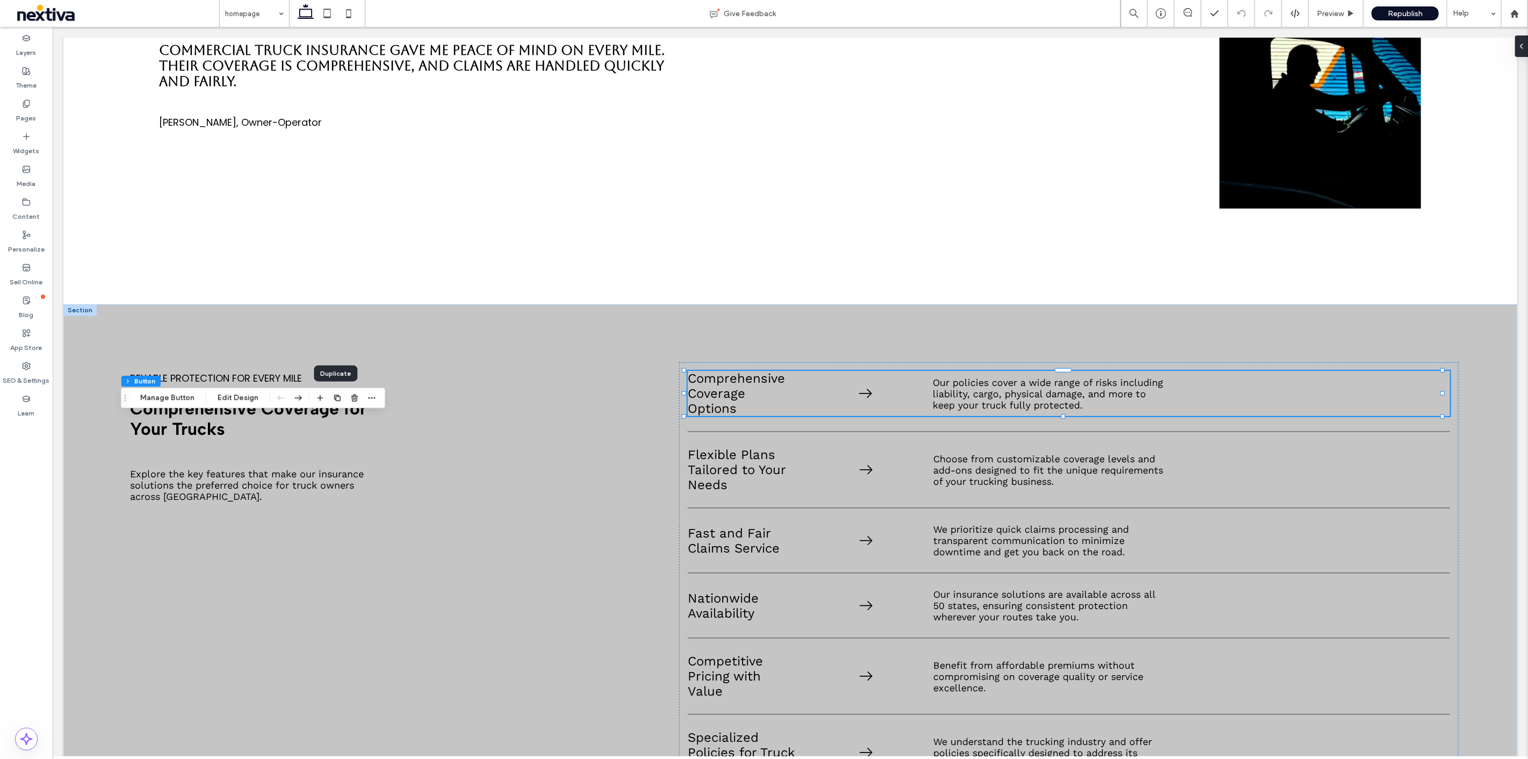
type input "*"
click at [180, 163] on button "Manage Button" at bounding box center [167, 159] width 68 height 13
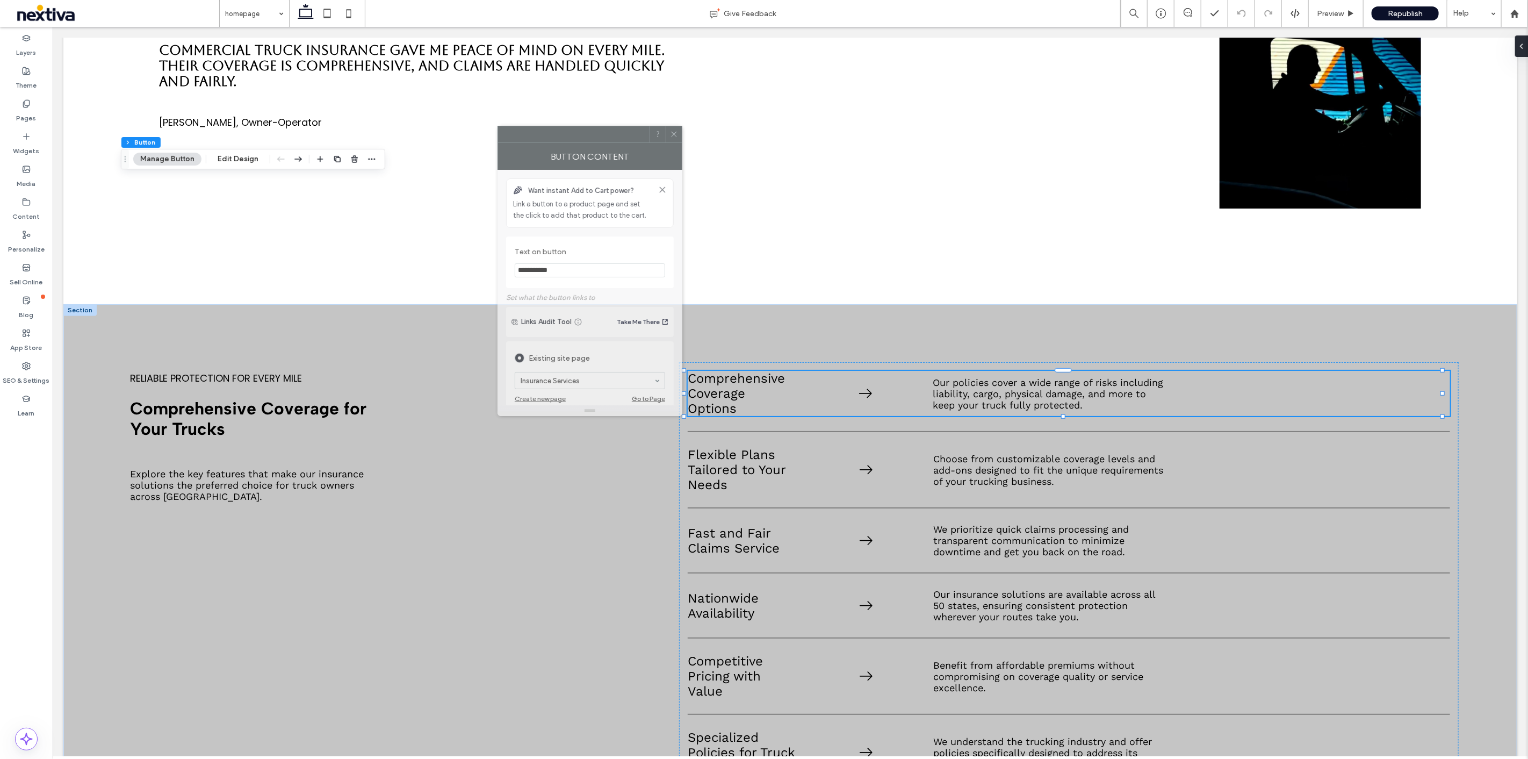
drag, startPoint x: 1406, startPoint y: 247, endPoint x: 571, endPoint y: 139, distance: 842.0
click at [571, 139] on div at bounding box center [574, 134] width 152 height 16
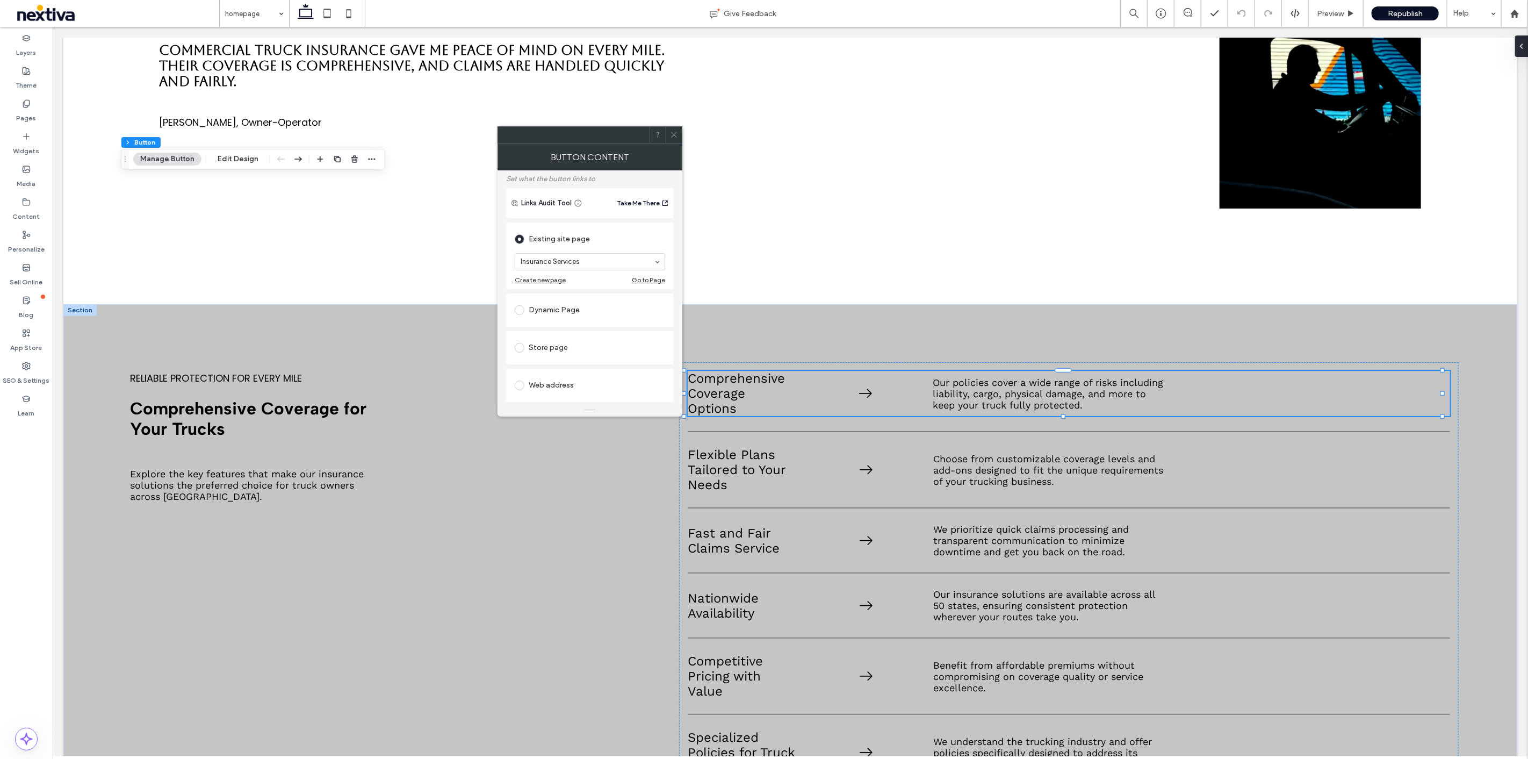
scroll to position [179, 0]
click at [607, 321] on div "Web address" at bounding box center [590, 325] width 150 height 17
click at [589, 311] on input "url" at bounding box center [590, 313] width 150 height 14
paste input "**********"
type input "**********"
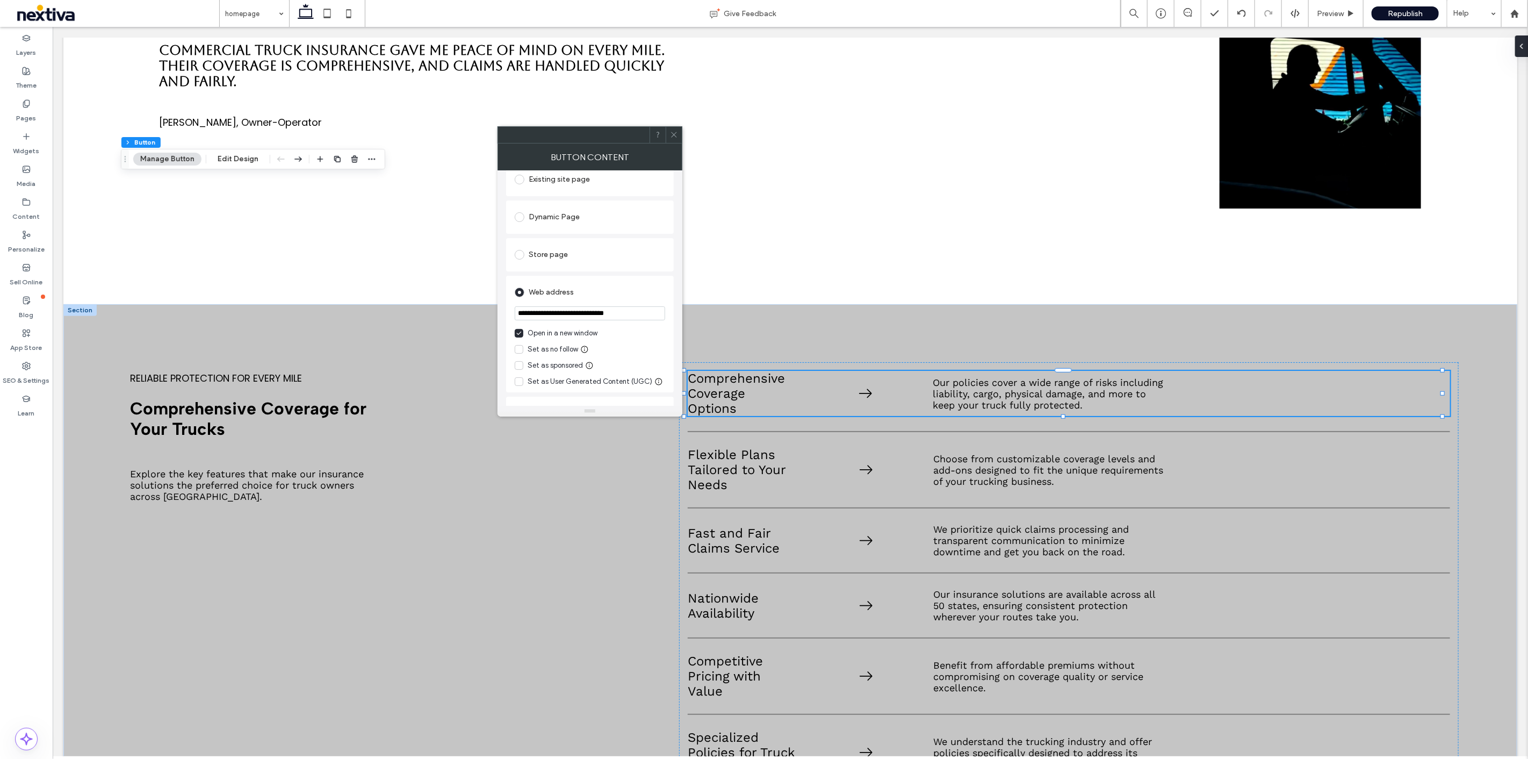
click at [678, 138] on icon at bounding box center [674, 135] width 8 height 8
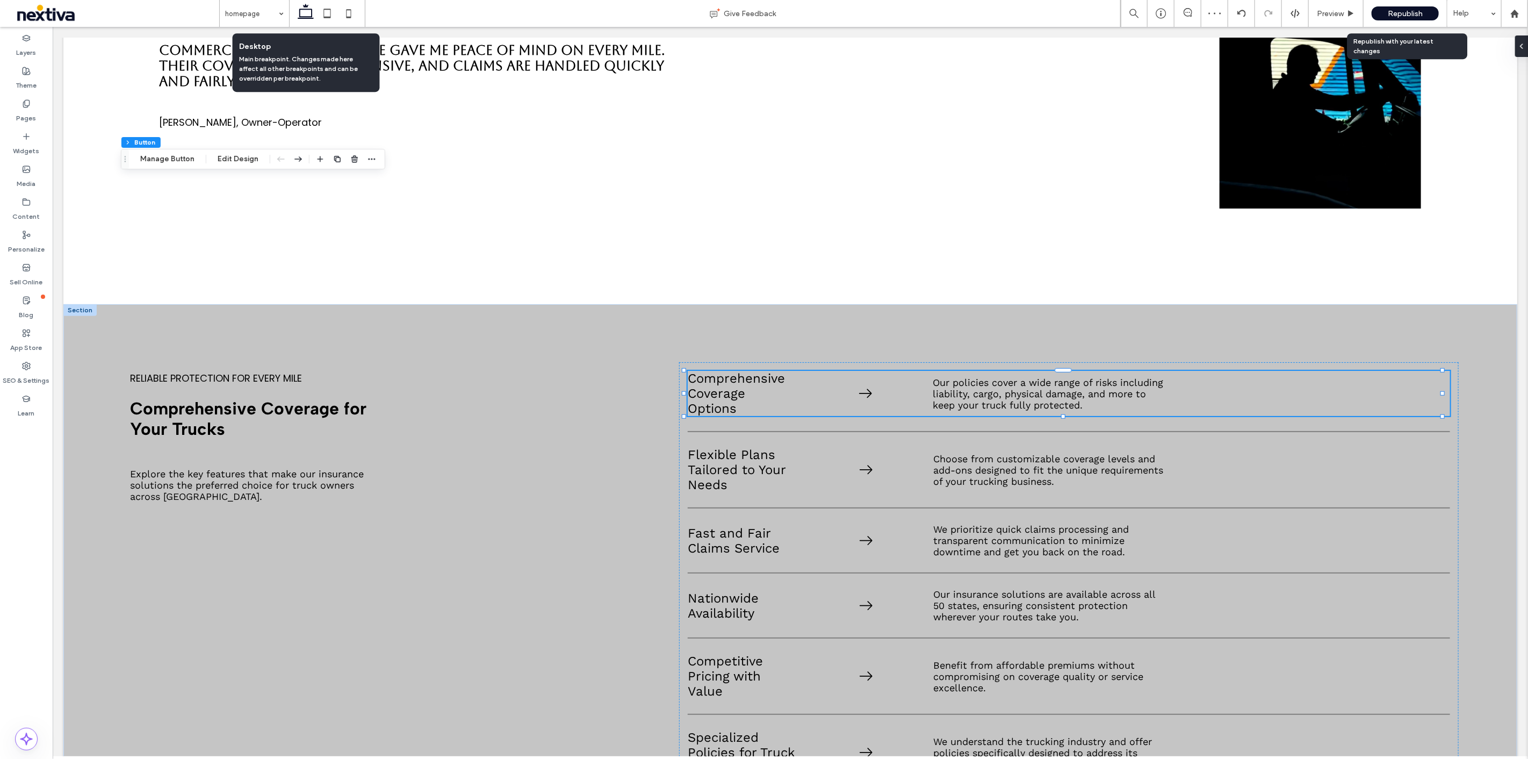
click at [1426, 9] on div "Republish" at bounding box center [1405, 13] width 67 height 14
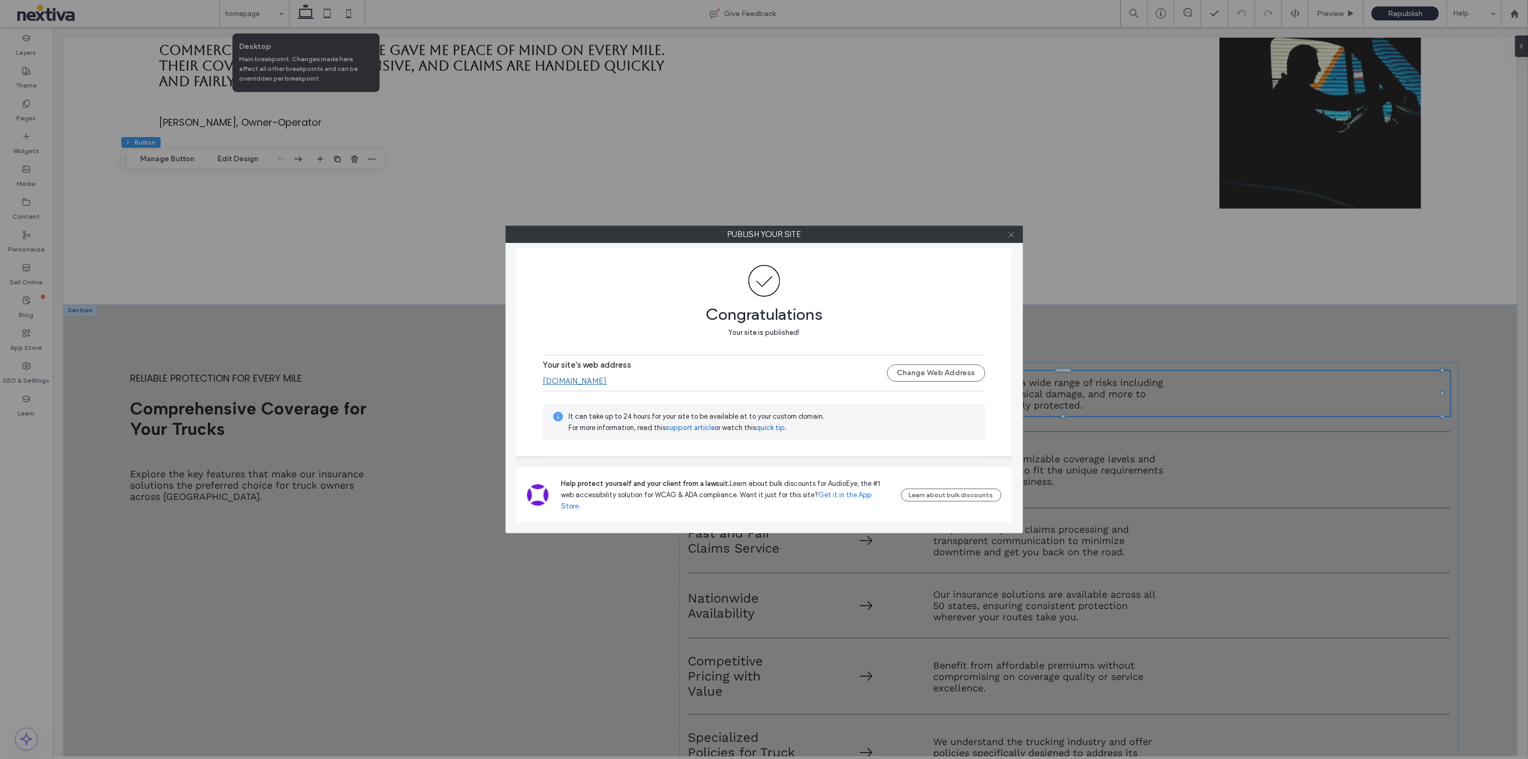
click at [1009, 233] on icon at bounding box center [1012, 235] width 8 height 8
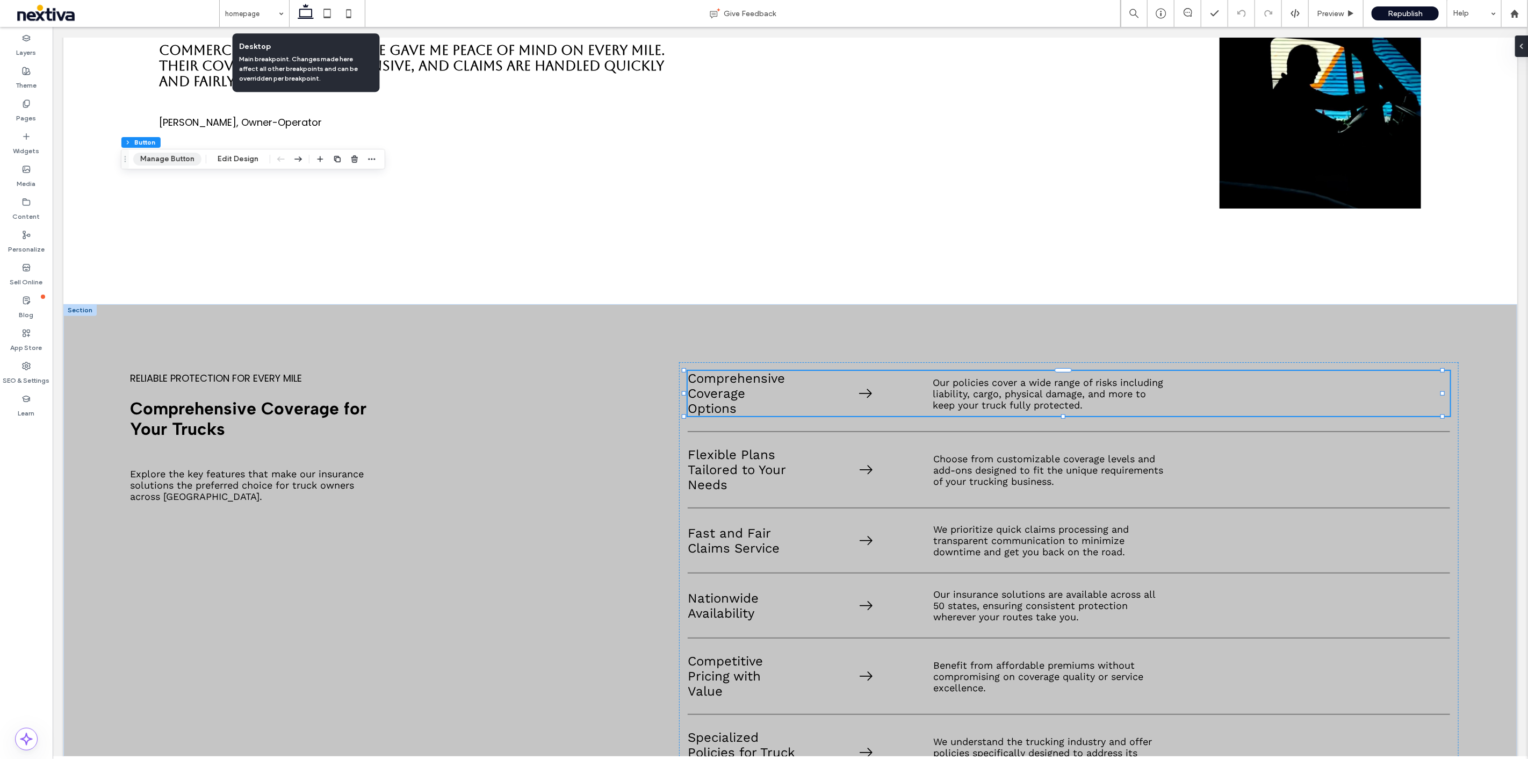
click at [167, 156] on button "Manage Button" at bounding box center [167, 159] width 68 height 13
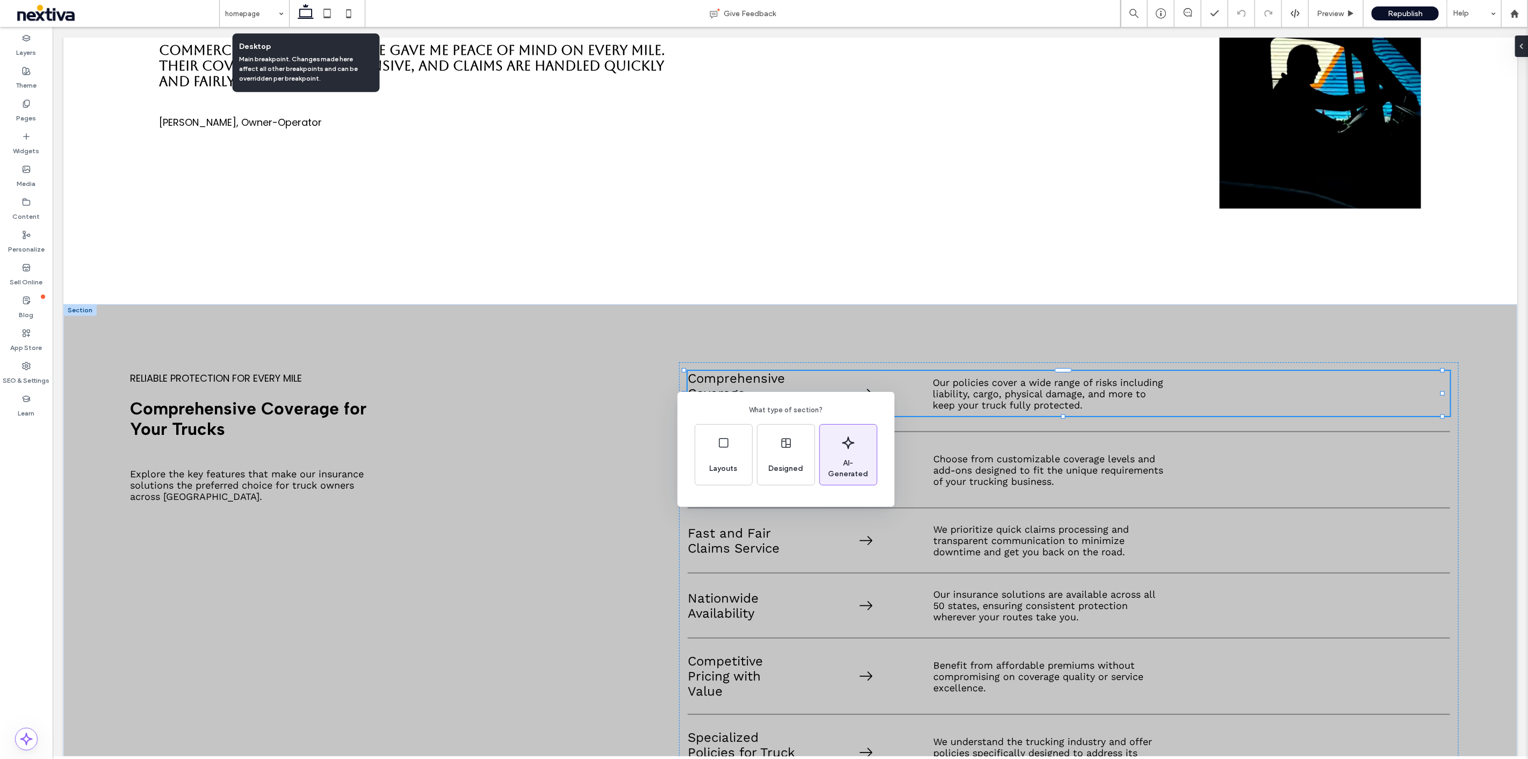
click at [844, 462] on div "AI-Generated" at bounding box center [848, 469] width 57 height 24
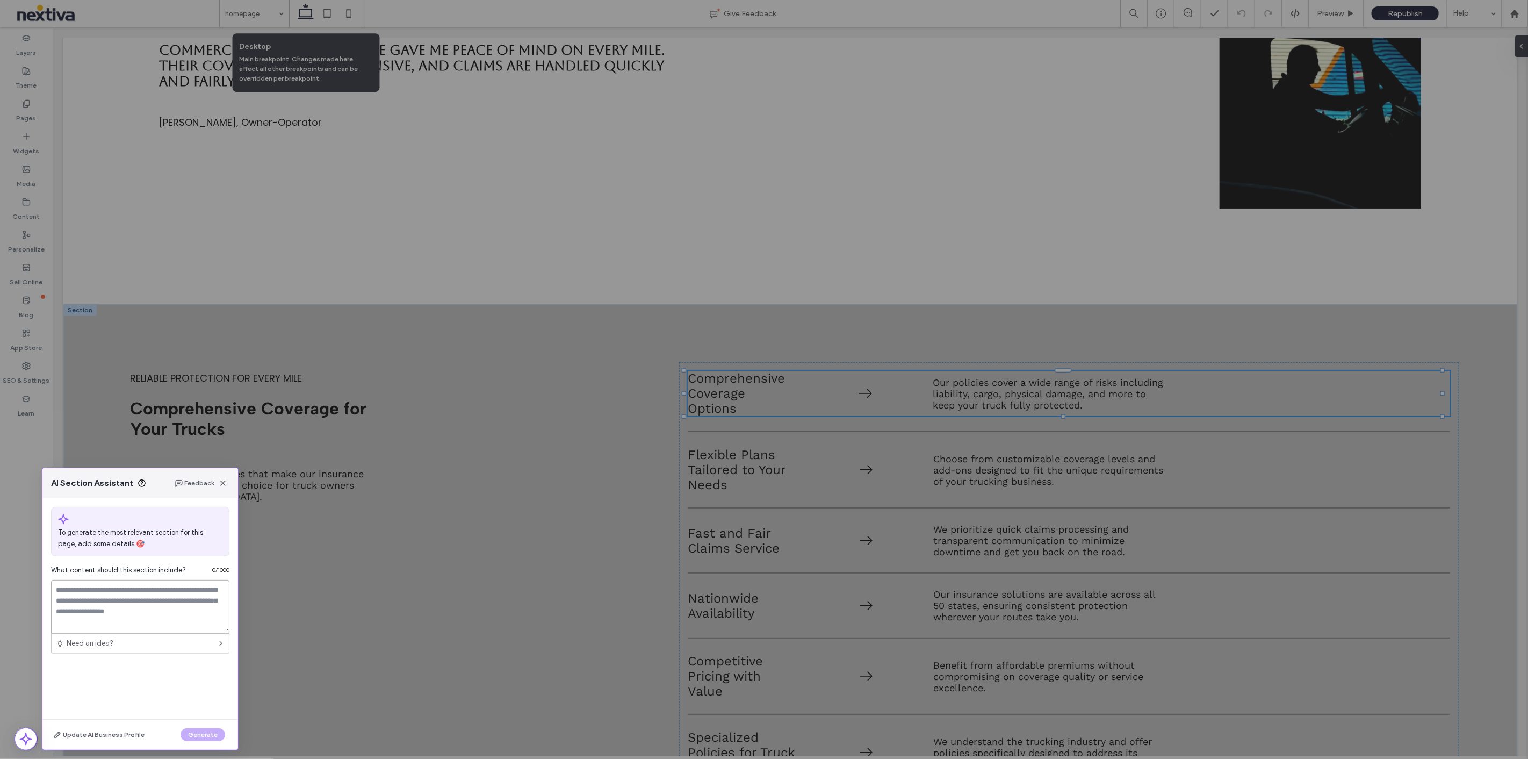
click at [187, 603] on textarea at bounding box center [140, 607] width 178 height 54
type textarea "**********"
click at [204, 730] on button "Generate" at bounding box center [203, 734] width 45 height 13
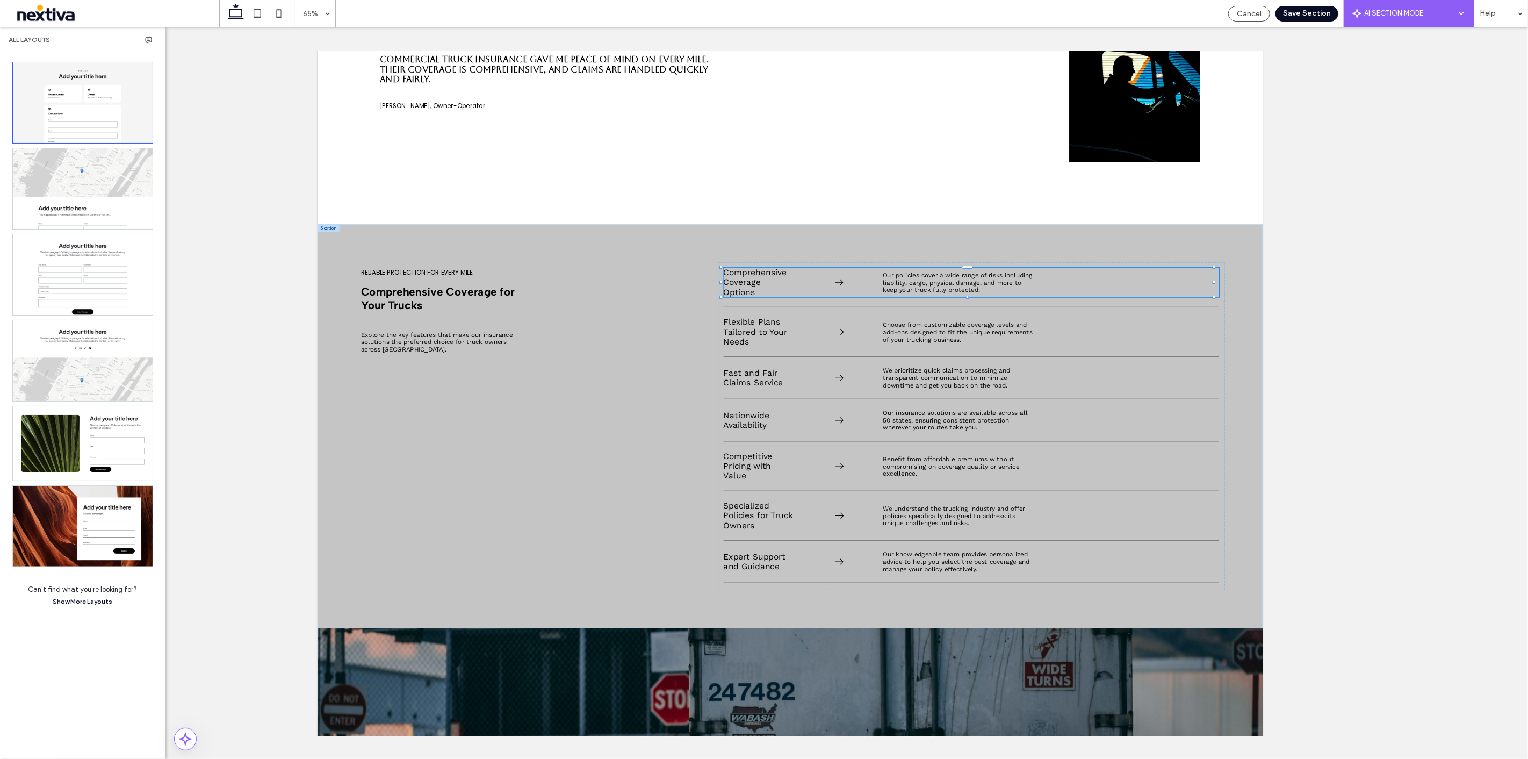
click at [1313, 16] on button "Save Section" at bounding box center [1307, 14] width 63 height 16
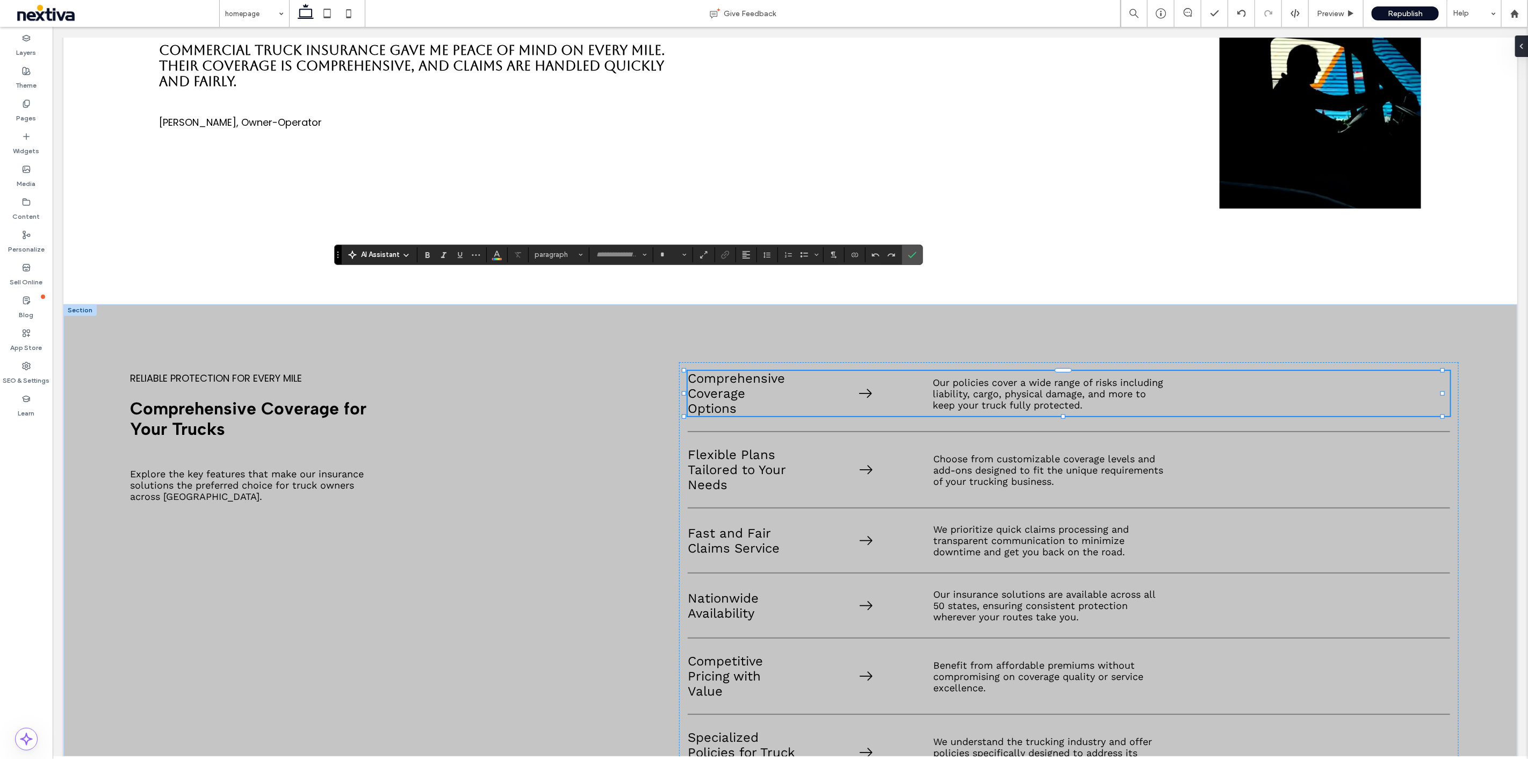
type input "*********"
type input "**"
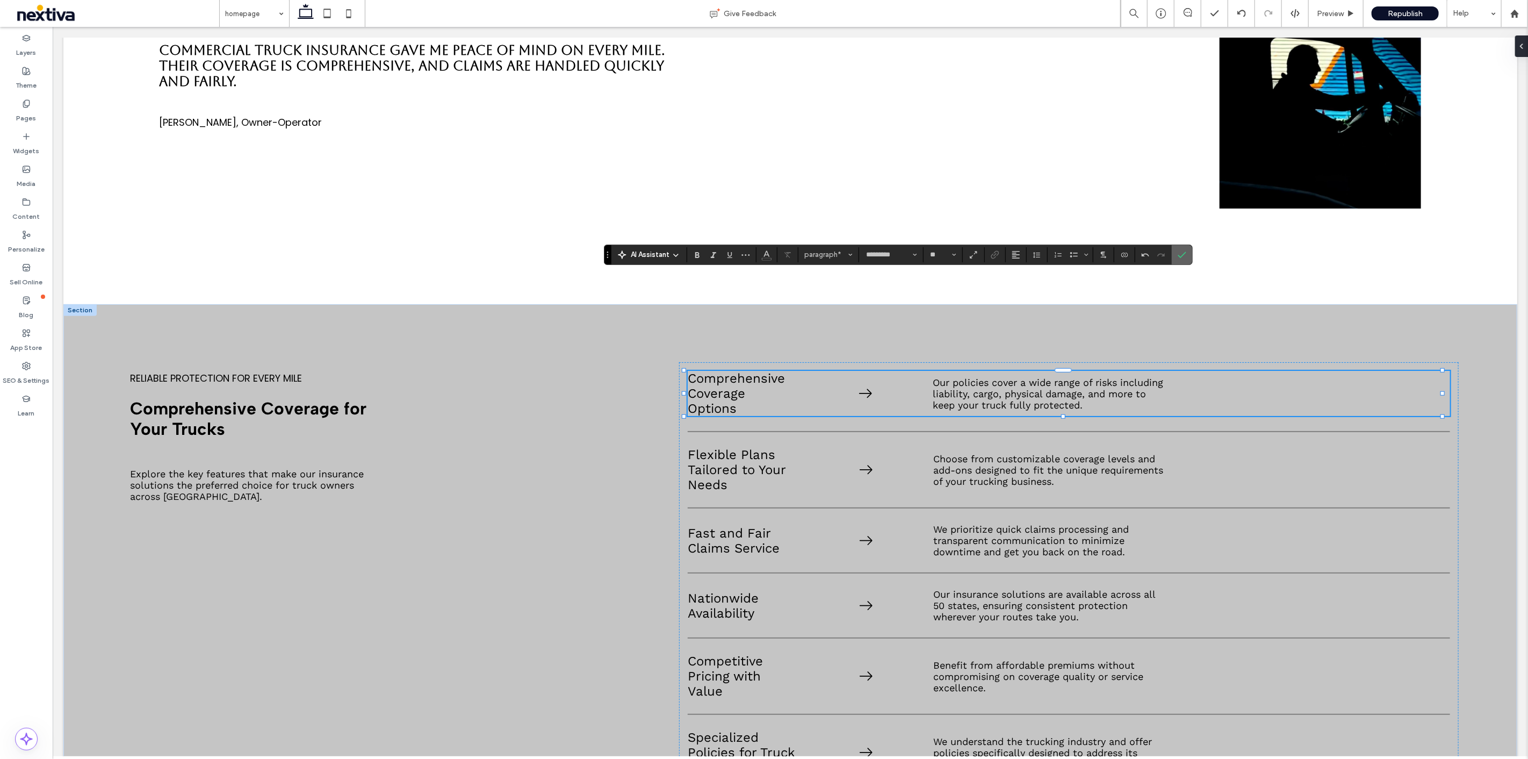
click at [1187, 256] on label "Confirm" at bounding box center [1182, 254] width 16 height 19
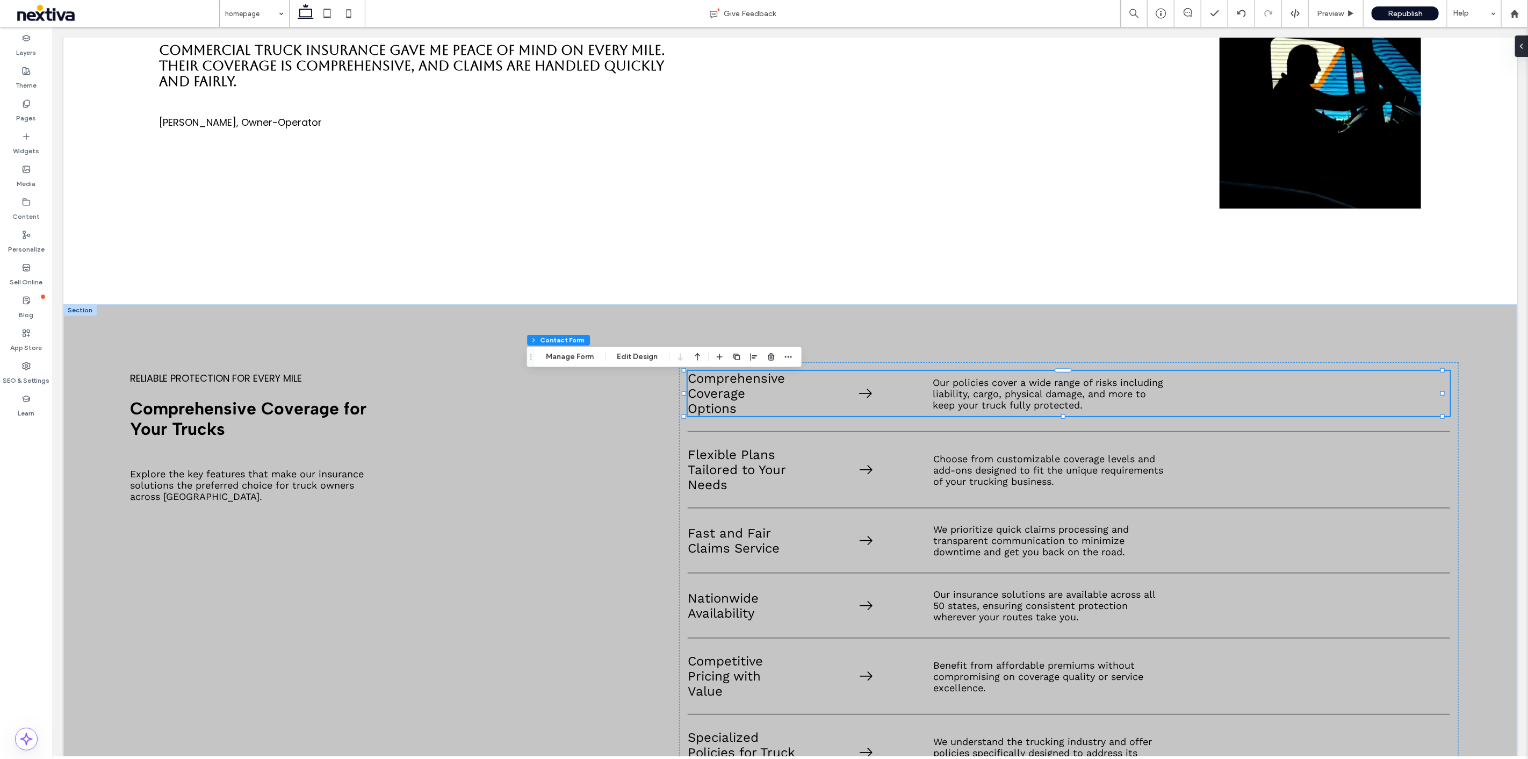
type input "*"
type input "***"
type input "*"
type input "***"
click at [566, 363] on button "Manage Form" at bounding box center [570, 356] width 62 height 13
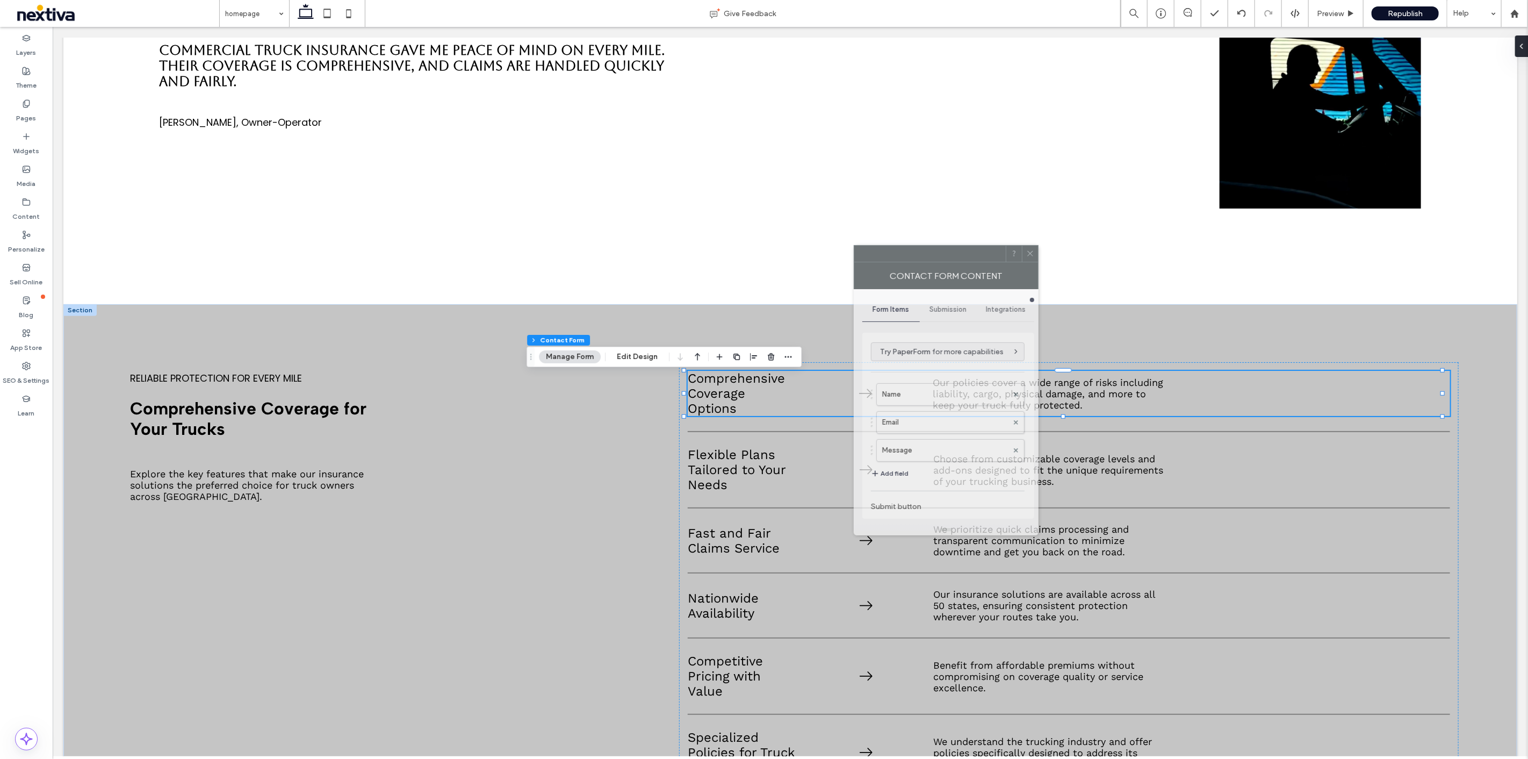
drag, startPoint x: 1385, startPoint y: 249, endPoint x: 906, endPoint y: 260, distance: 478.9
click at [906, 260] on div at bounding box center [930, 254] width 152 height 16
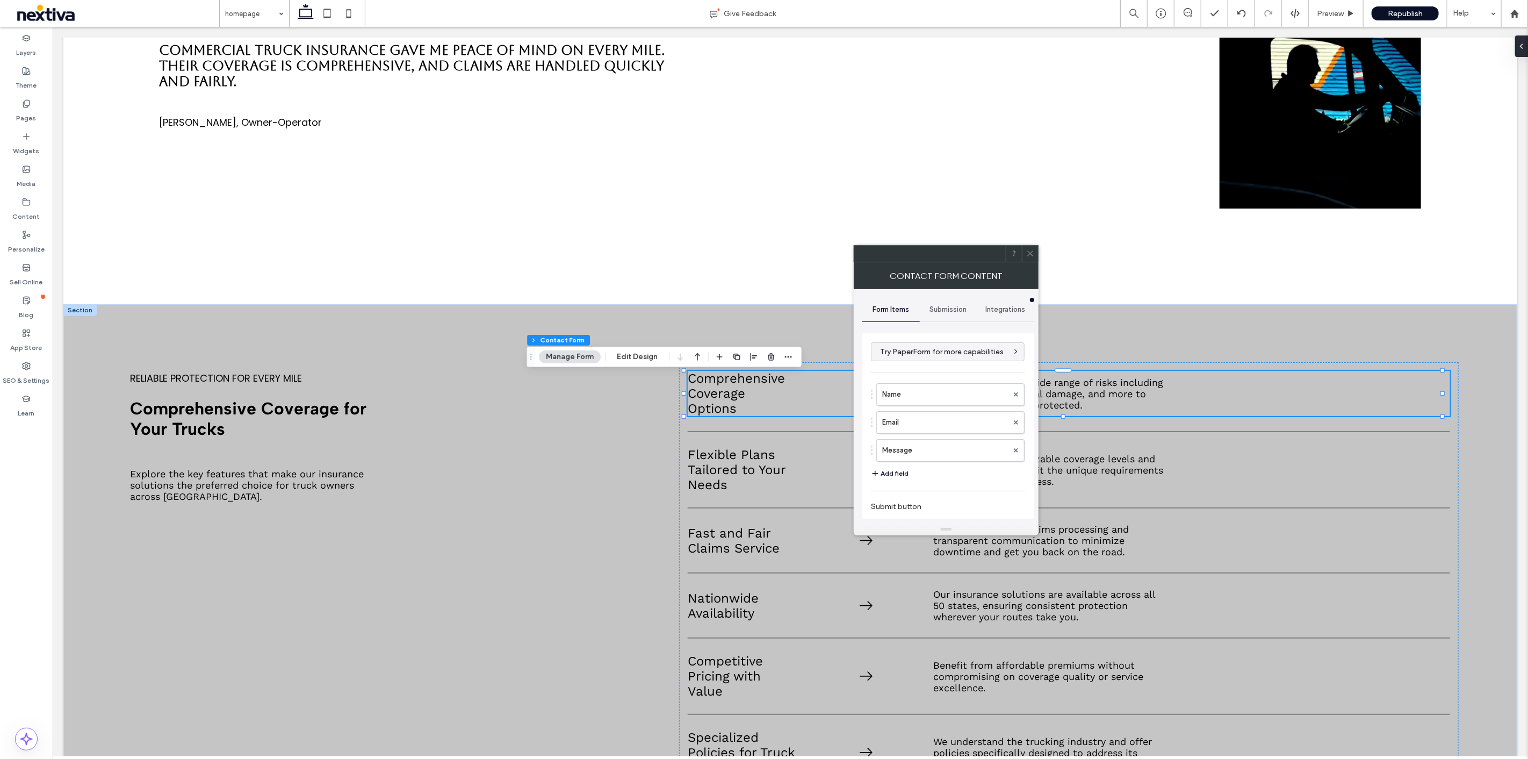
click at [906, 472] on button "Add field" at bounding box center [890, 473] width 38 height 13
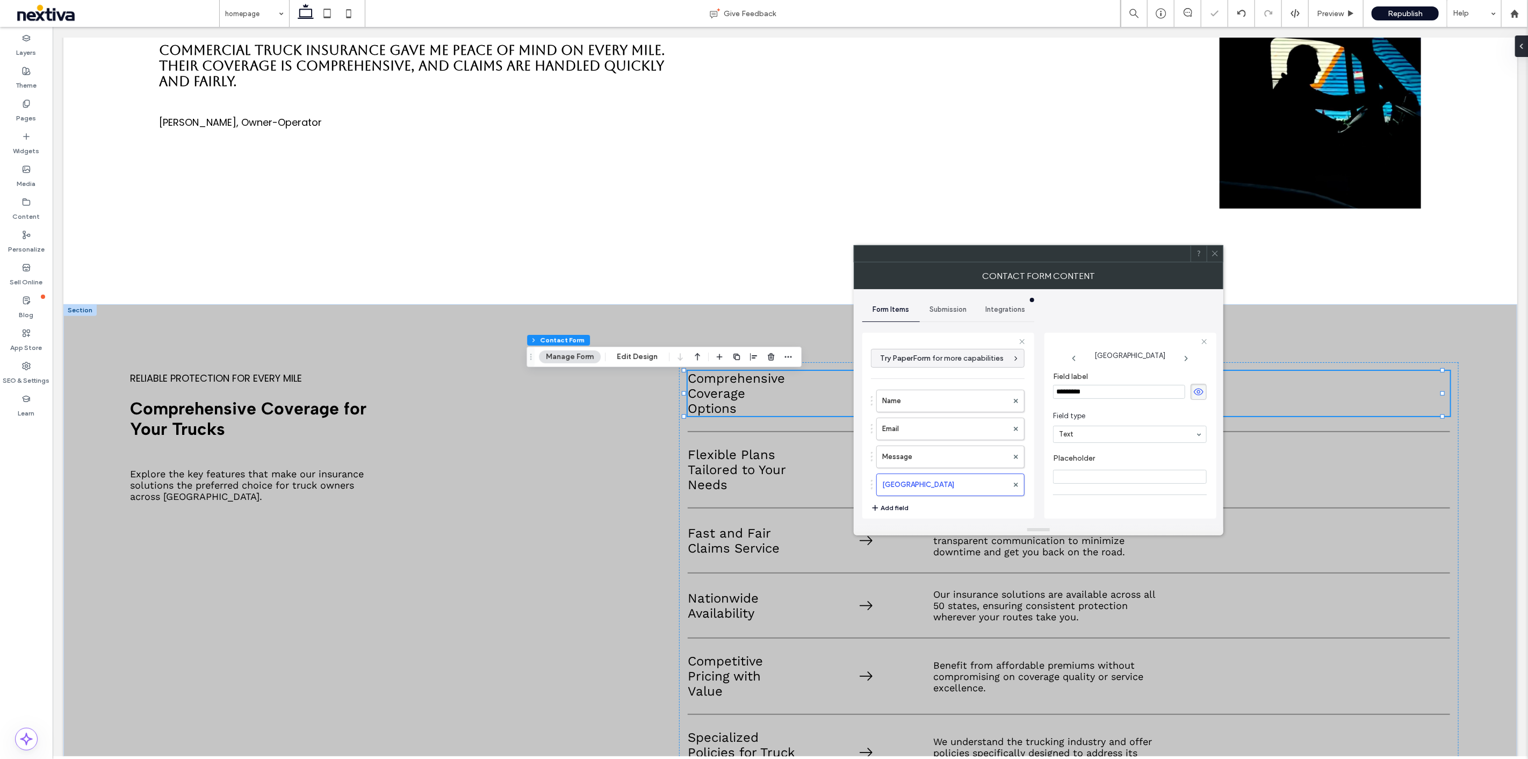
drag, startPoint x: 1095, startPoint y: 392, endPoint x: 1018, endPoint y: 387, distance: 77.0
click at [1018, 387] on div "**********" at bounding box center [948, 424] width 172 height 200
type input "**********"
type input "*"
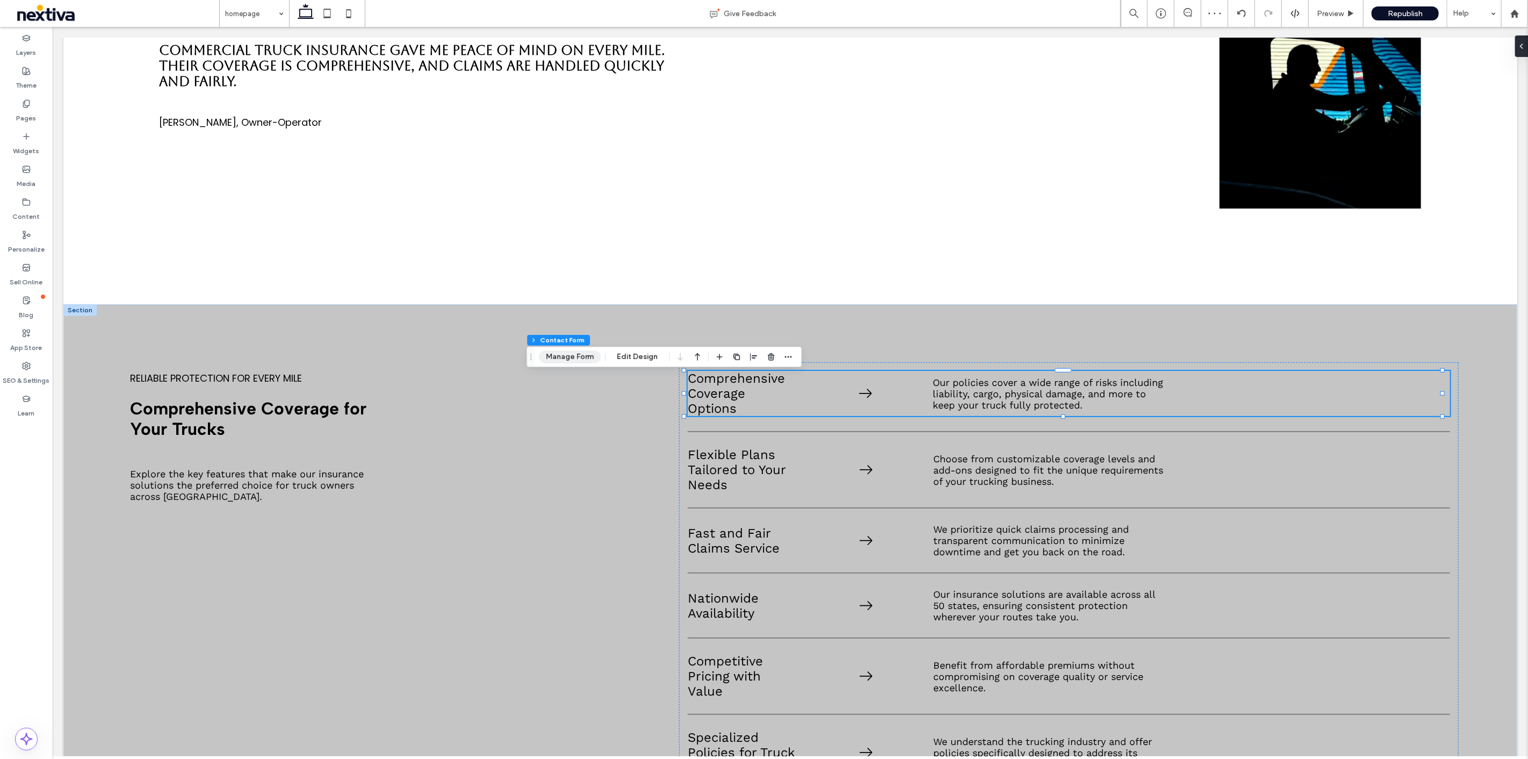
click at [579, 360] on button "Manage Form" at bounding box center [570, 356] width 62 height 13
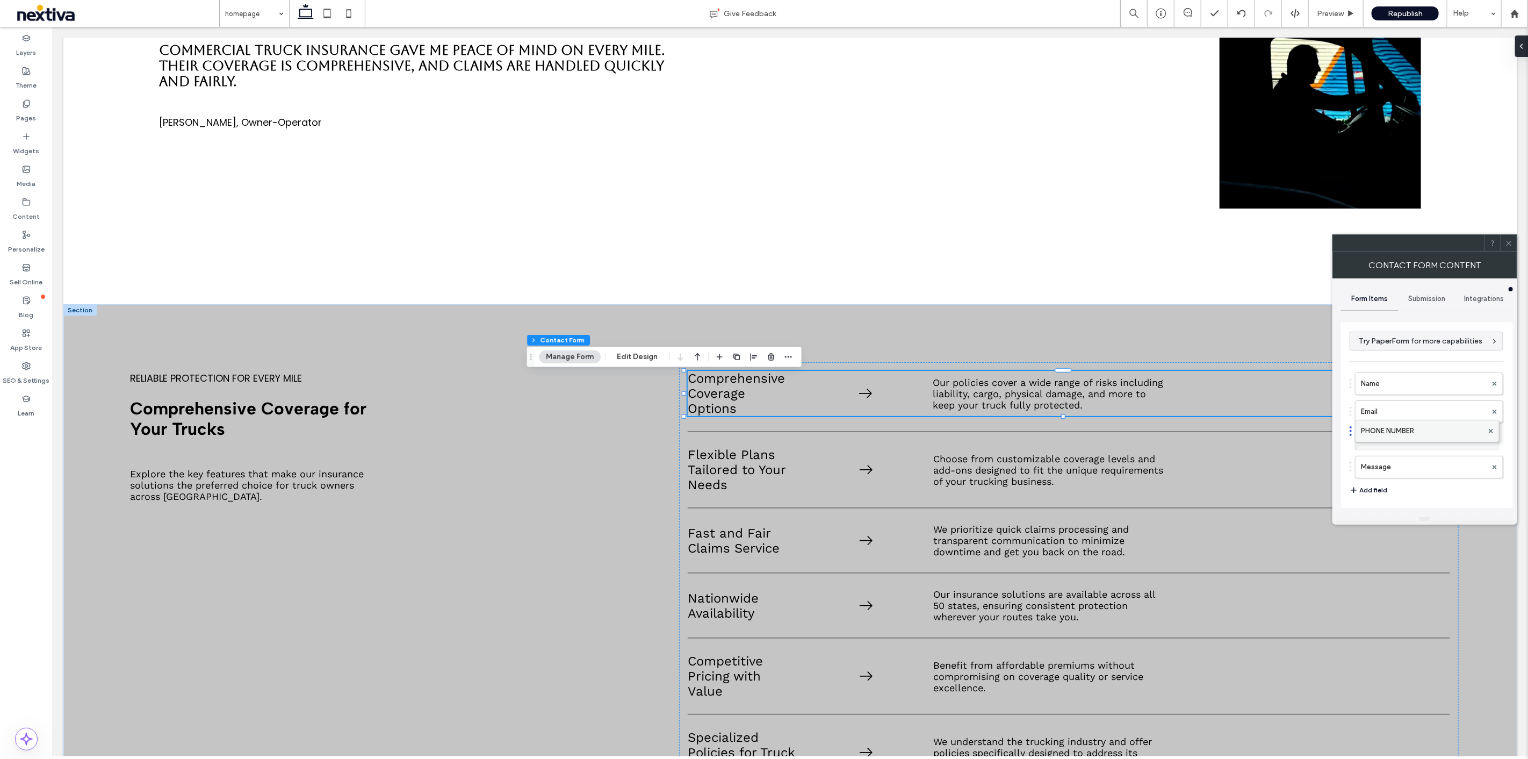
drag, startPoint x: 1412, startPoint y: 464, endPoint x: 1413, endPoint y: 423, distance: 40.9
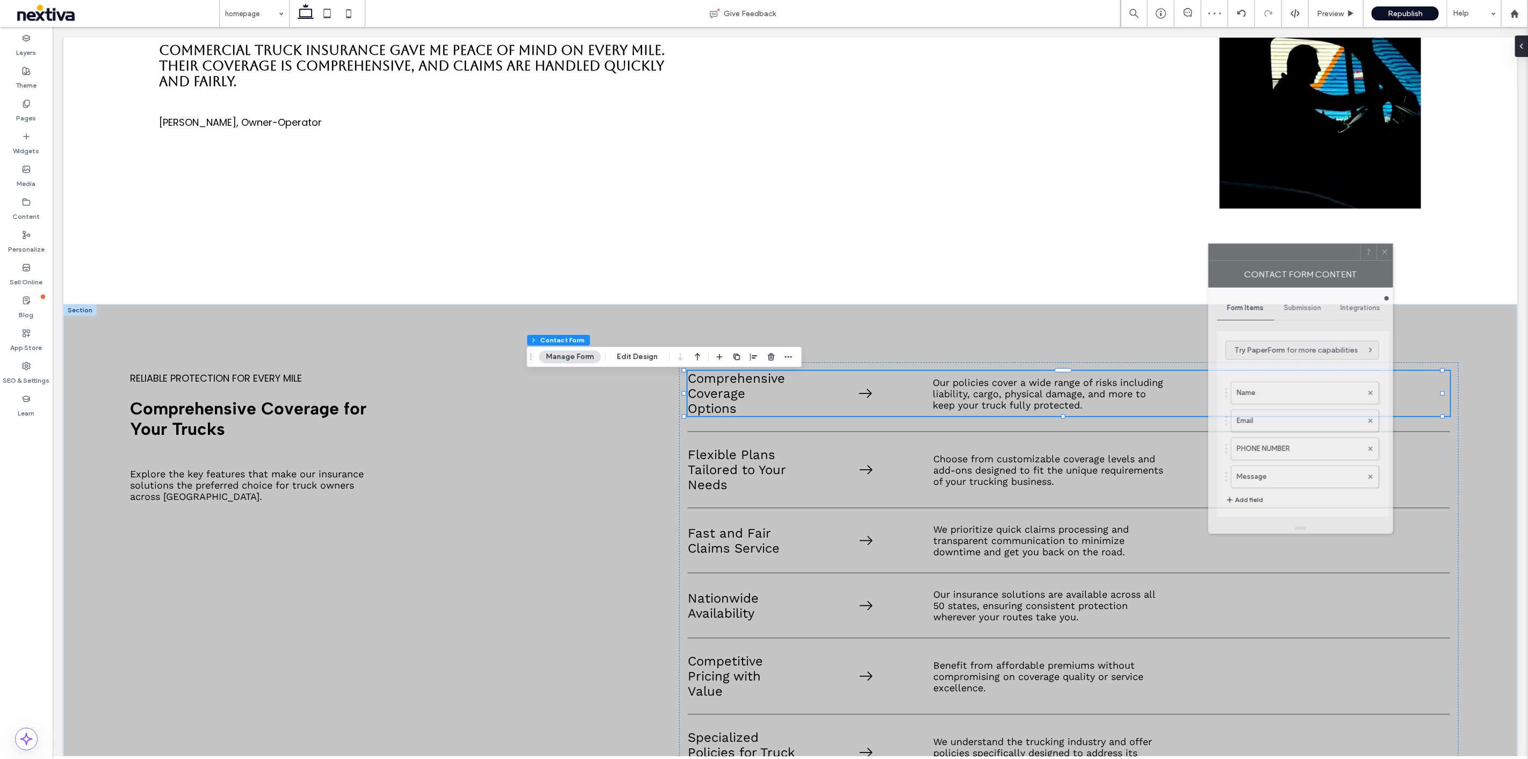
drag, startPoint x: 1391, startPoint y: 251, endPoint x: 1236, endPoint y: 261, distance: 155.6
click at [1236, 261] on div "Contact Form Content" at bounding box center [1301, 274] width 185 height 27
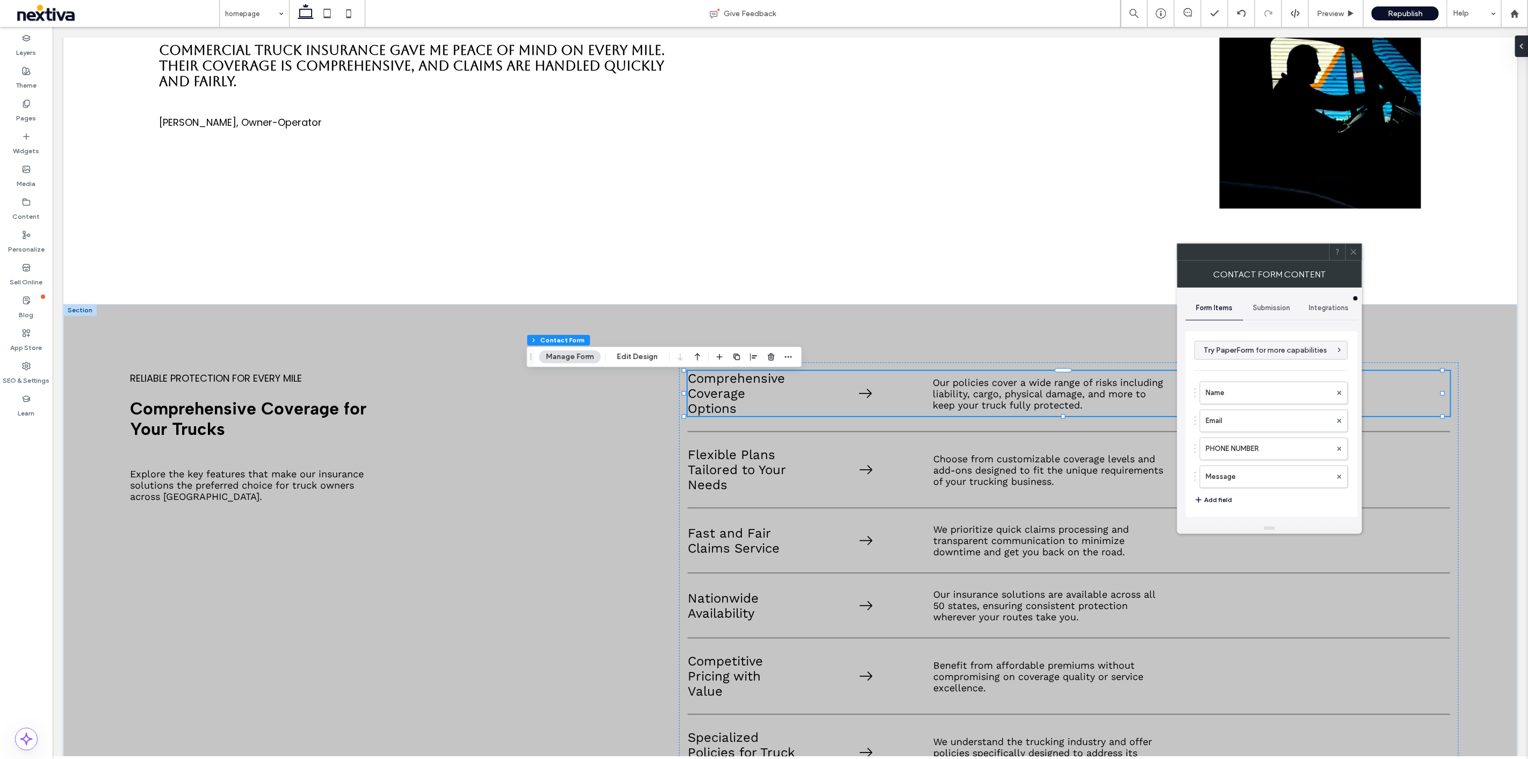
click at [1273, 310] on span "Submission" at bounding box center [1271, 308] width 37 height 9
click at [1290, 354] on label "New submission notification" at bounding box center [1271, 358] width 143 height 21
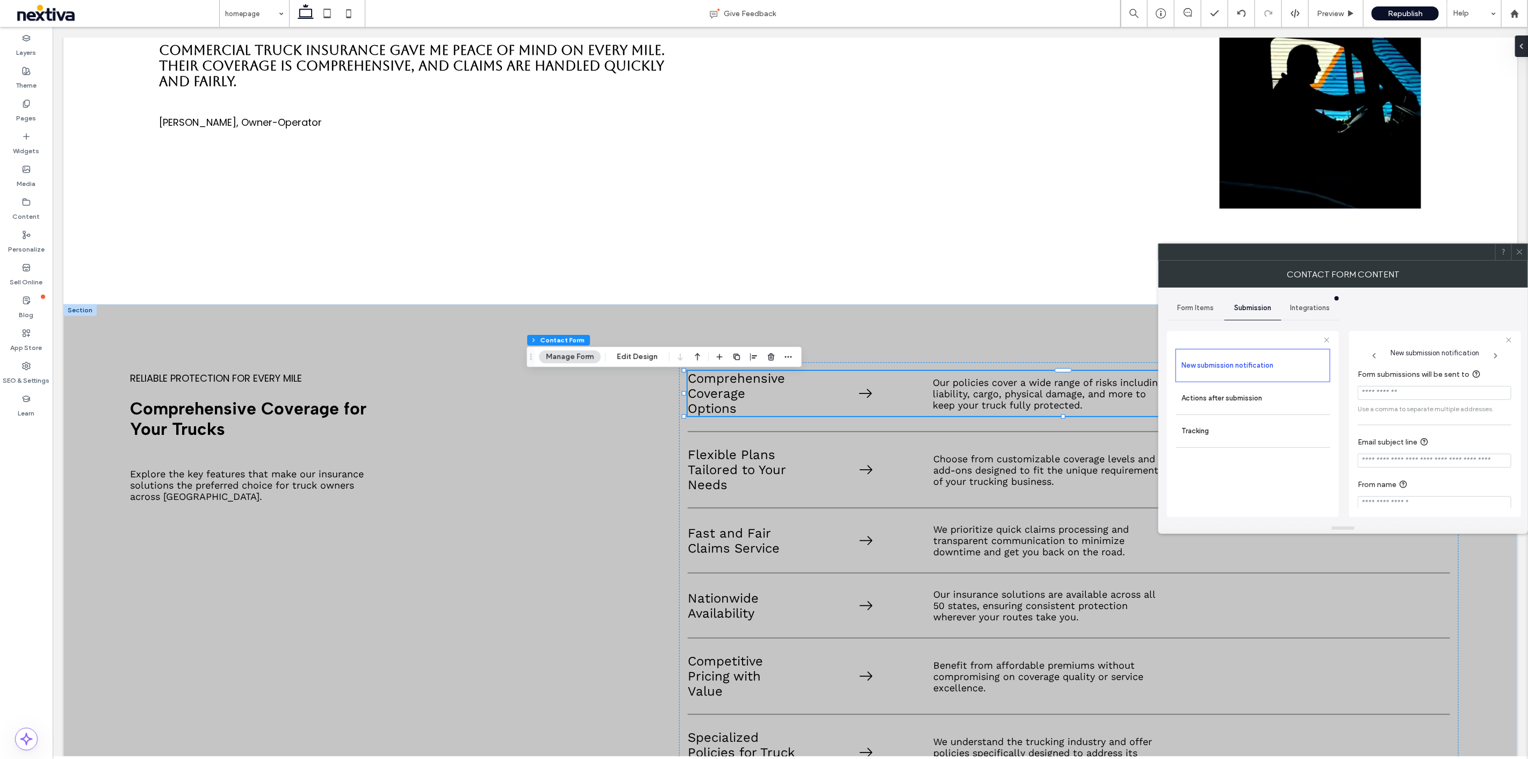
click at [1398, 391] on input "Form submissions will be sent to" at bounding box center [1435, 393] width 154 height 14
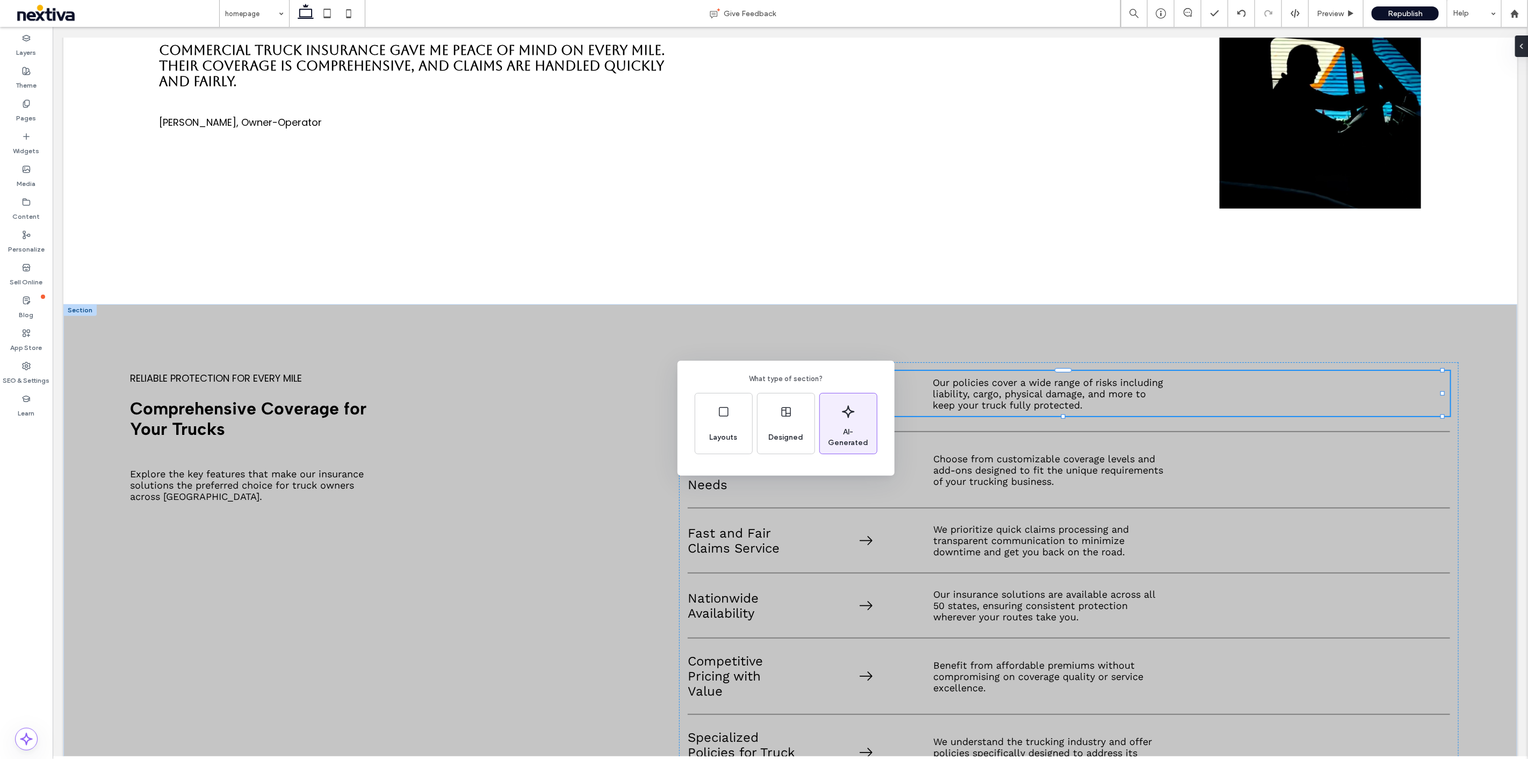
click at [853, 428] on div "AI-Generated" at bounding box center [848, 438] width 57 height 24
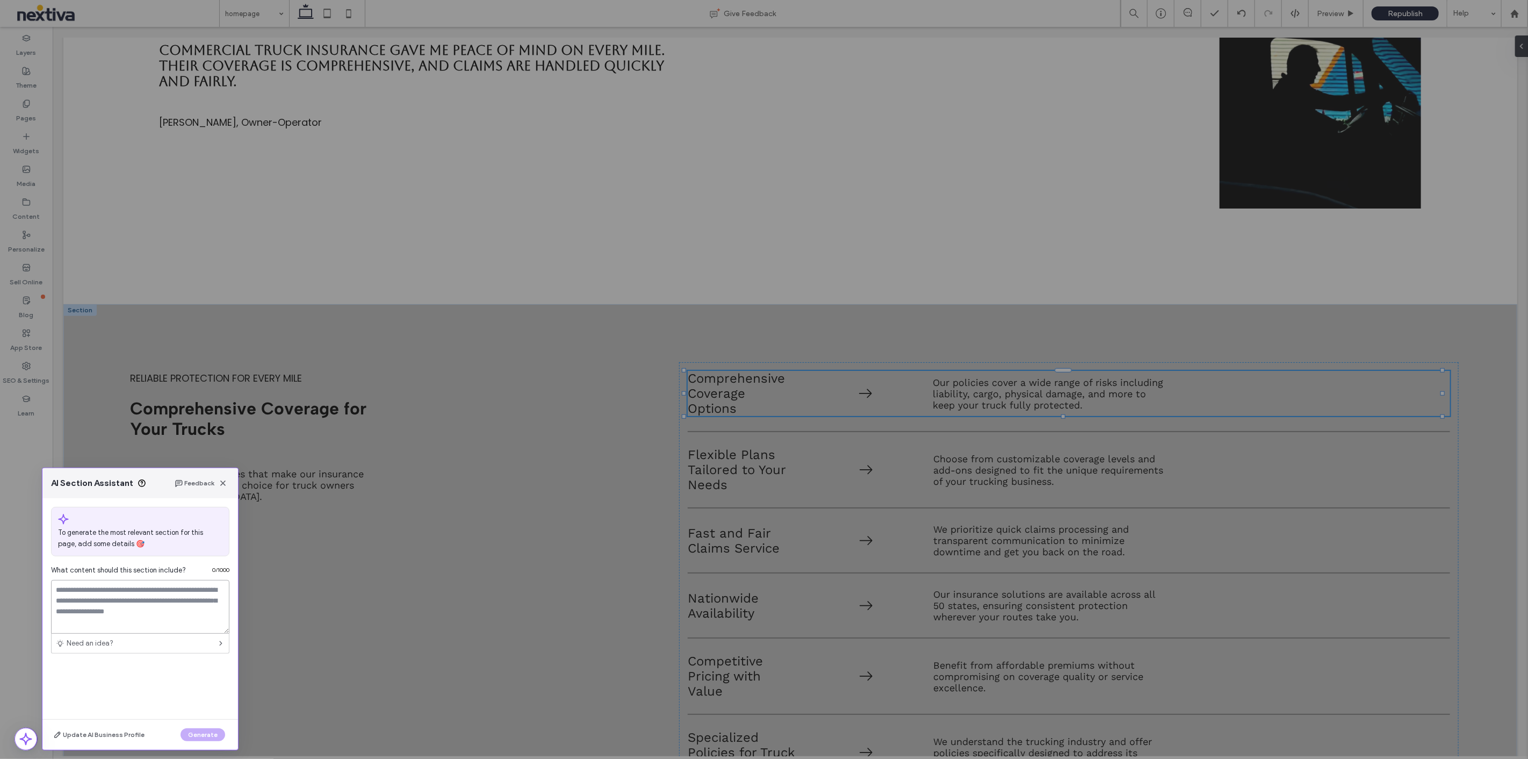
click at [100, 592] on textarea at bounding box center [140, 607] width 178 height 54
type textarea "****"
click at [199, 734] on button "Generate" at bounding box center [203, 734] width 45 height 13
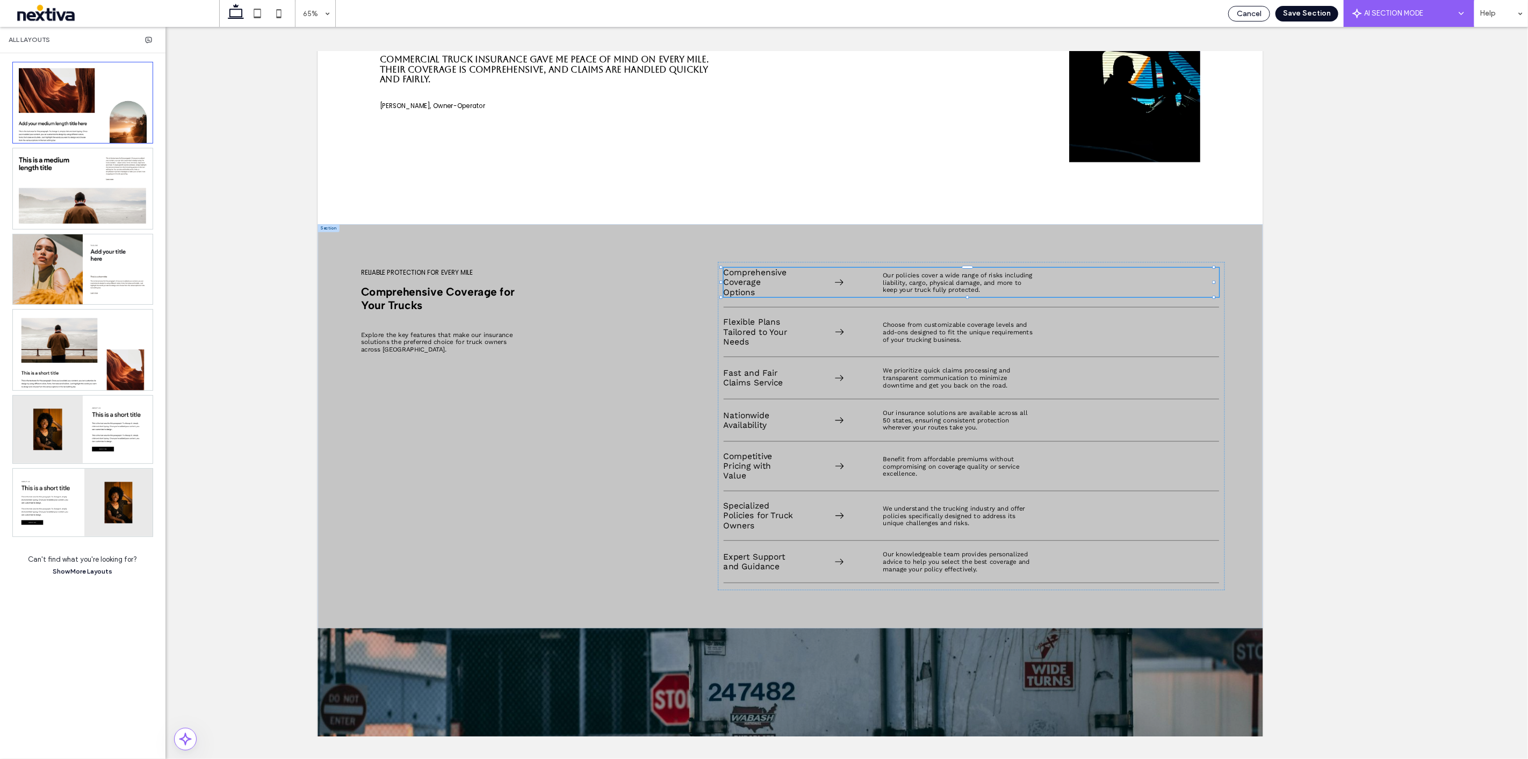
click at [1246, 15] on span "Cancel" at bounding box center [1249, 13] width 25 height 9
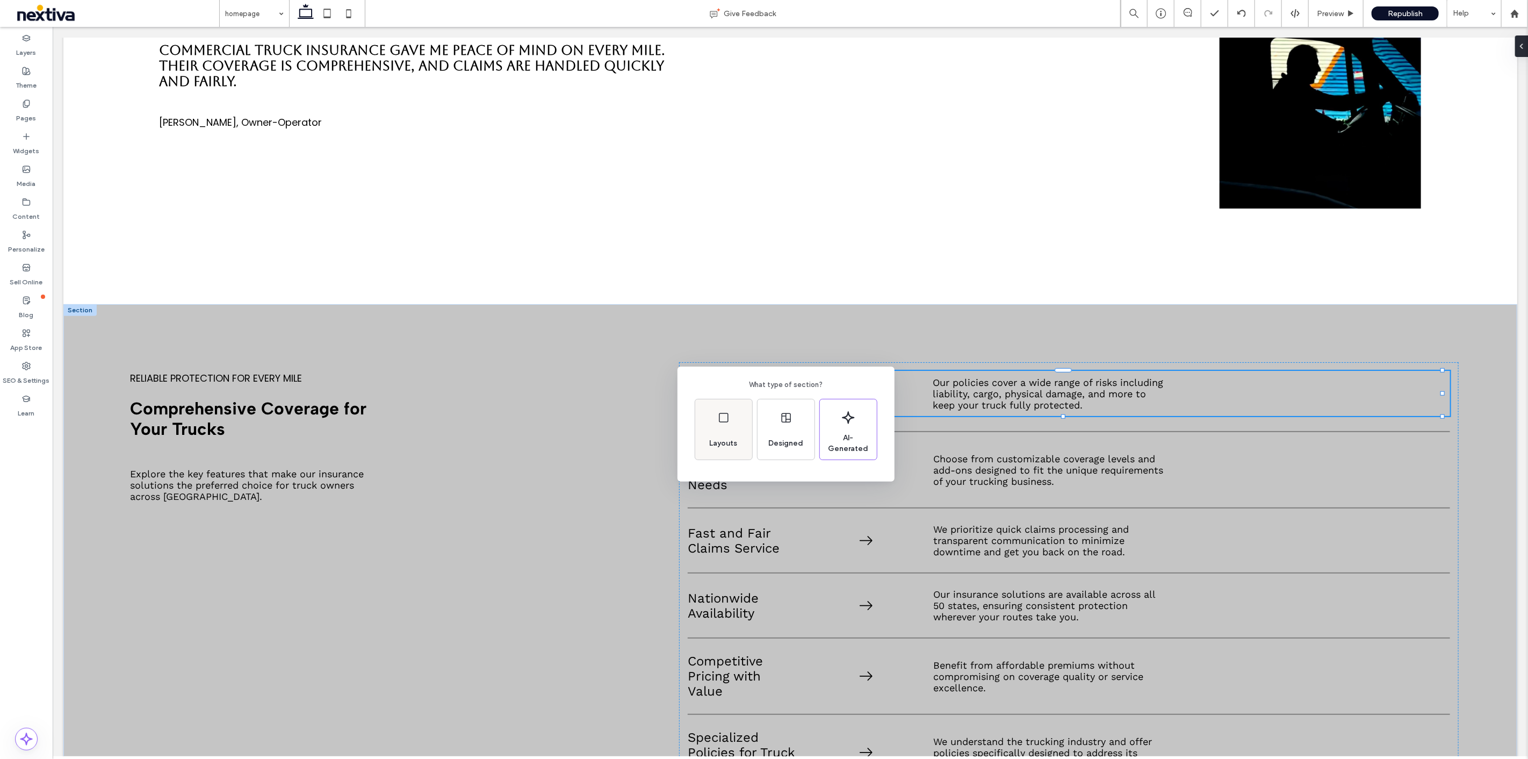
click at [729, 426] on div "Layouts" at bounding box center [723, 429] width 57 height 60
click at [728, 422] on icon at bounding box center [715, 420] width 27 height 27
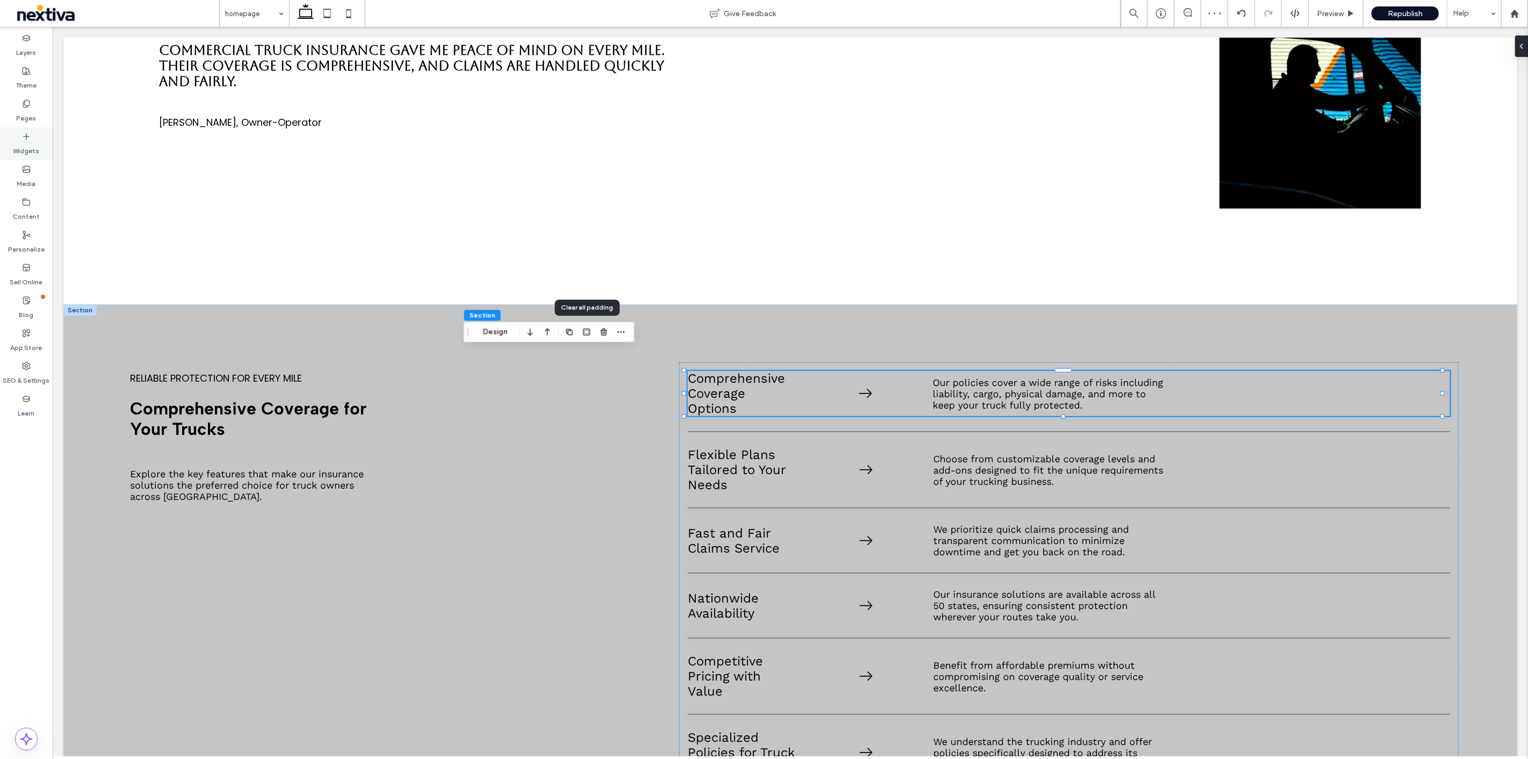
click at [30, 134] on icon at bounding box center [26, 136] width 9 height 9
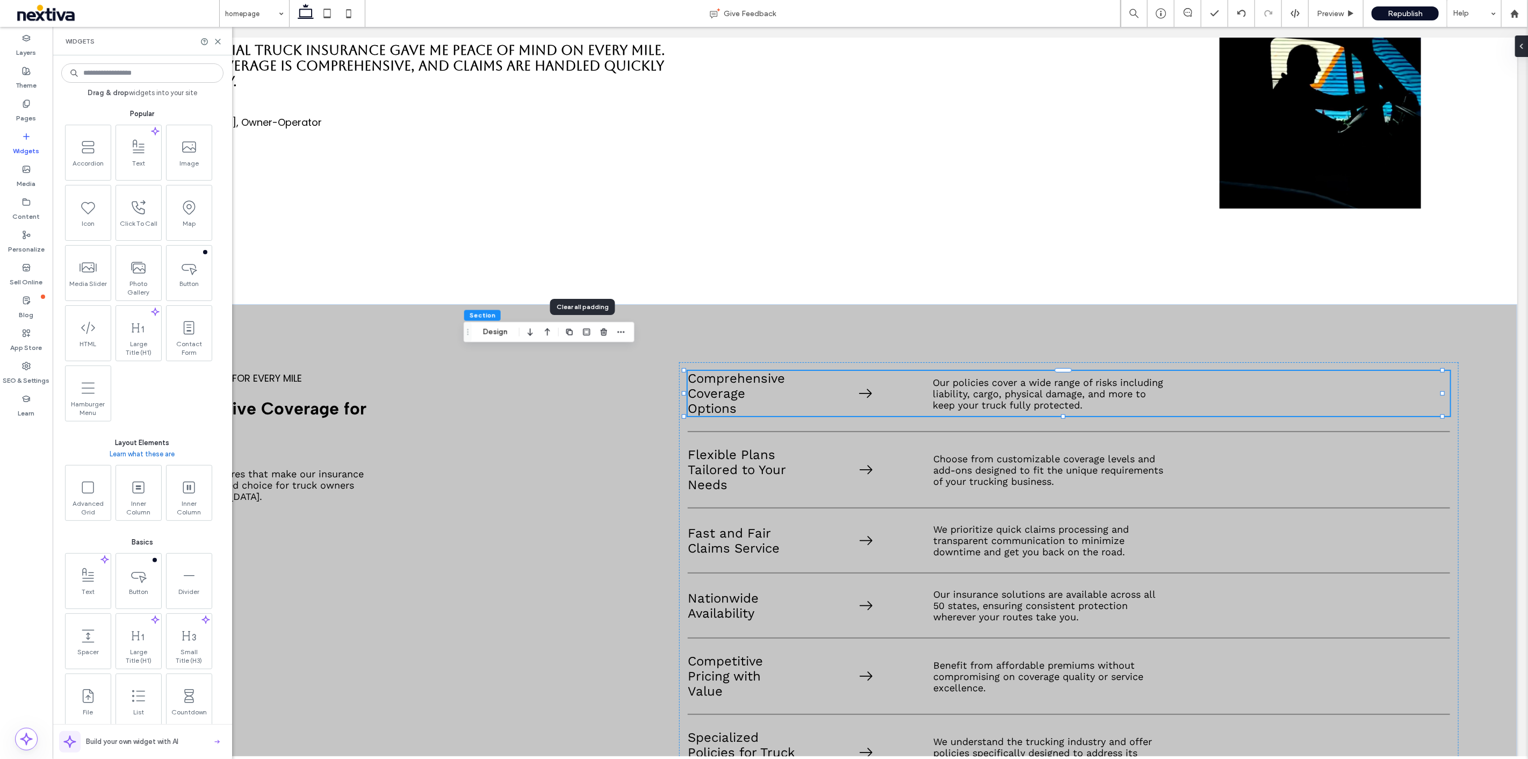
click at [148, 73] on input at bounding box center [142, 72] width 162 height 19
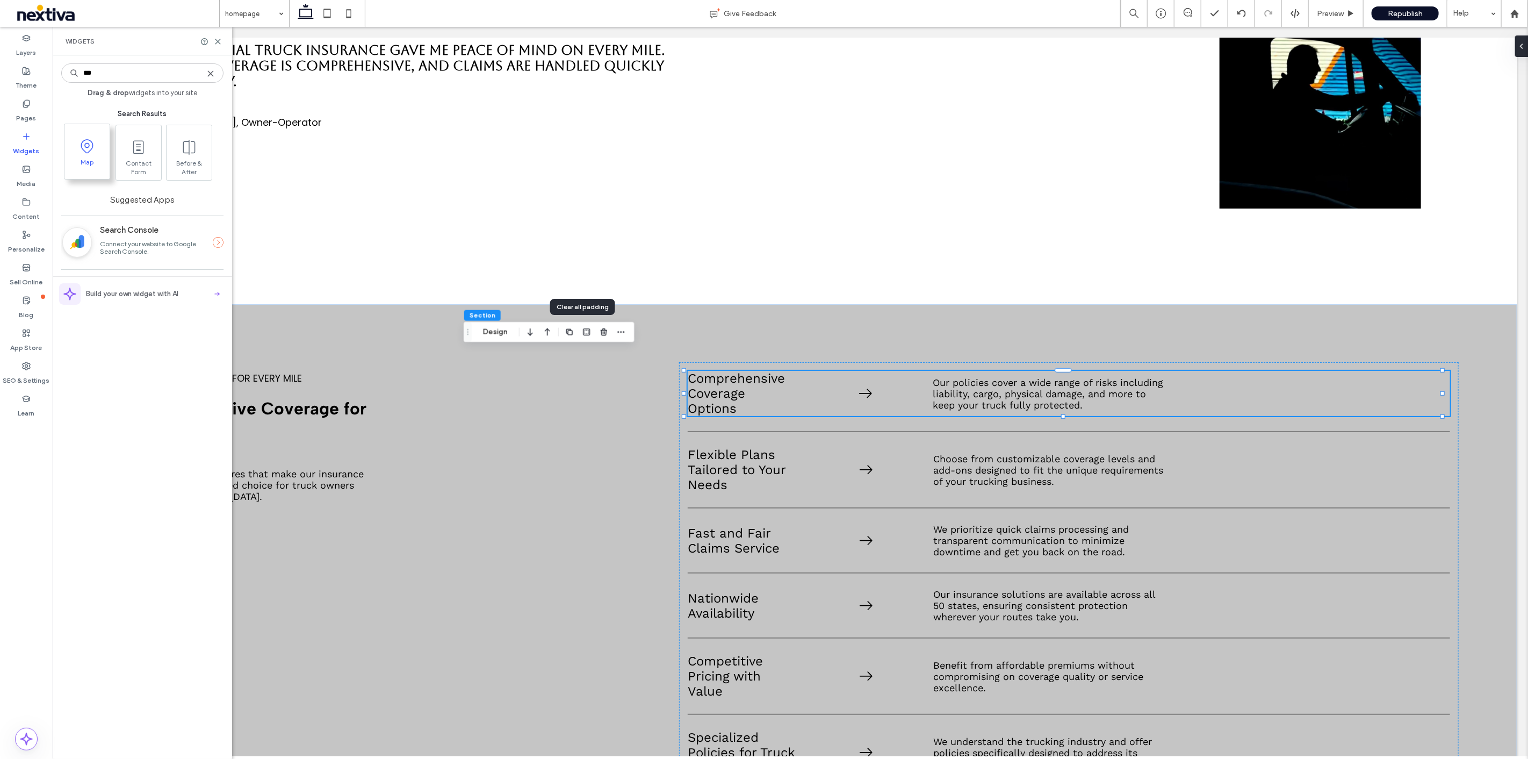
type input "***"
click at [90, 153] on icon at bounding box center [86, 146] width 17 height 17
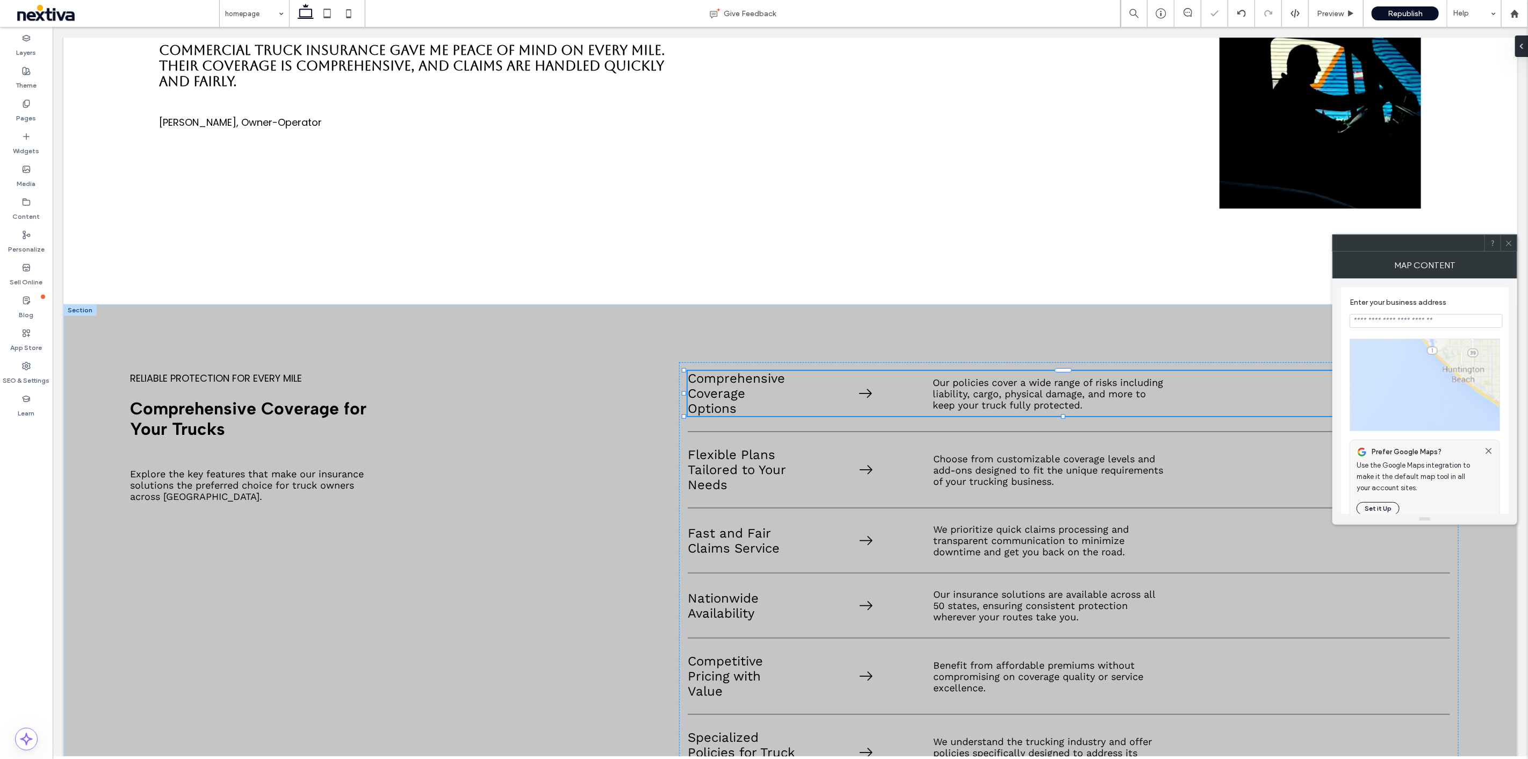
type input "**********"
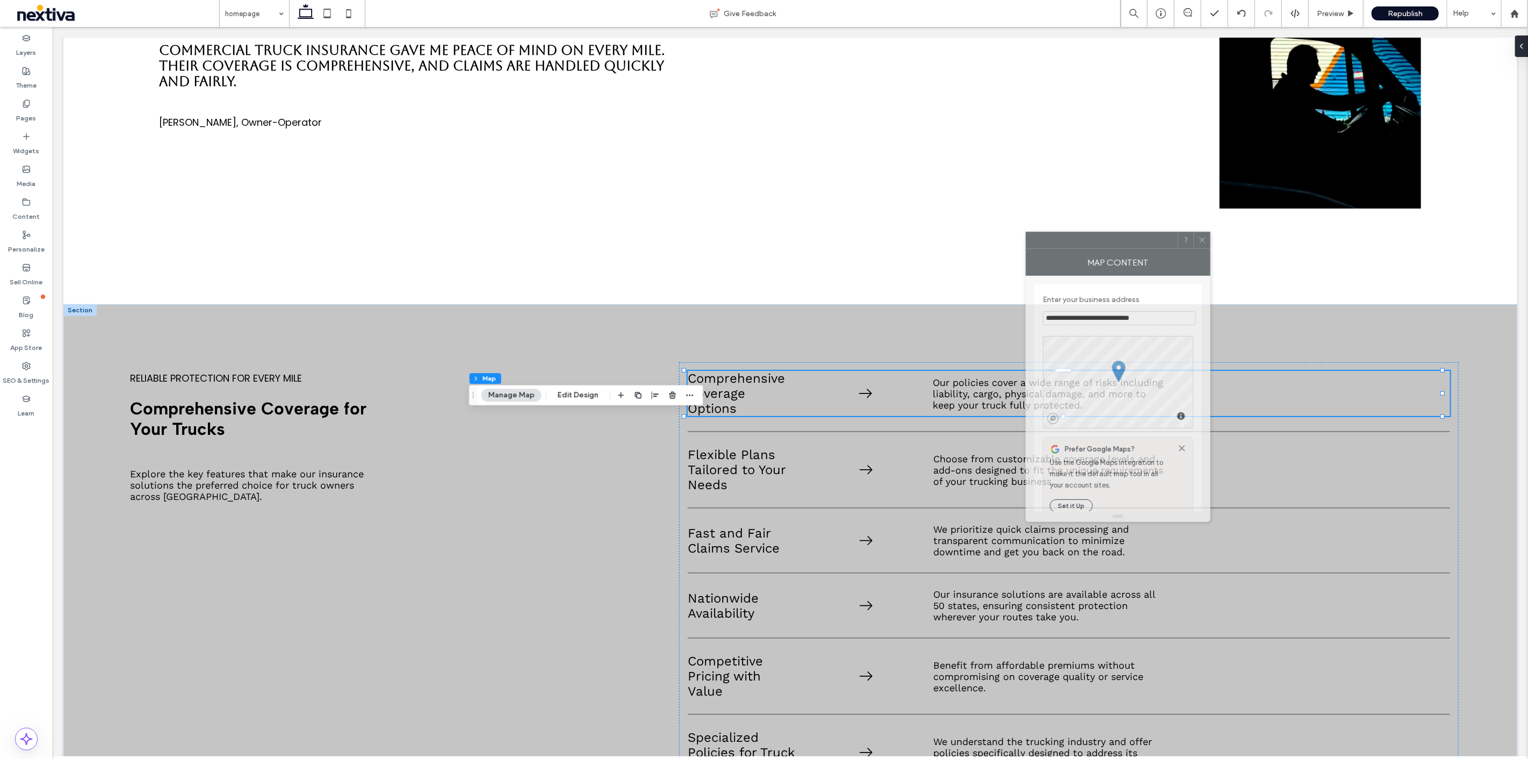
drag, startPoint x: 1384, startPoint y: 246, endPoint x: 1077, endPoint y: 243, distance: 306.3
click at [1077, 243] on div at bounding box center [1102, 240] width 152 height 16
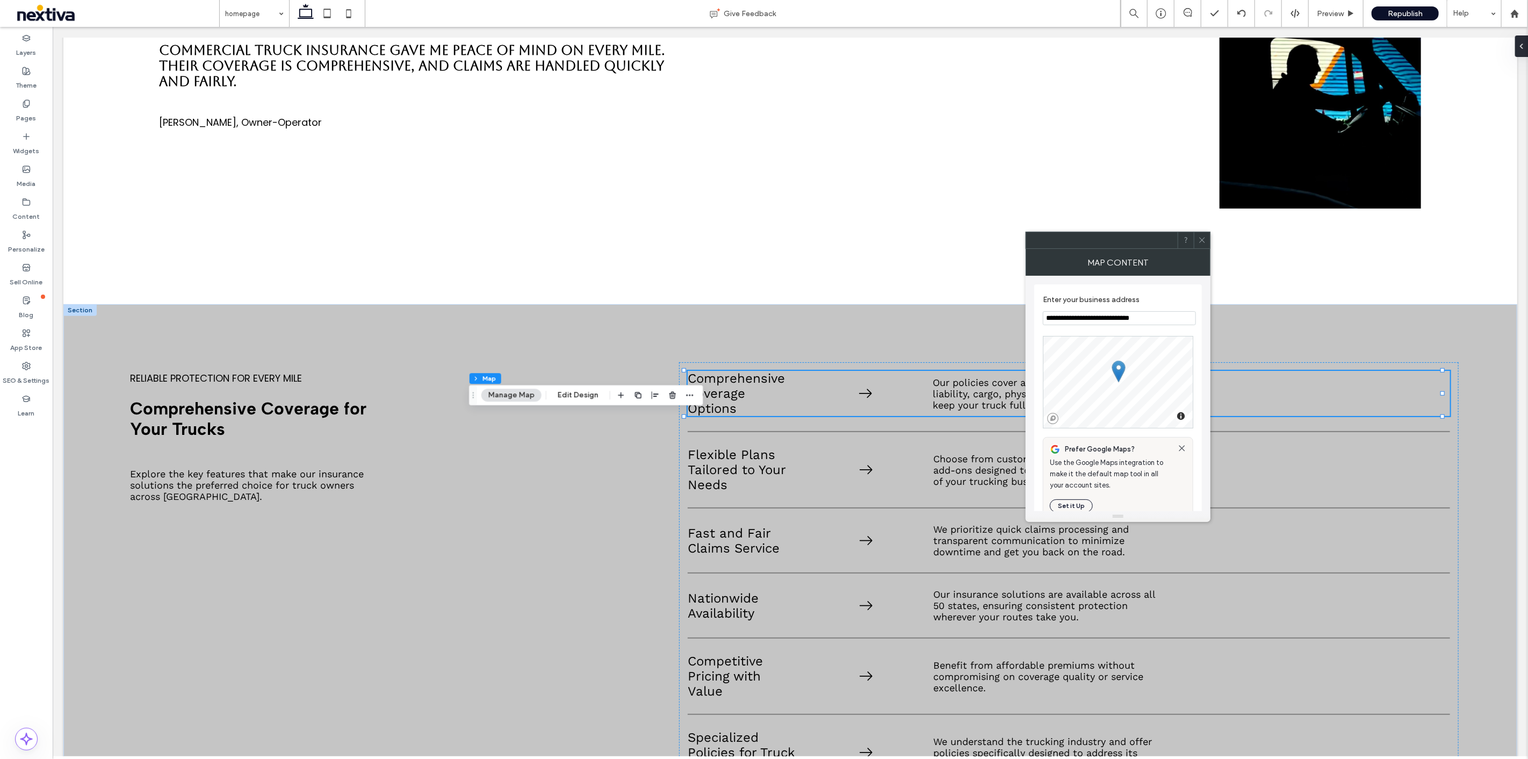
scroll to position [60, 0]
click at [1076, 447] on button "Set it Up" at bounding box center [1071, 446] width 43 height 13
click at [1203, 245] on span at bounding box center [1202, 240] width 8 height 16
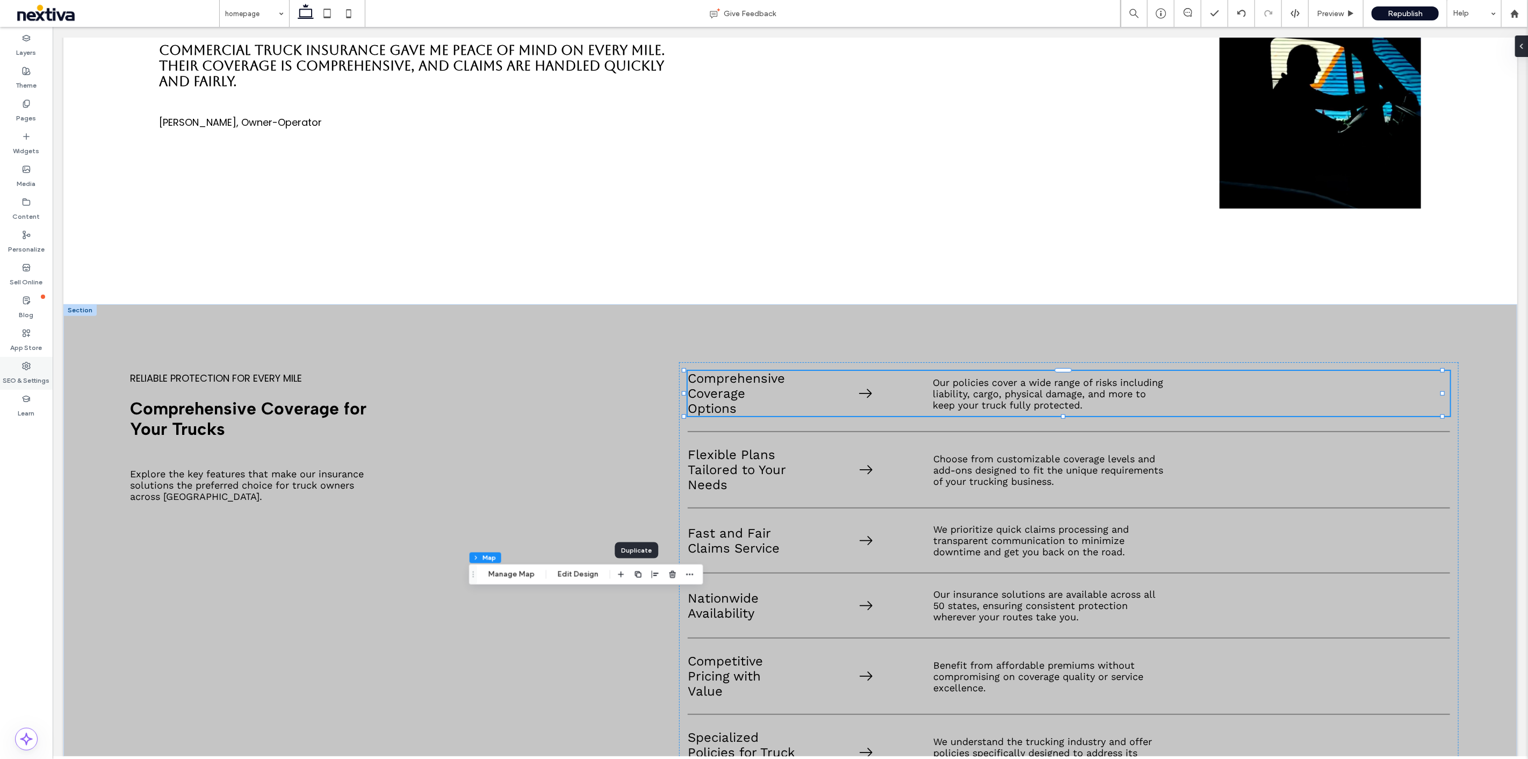
click at [40, 368] on div "SEO & Settings" at bounding box center [26, 373] width 53 height 33
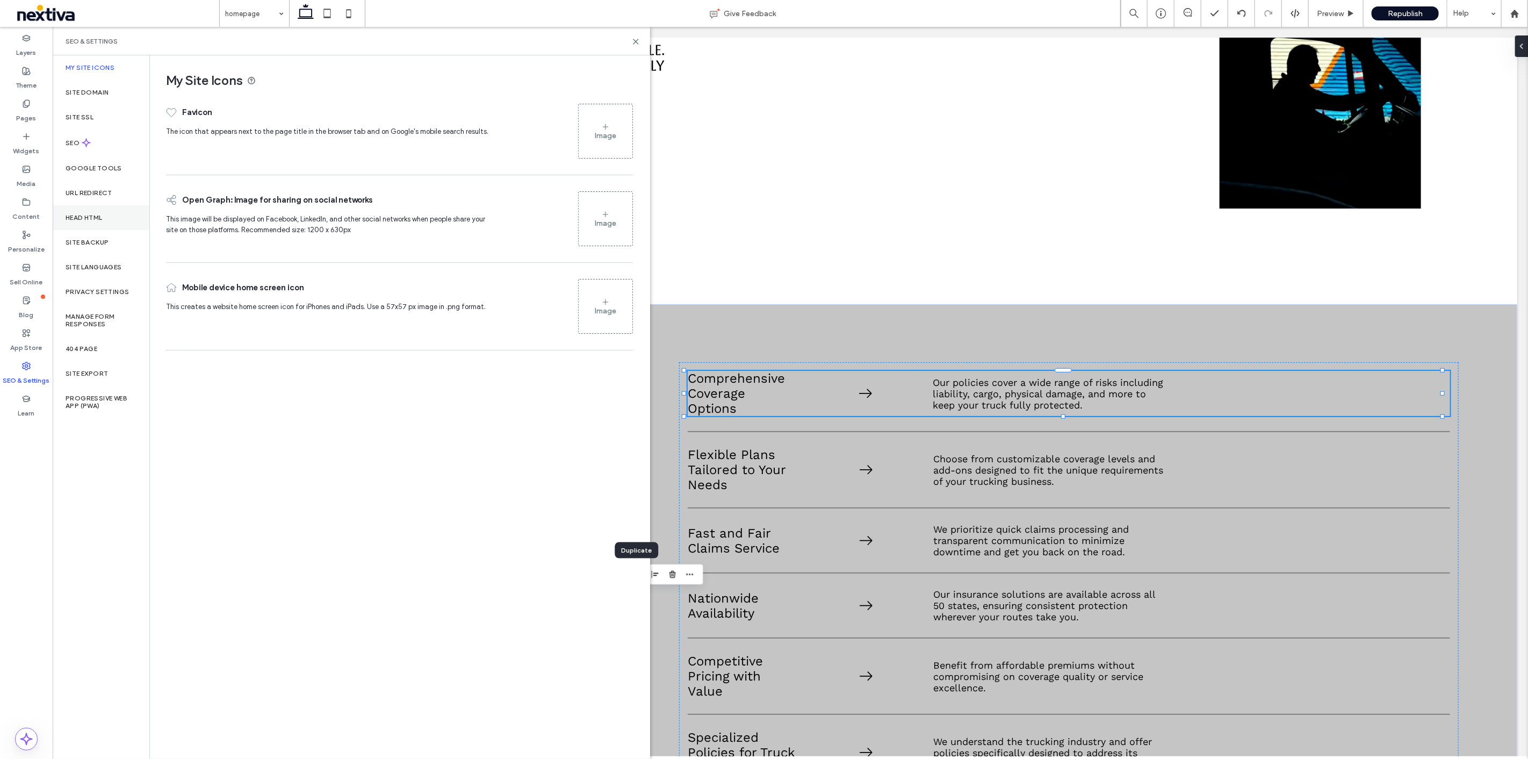
click at [99, 224] on div "Head HTML" at bounding box center [101, 217] width 97 height 25
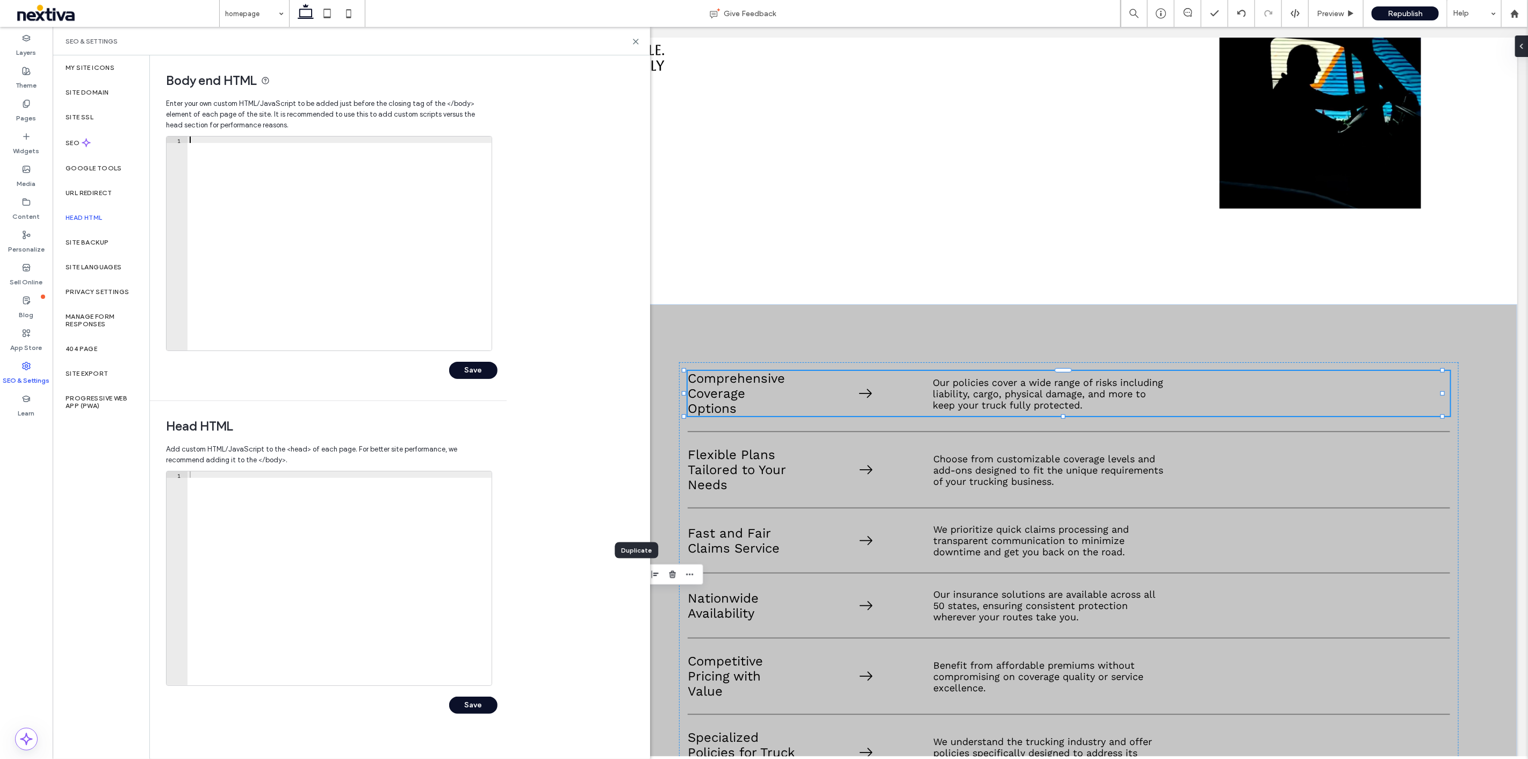
click at [211, 141] on div at bounding box center [340, 249] width 304 height 227
click at [40, 338] on label "App Store" at bounding box center [27, 344] width 32 height 15
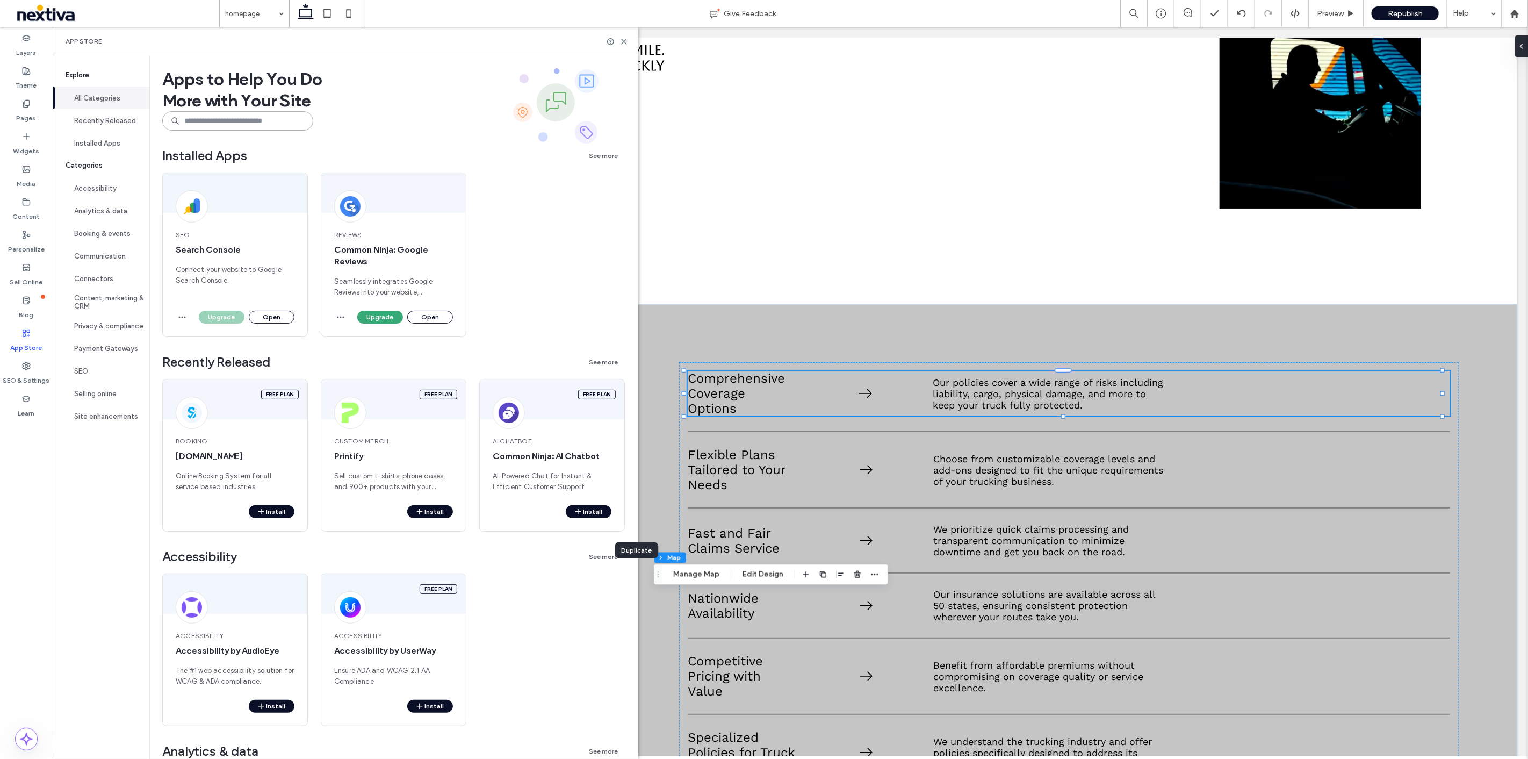
click at [210, 124] on input at bounding box center [237, 120] width 151 height 19
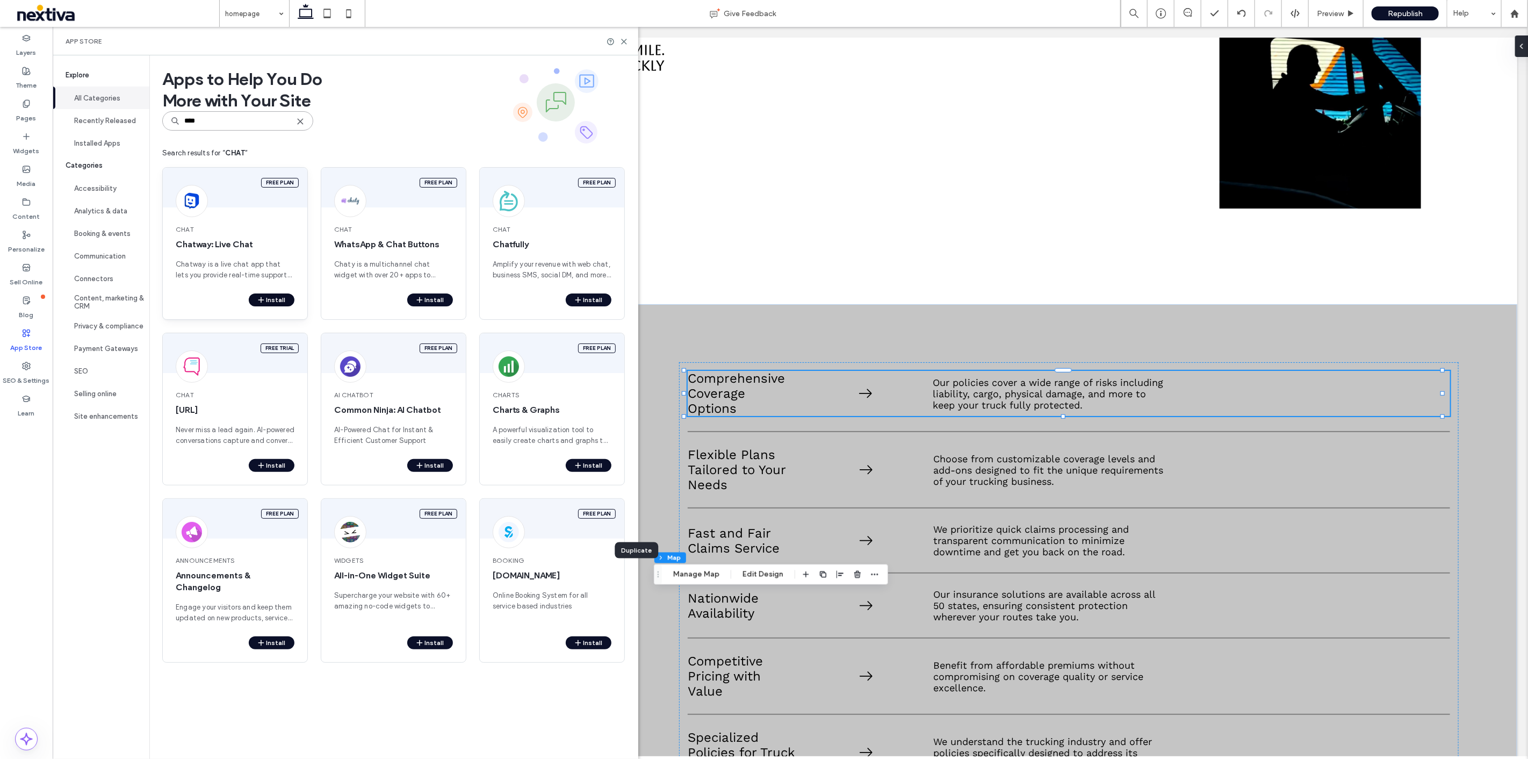
type input "****"
click at [274, 294] on button "Install" at bounding box center [272, 299] width 46 height 13
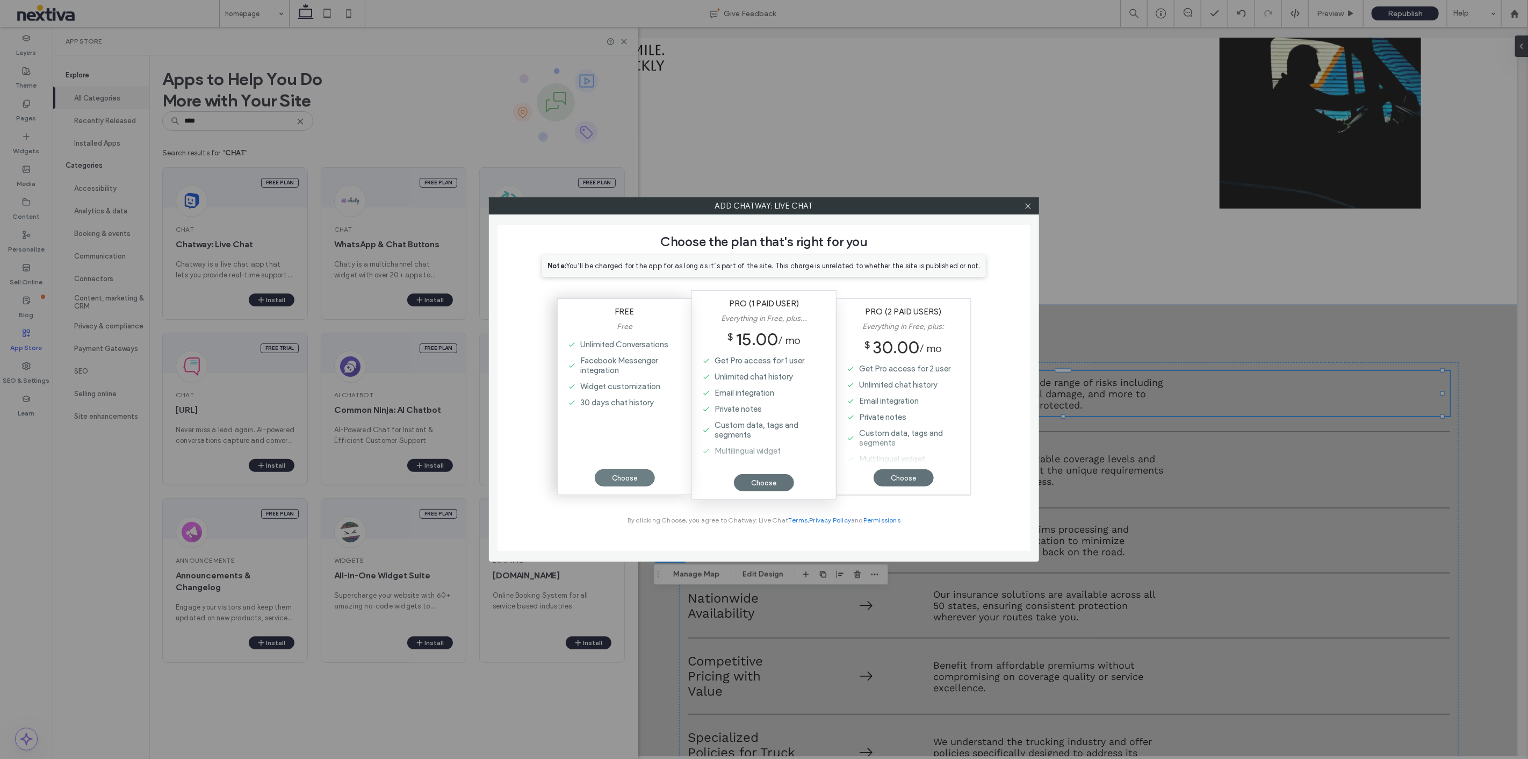
click at [623, 479] on div "Choose" at bounding box center [625, 477] width 60 height 17
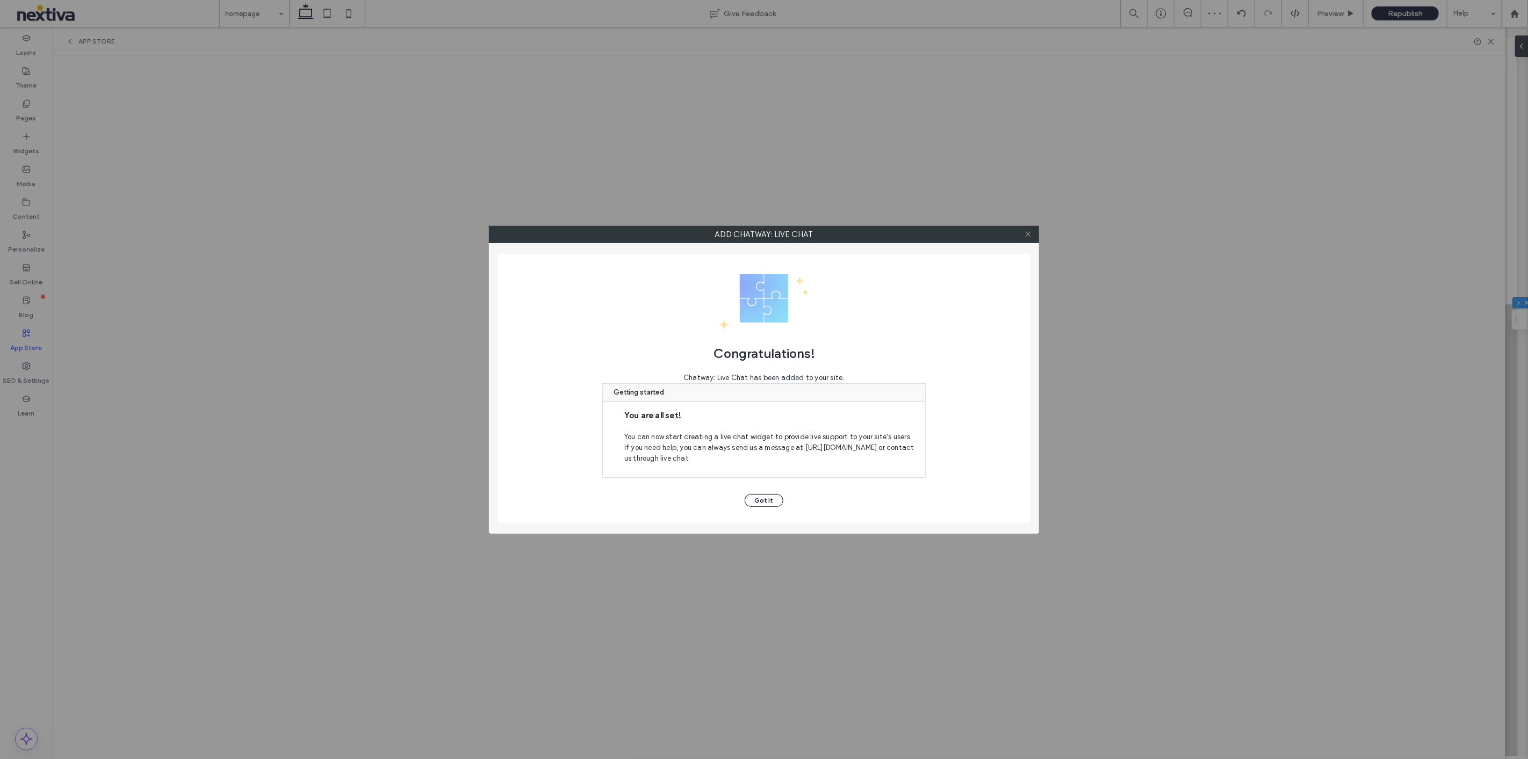
click at [1031, 235] on icon at bounding box center [1028, 234] width 8 height 8
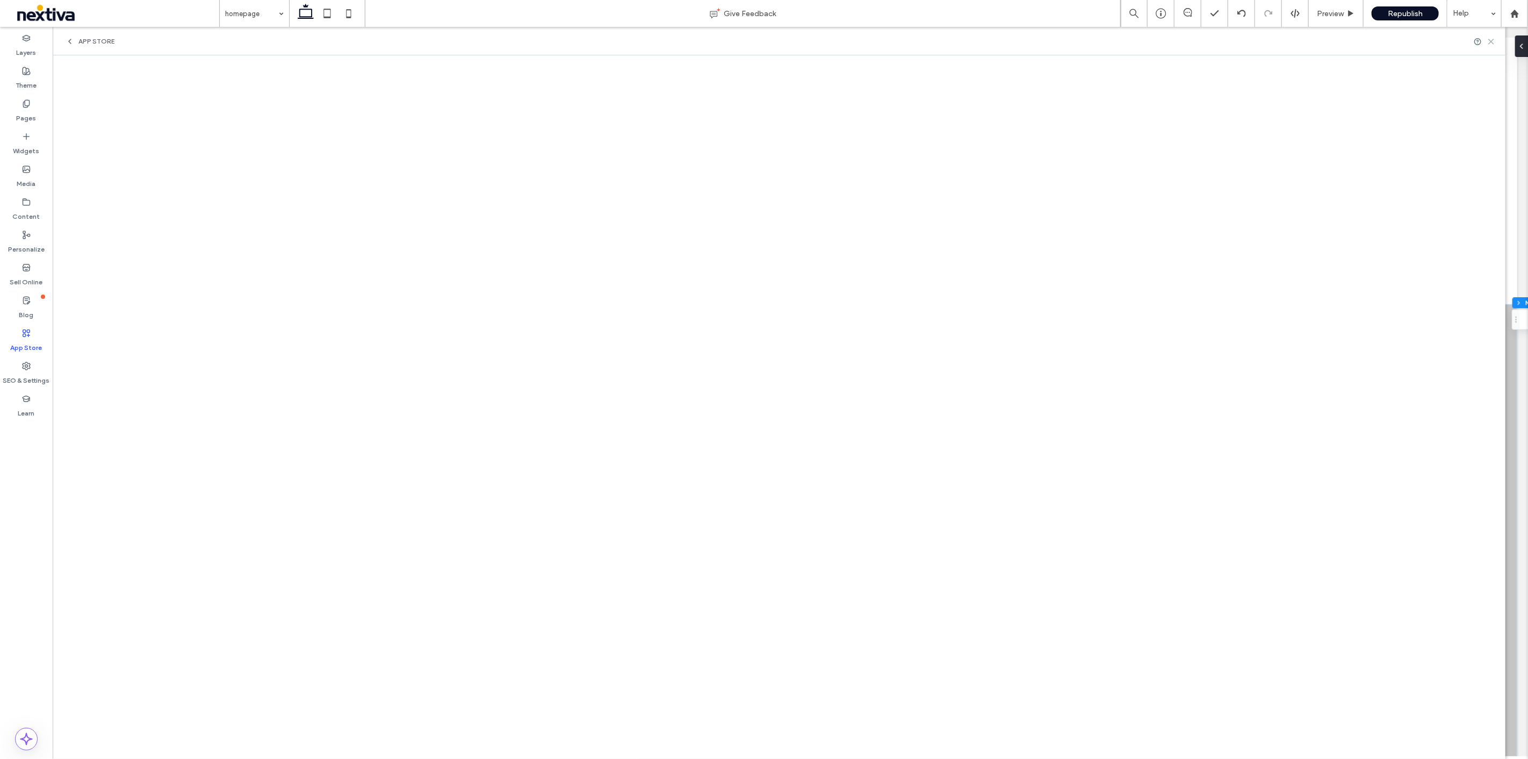
click at [1492, 41] on icon at bounding box center [1491, 42] width 8 height 8
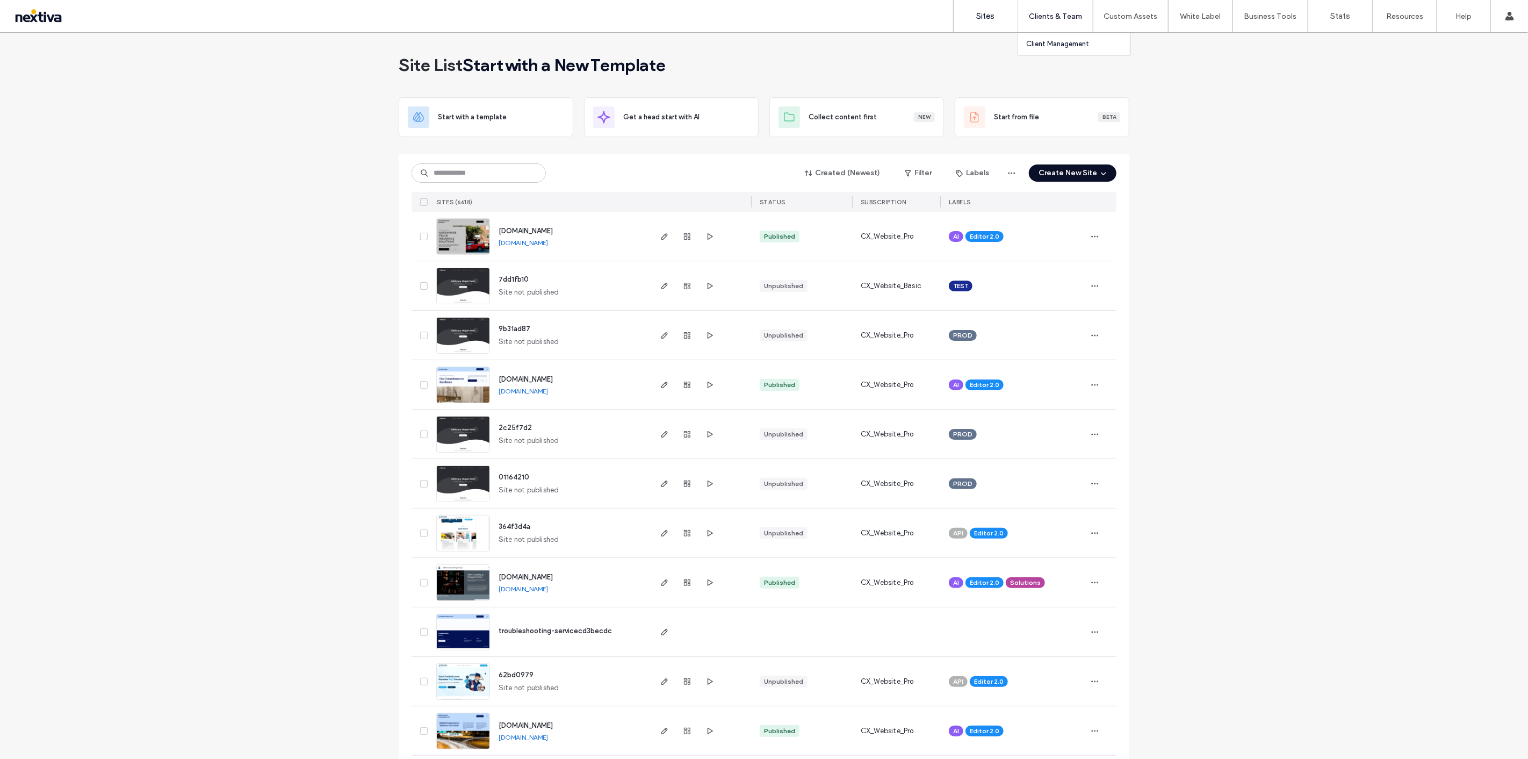
click at [1056, 45] on label "Client Management" at bounding box center [1057, 44] width 63 height 8
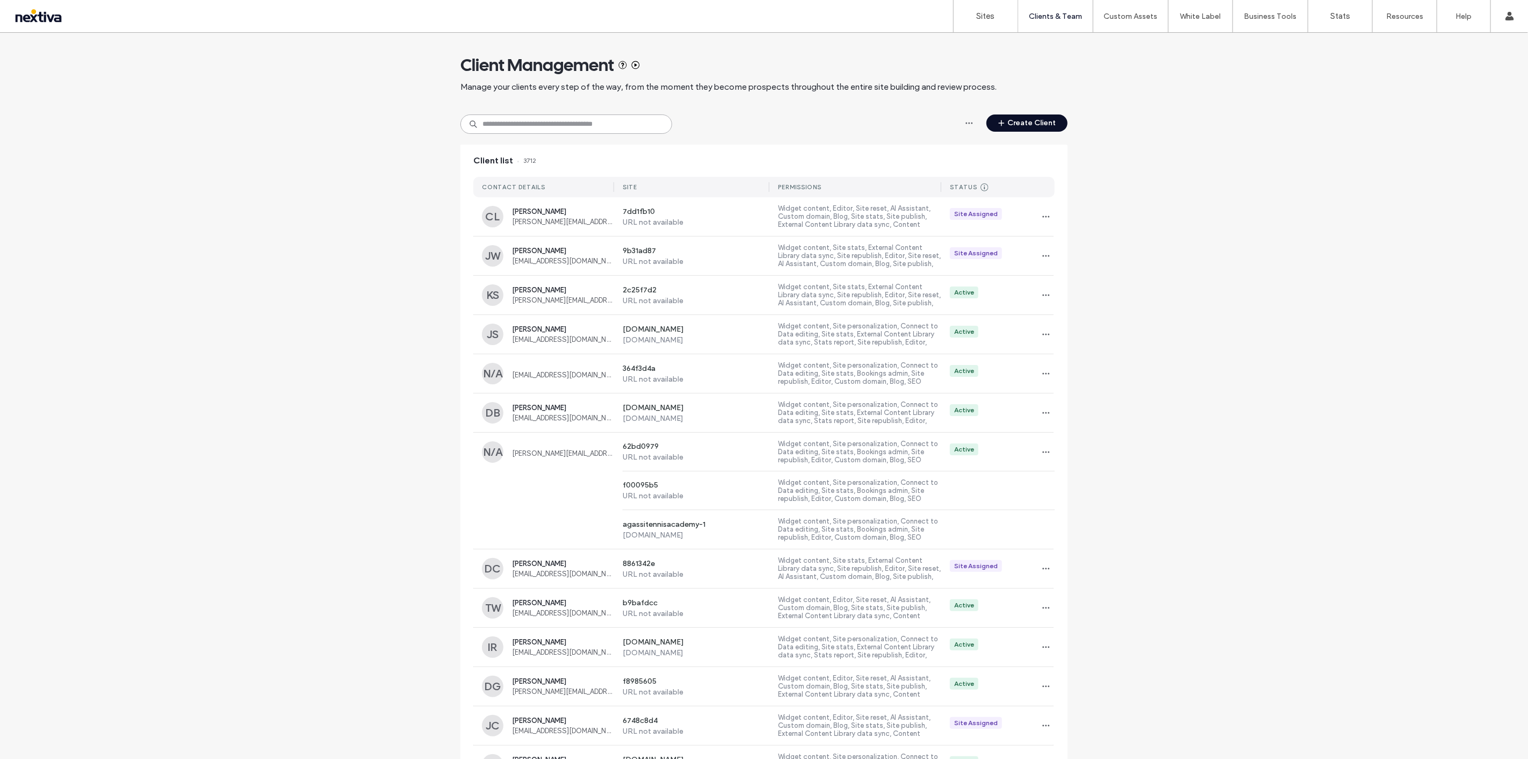
click at [599, 131] on input at bounding box center [567, 123] width 212 height 19
click at [991, 4] on link "Sites" at bounding box center [986, 16] width 64 height 32
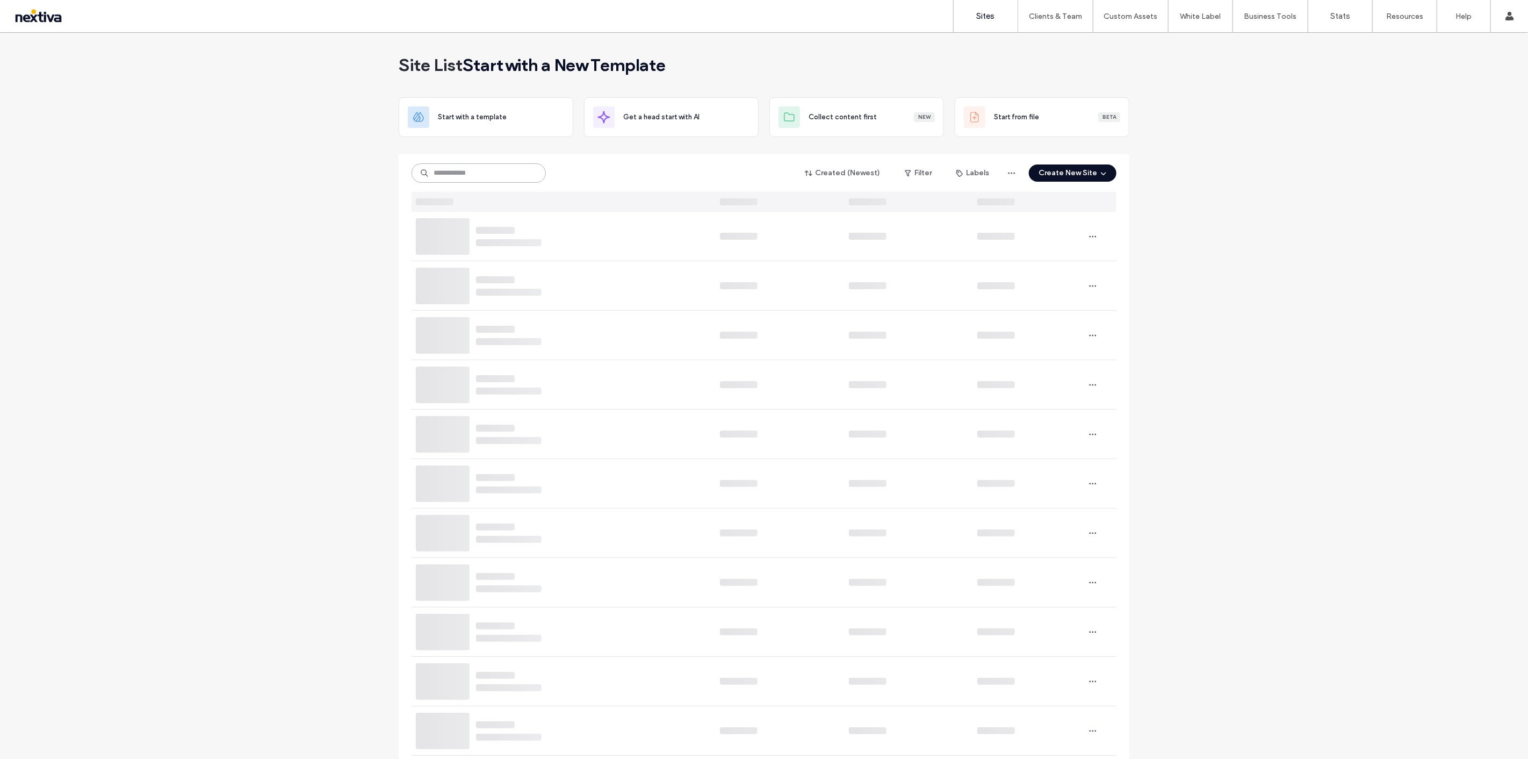
click at [487, 177] on input at bounding box center [479, 172] width 134 height 19
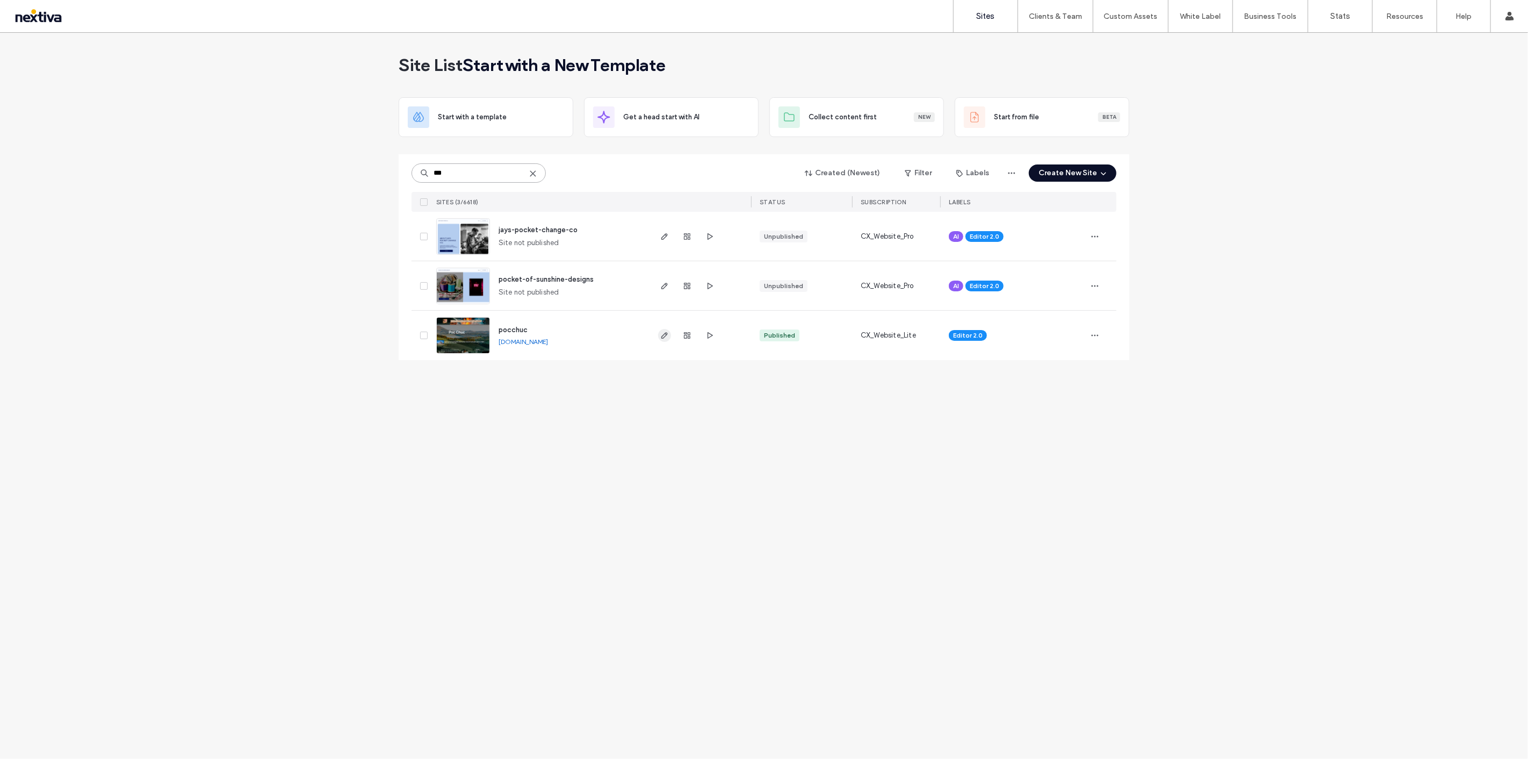
type input "***"
click at [665, 338] on icon "button" at bounding box center [664, 335] width 9 height 9
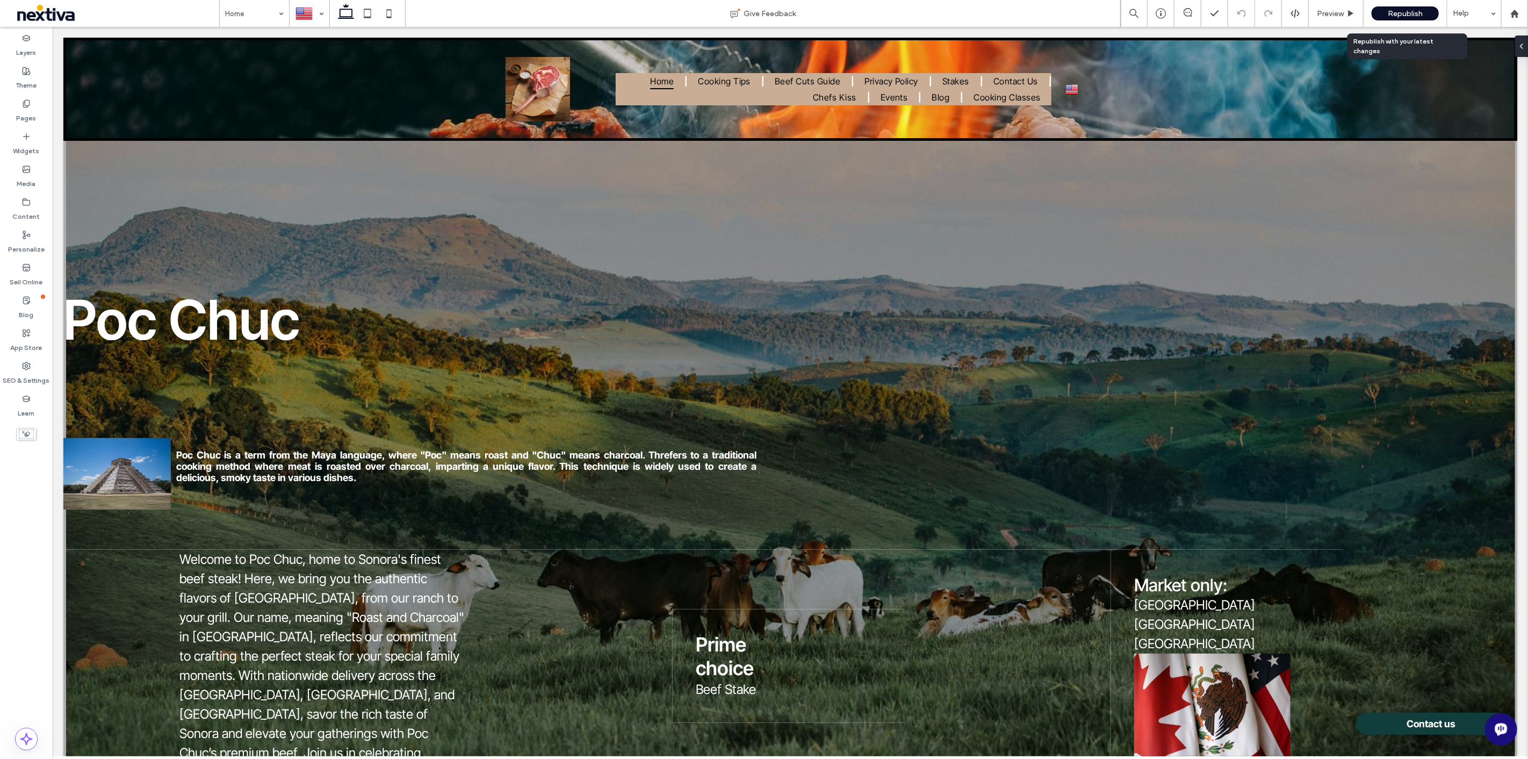
click at [1420, 10] on span "Republish" at bounding box center [1405, 13] width 35 height 9
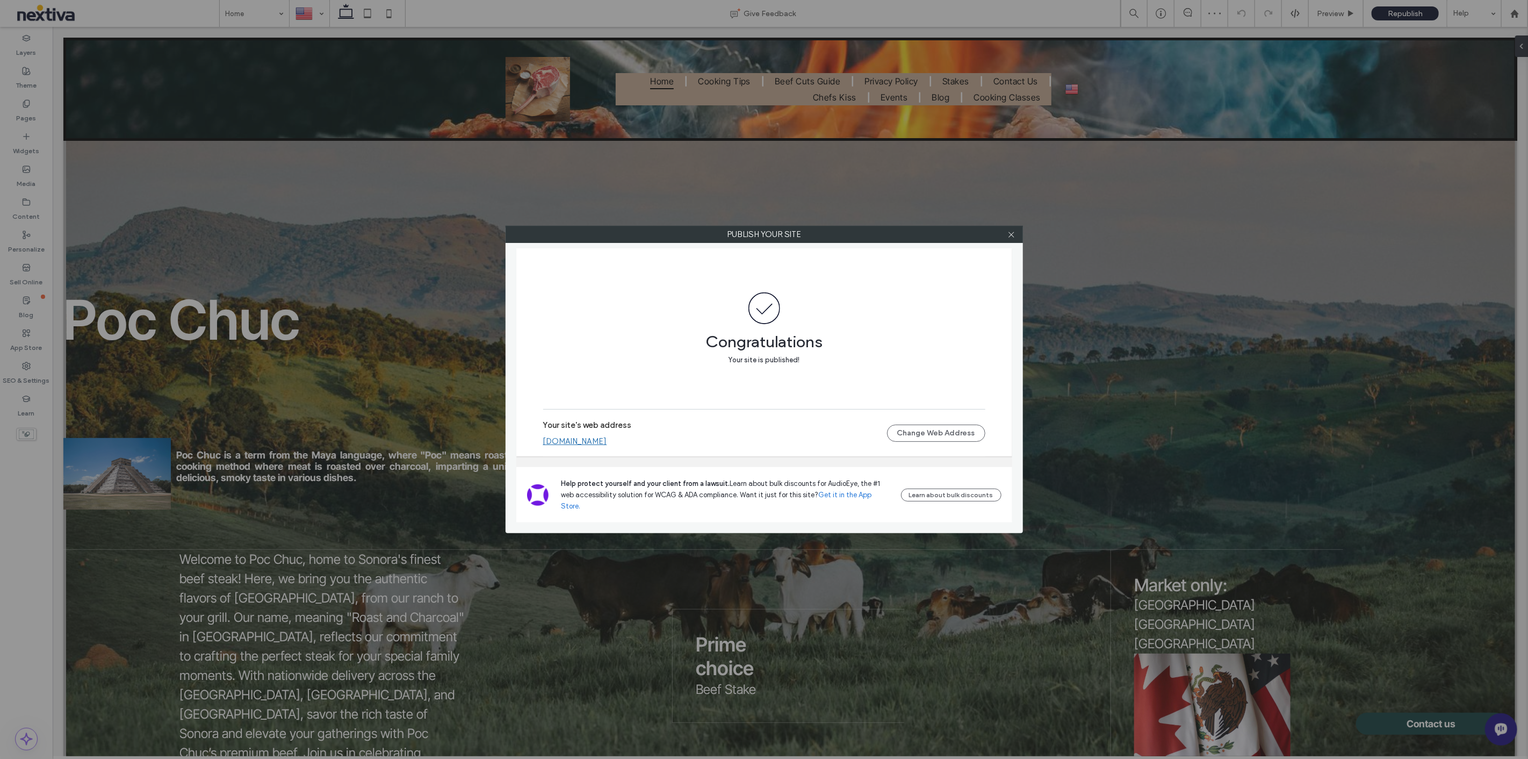
click at [600, 446] on link "[DOMAIN_NAME]" at bounding box center [575, 441] width 64 height 10
click at [1019, 232] on div at bounding box center [1012, 234] width 16 height 16
click at [1013, 234] on icon at bounding box center [1012, 235] width 8 height 8
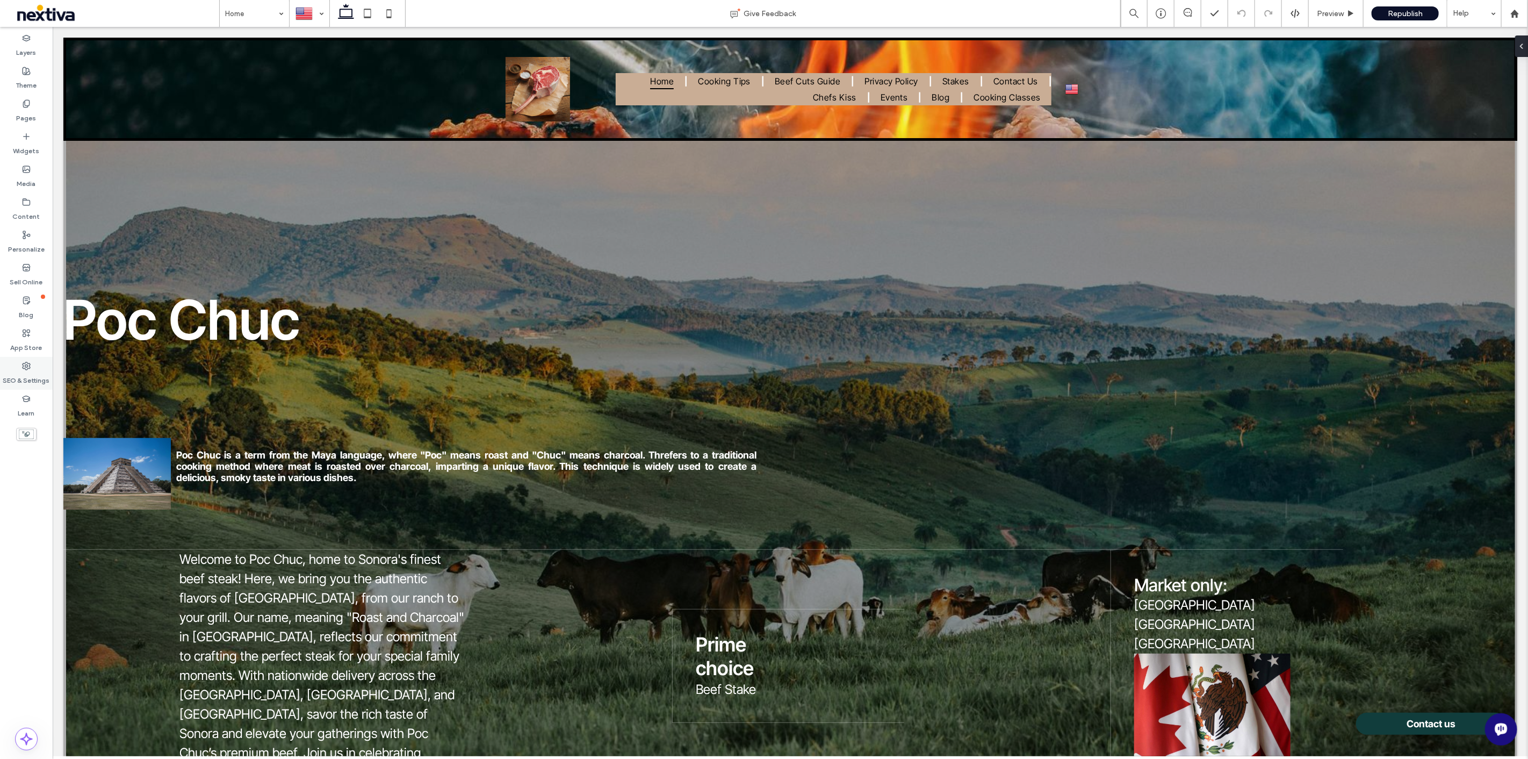
click at [33, 372] on label "SEO & Settings" at bounding box center [26, 377] width 47 height 15
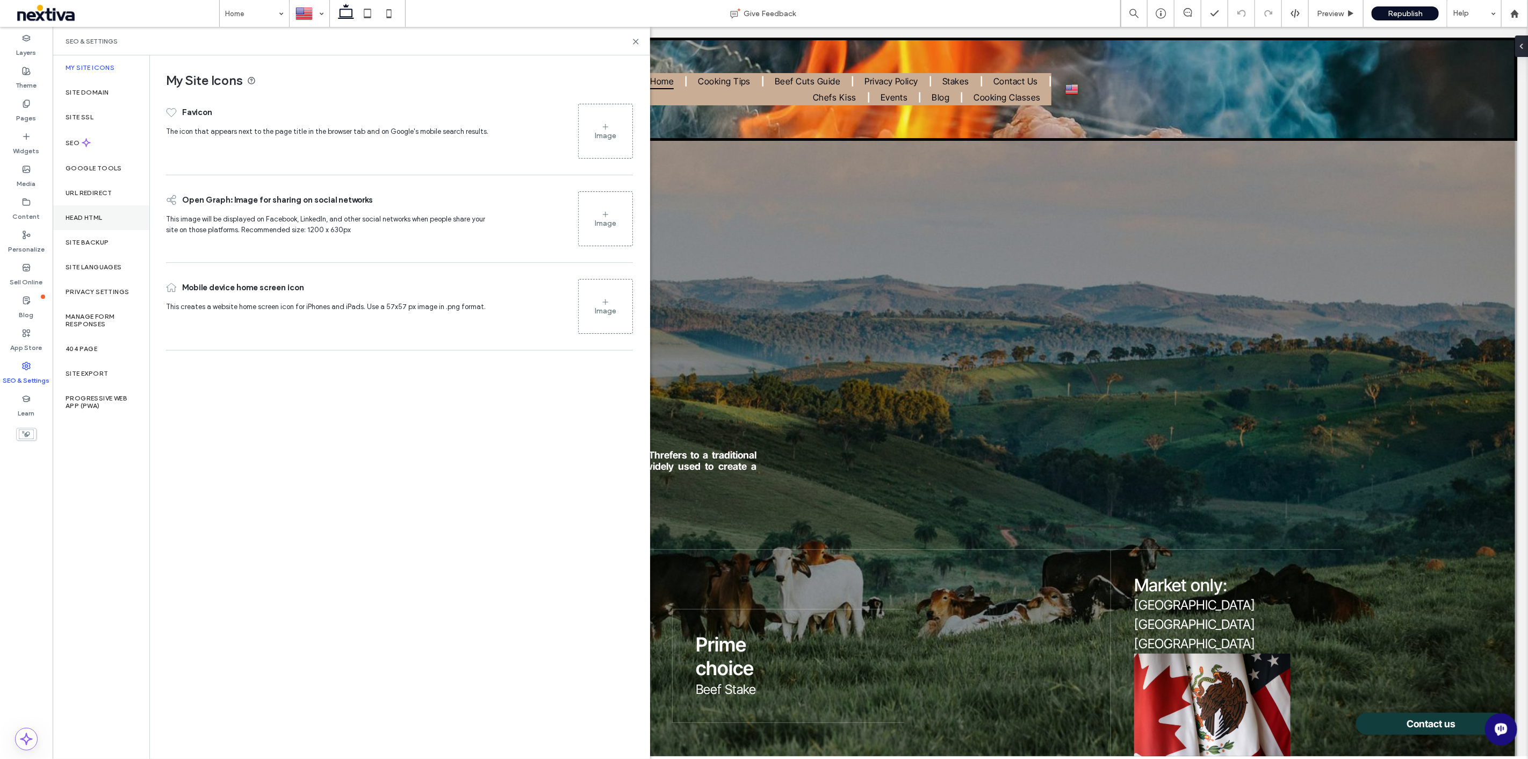
click at [98, 220] on label "Head HTML" at bounding box center [84, 218] width 37 height 8
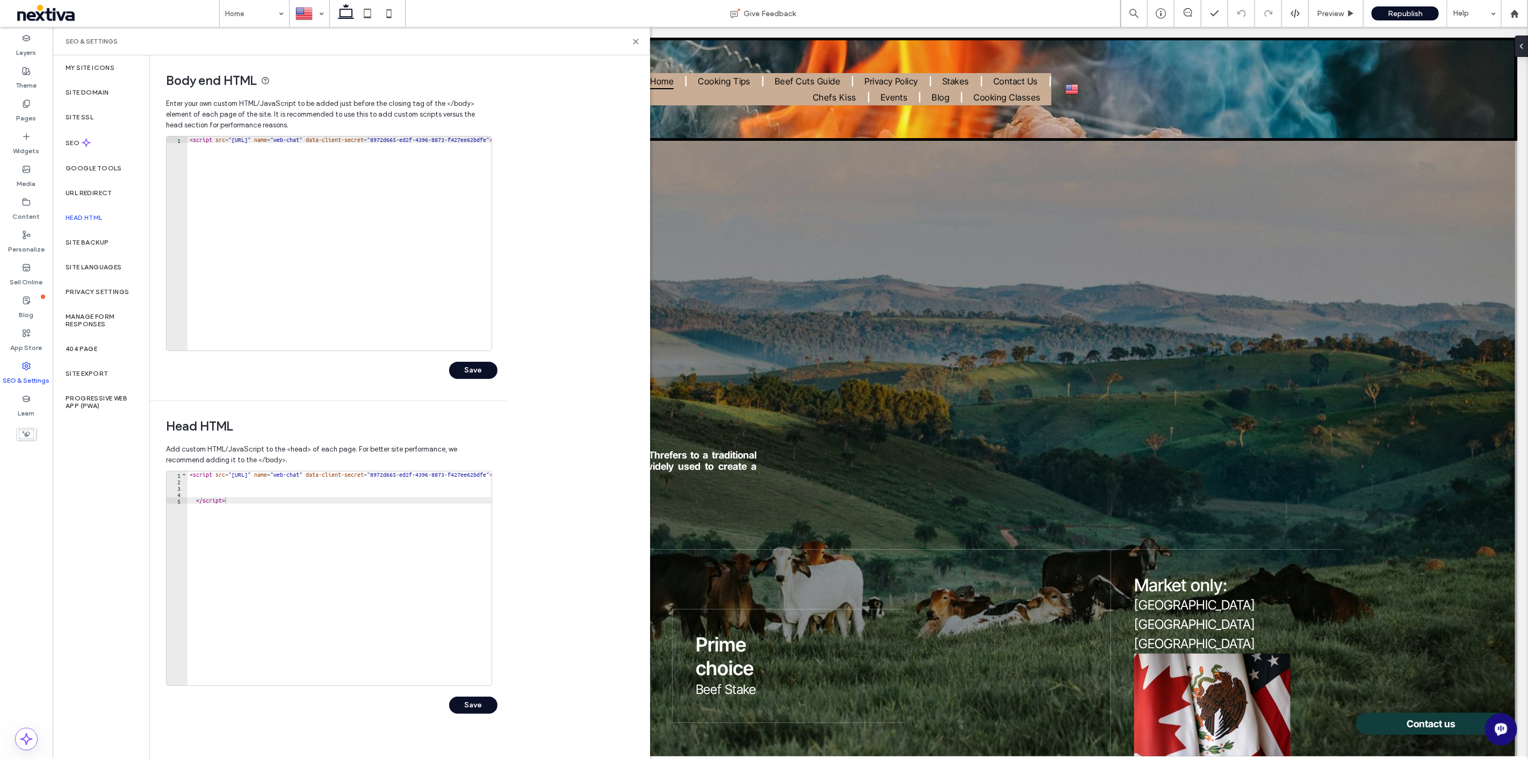
type textarea "**********"
drag, startPoint x: 189, startPoint y: 142, endPoint x: 483, endPoint y: 148, distance: 294.5
click at [483, 148] on div "< script src = "[URL]" name = "web-chat" data-client-secret = "8972d665-ed2f-43…" at bounding box center [262, 245] width 462 height 218
click at [639, 39] on icon at bounding box center [636, 42] width 8 height 8
